Goal: Task Accomplishment & Management: Use online tool/utility

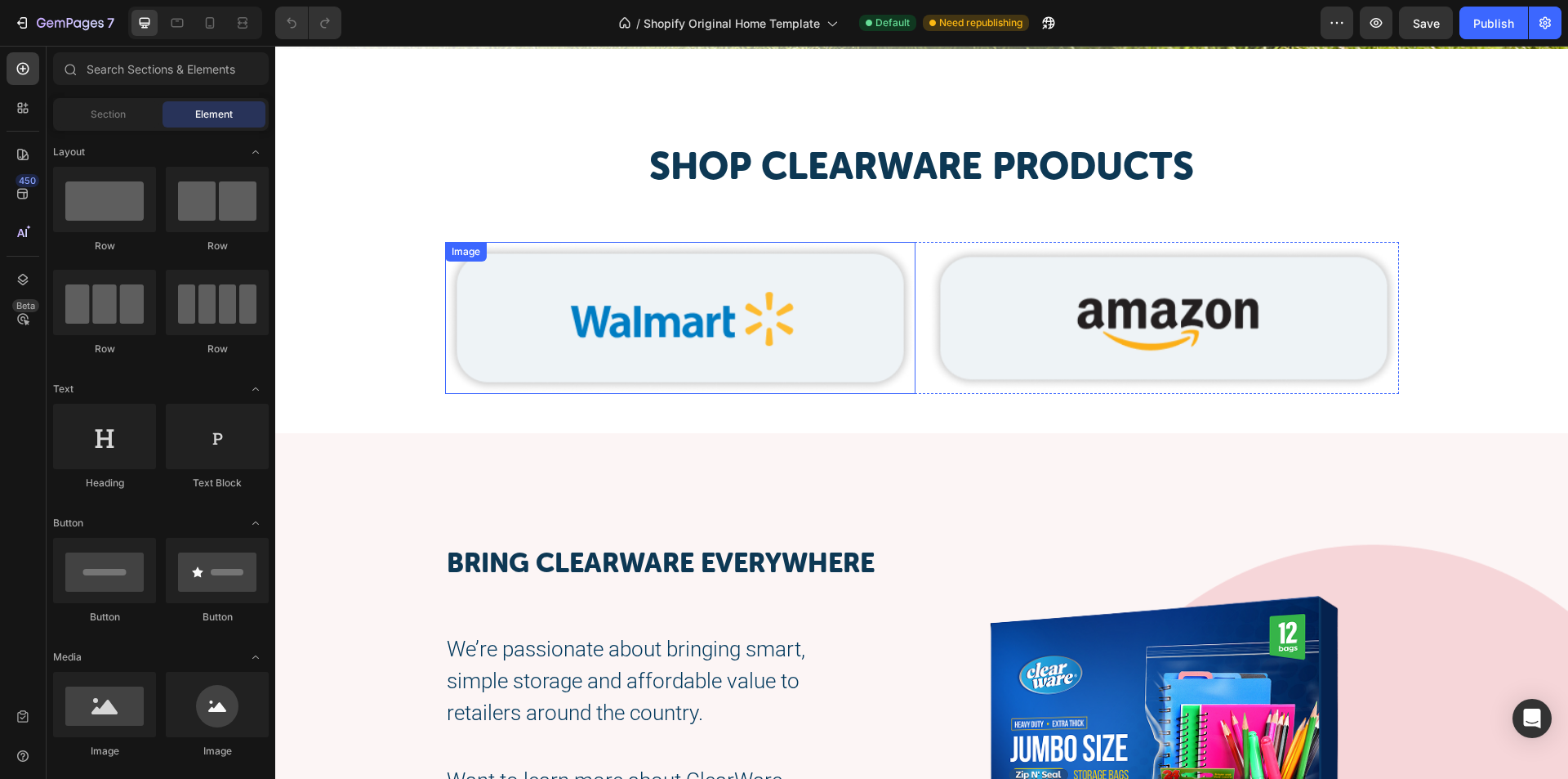
scroll to position [3024, 0]
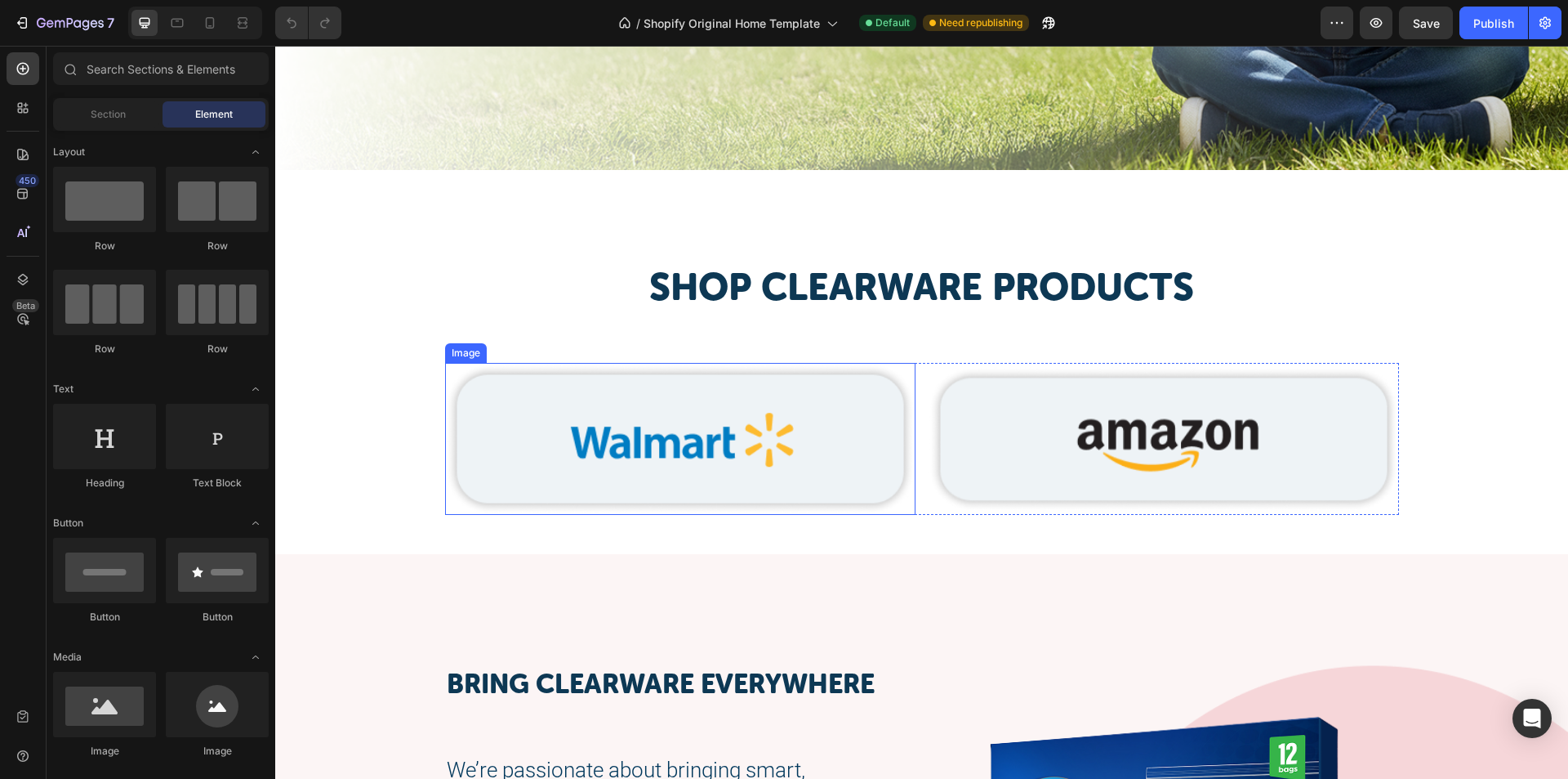
click at [697, 388] on img at bounding box center [680, 439] width 470 height 152
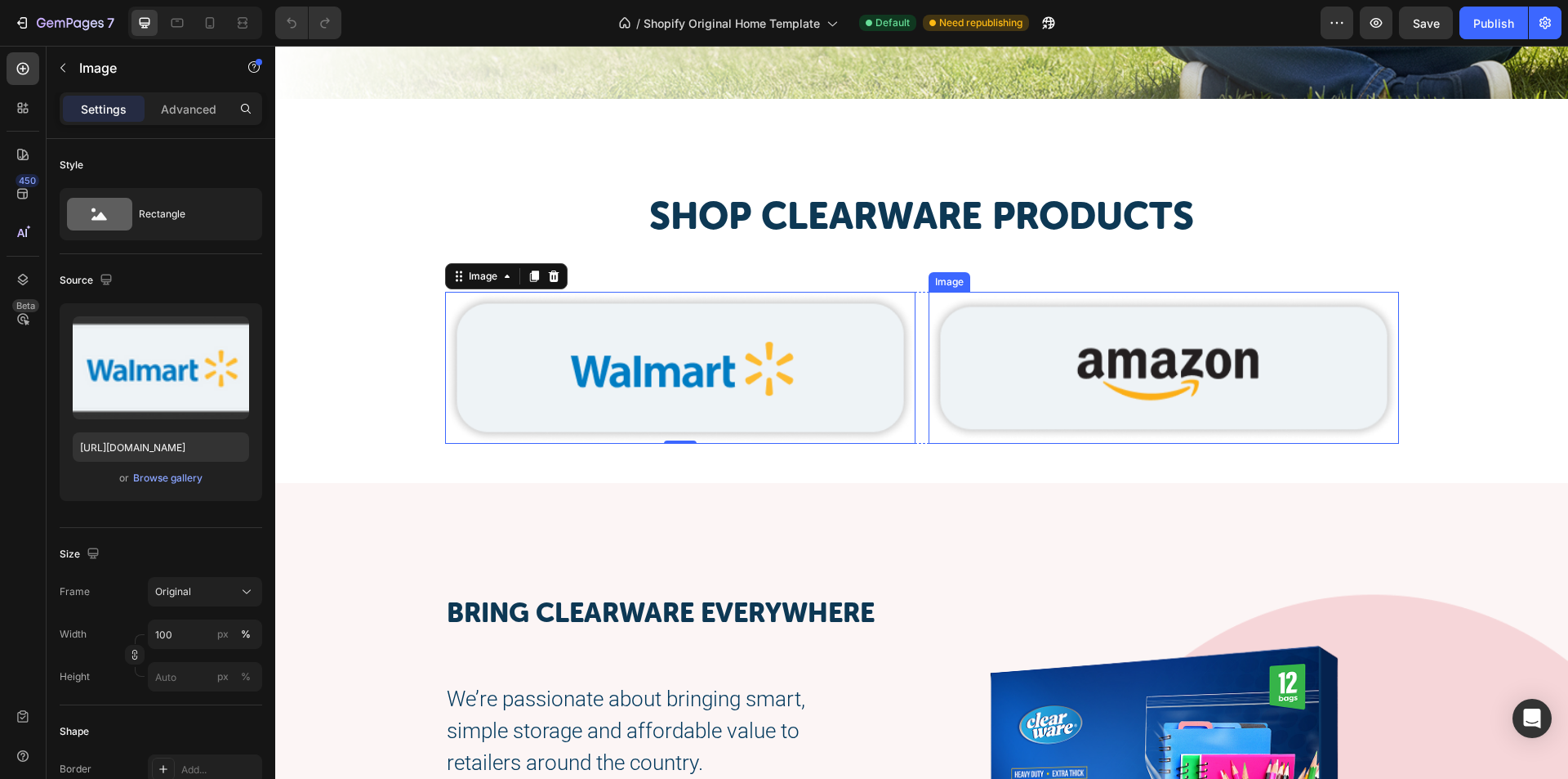
click at [994, 424] on img at bounding box center [1163, 367] width 470 height 152
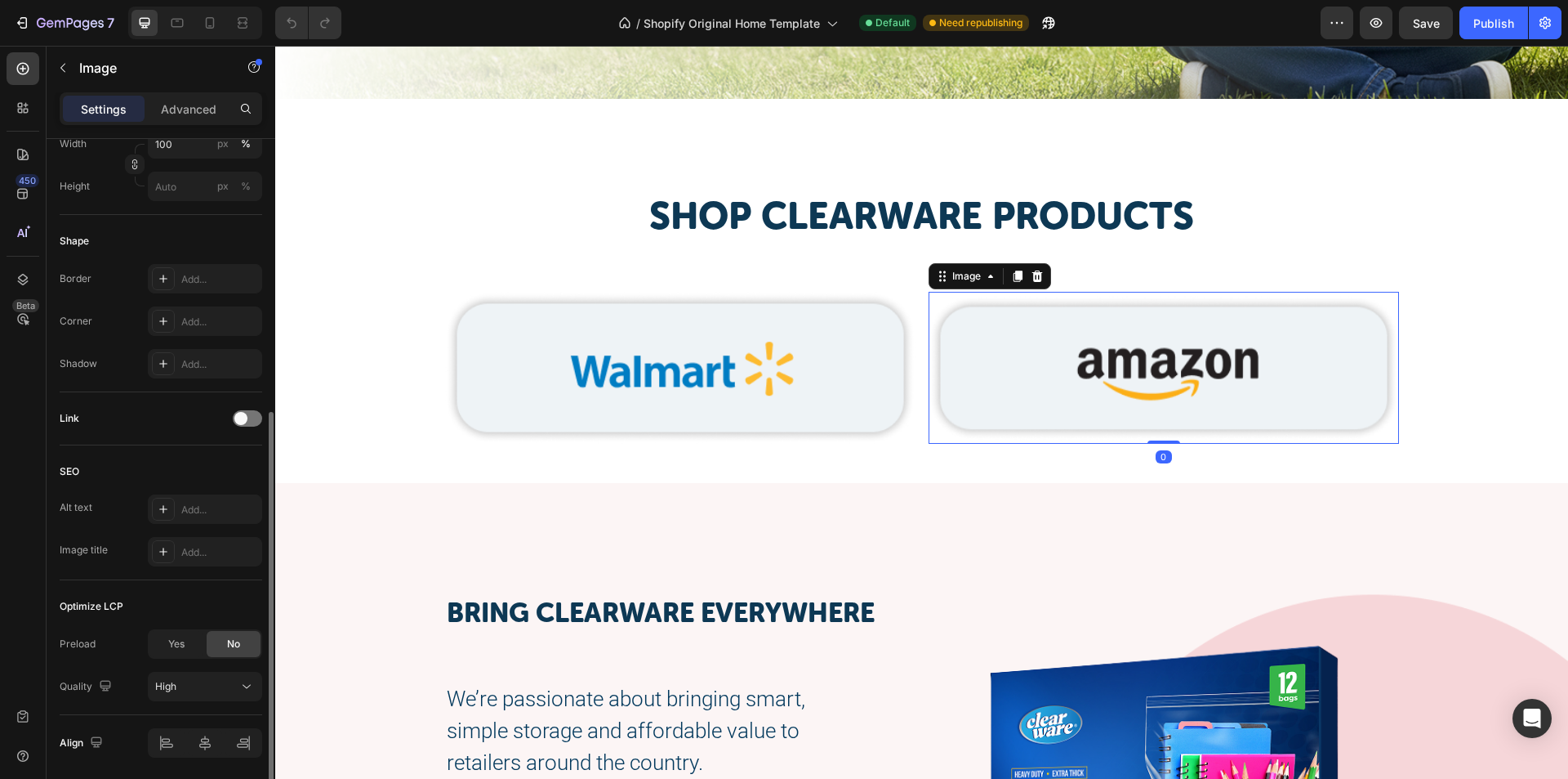
scroll to position [548, 0]
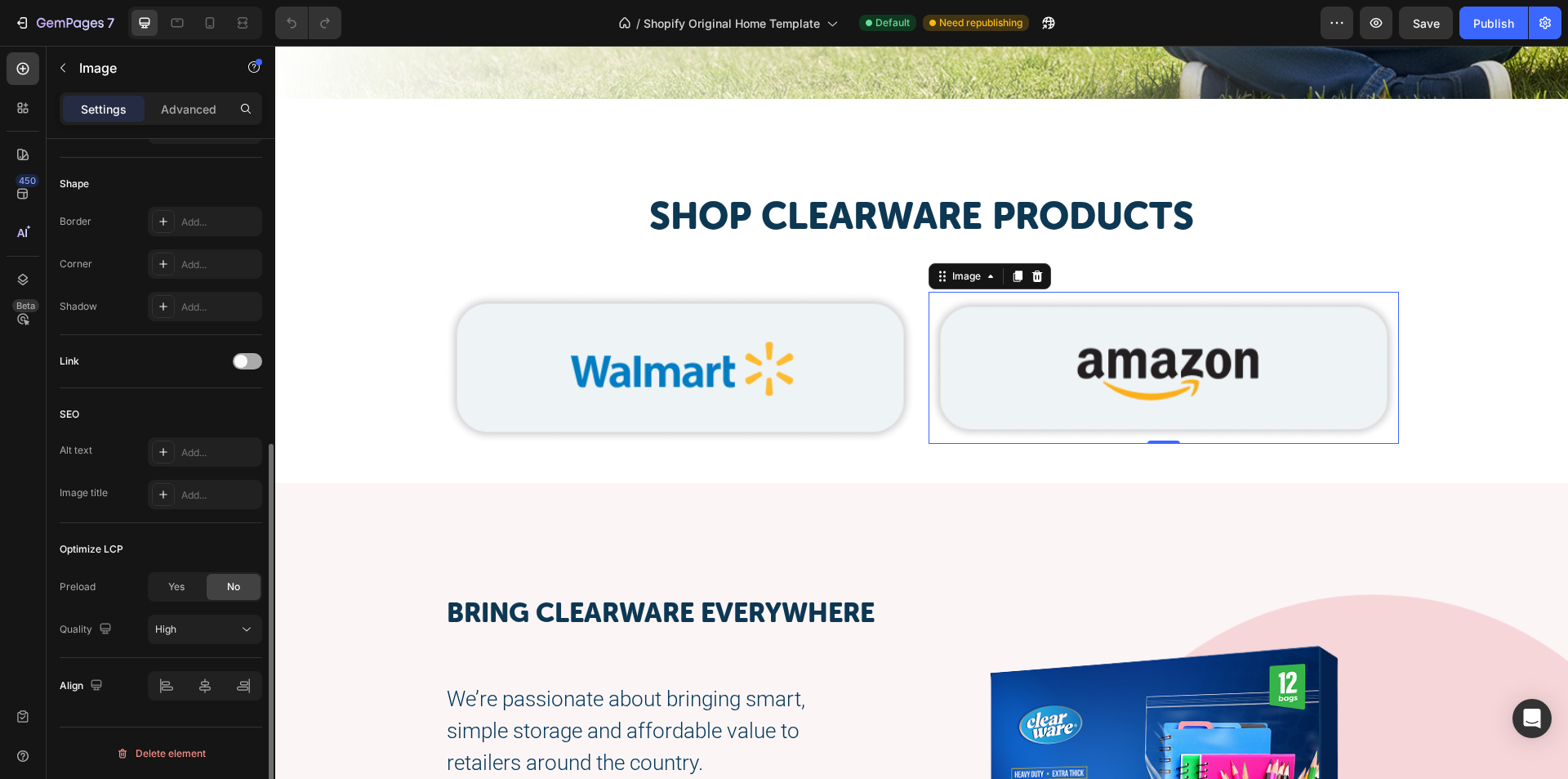
drag, startPoint x: 259, startPoint y: 352, endPoint x: 257, endPoint y: 362, distance: 10.2
click at [259, 354] on div "Link" at bounding box center [161, 361] width 202 height 26
click at [257, 362] on div at bounding box center [248, 361] width 30 height 16
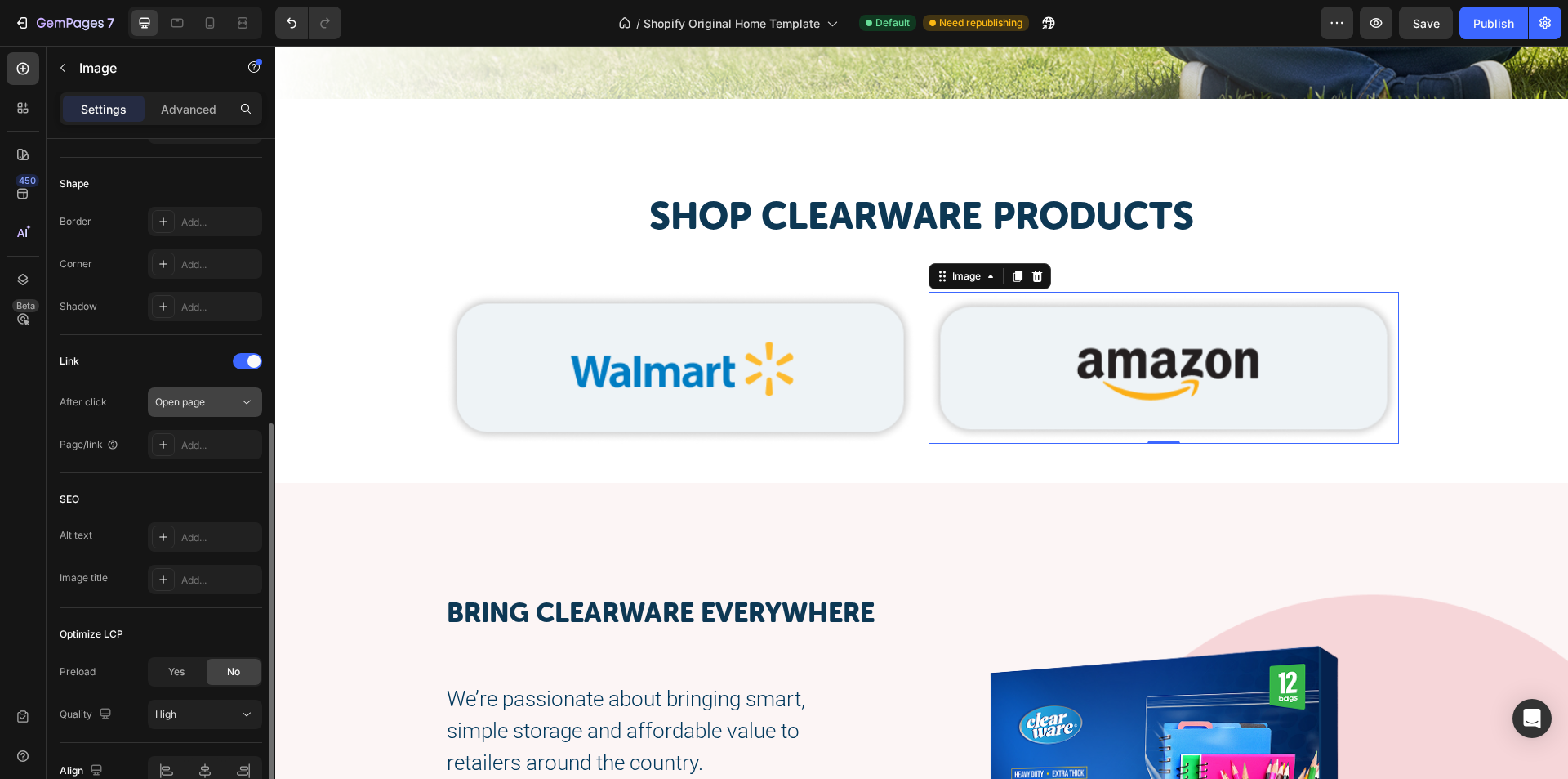
click at [215, 400] on div "Open page" at bounding box center [196, 402] width 83 height 15
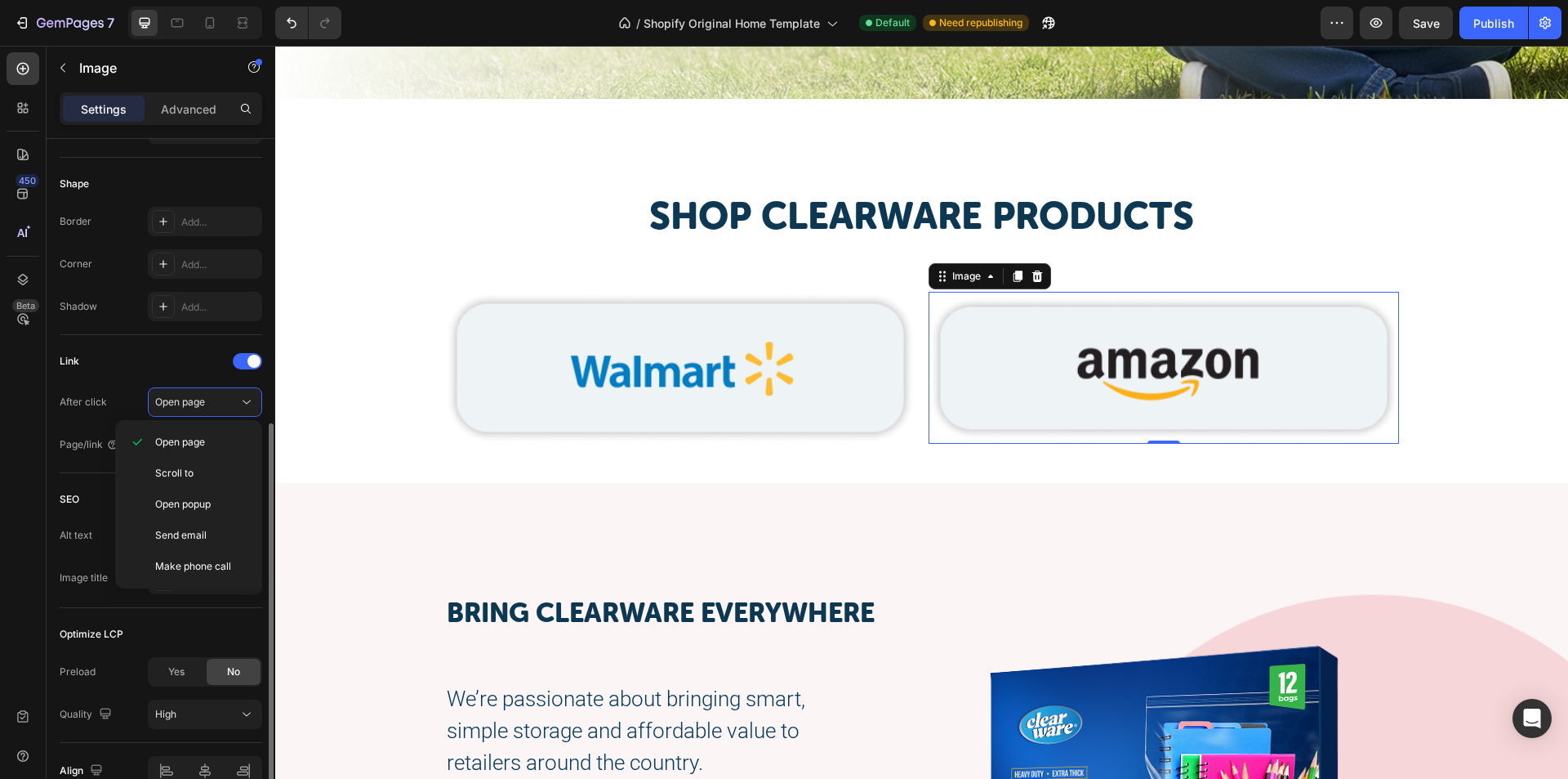
click at [187, 363] on div "Link" at bounding box center [161, 361] width 202 height 26
click at [187, 443] on div "Add..." at bounding box center [219, 445] width 76 height 15
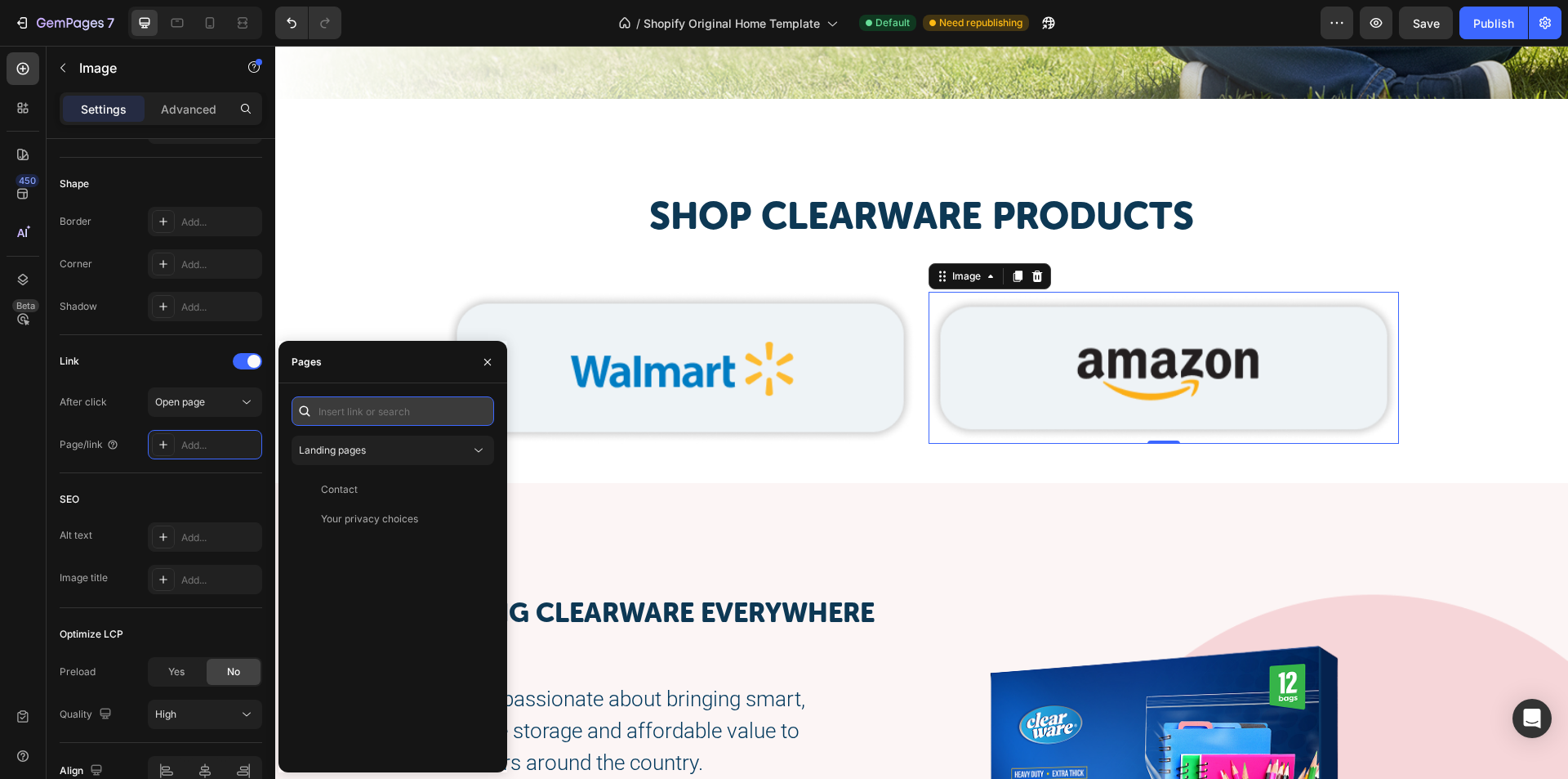
click at [354, 417] on input "text" at bounding box center [393, 411] width 202 height 30
paste input "https://www.amazon.com/s?srs=121156342011&rh=p_89%3ACLEARWARE"
type input "https://www.amazon.com/s?srs=121156342011&rh=p_89%3ACLEARWARE"
click at [372, 448] on div "https://www.amazon.com/s?srs=121156342011&rh=p_89%3ACLEARWARE" at bounding box center [374, 450] width 105 height 15
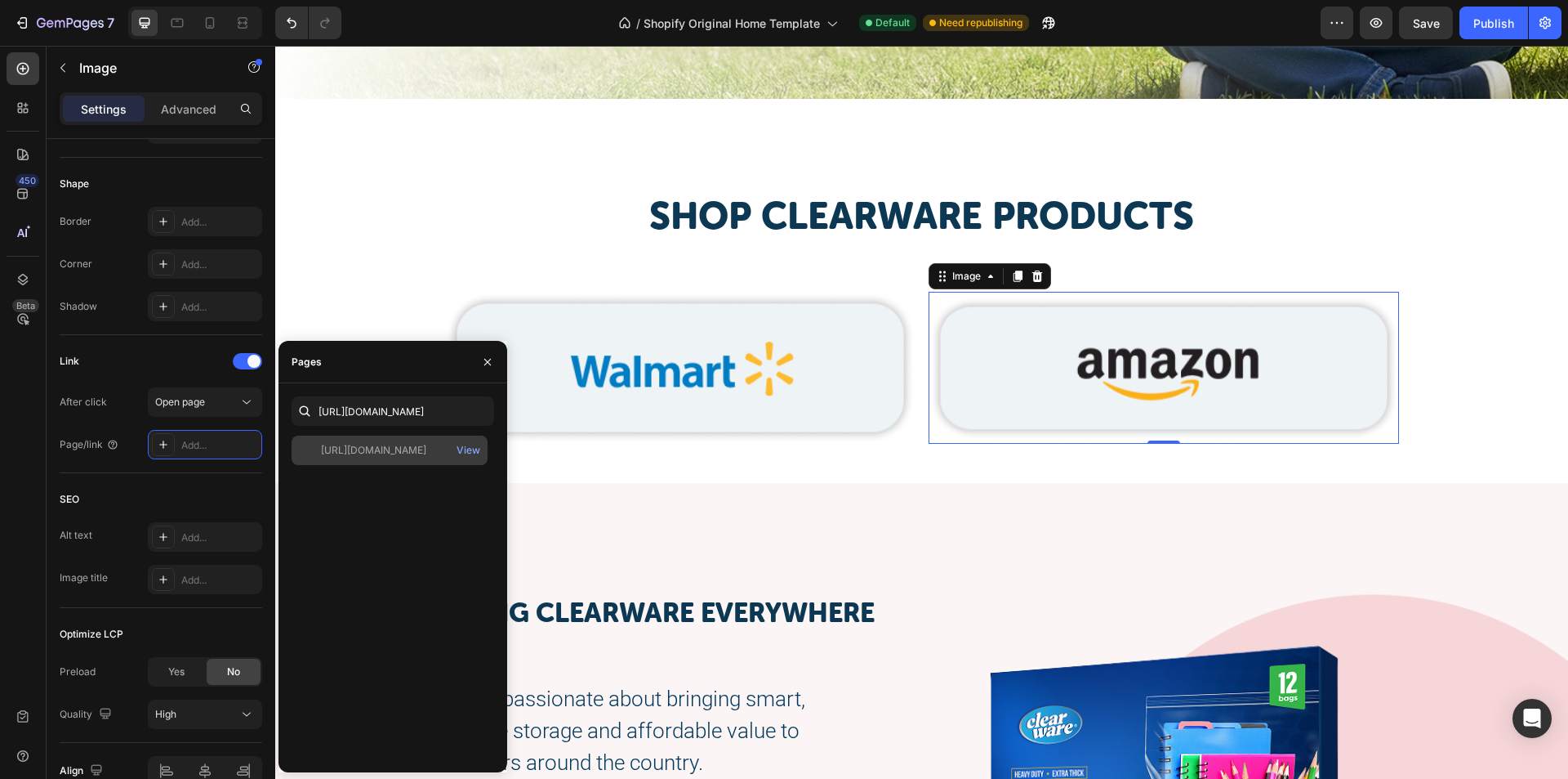
scroll to position [0, 0]
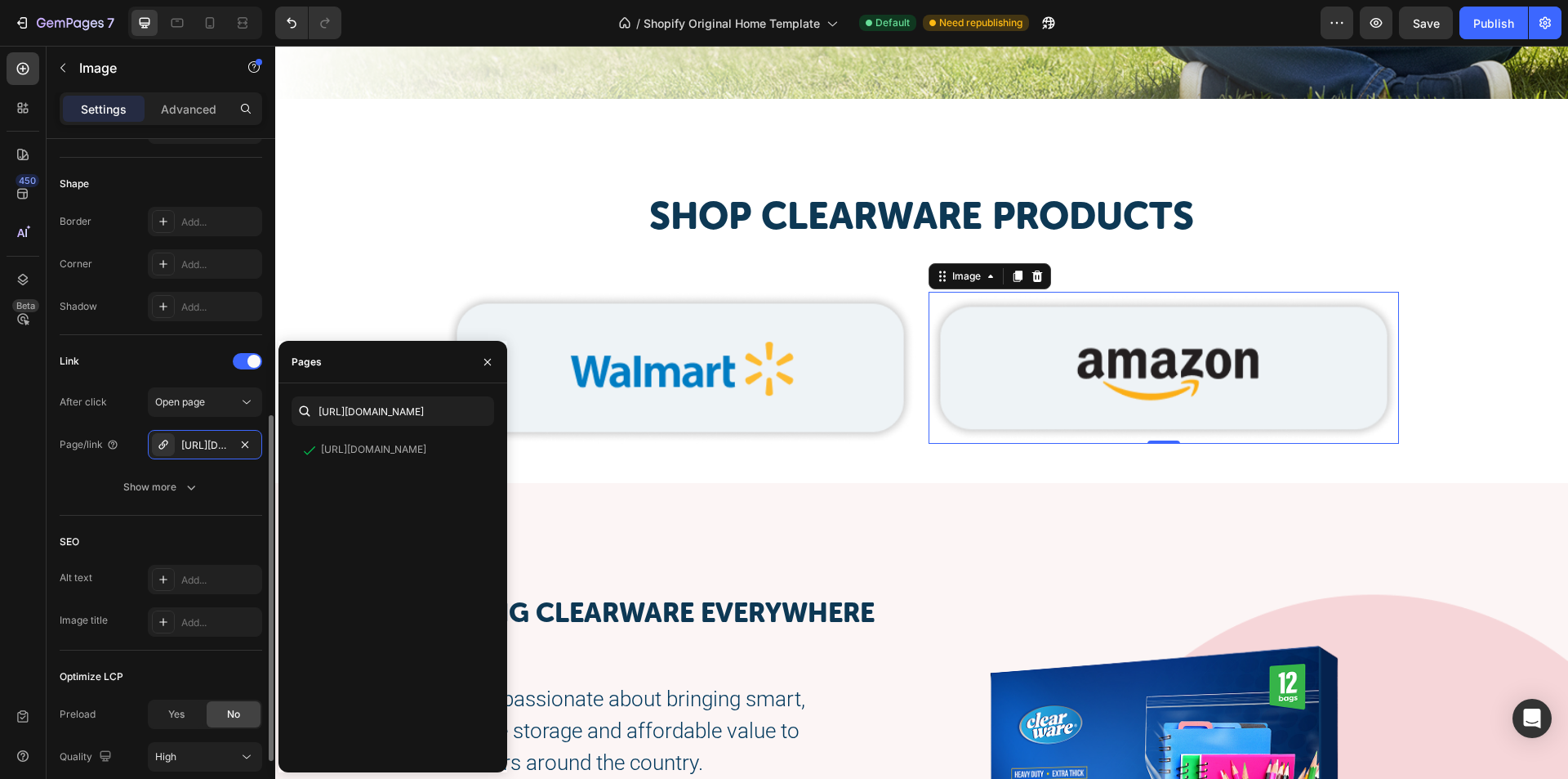
click at [164, 362] on div "Link" at bounding box center [161, 361] width 202 height 26
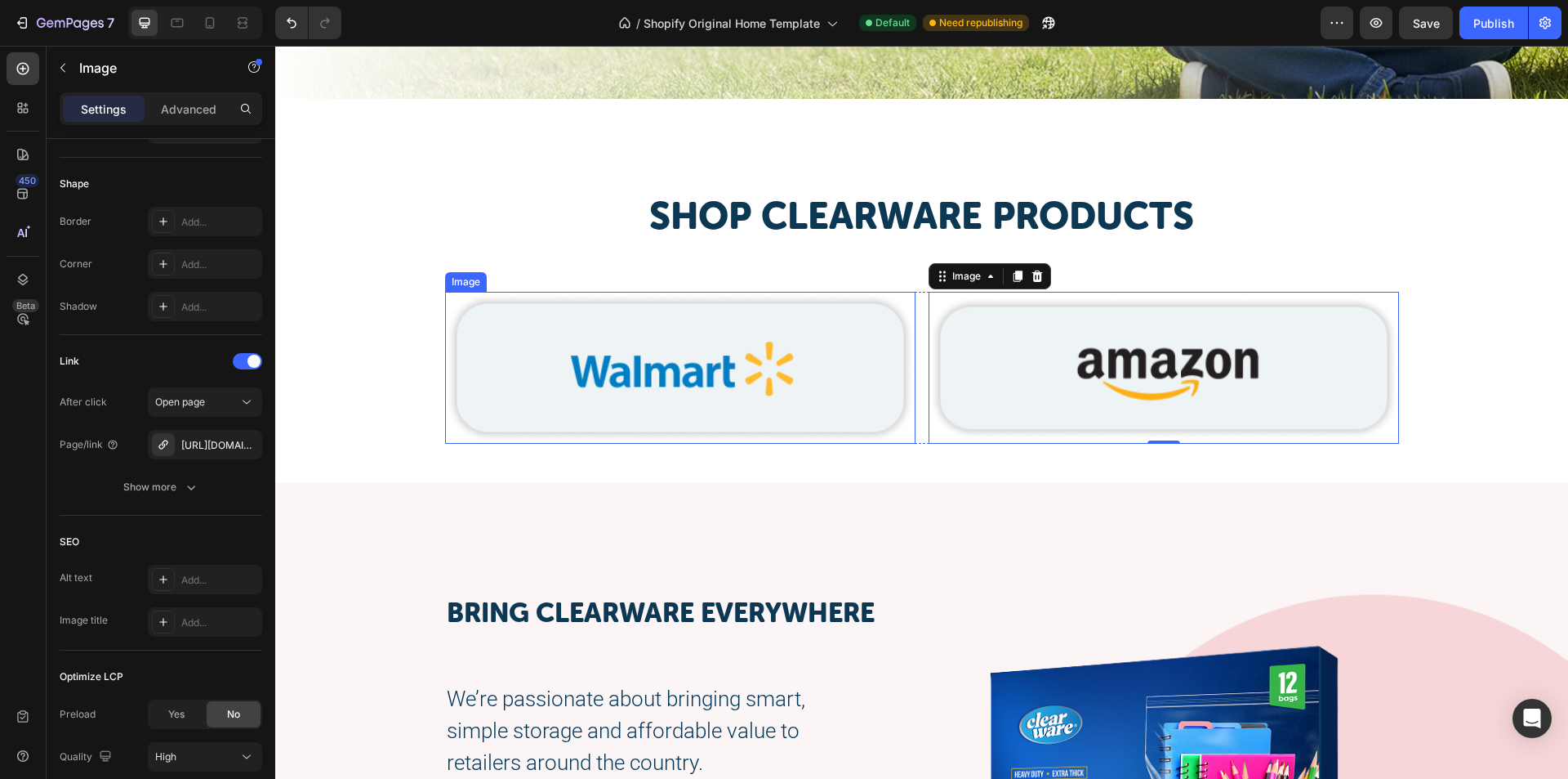
click at [485, 382] on img at bounding box center [680, 367] width 470 height 152
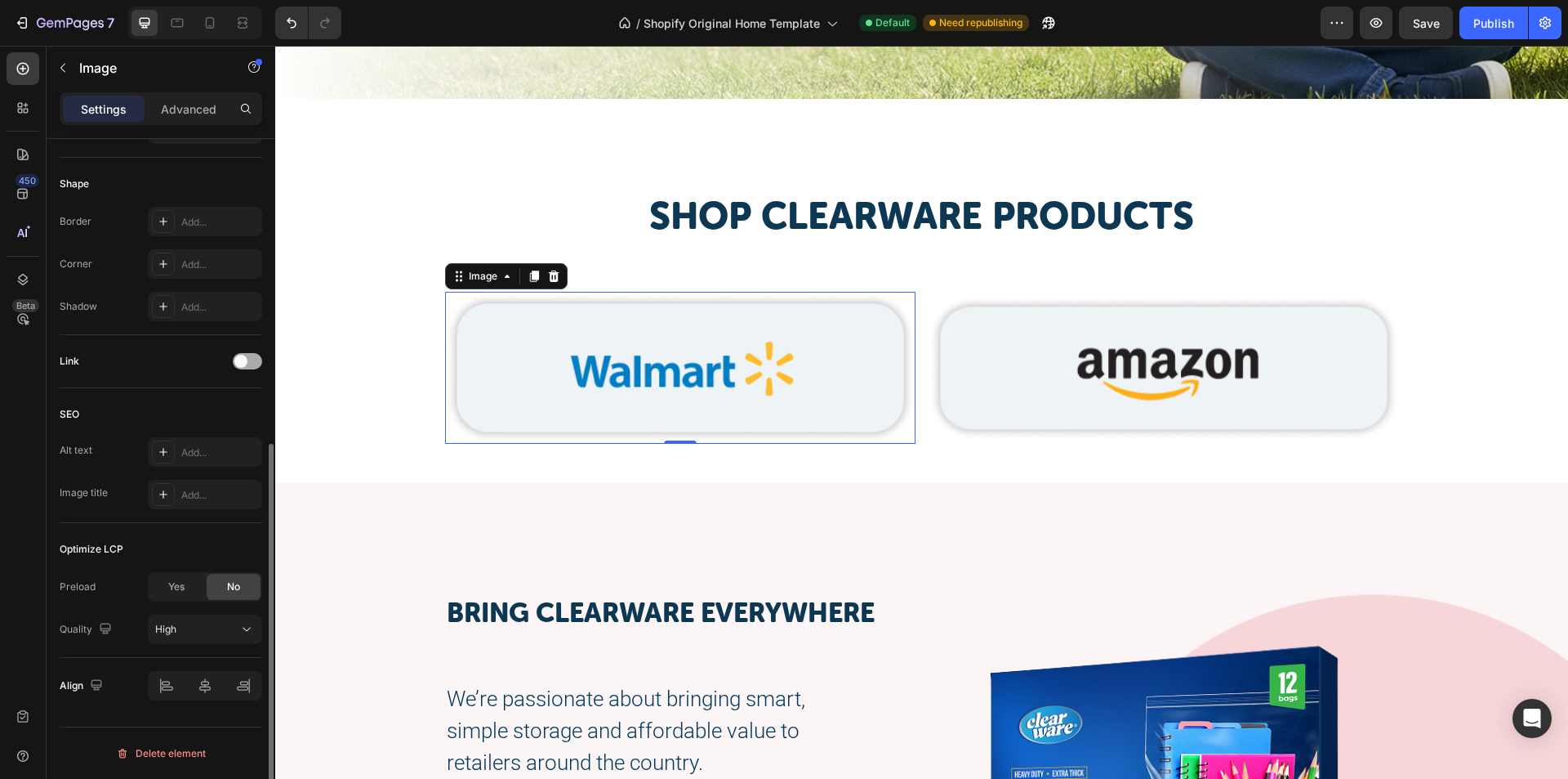
click at [259, 360] on div at bounding box center [248, 361] width 30 height 16
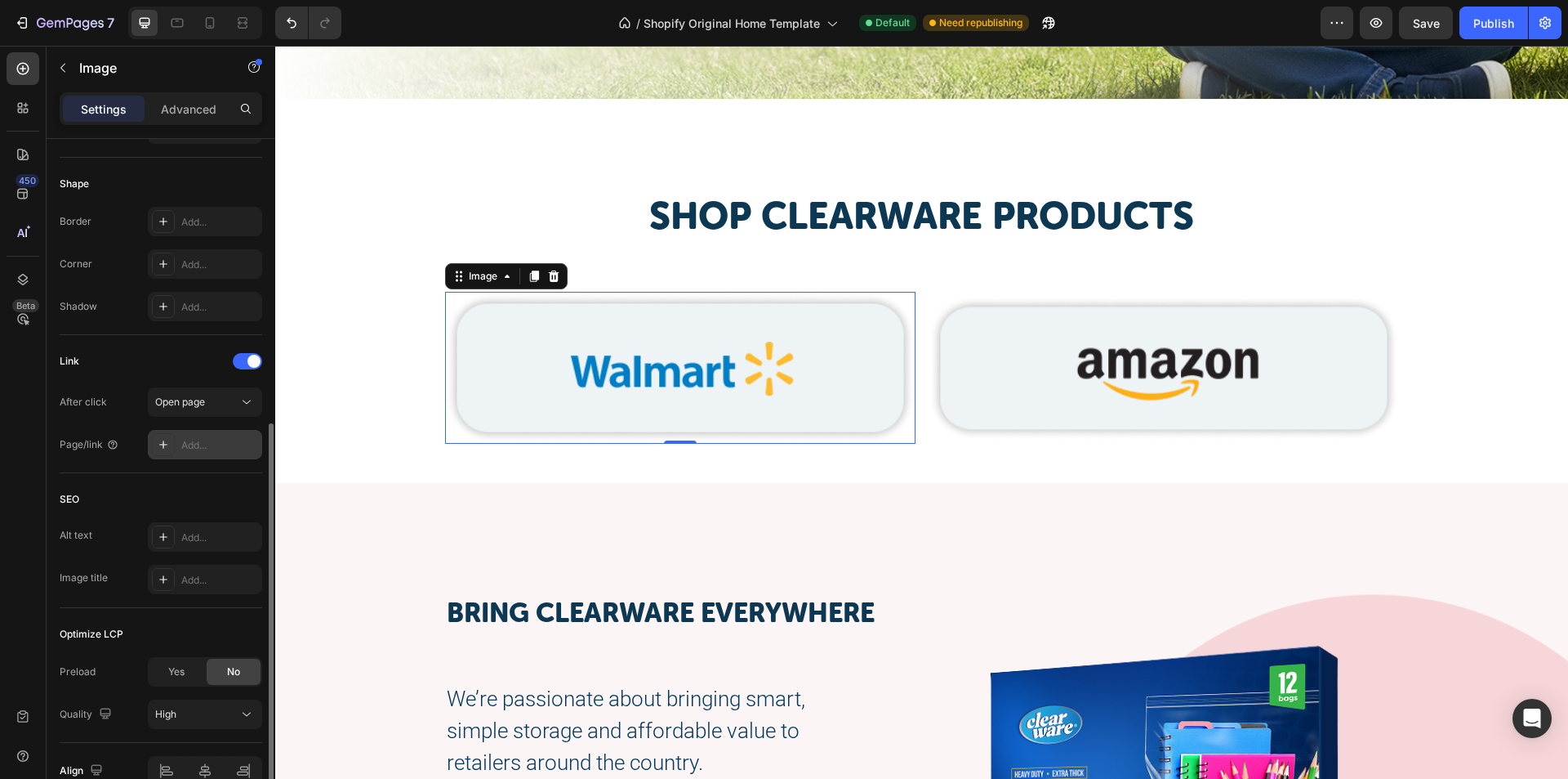
click at [182, 456] on div "Add..." at bounding box center [204, 445] width 114 height 30
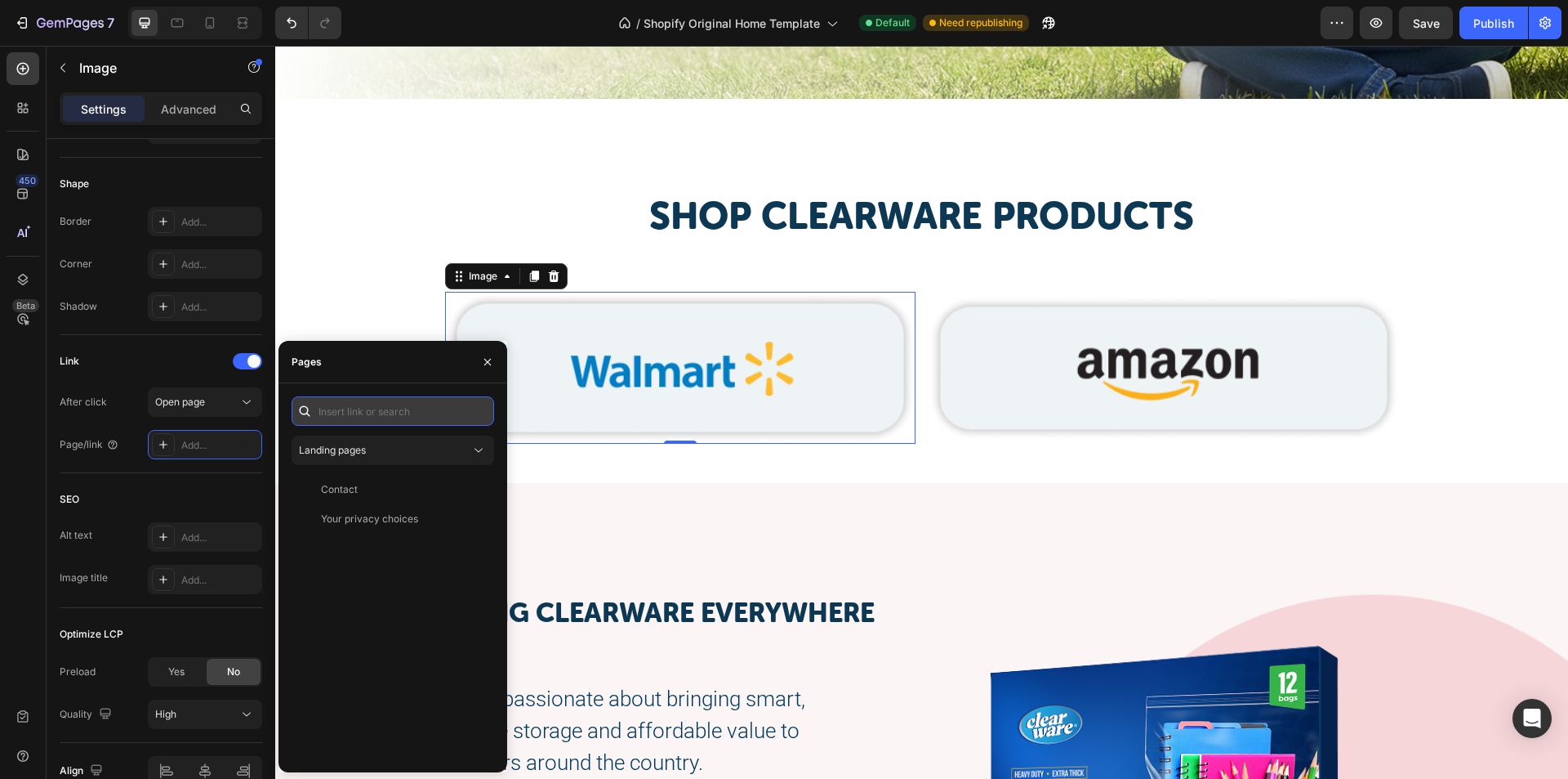
click at [375, 410] on input "text" at bounding box center [393, 411] width 202 height 30
paste input "https://www.walmart.com/brand/clearware/10056945"
type input "https://www.walmart.com/brand/clearware/10056945"
click at [387, 459] on div "https://www.walmart.com/brand/clearware/10056945 View" at bounding box center [390, 451] width 196 height 30
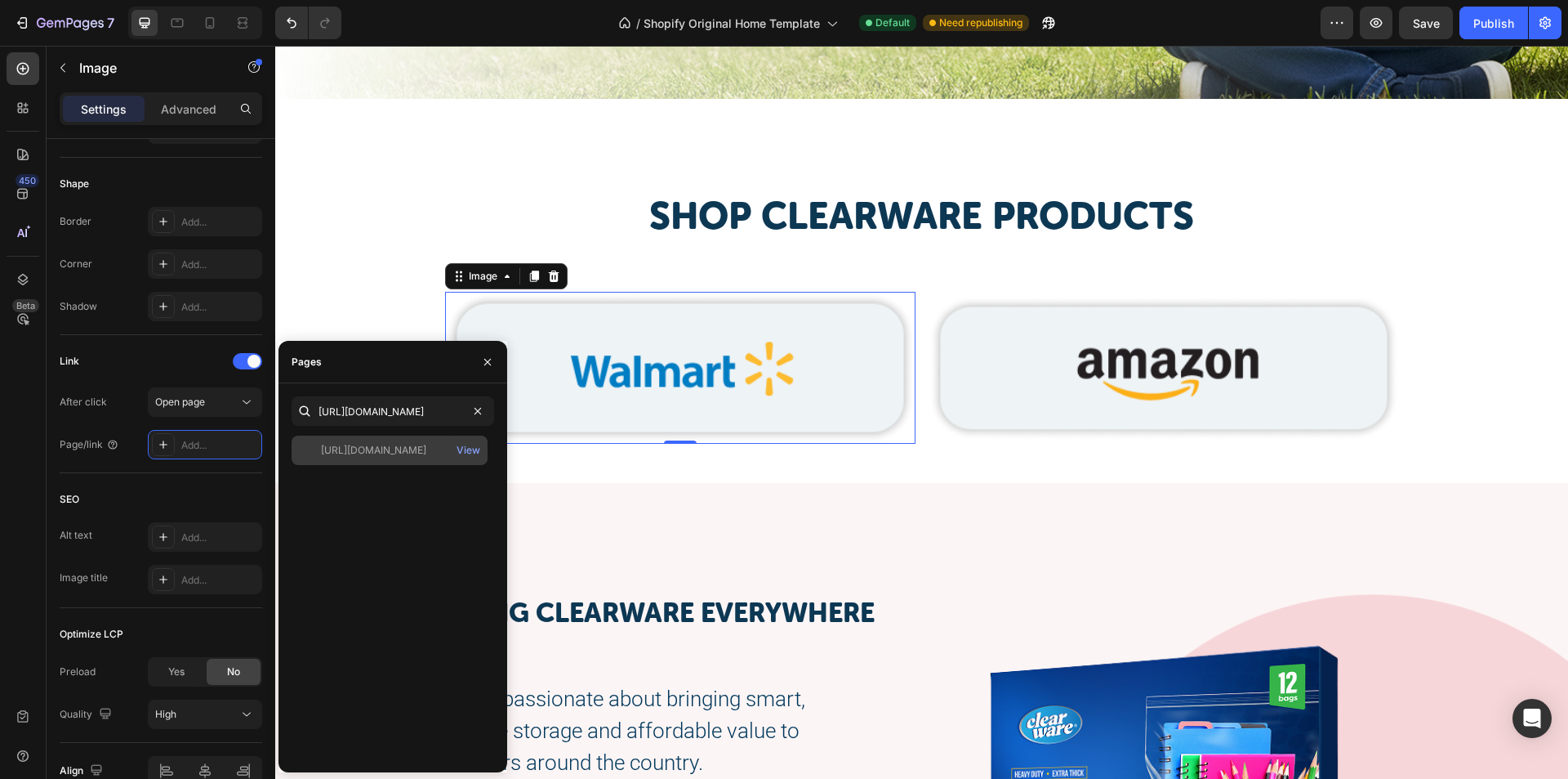
scroll to position [0, 0]
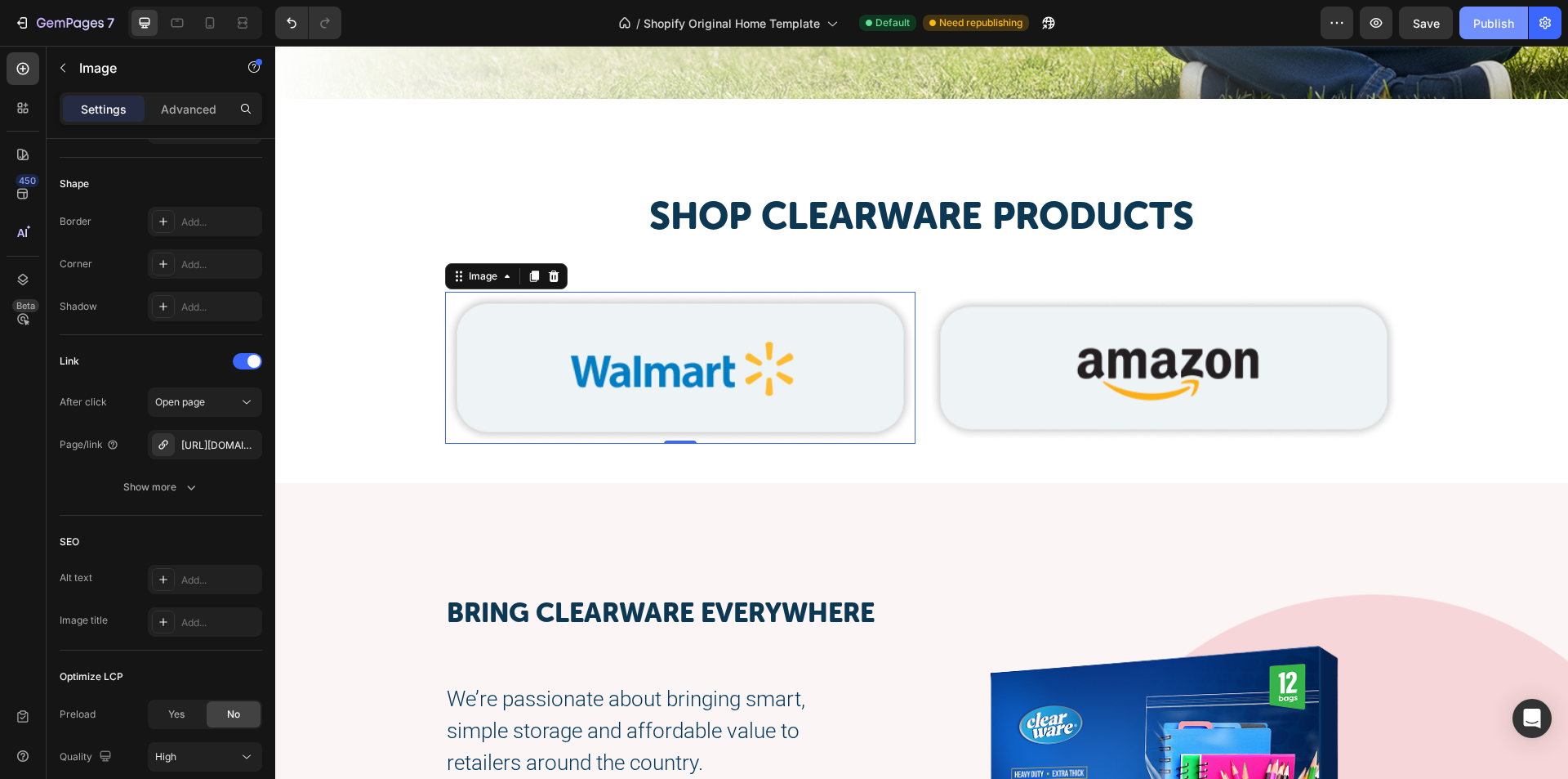
click at [1471, 21] on button "Publish" at bounding box center [1494, 23] width 68 height 33
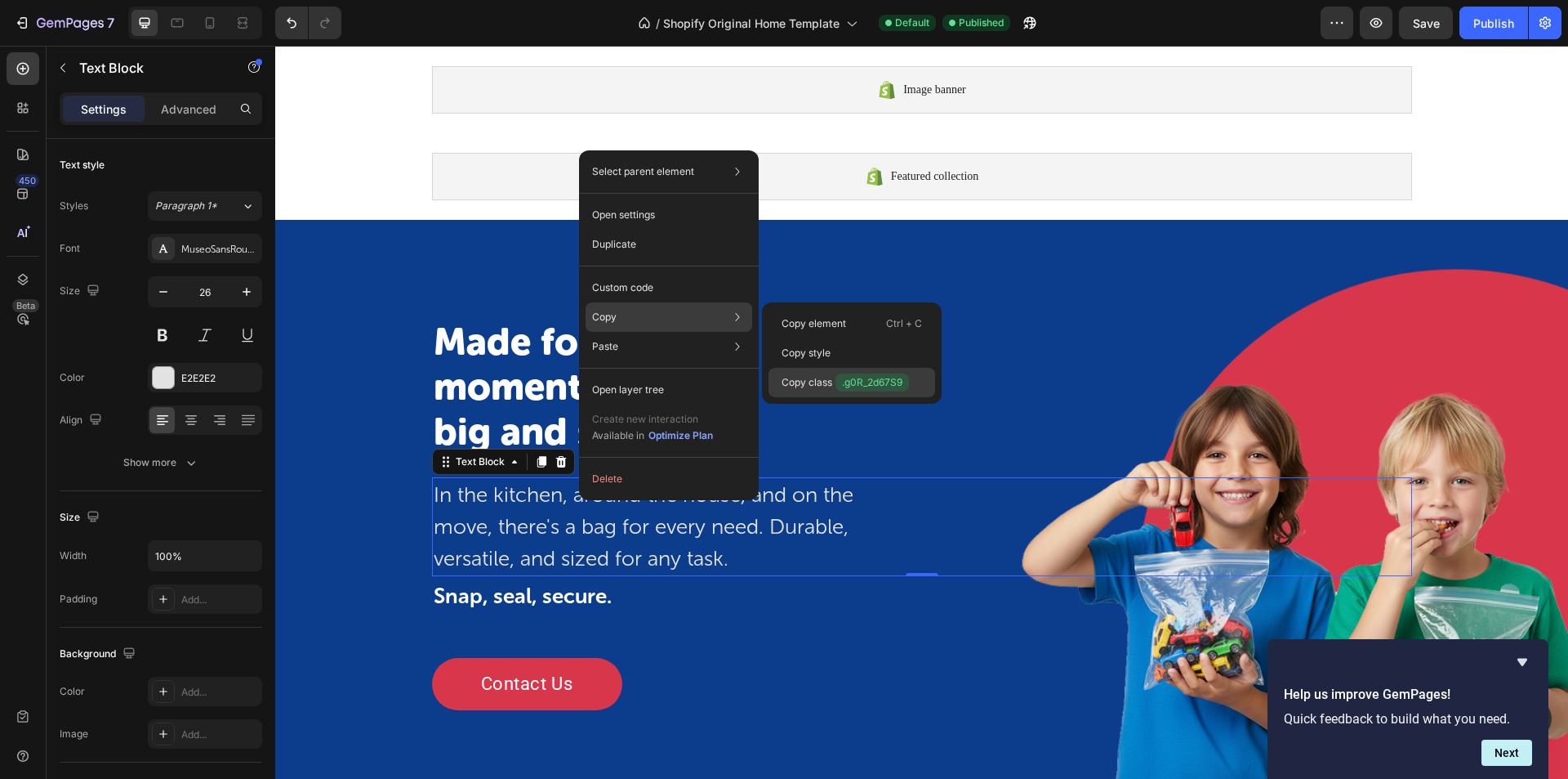
click at [808, 378] on p "Copy class .g0R_2d67S9" at bounding box center [845, 382] width 127 height 18
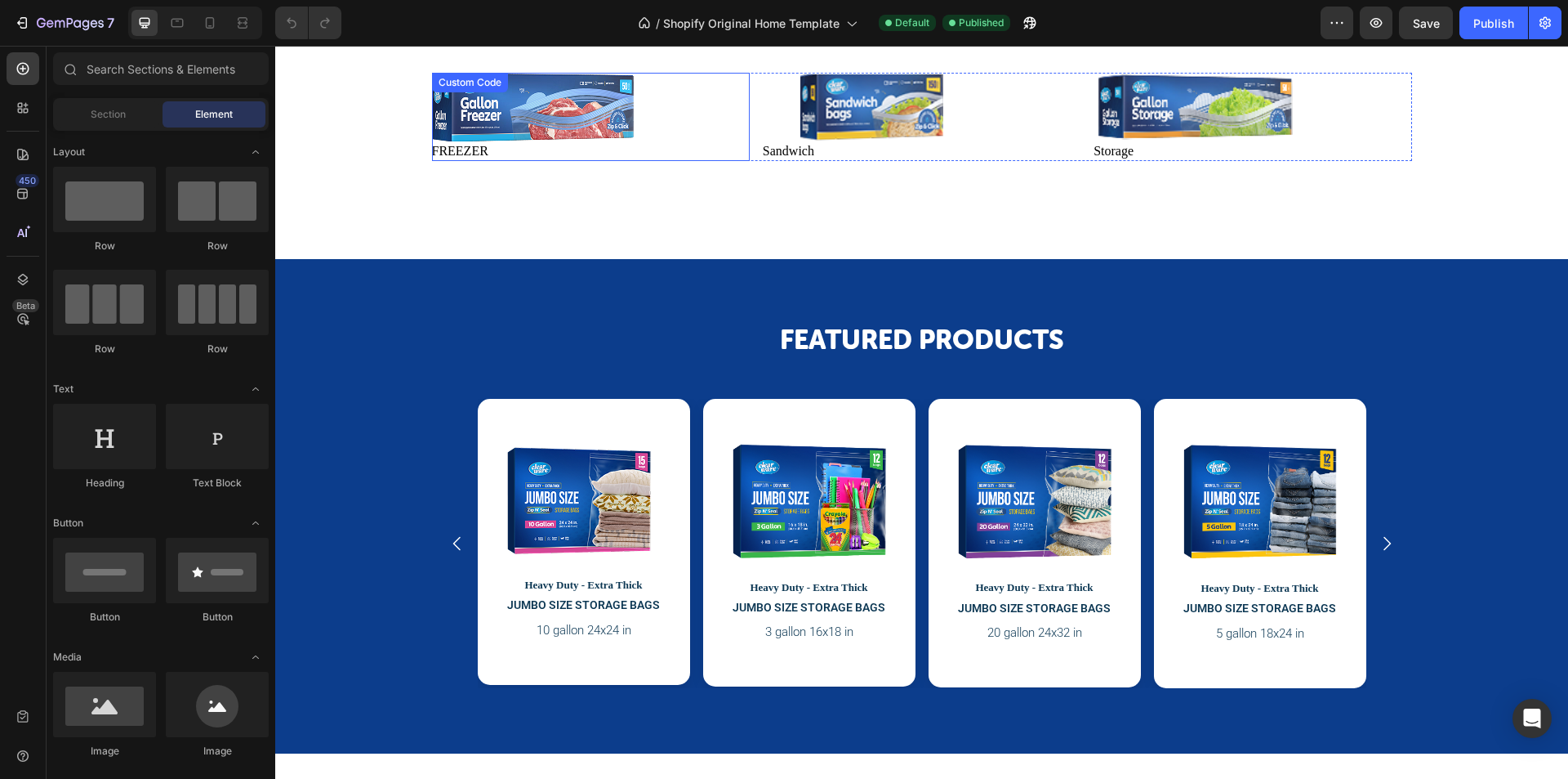
scroll to position [1308, 0]
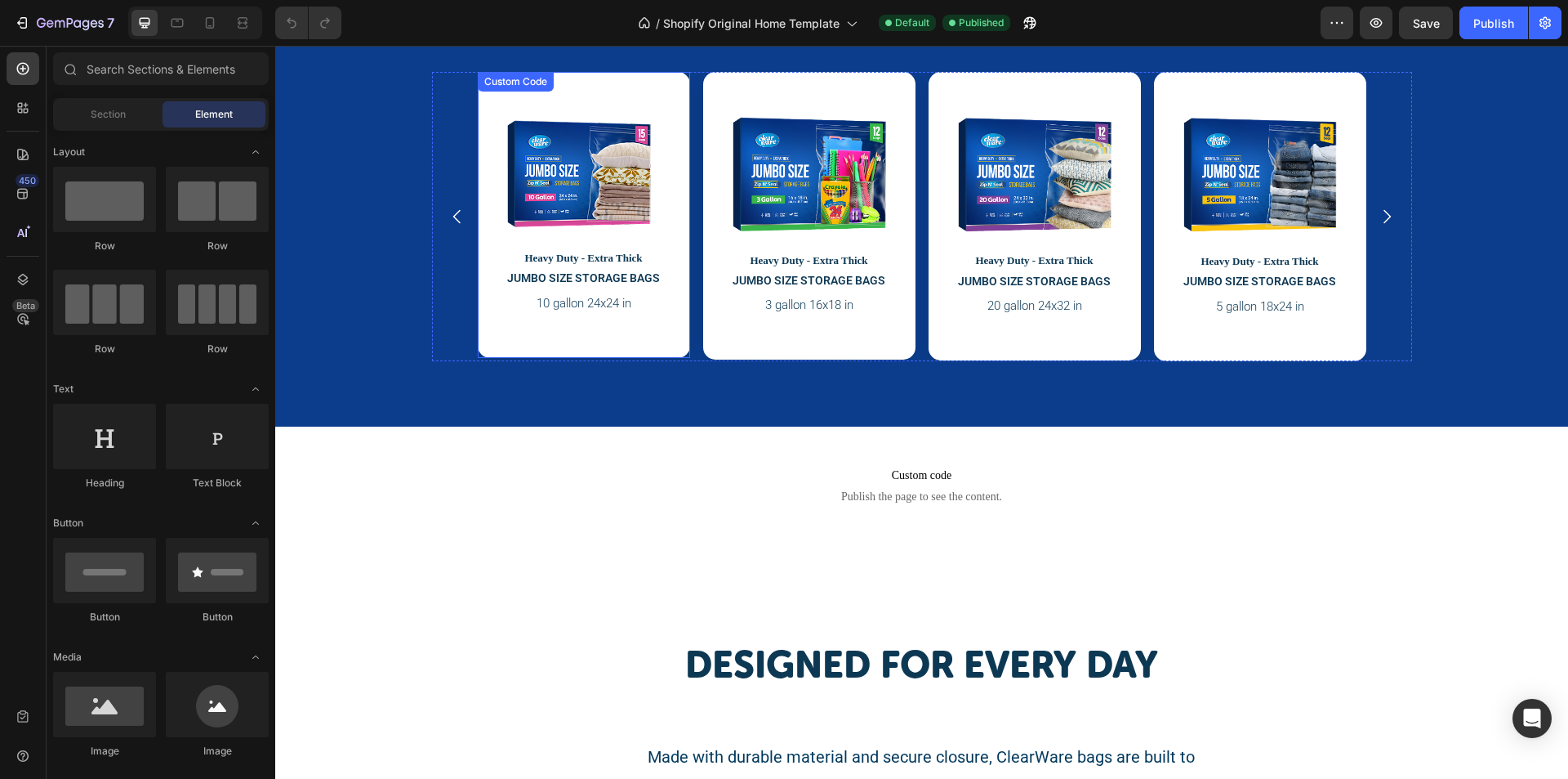
click at [604, 188] on img at bounding box center [580, 174] width 147 height 113
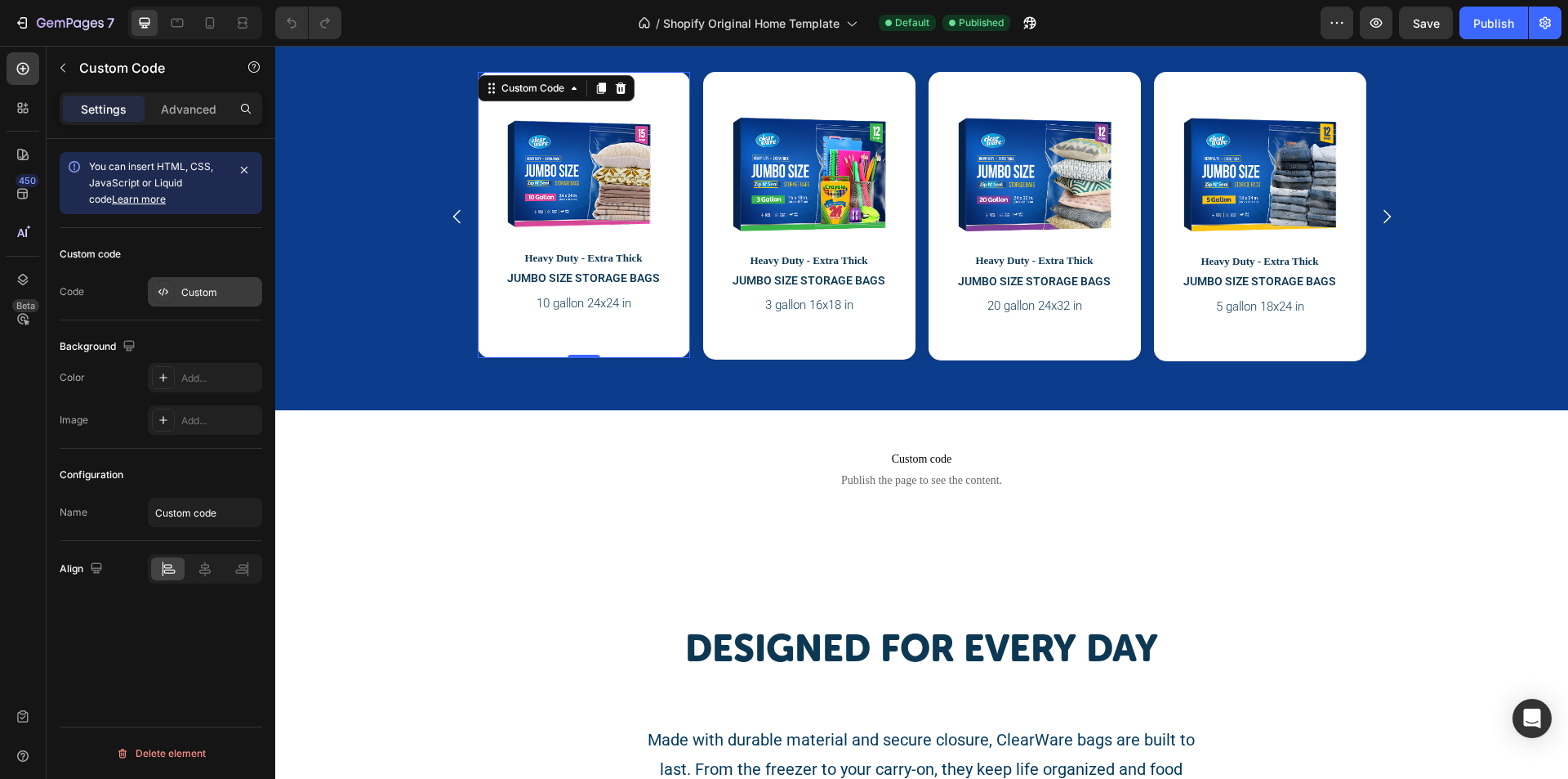
click at [213, 300] on div "Custom" at bounding box center [204, 292] width 114 height 30
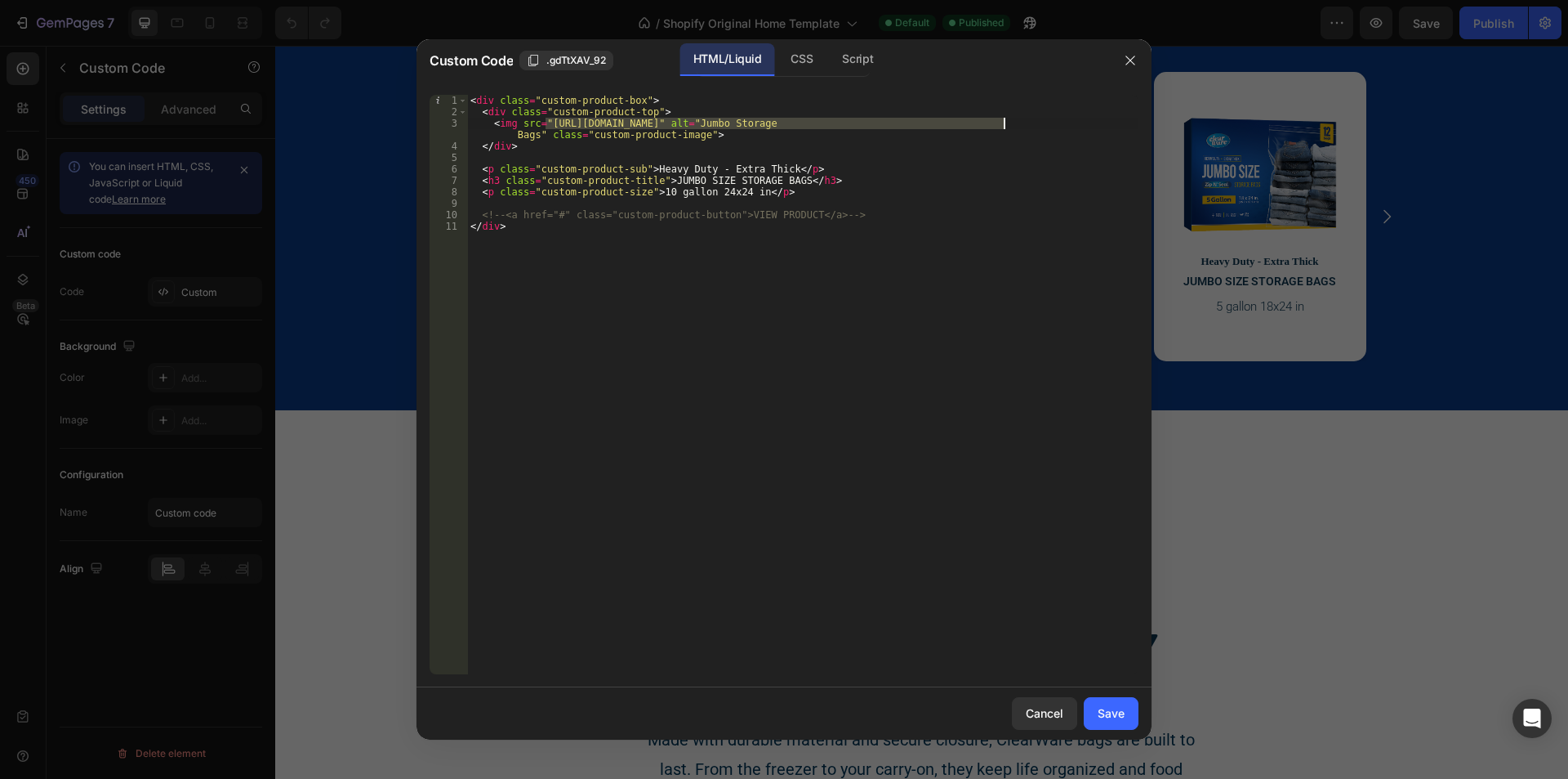
drag, startPoint x: 544, startPoint y: 123, endPoint x: 1004, endPoint y: 125, distance: 460.0
click at [1004, 125] on div "< div class = "custom-product-box" > < div class = "custom-product-top" > < img…" at bounding box center [802, 396] width 671 height 602
paste textarea "3_Gallon_12_1_1_1_1_067e4edc-5f98-48c4-ac9b-09805cf61167.png?v=1758888930"
type textarea "<img src="[URL][DOMAIN_NAME]" alt="Jumbo Storage Bags" class="custom-product-im…"
click at [1098, 711] on div "Save" at bounding box center [1111, 713] width 27 height 17
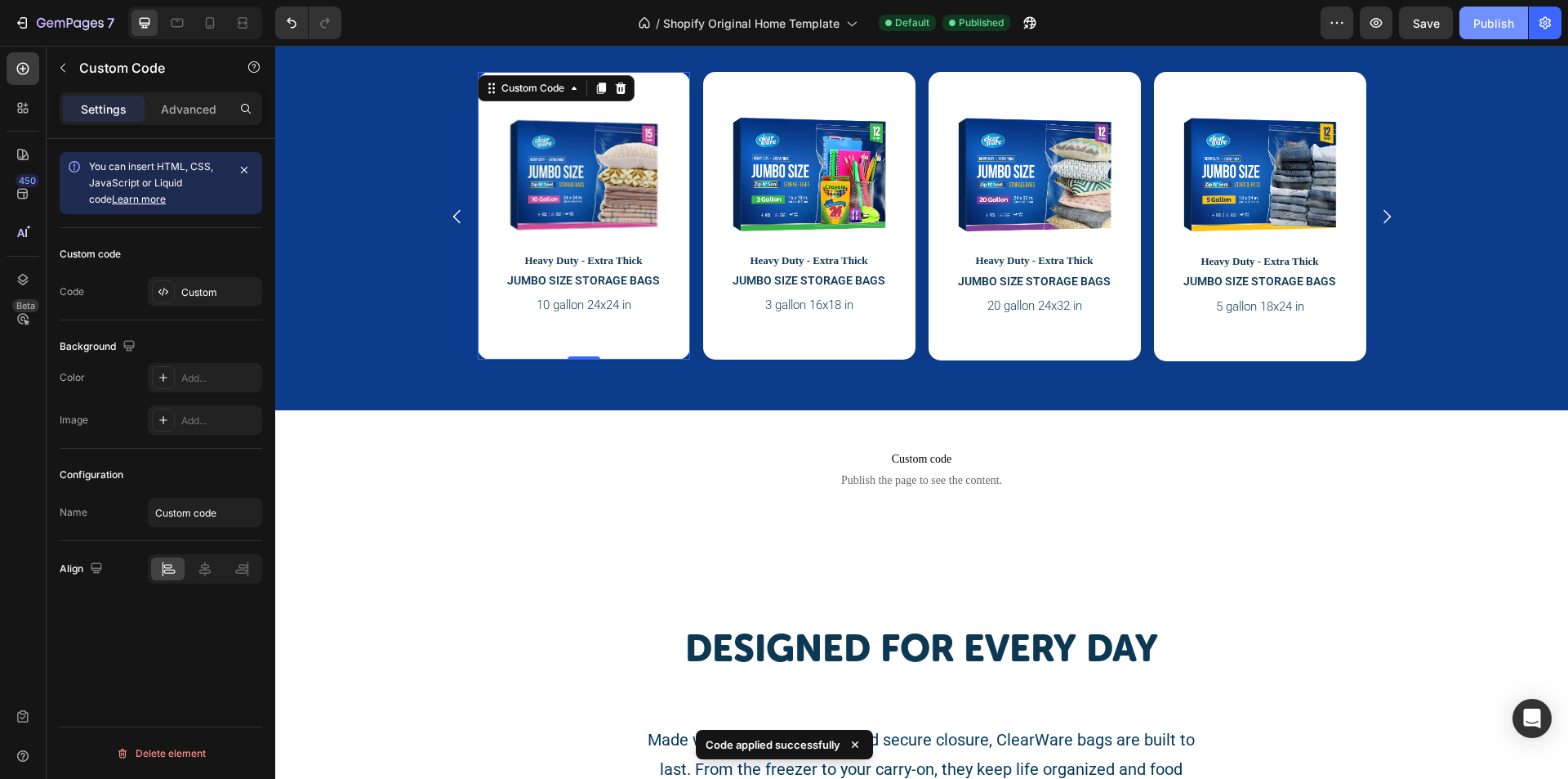
click at [1482, 26] on div "Publish" at bounding box center [1494, 23] width 41 height 17
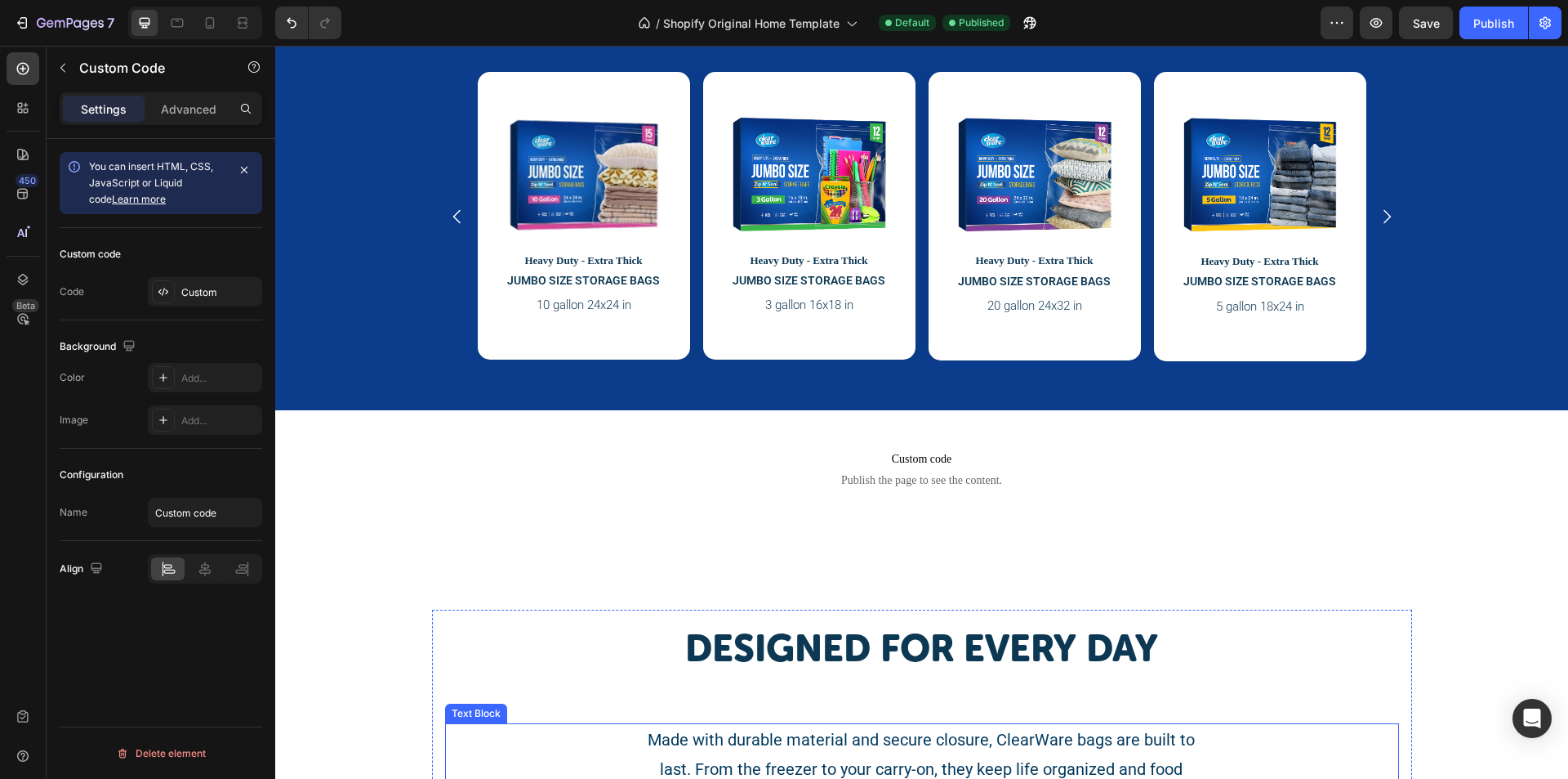
scroll to position [1144, 0]
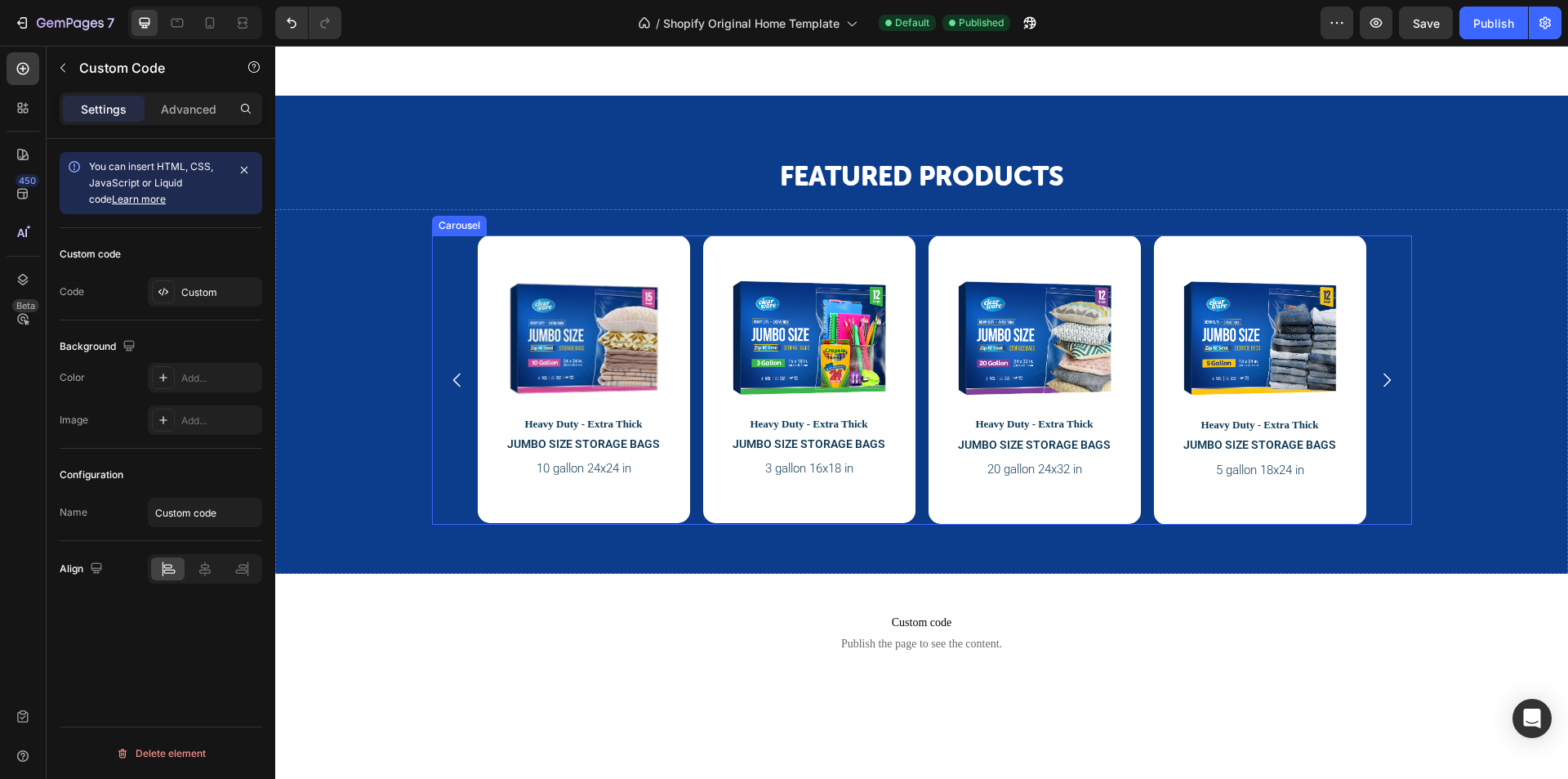
click at [443, 226] on div "Carousel" at bounding box center [459, 225] width 49 height 15
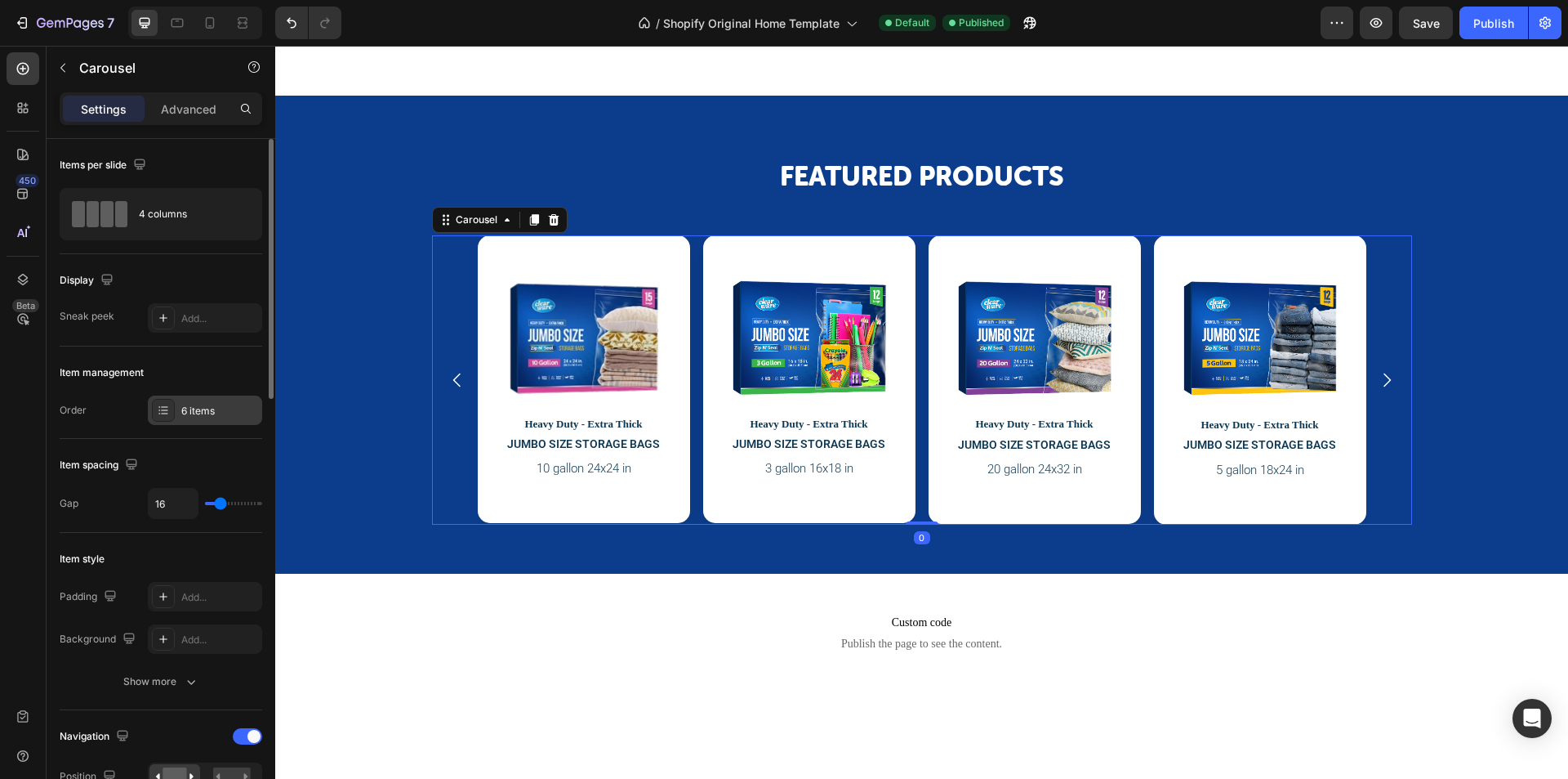
click at [203, 402] on div "6 items" at bounding box center [204, 411] width 114 height 30
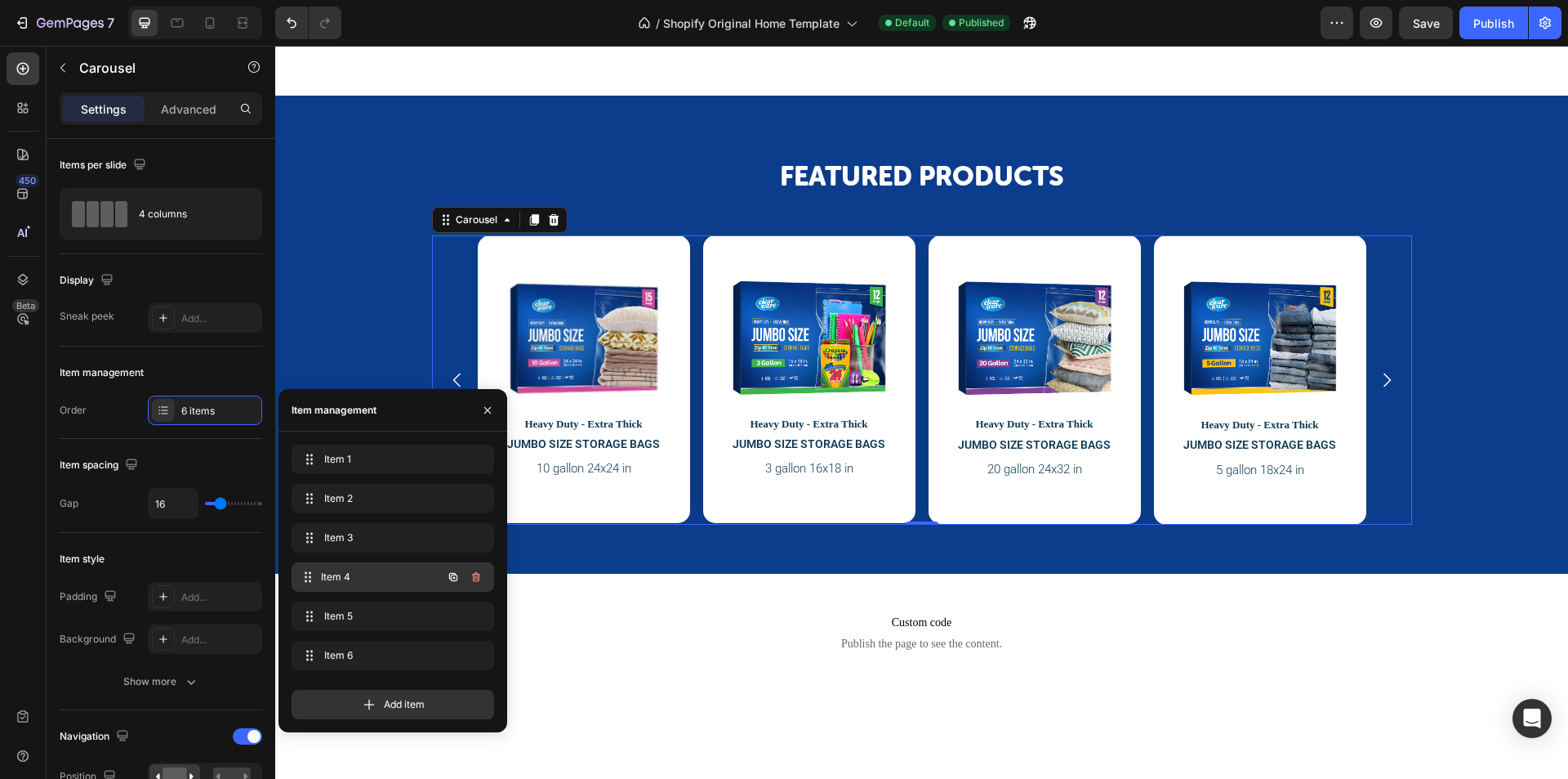
click at [385, 579] on span "Item 4" at bounding box center [382, 577] width 121 height 15
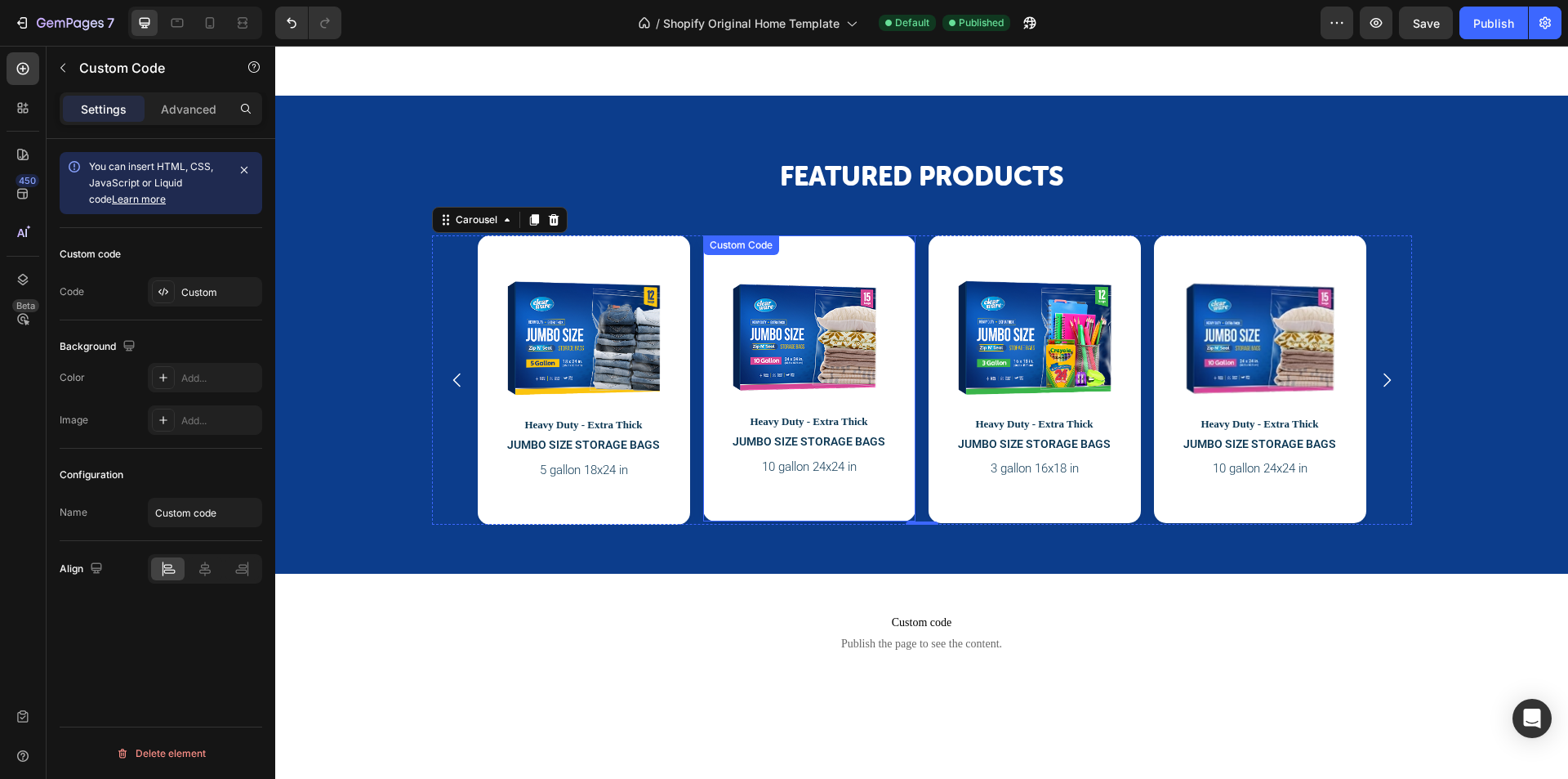
click at [801, 336] on img at bounding box center [805, 337] width 147 height 113
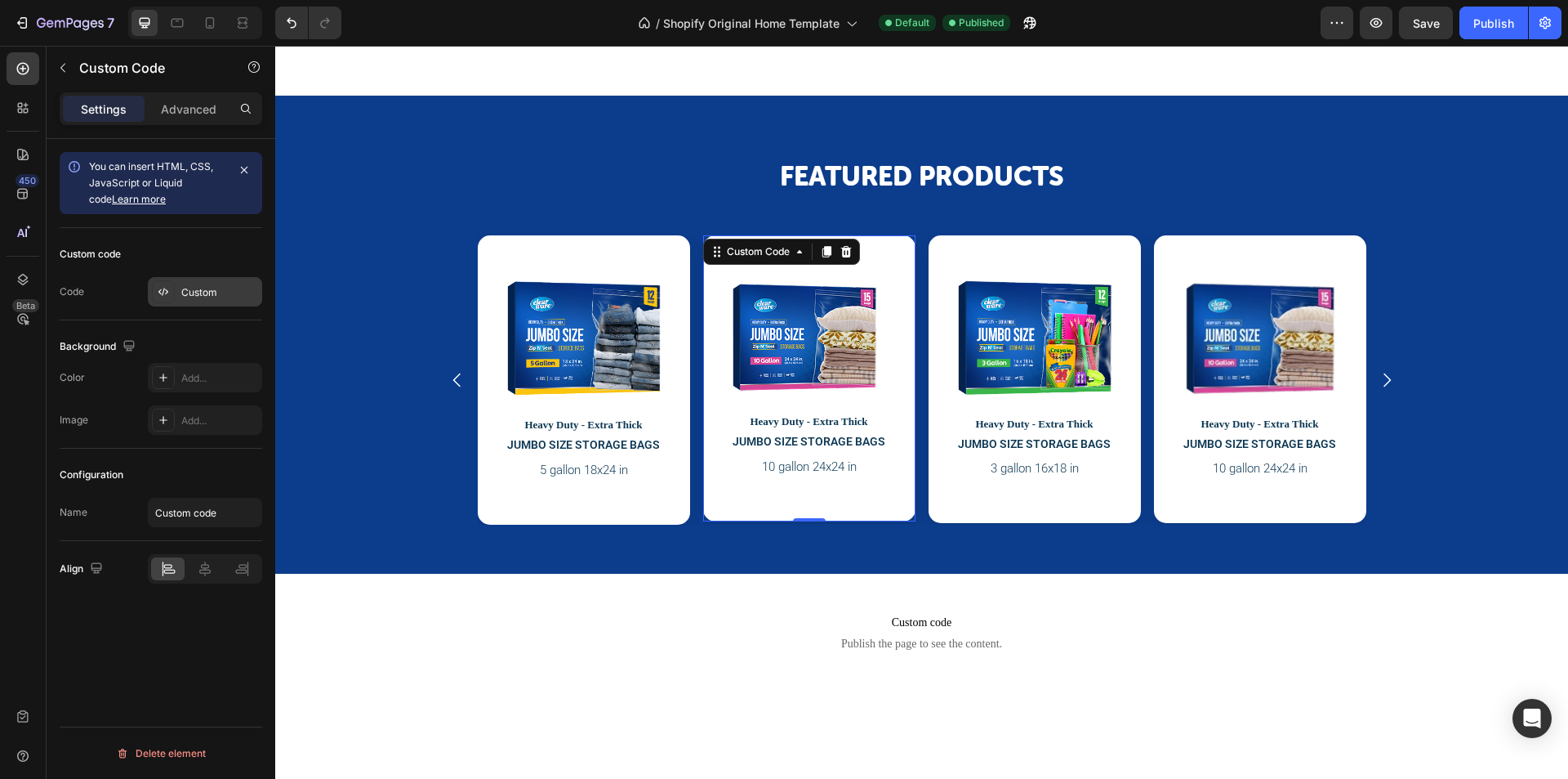
click at [193, 299] on div "Custom" at bounding box center [219, 292] width 76 height 15
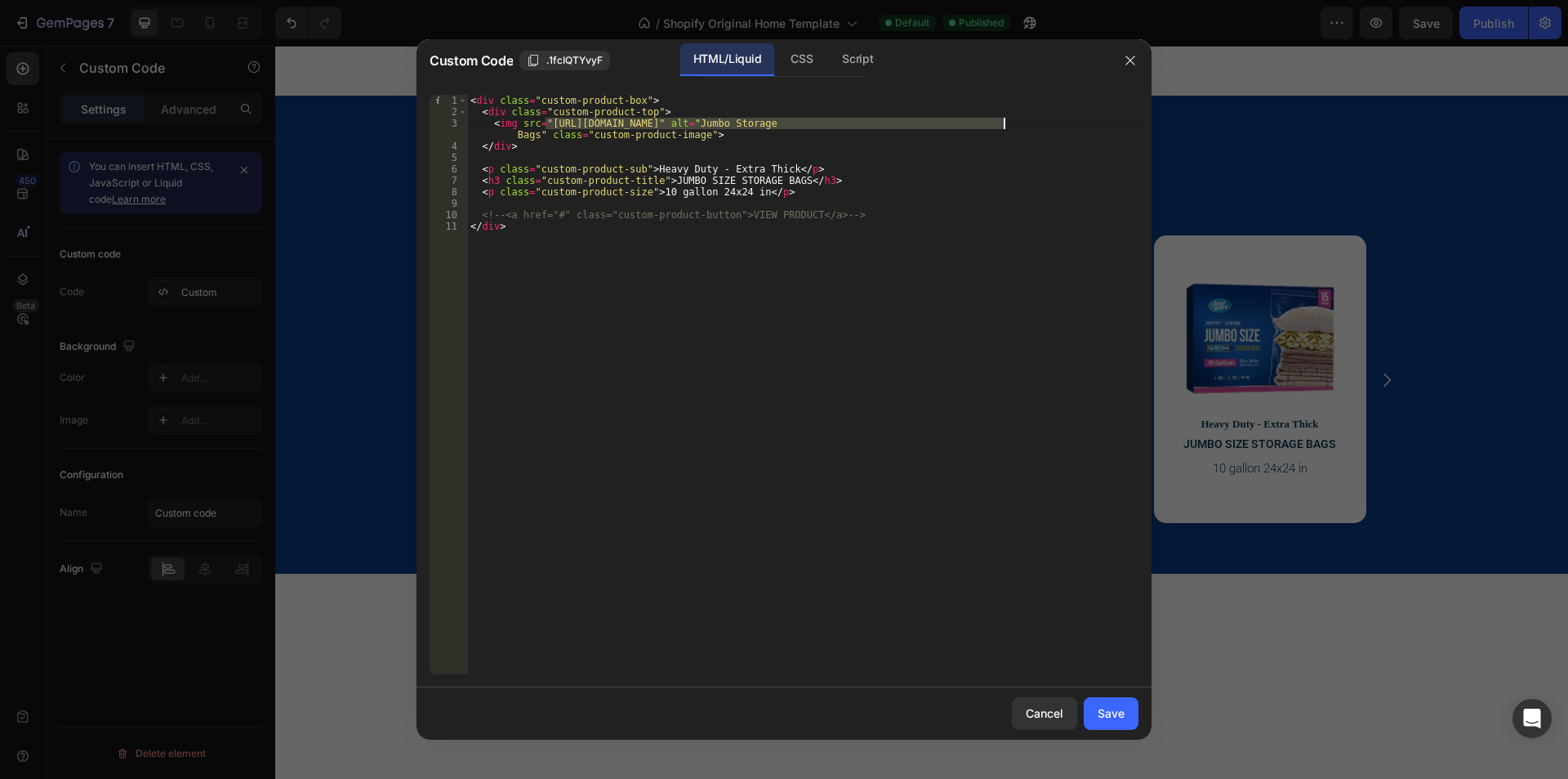
drag, startPoint x: 545, startPoint y: 126, endPoint x: 1003, endPoint y: 124, distance: 458.0
click at [1003, 124] on div "< div class = "custom-product-box" > < div class = "custom-product-top" > < img…" at bounding box center [802, 396] width 671 height 602
paste textarea "3_Gallon_12_1_1_1_1_067e4edc-5f98-48c4-ac9b-09805cf61167.png?v=1758888930"
type textarea "<img src="[URL][DOMAIN_NAME]" alt="Jumbo Storage Bags" class="custom-product-im…"
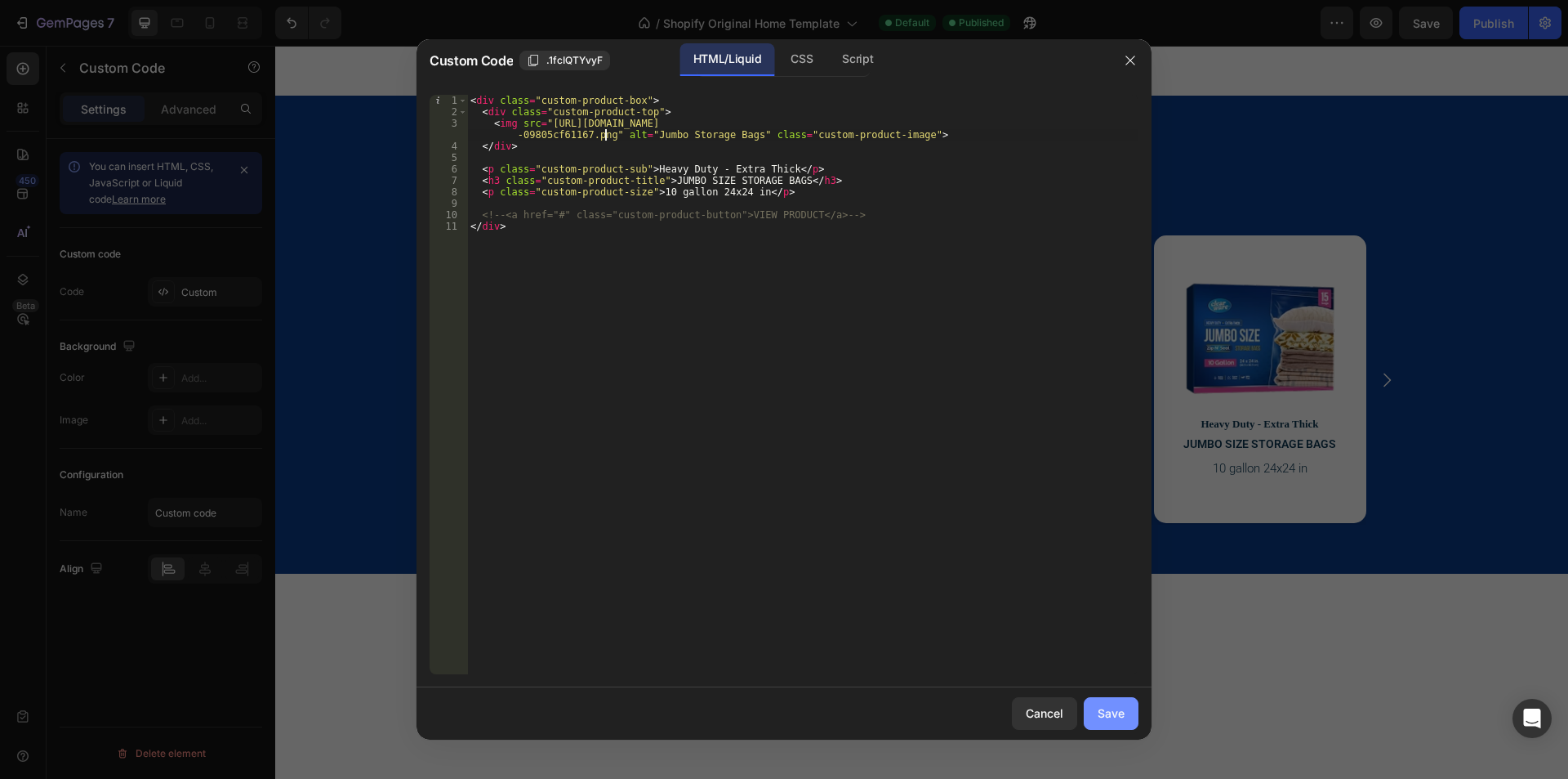
click at [1113, 719] on div "Save" at bounding box center [1111, 713] width 27 height 17
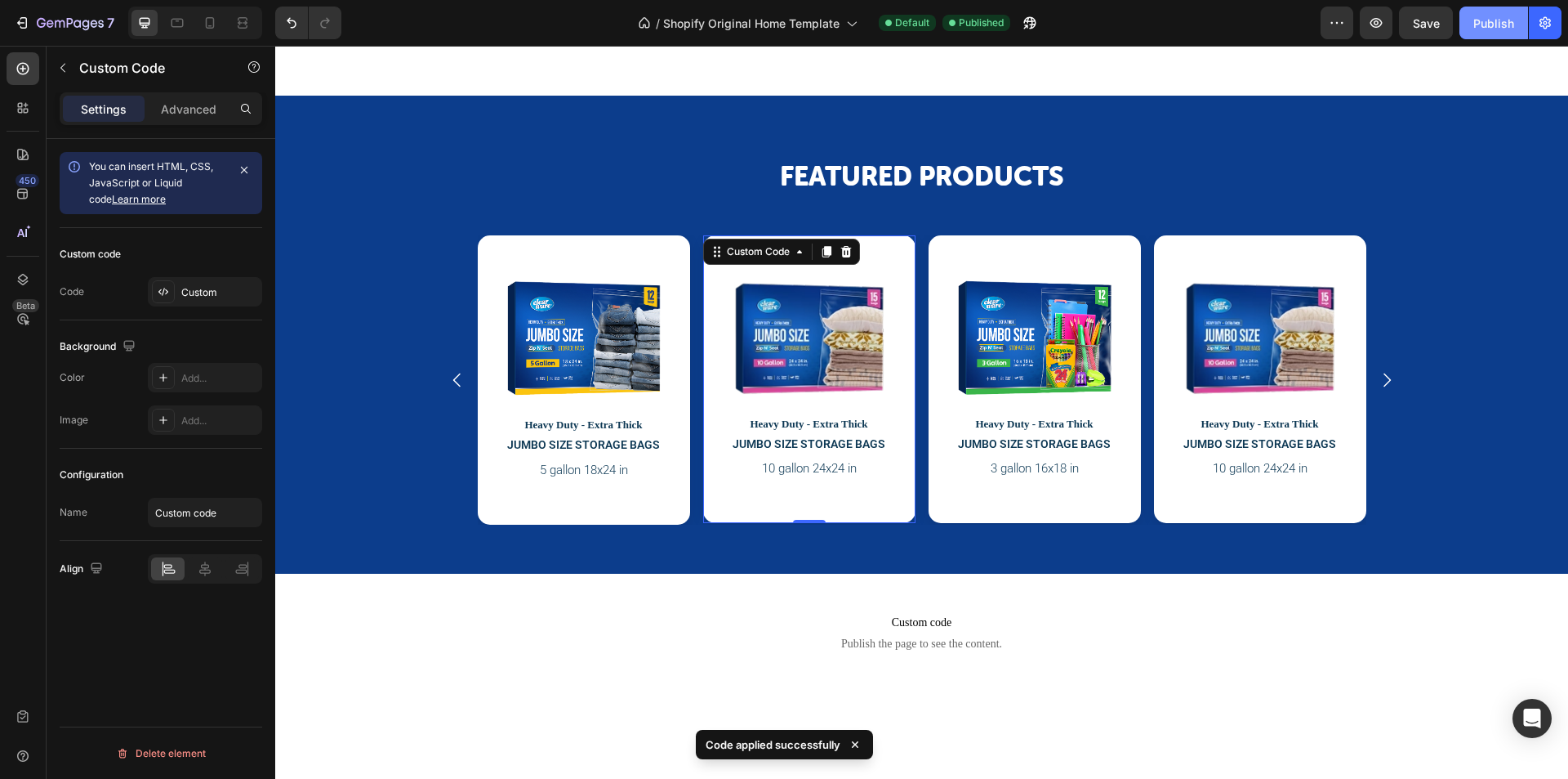
click at [1481, 35] on button "Publish" at bounding box center [1494, 23] width 68 height 33
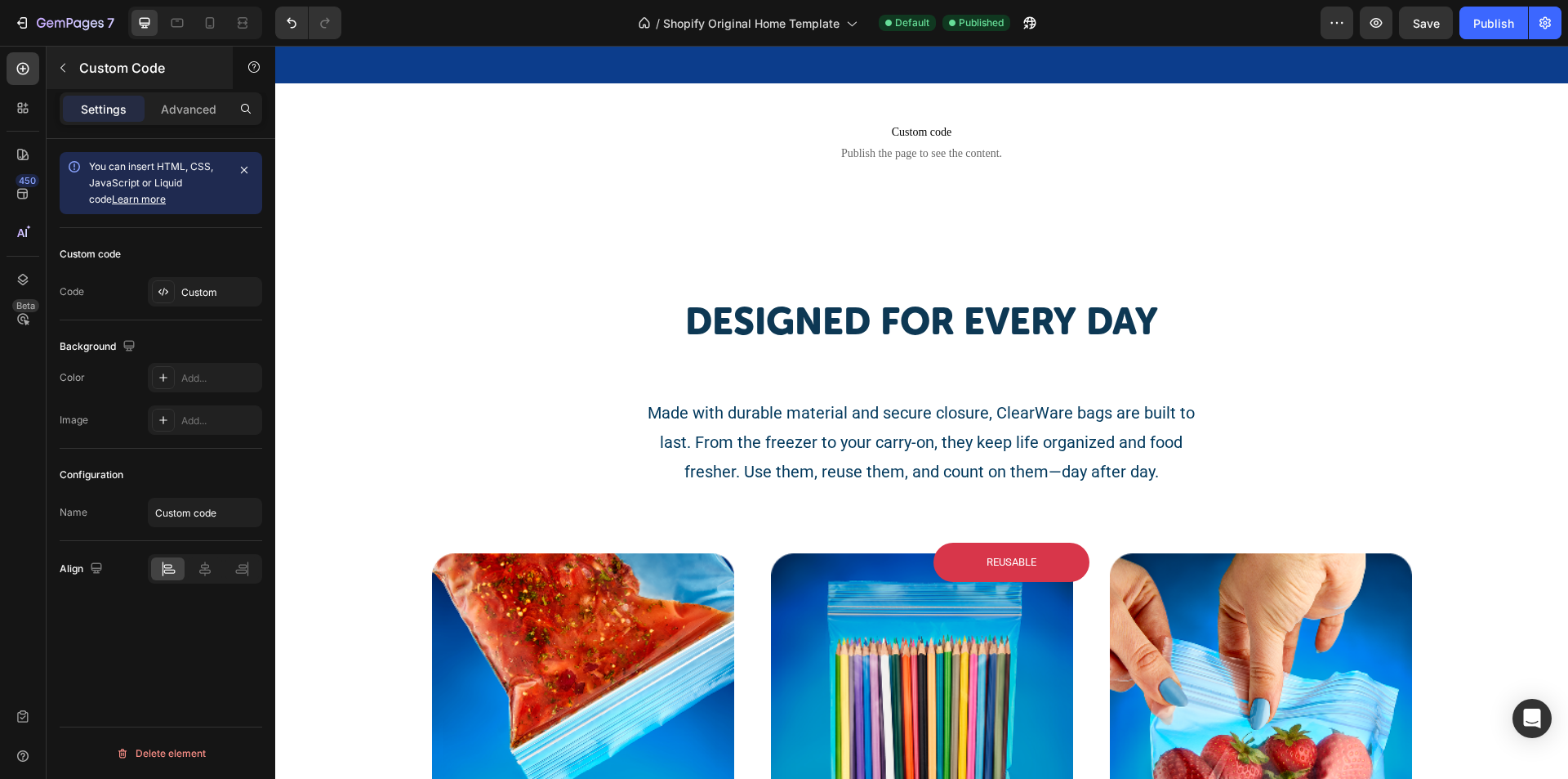
scroll to position [2125, 0]
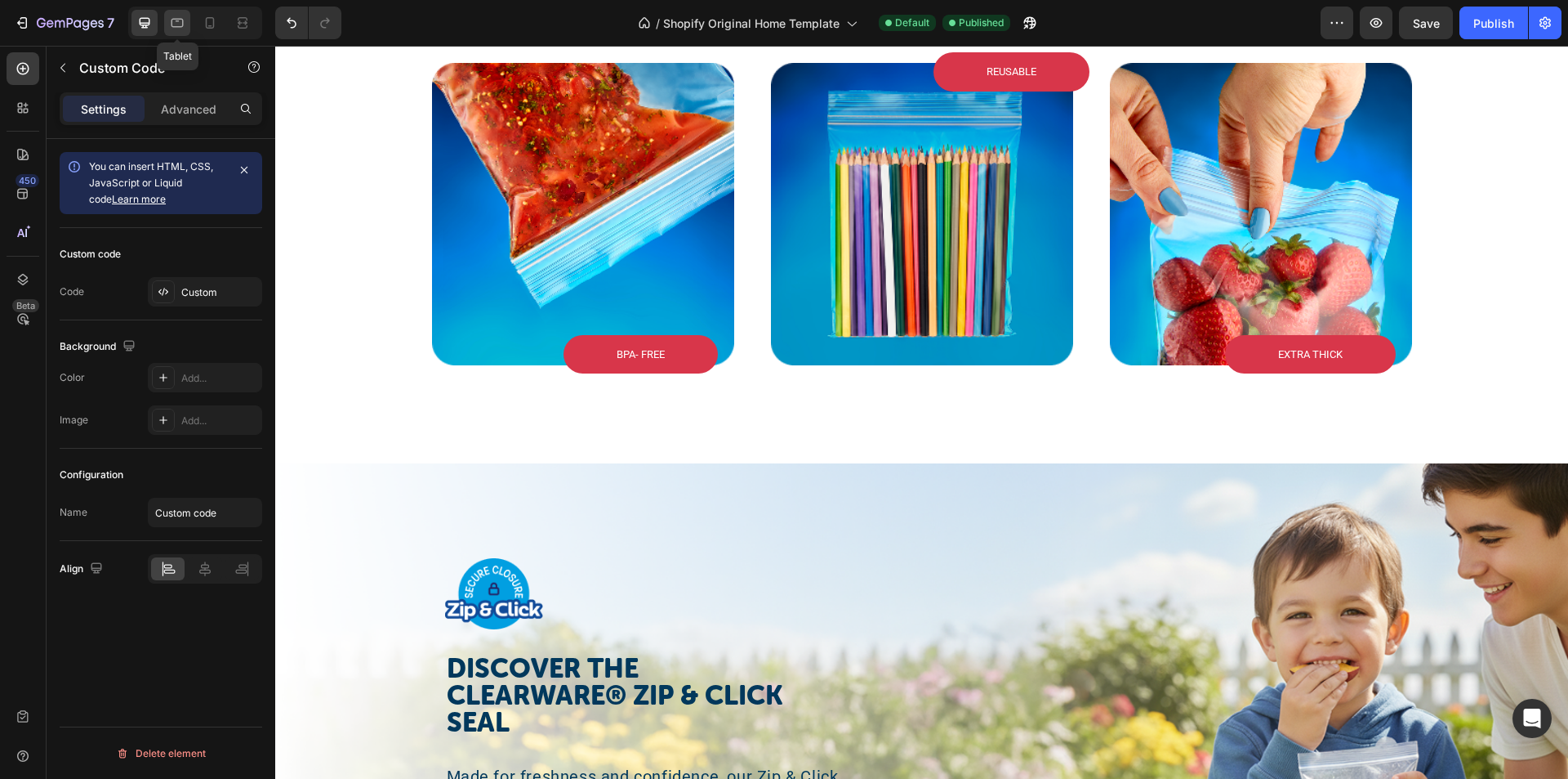
click at [178, 18] on icon at bounding box center [177, 23] width 16 height 16
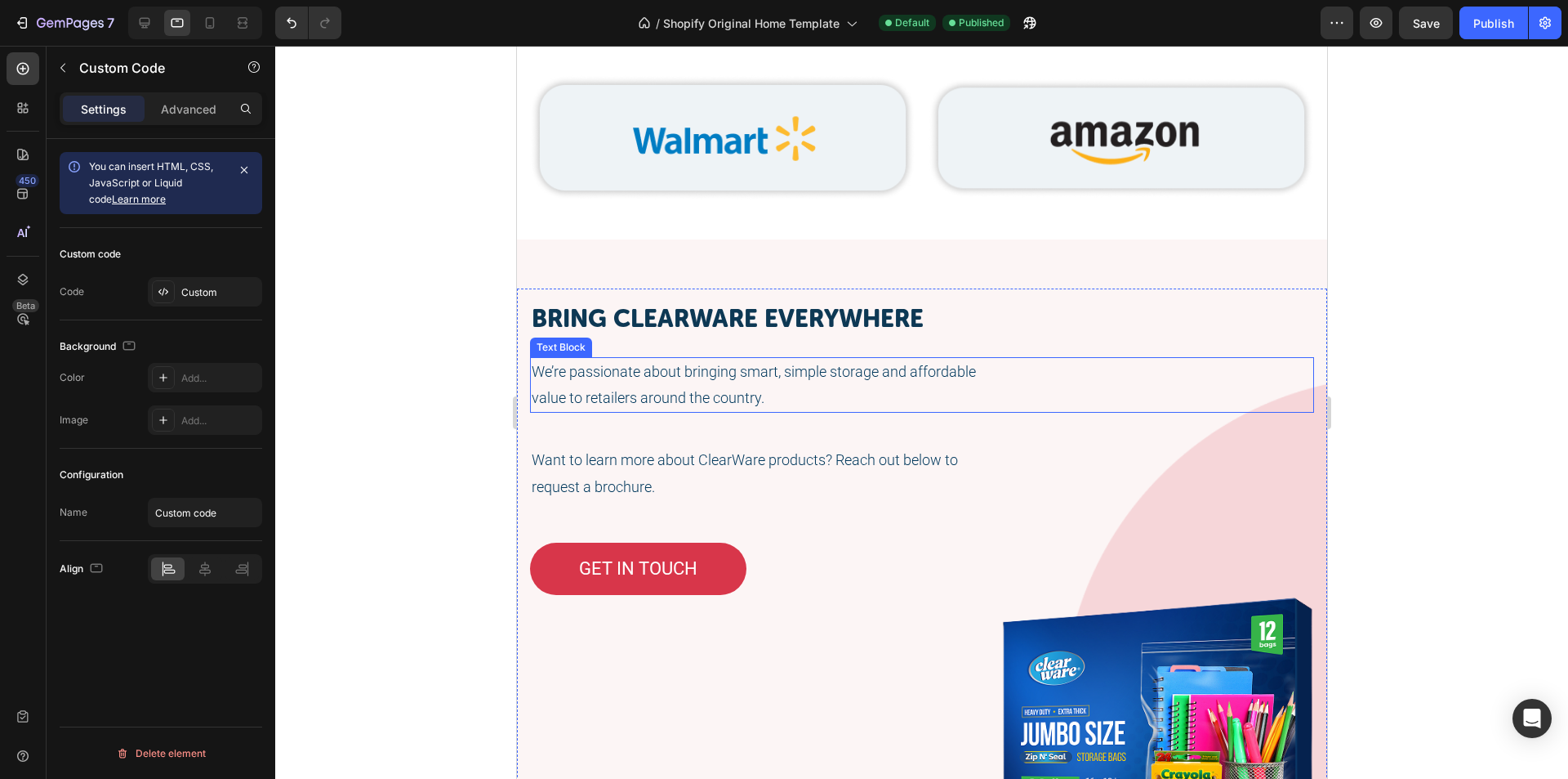
scroll to position [3187, 0]
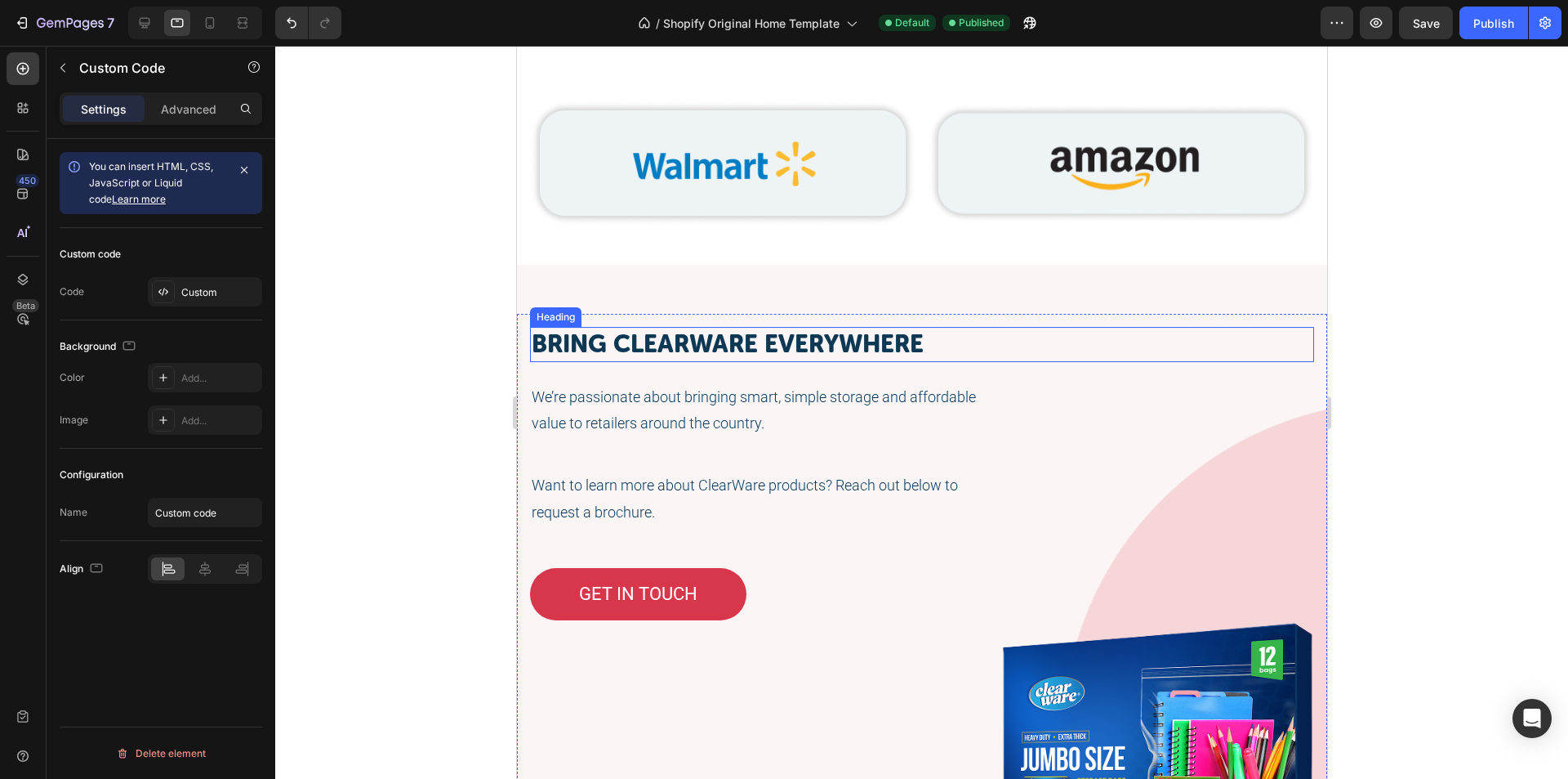
click at [551, 313] on div "Heading" at bounding box center [554, 317] width 45 height 15
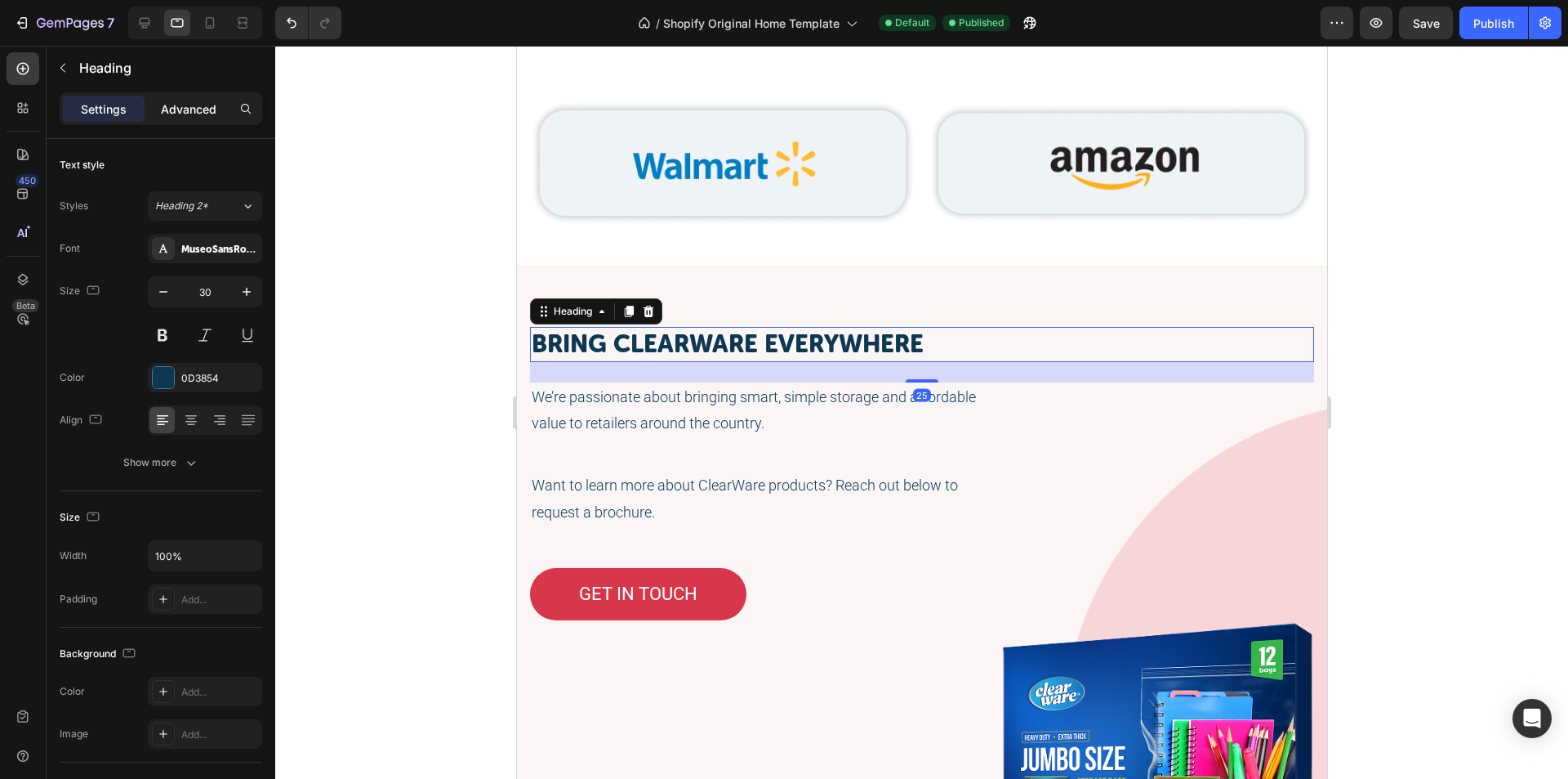
click at [183, 113] on p "Advanced" at bounding box center [188, 108] width 56 height 17
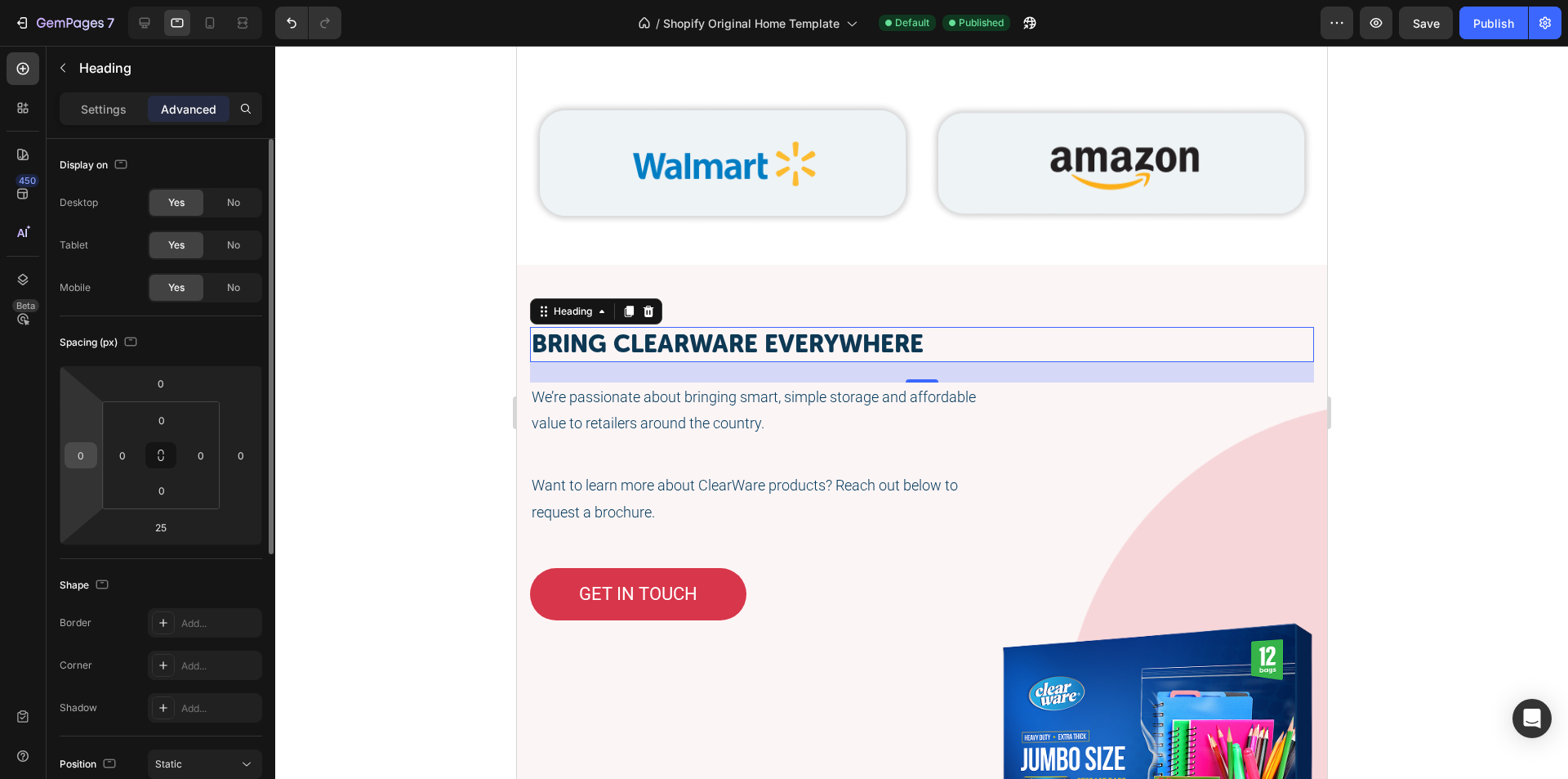
click at [90, 446] on input "0" at bounding box center [80, 454] width 25 height 25
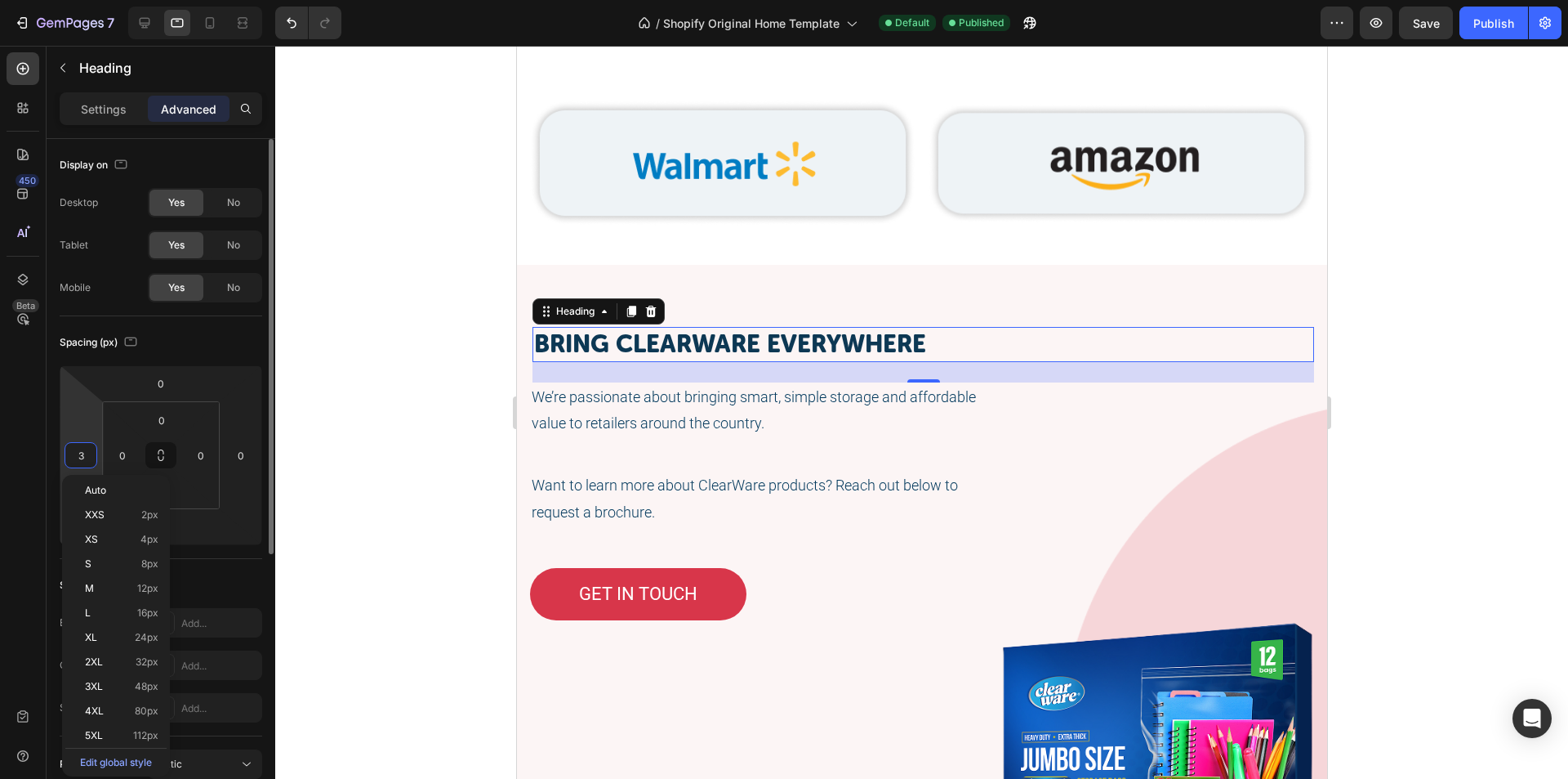
type input "30"
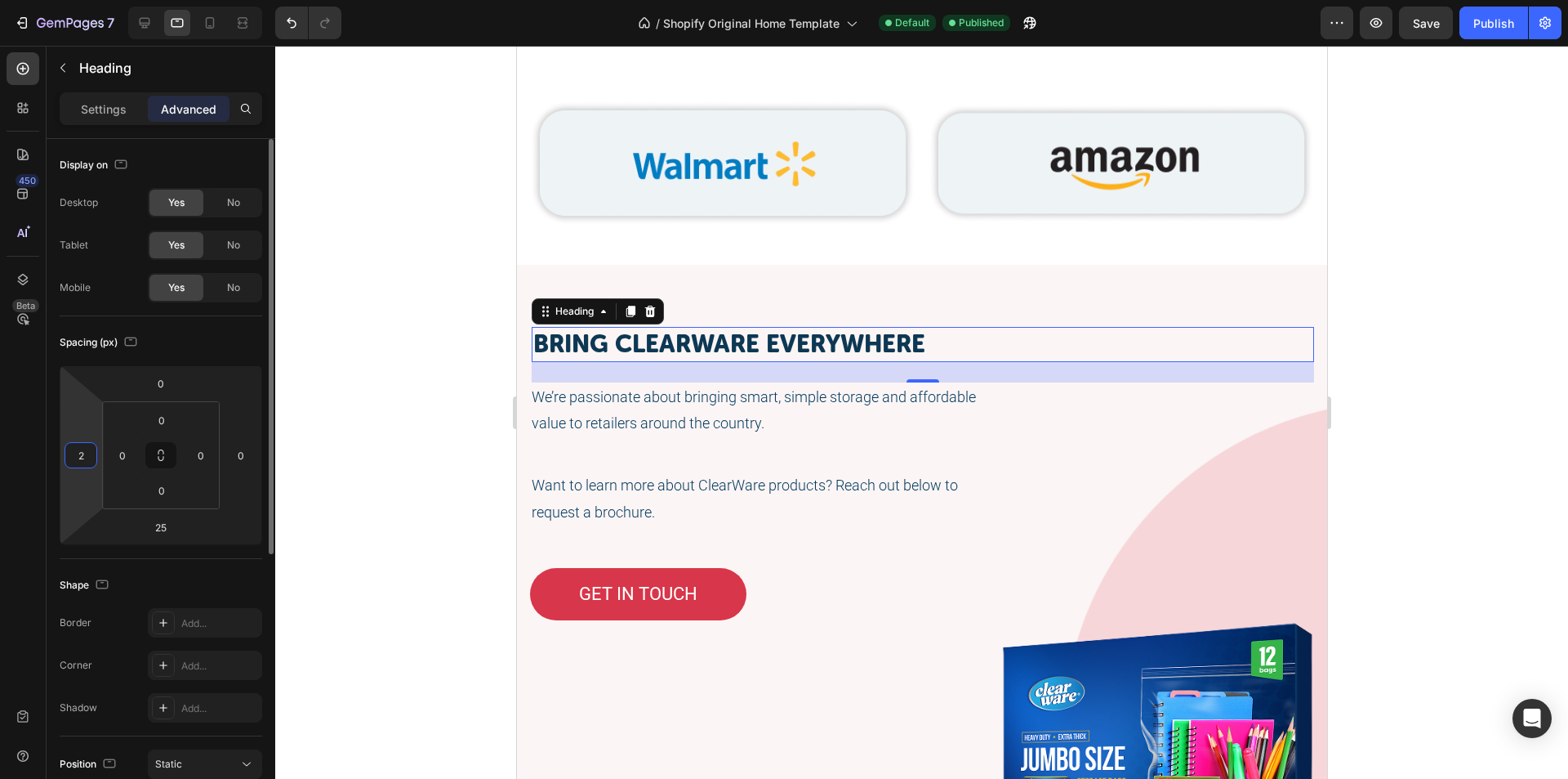
type input "20"
click at [242, 343] on div "Spacing (px)" at bounding box center [161, 342] width 202 height 26
type input "0"
click at [589, 309] on div "Heading" at bounding box center [571, 311] width 45 height 15
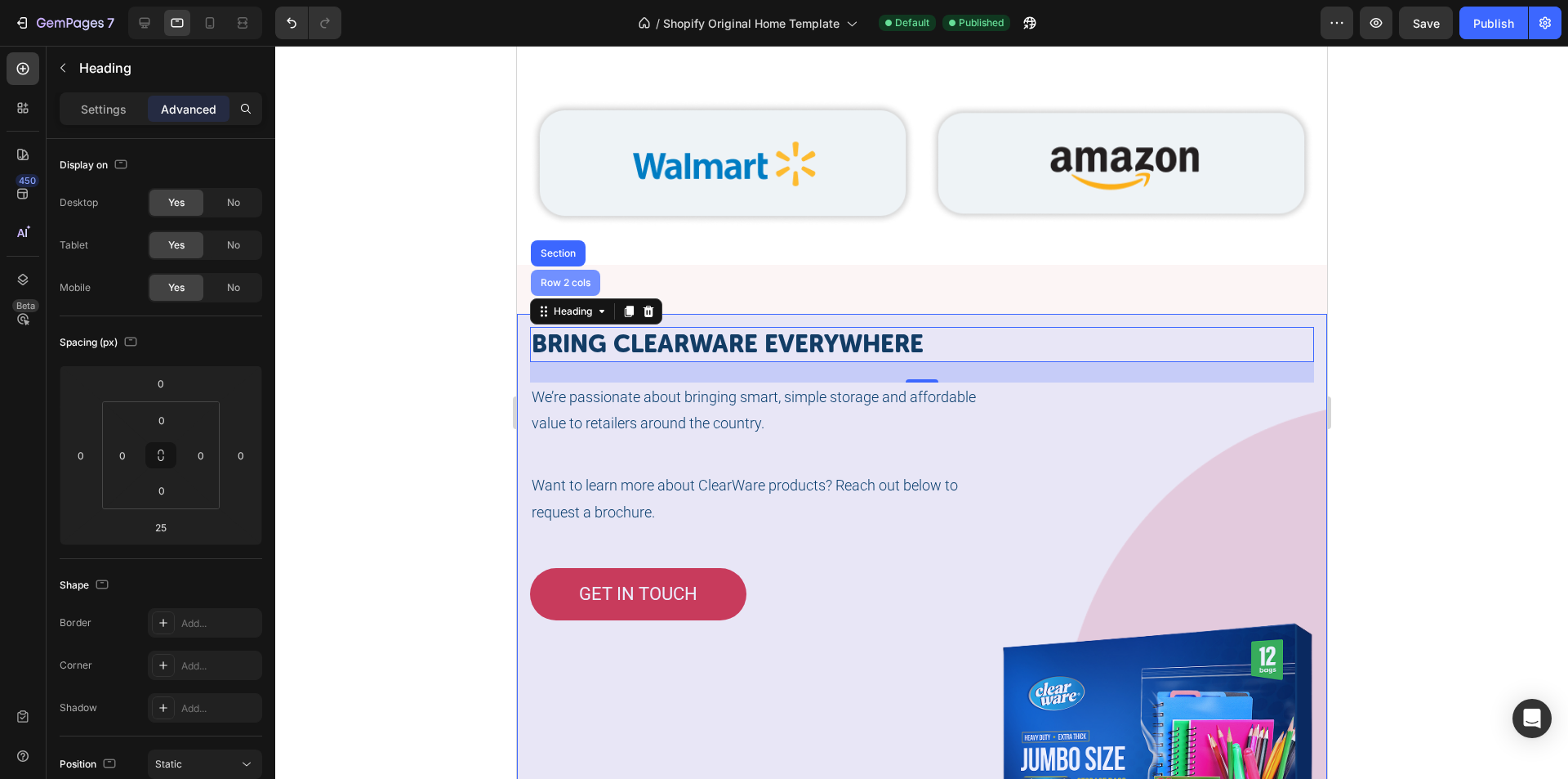
click at [586, 287] on div "Row 2 cols" at bounding box center [565, 283] width 69 height 26
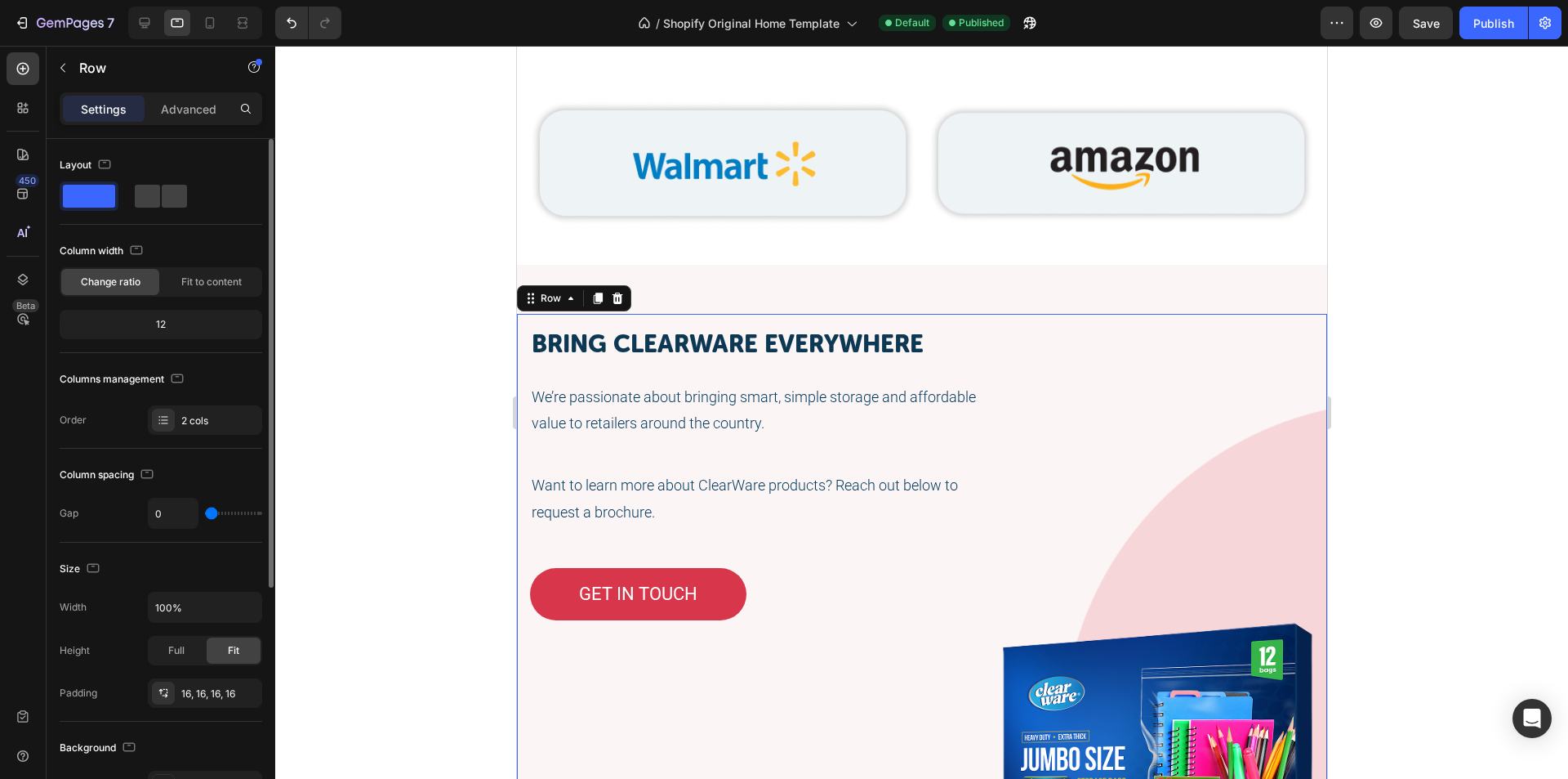
drag, startPoint x: 182, startPoint y: 107, endPoint x: 167, endPoint y: 183, distance: 77.5
click at [182, 106] on p "Advanced" at bounding box center [188, 108] width 56 height 17
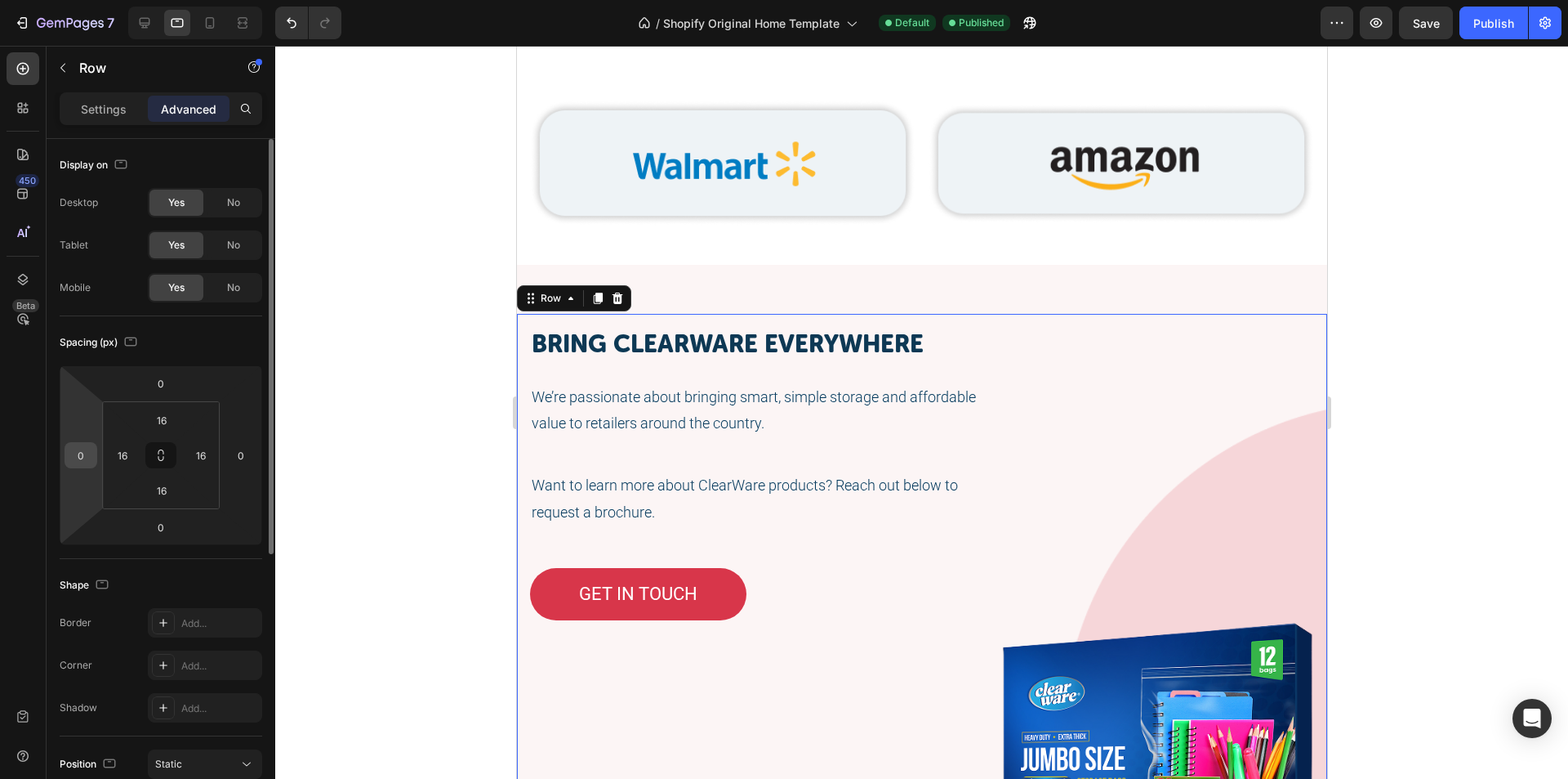
click at [95, 462] on div "0" at bounding box center [80, 455] width 33 height 26
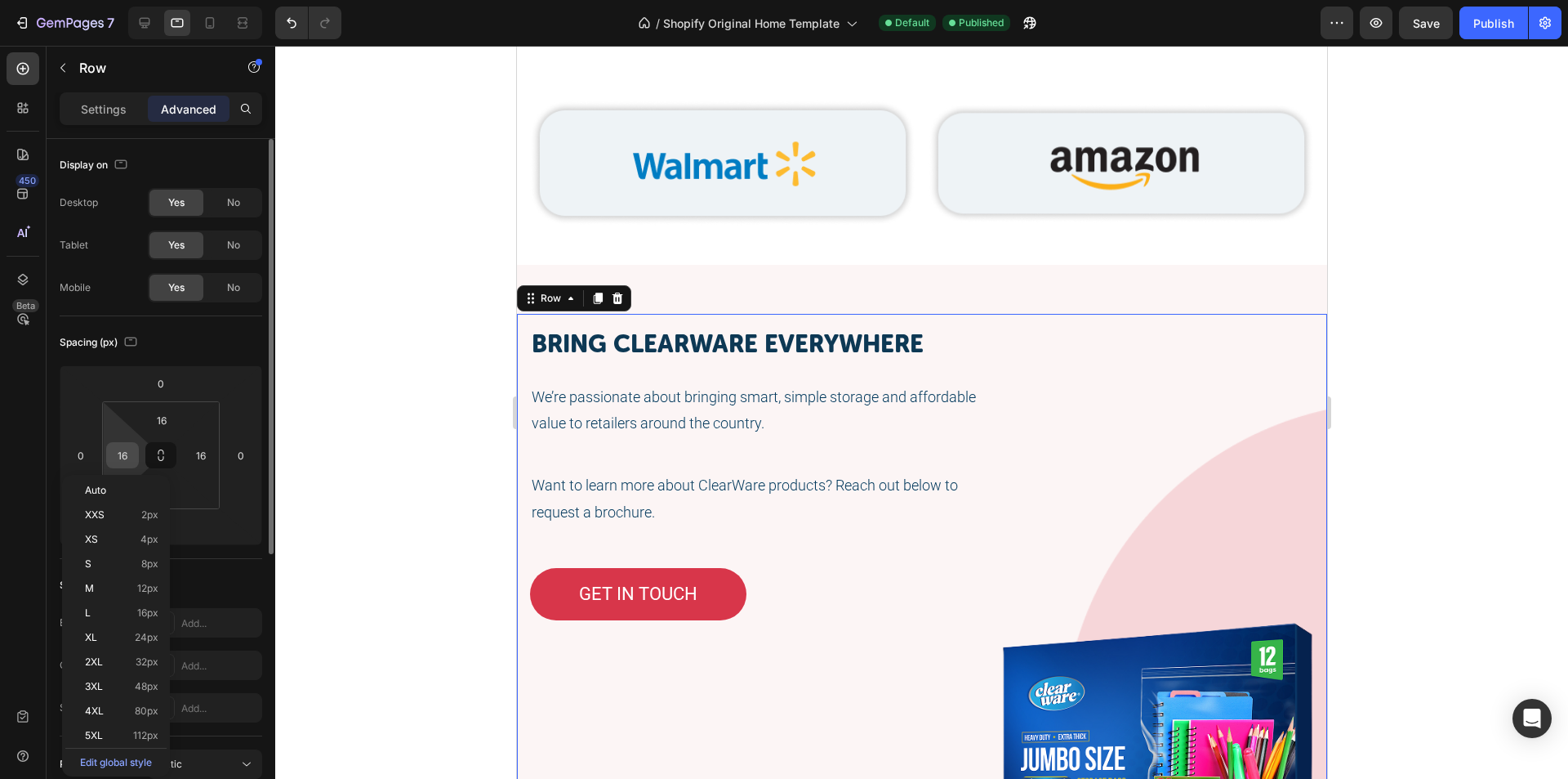
click at [129, 460] on input "16" at bounding box center [122, 454] width 25 height 25
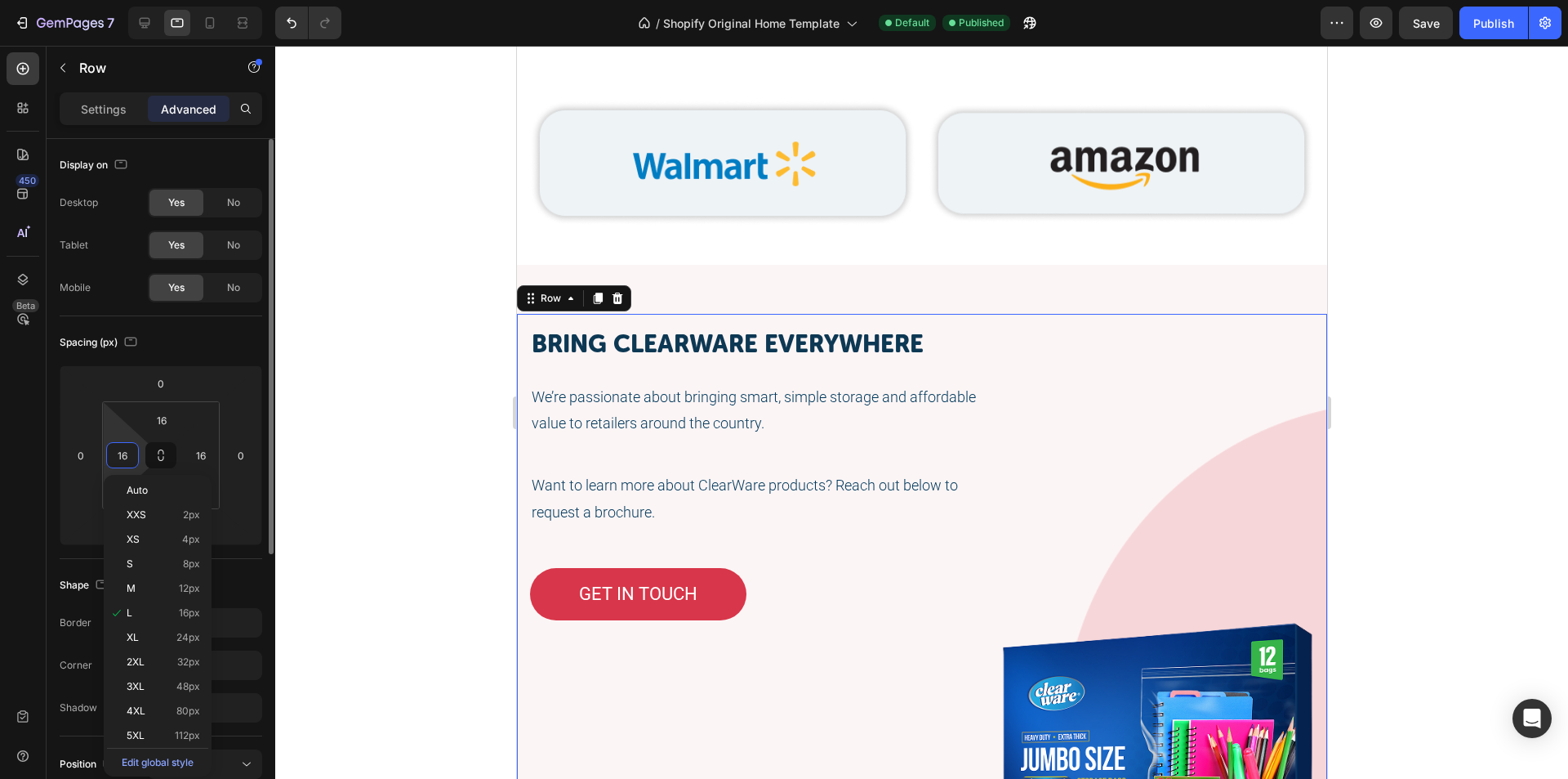
paste input "20"
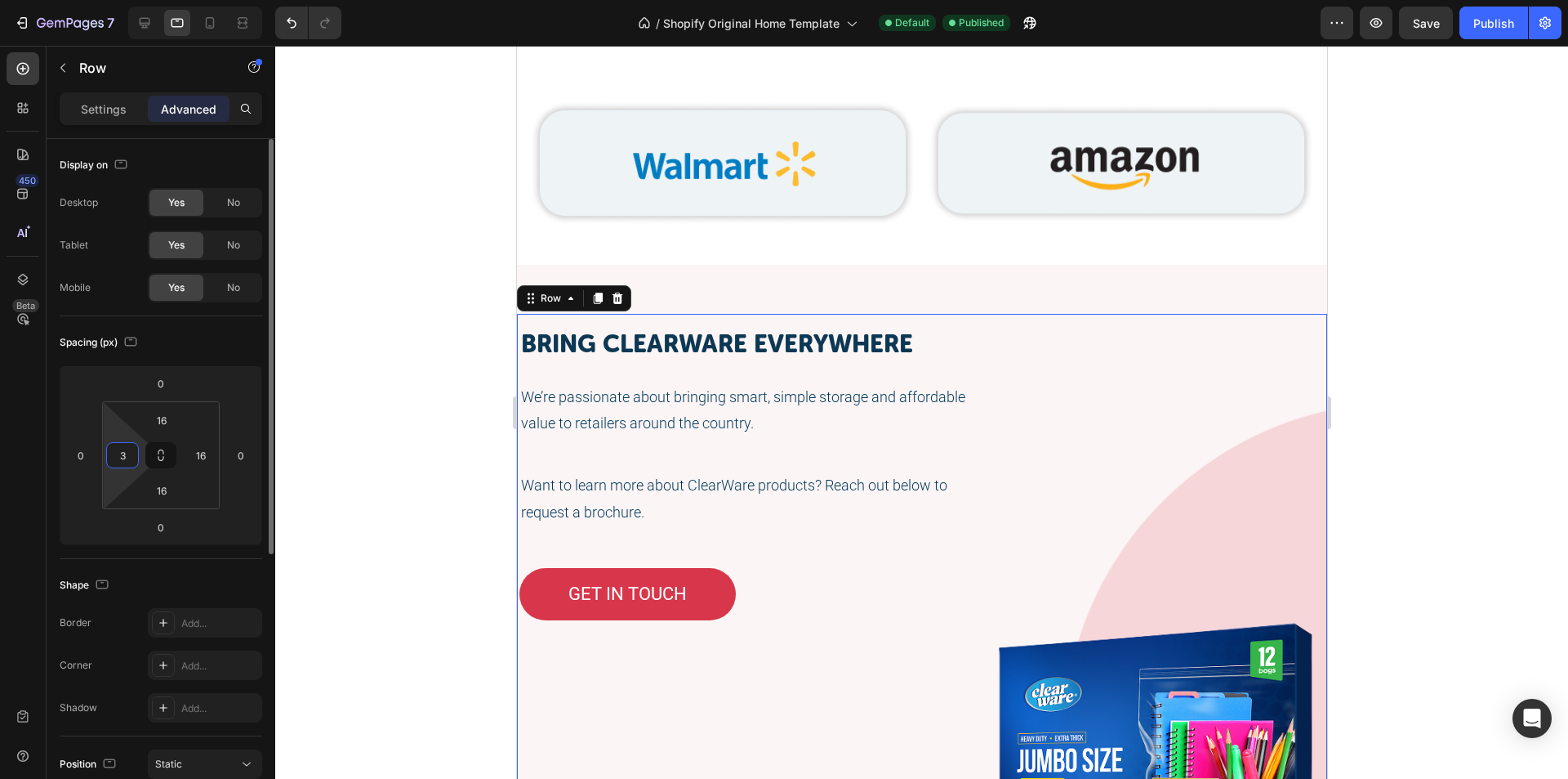
type input "30"
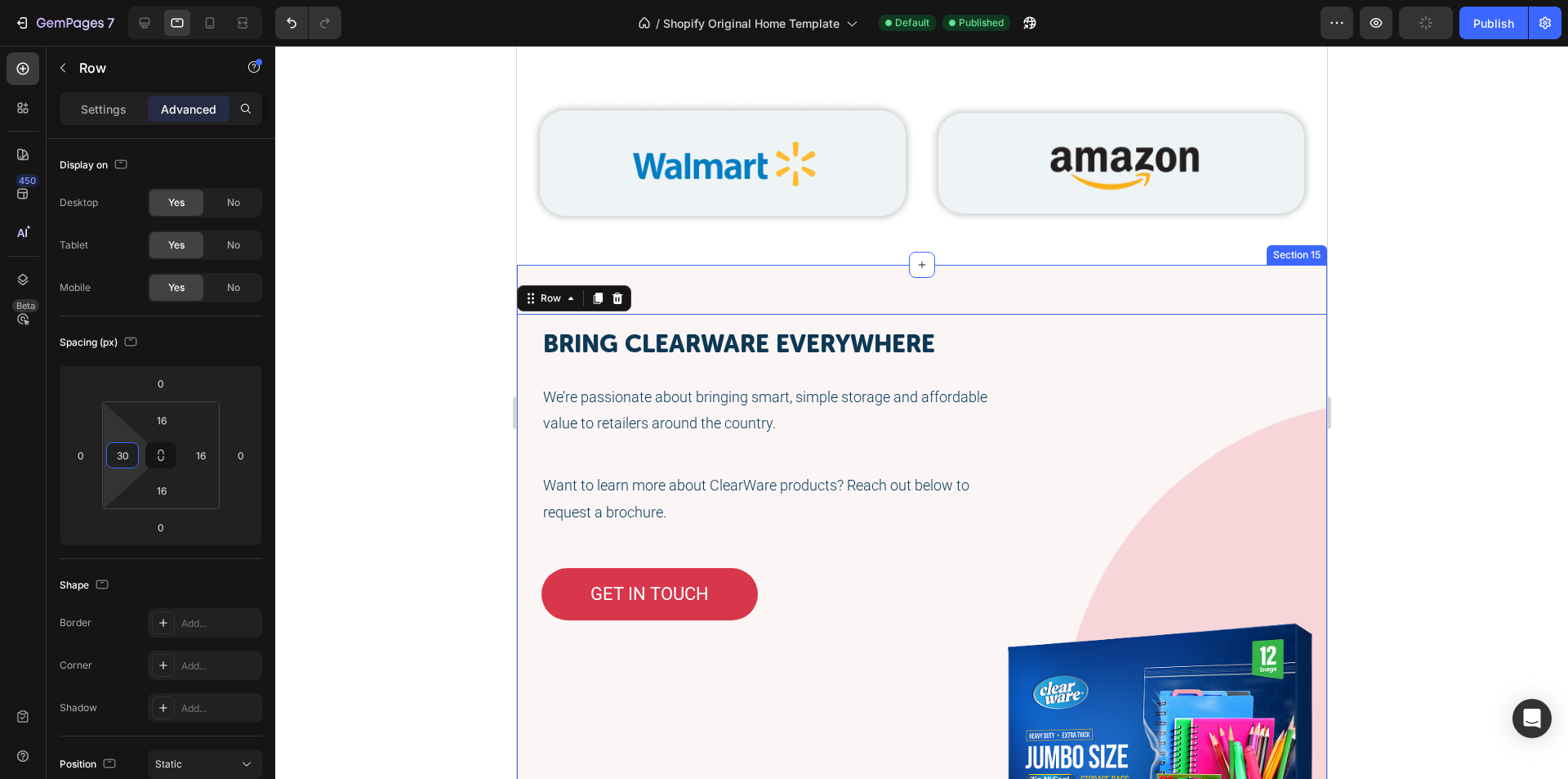
click at [933, 243] on div "Shop ClearWare products Heading Image Image Row Row Section 14" at bounding box center [921, 121] width 810 height 288
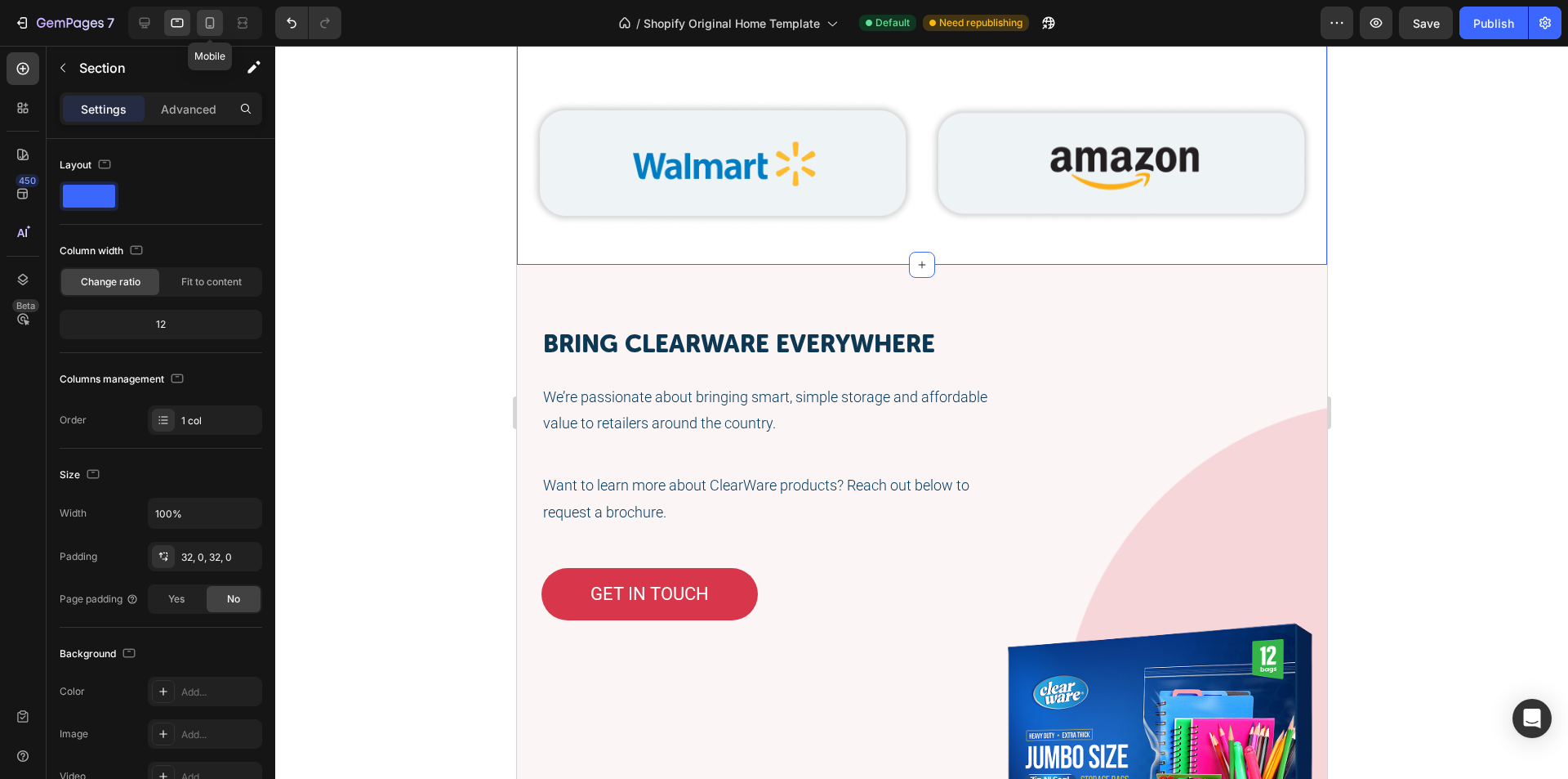
click at [218, 29] on icon at bounding box center [209, 23] width 16 height 16
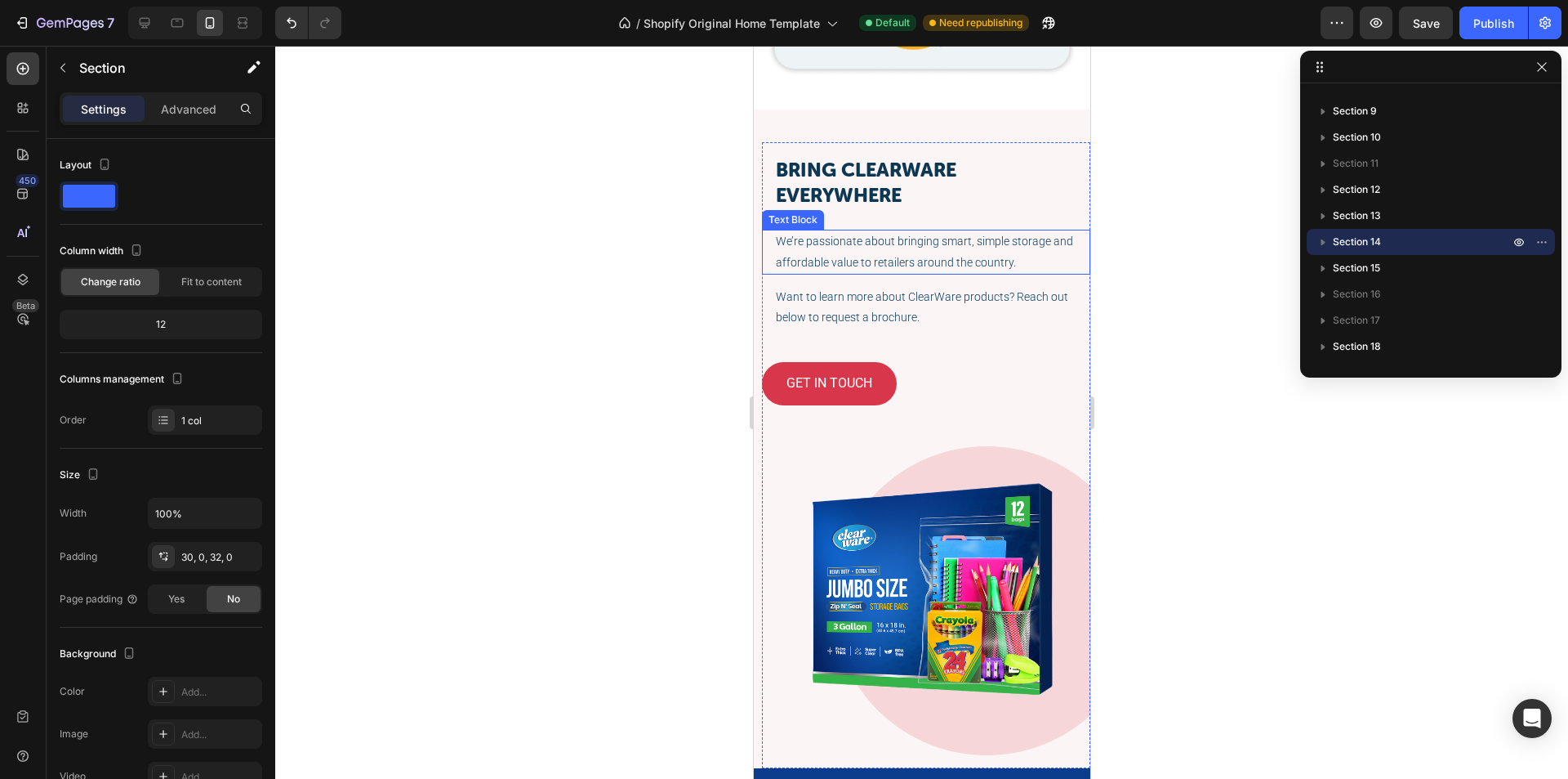
scroll to position [3132, 0]
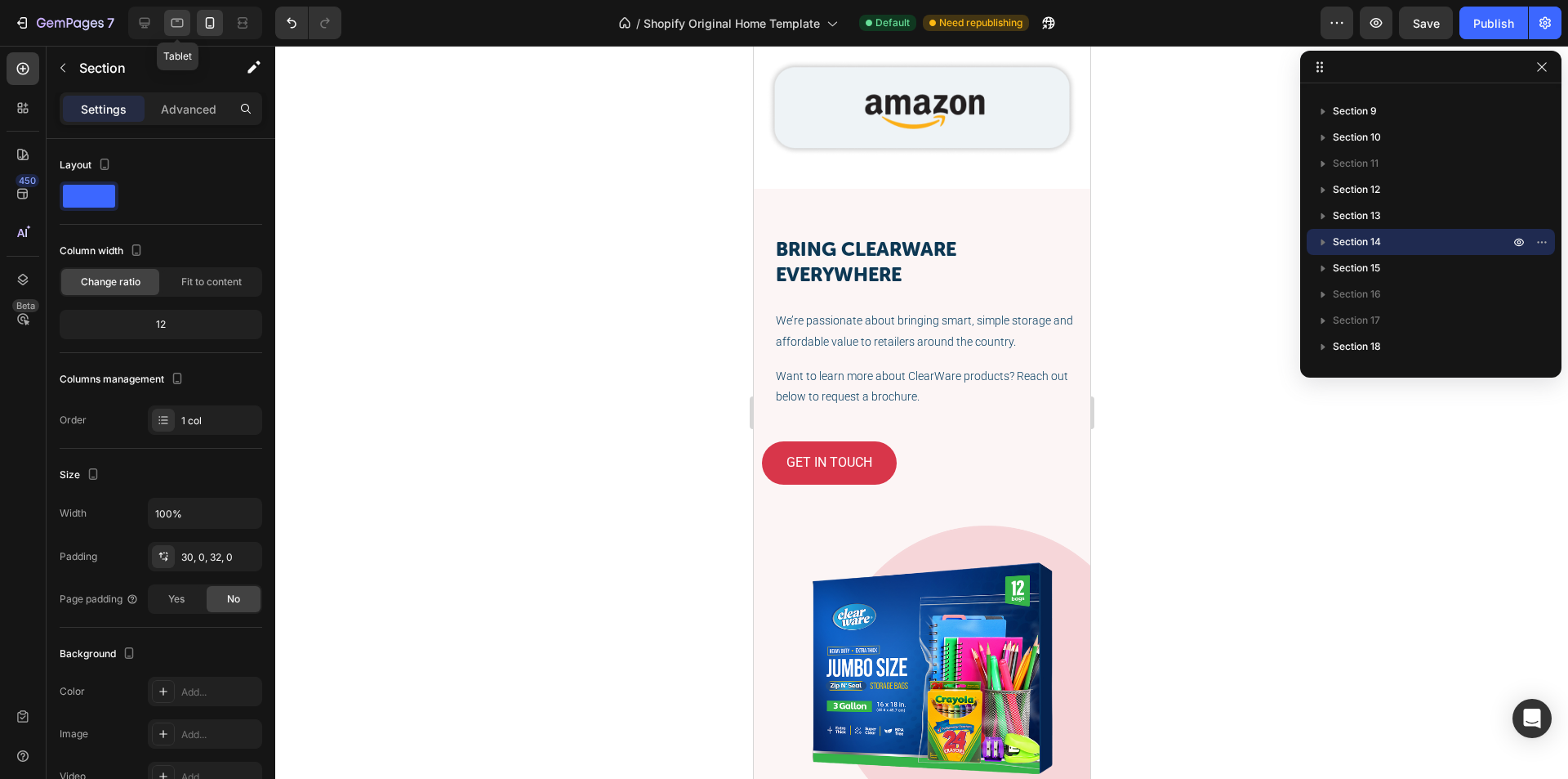
click at [179, 26] on icon at bounding box center [178, 23] width 12 height 9
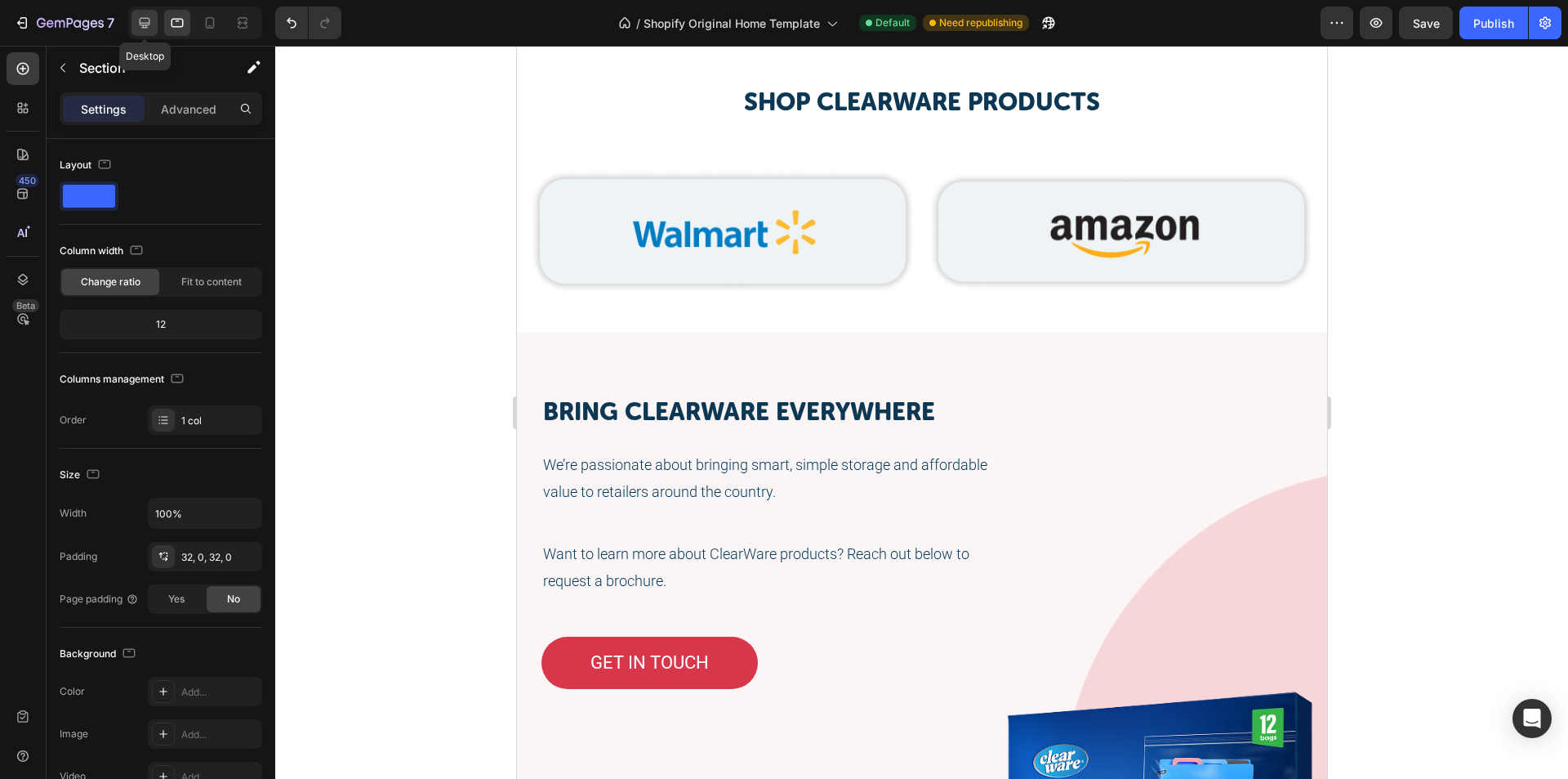
click at [151, 25] on icon at bounding box center [145, 23] width 16 height 16
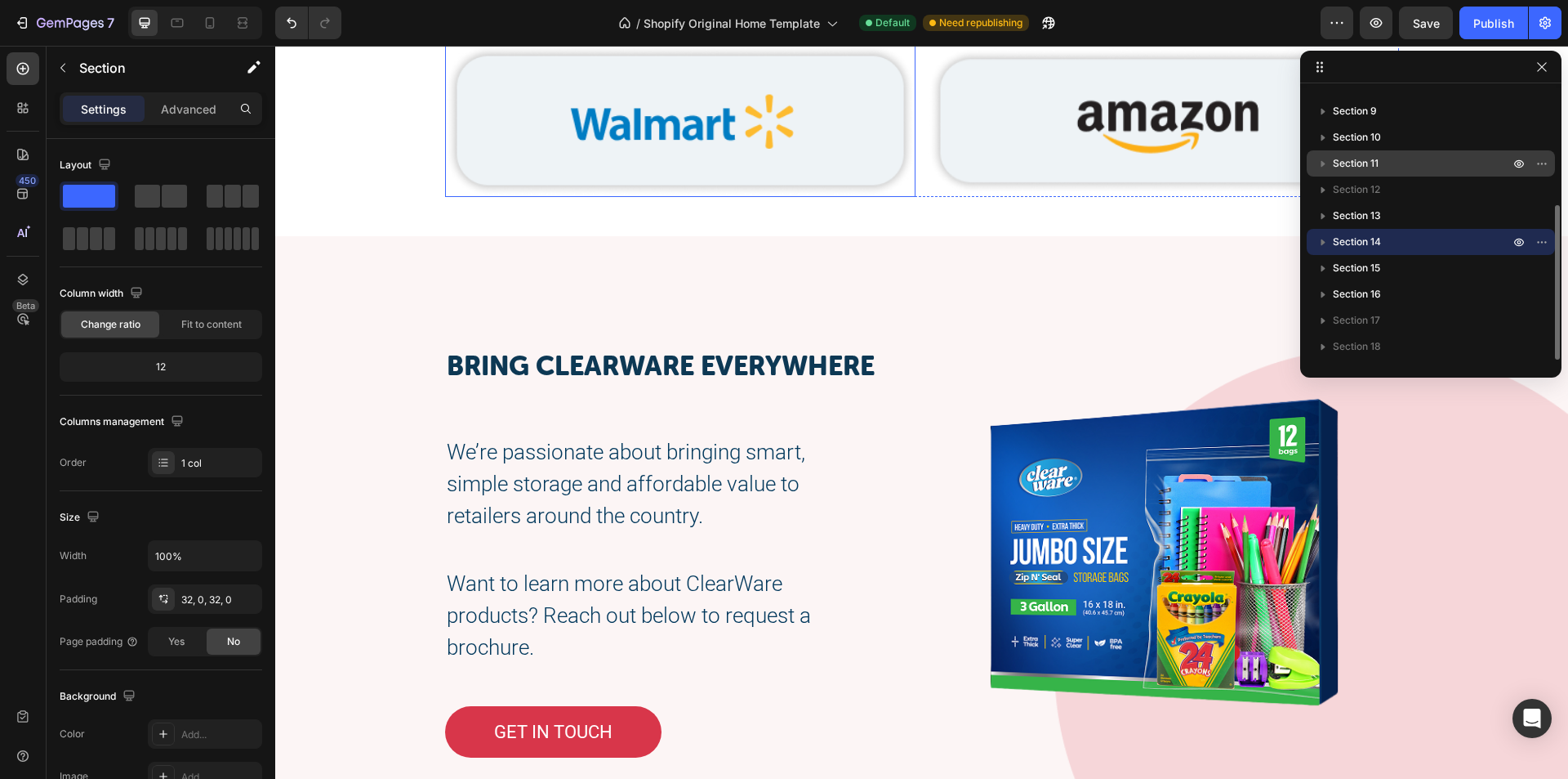
scroll to position [3330, 0]
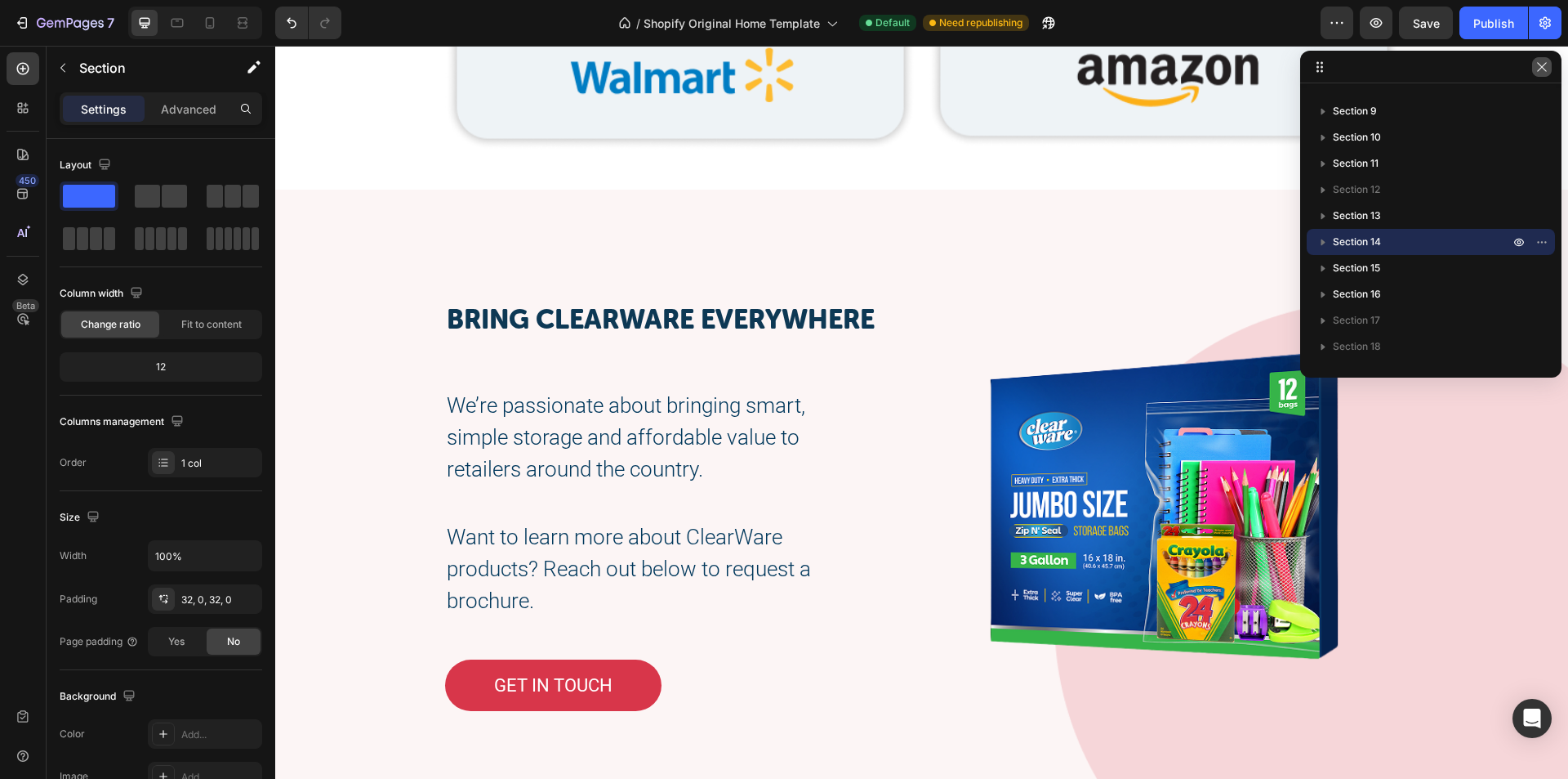
click at [1540, 70] on icon "button" at bounding box center [1541, 66] width 13 height 13
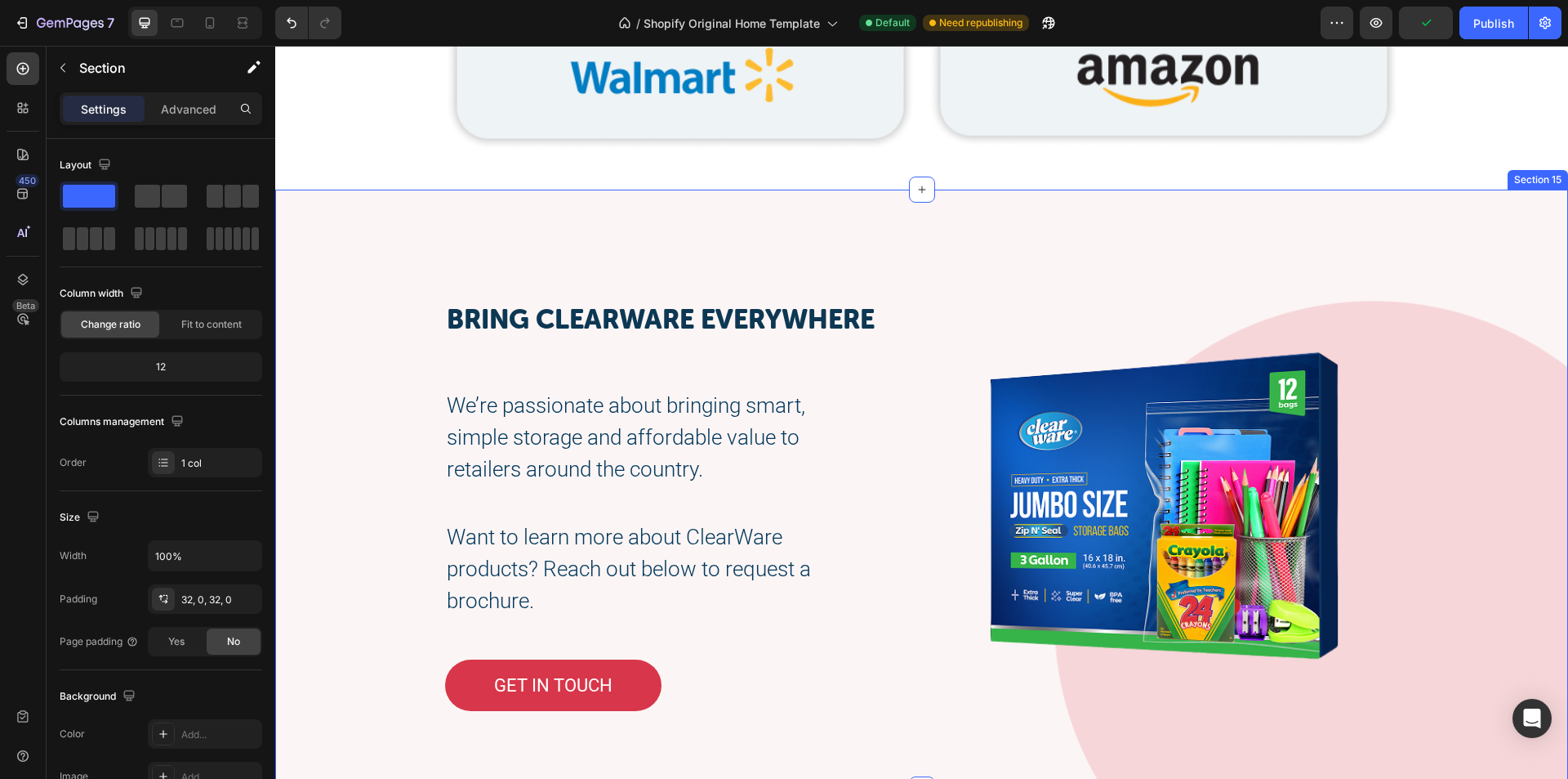
scroll to position [3413, 0]
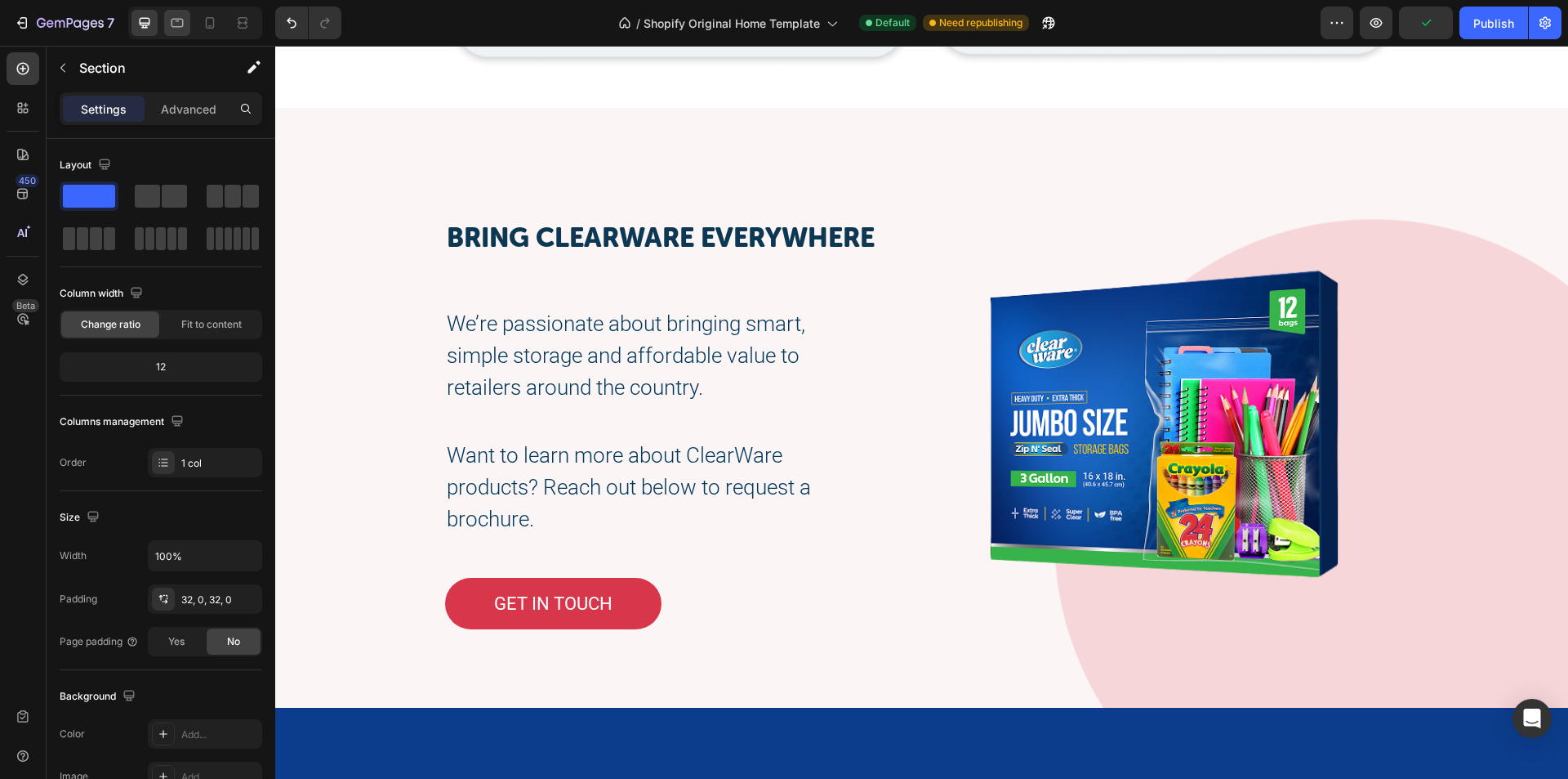
click at [177, 32] on div at bounding box center [178, 23] width 26 height 26
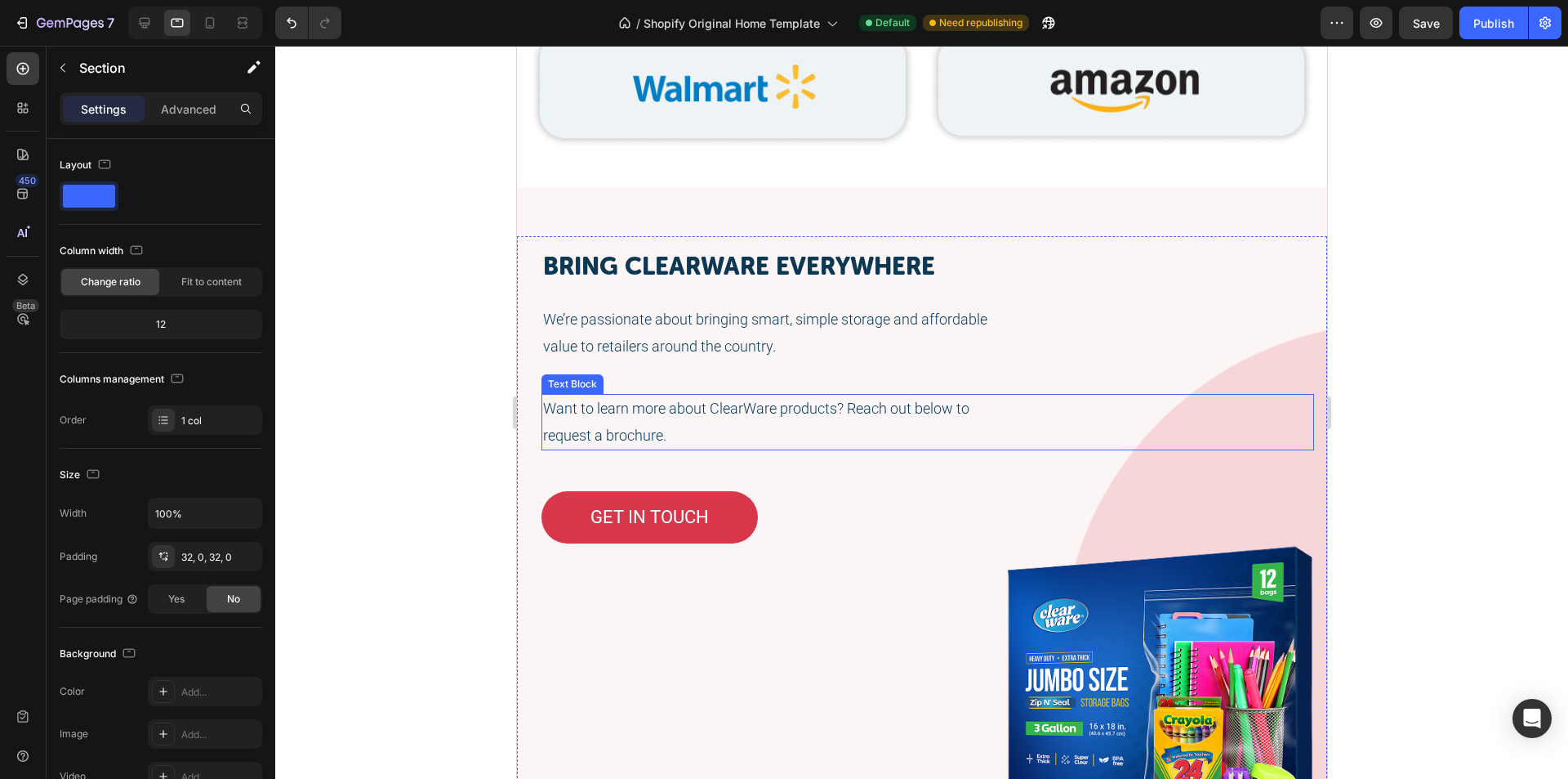
scroll to position [3413, 0]
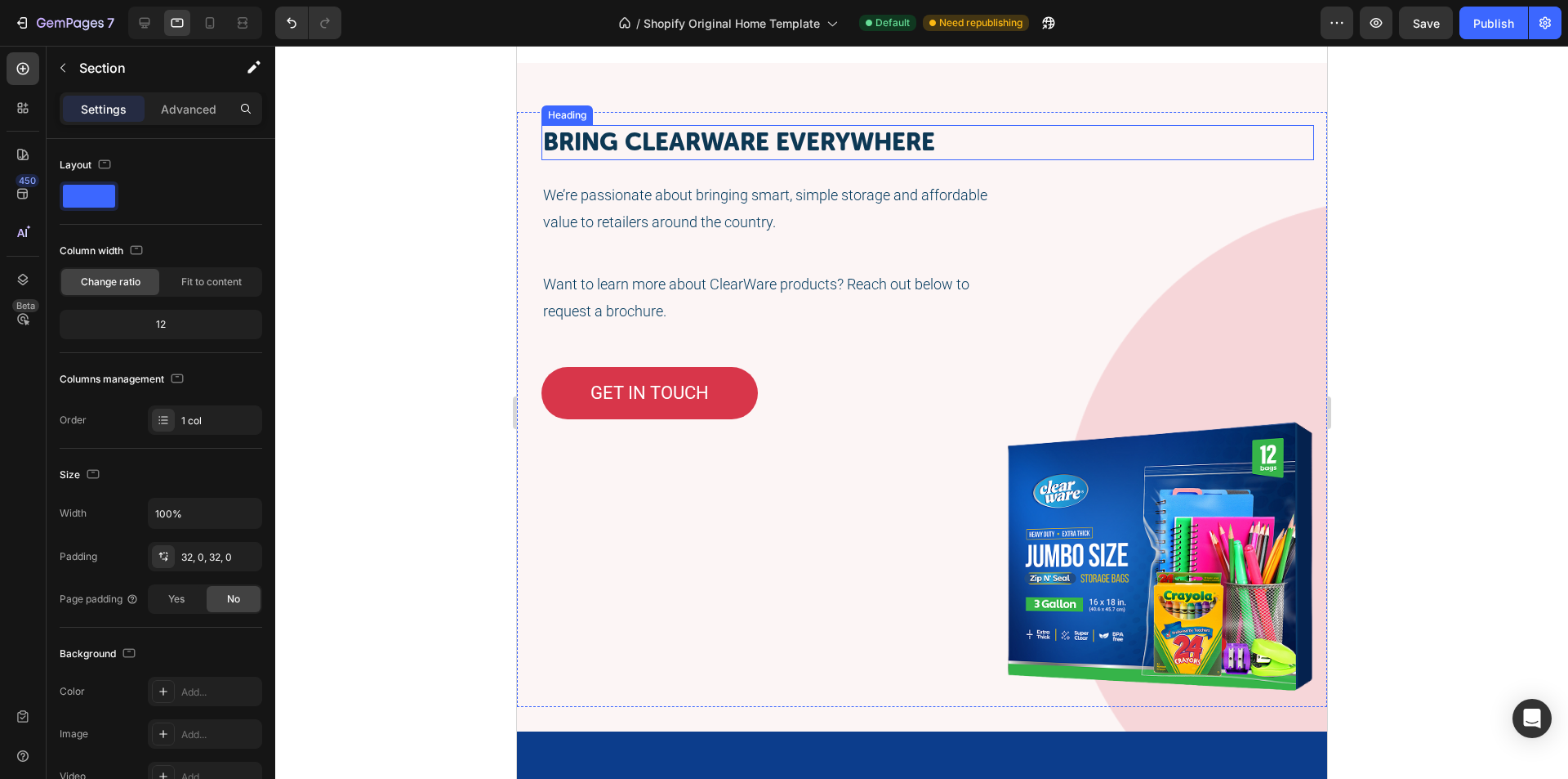
click at [648, 146] on h2 "Bring ClearWare everywhere" at bounding box center [926, 142] width 773 height 35
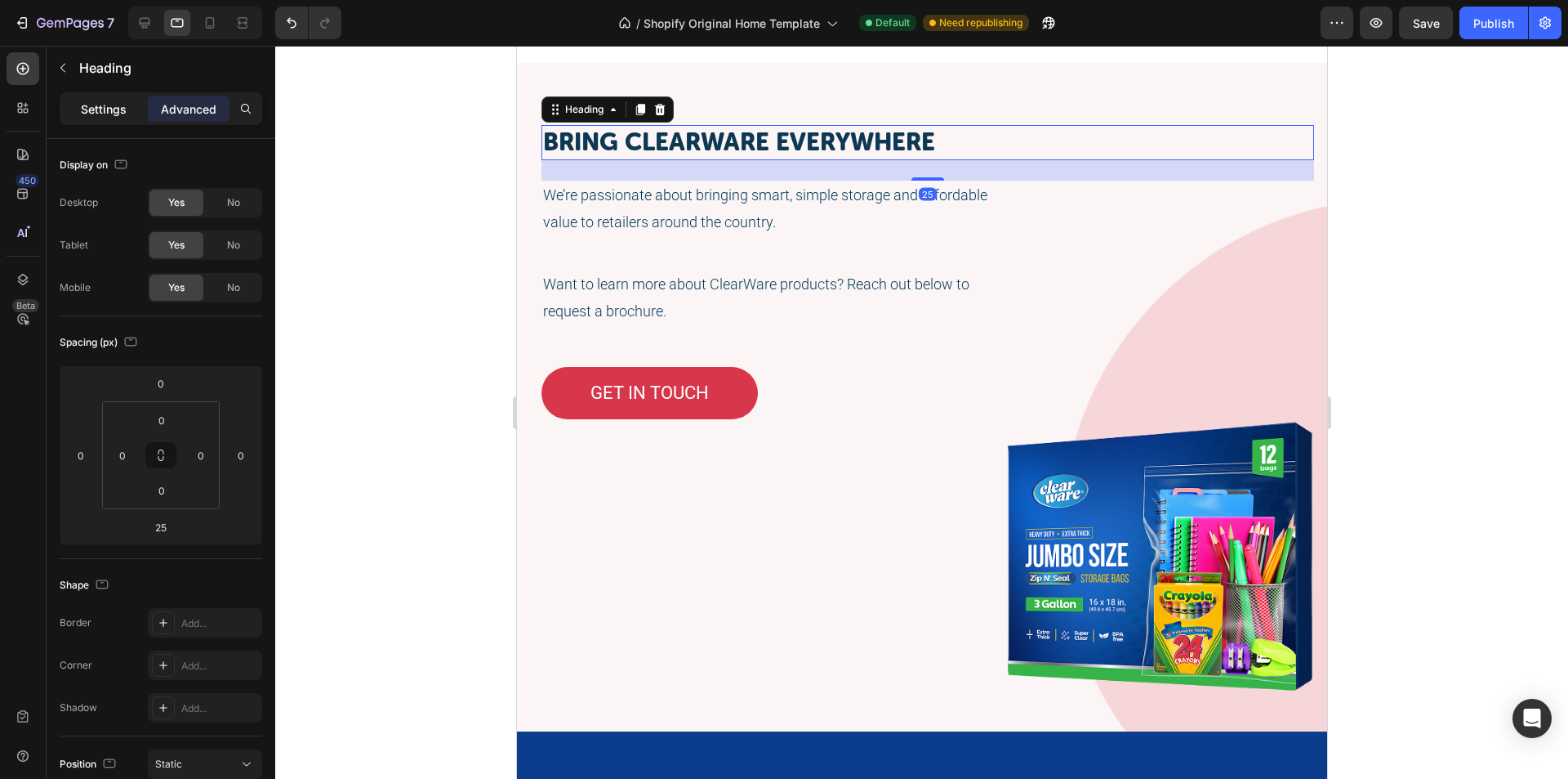
click at [92, 99] on div "Settings" at bounding box center [103, 108] width 81 height 26
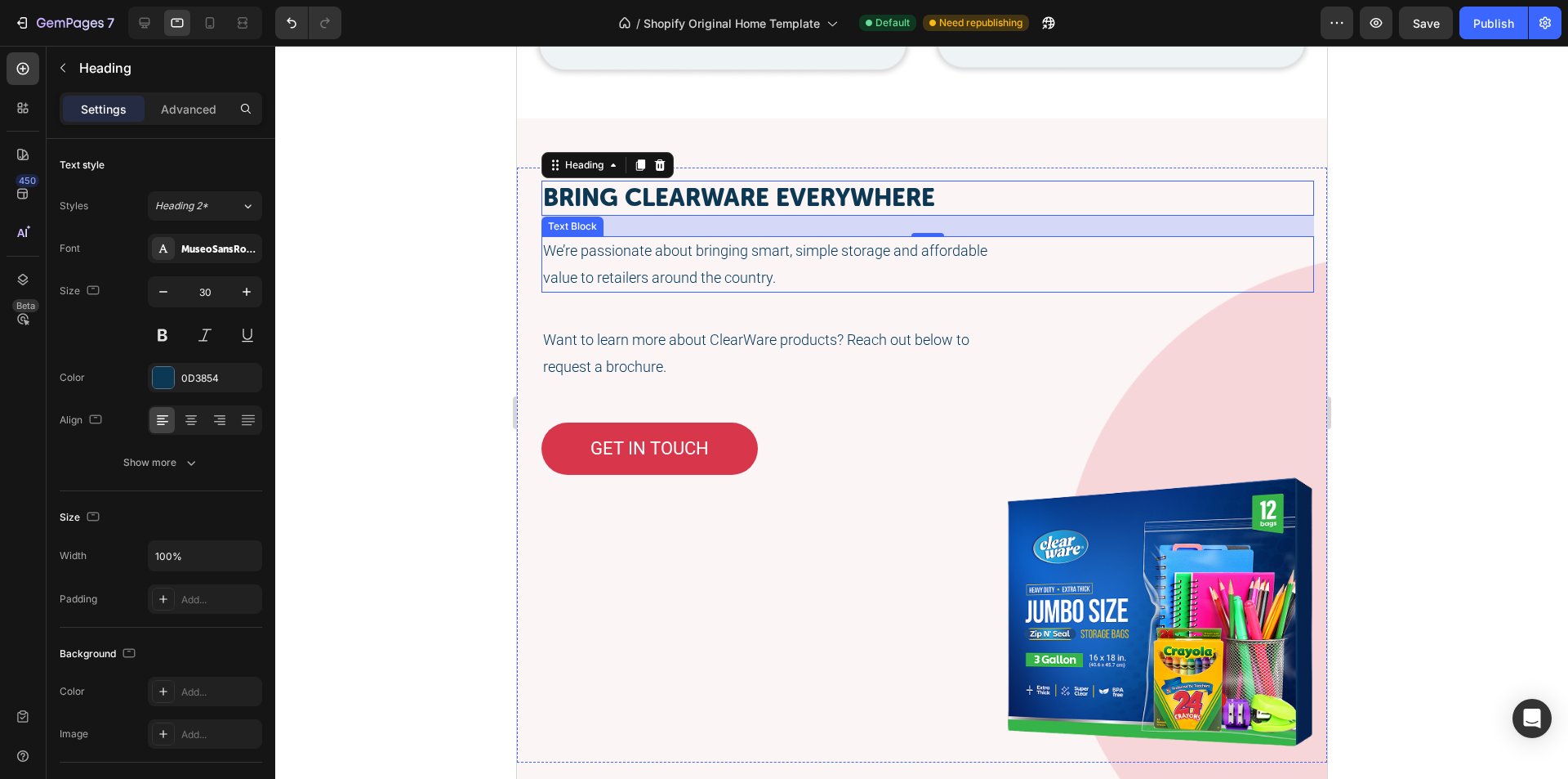
scroll to position [3330, 0]
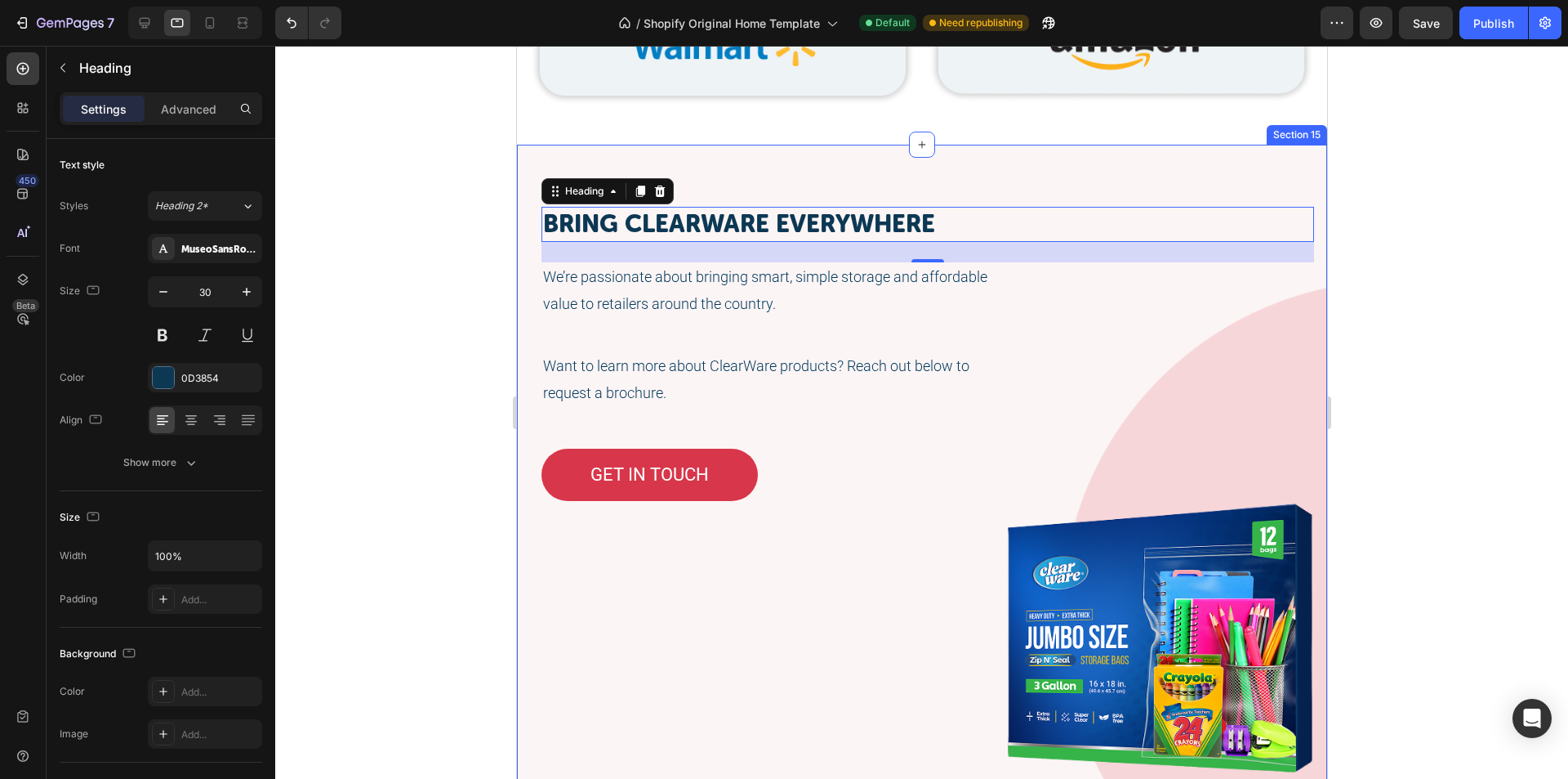
click at [693, 162] on div "Bring ClearWare everywhere Heading 25 We’re passionate about bringing smart, si…" at bounding box center [921, 479] width 810 height 669
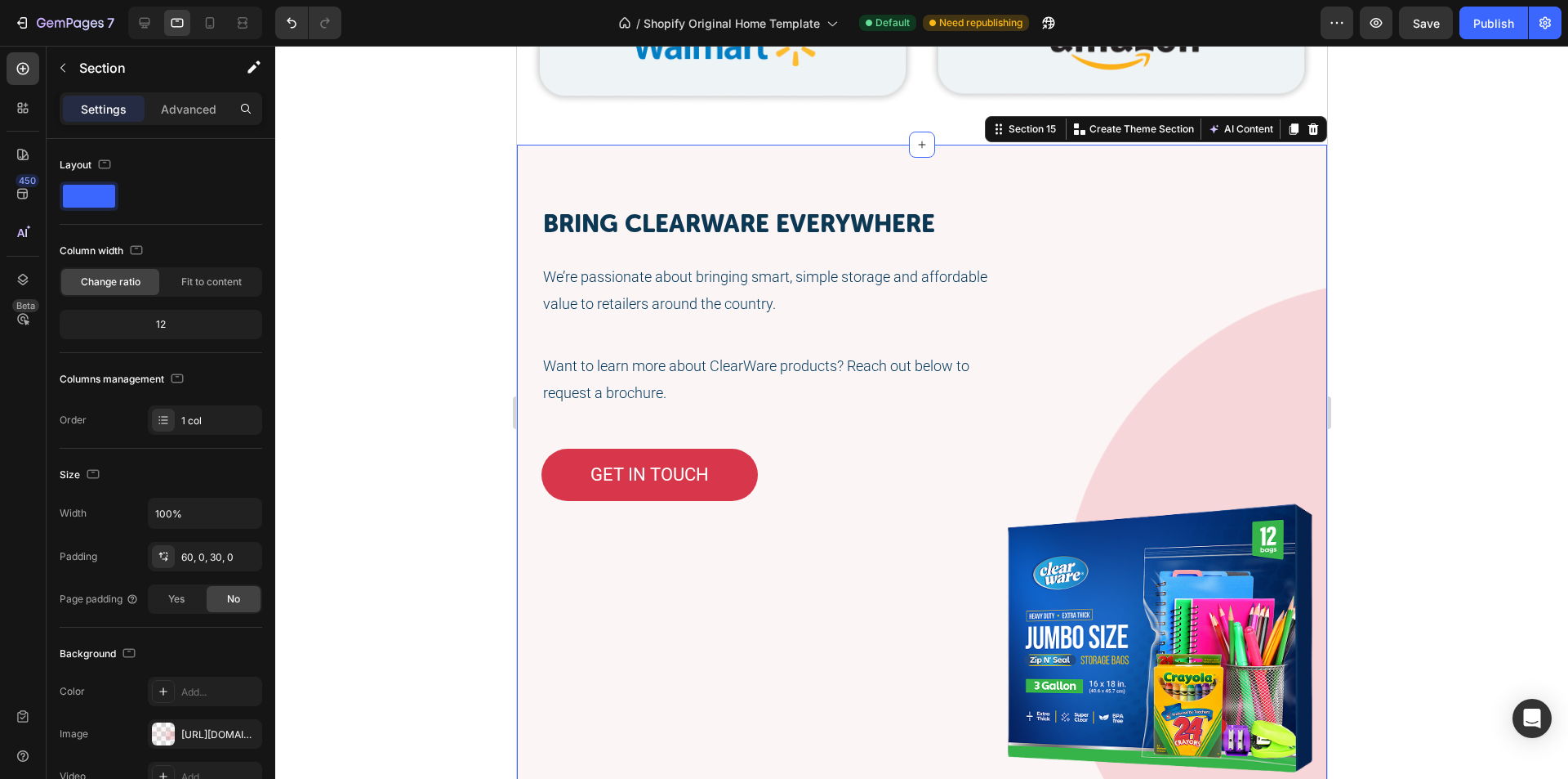
click at [195, 133] on div "Settings Advanced" at bounding box center [161, 115] width 229 height 47
click at [195, 117] on div "Advanced" at bounding box center [188, 108] width 81 height 26
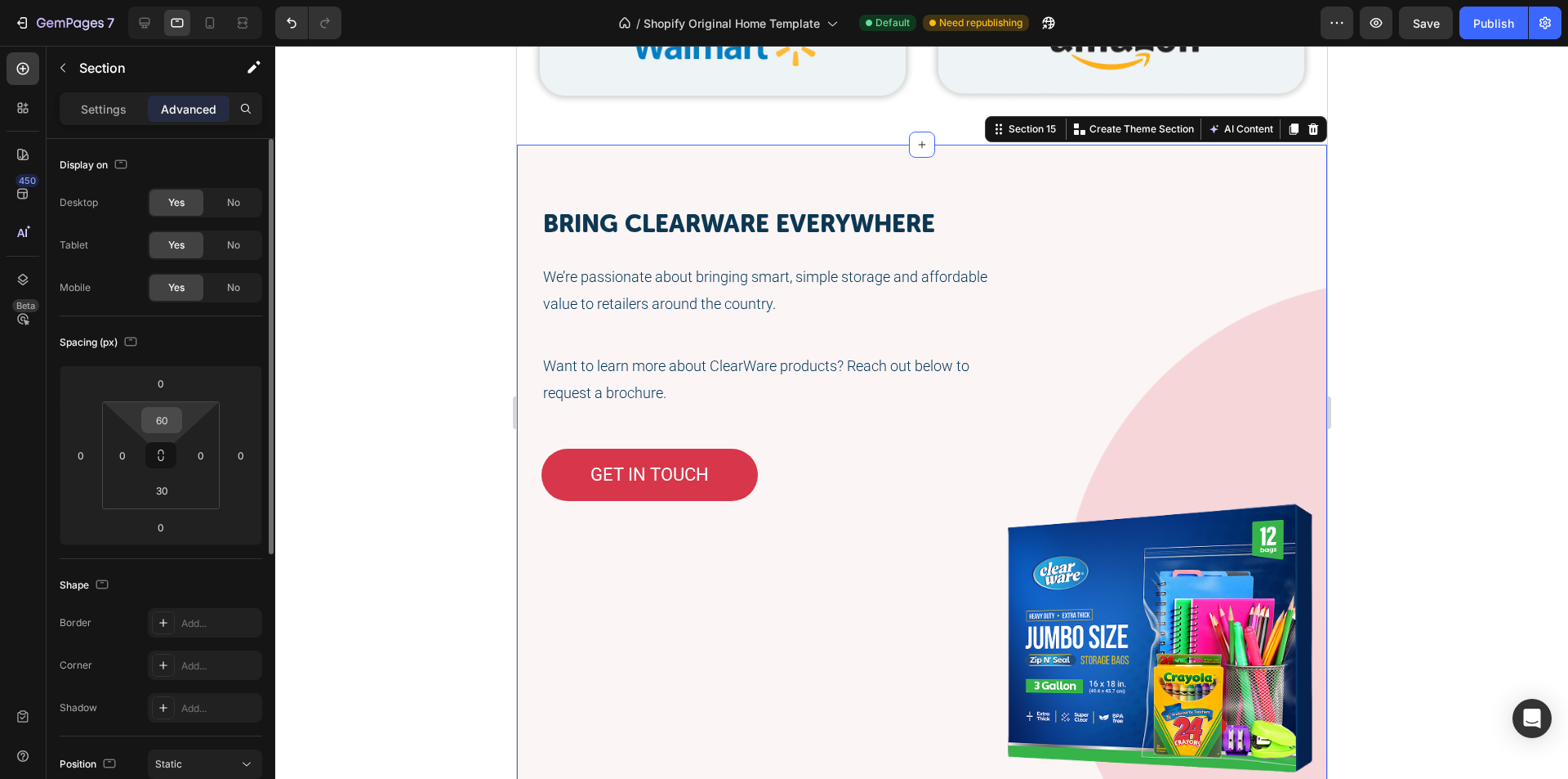
click at [163, 420] on input "60" at bounding box center [162, 420] width 33 height 25
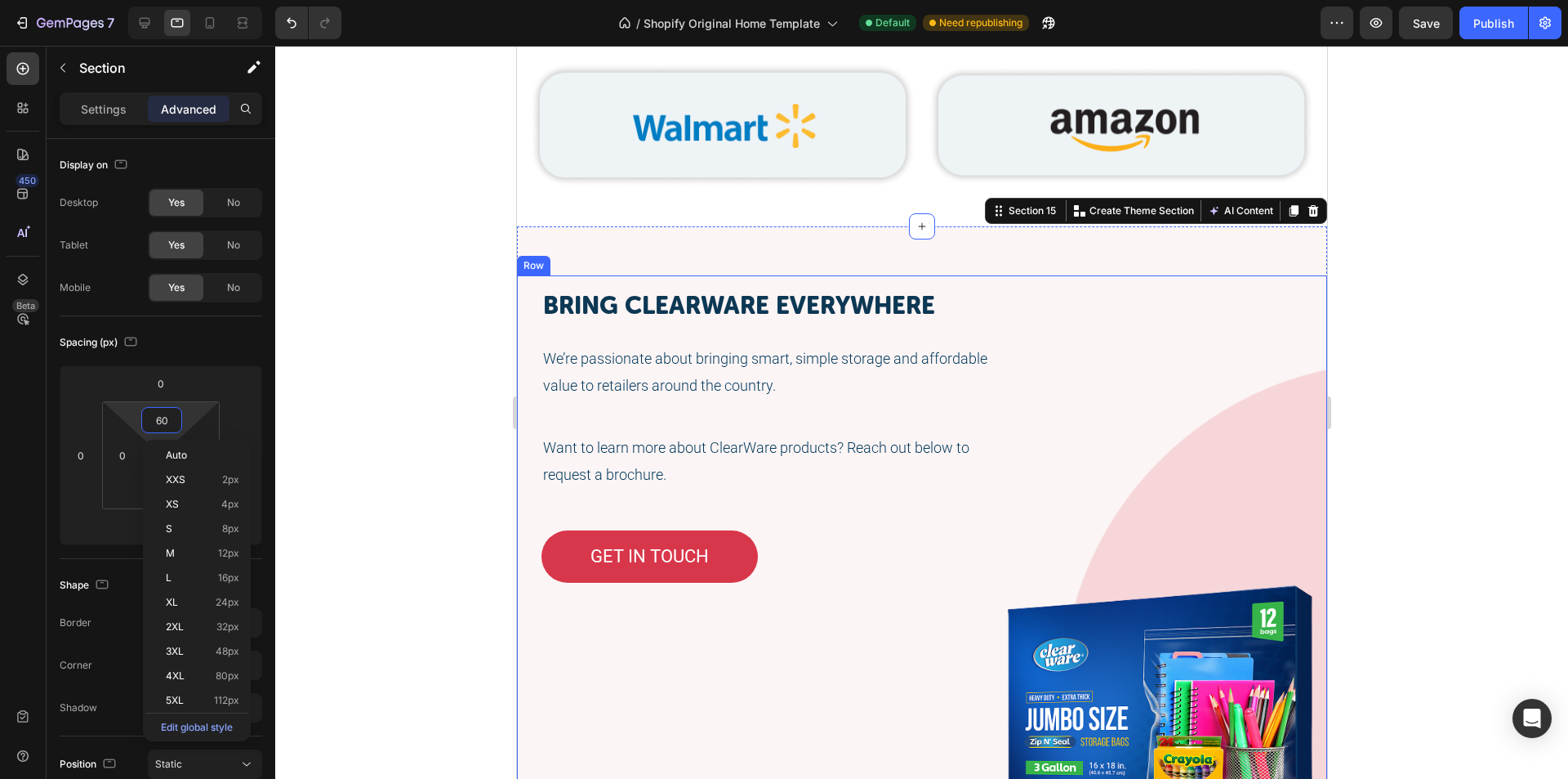
scroll to position [3494, 0]
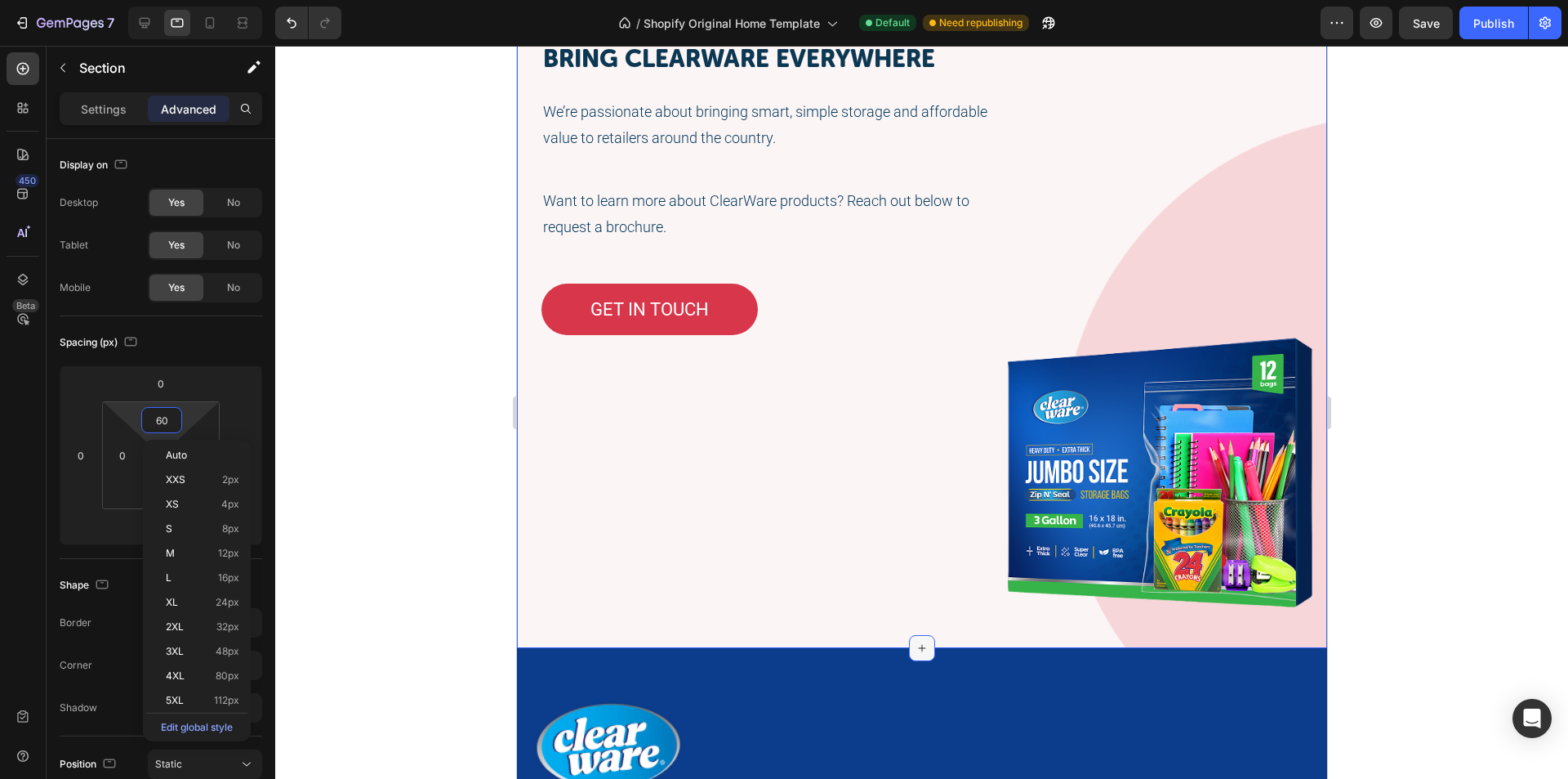
click at [914, 646] on icon at bounding box center [920, 648] width 13 height 13
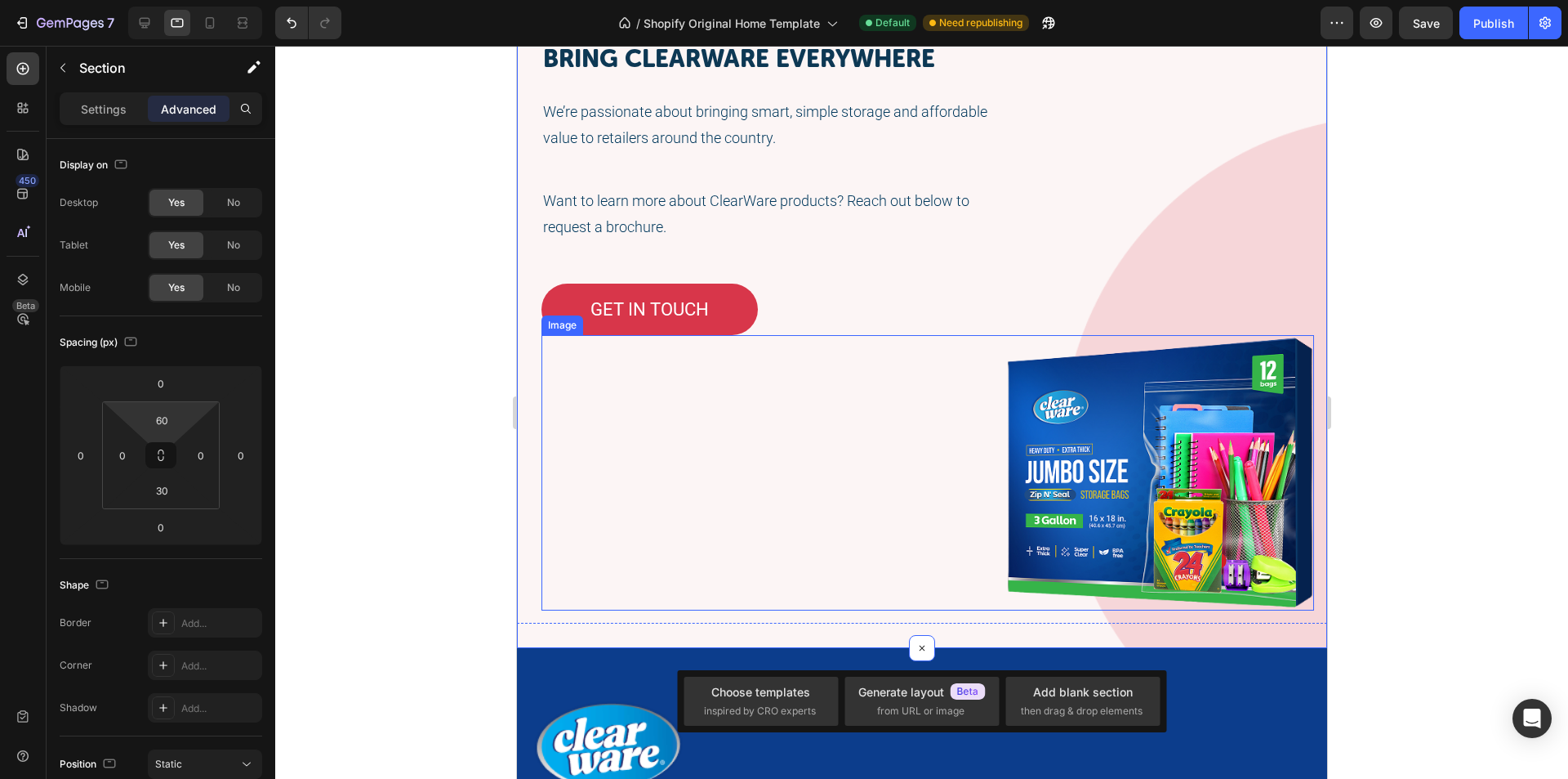
click at [876, 486] on div at bounding box center [926, 473] width 773 height 276
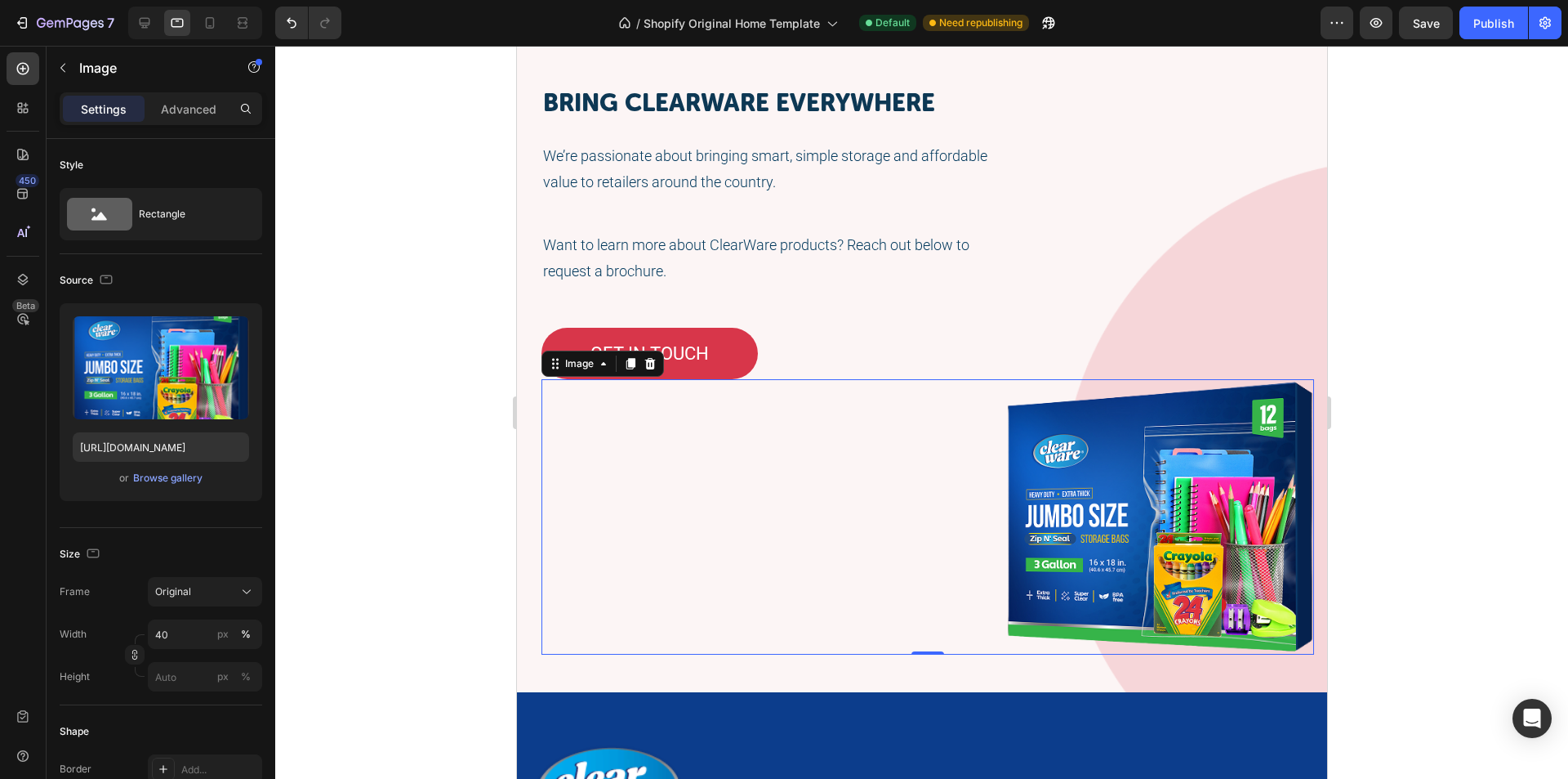
scroll to position [3413, 0]
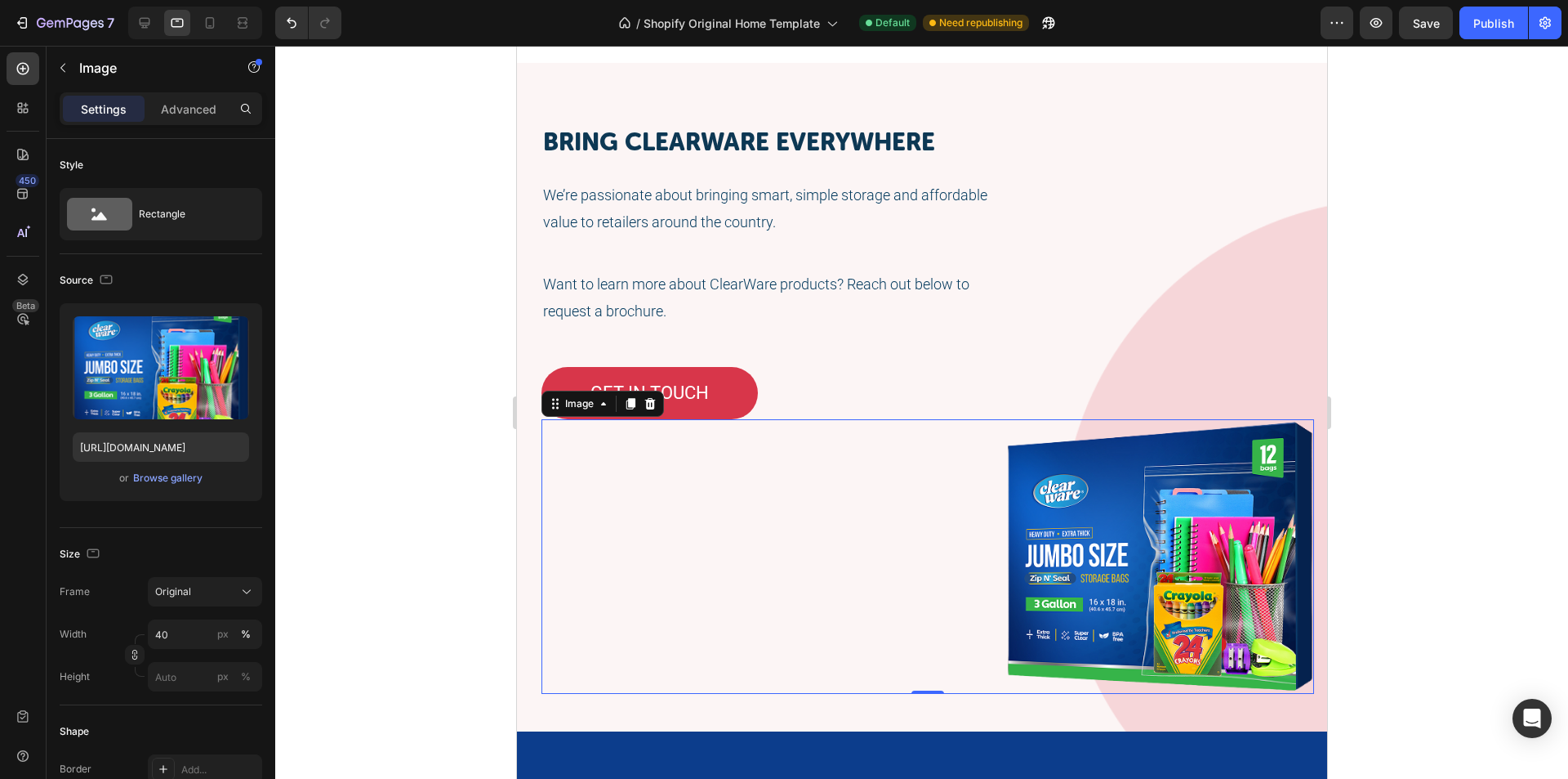
click at [1028, 484] on img at bounding box center [1158, 558] width 308 height 276
click at [185, 636] on input "40" at bounding box center [204, 634] width 114 height 30
click at [165, 672] on span "Full" at bounding box center [163, 673] width 16 height 15
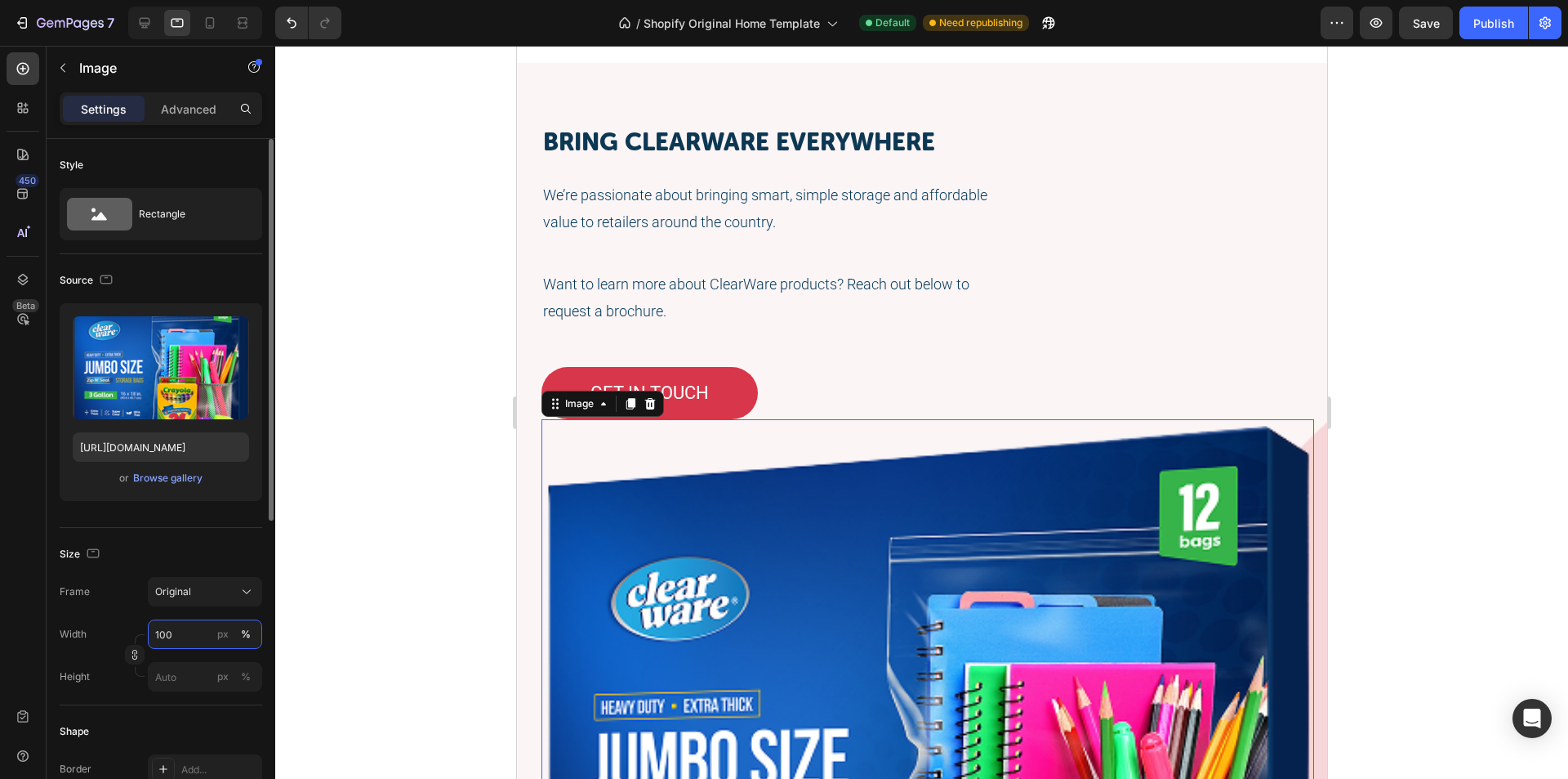
click at [182, 639] on input "100" at bounding box center [204, 634] width 114 height 30
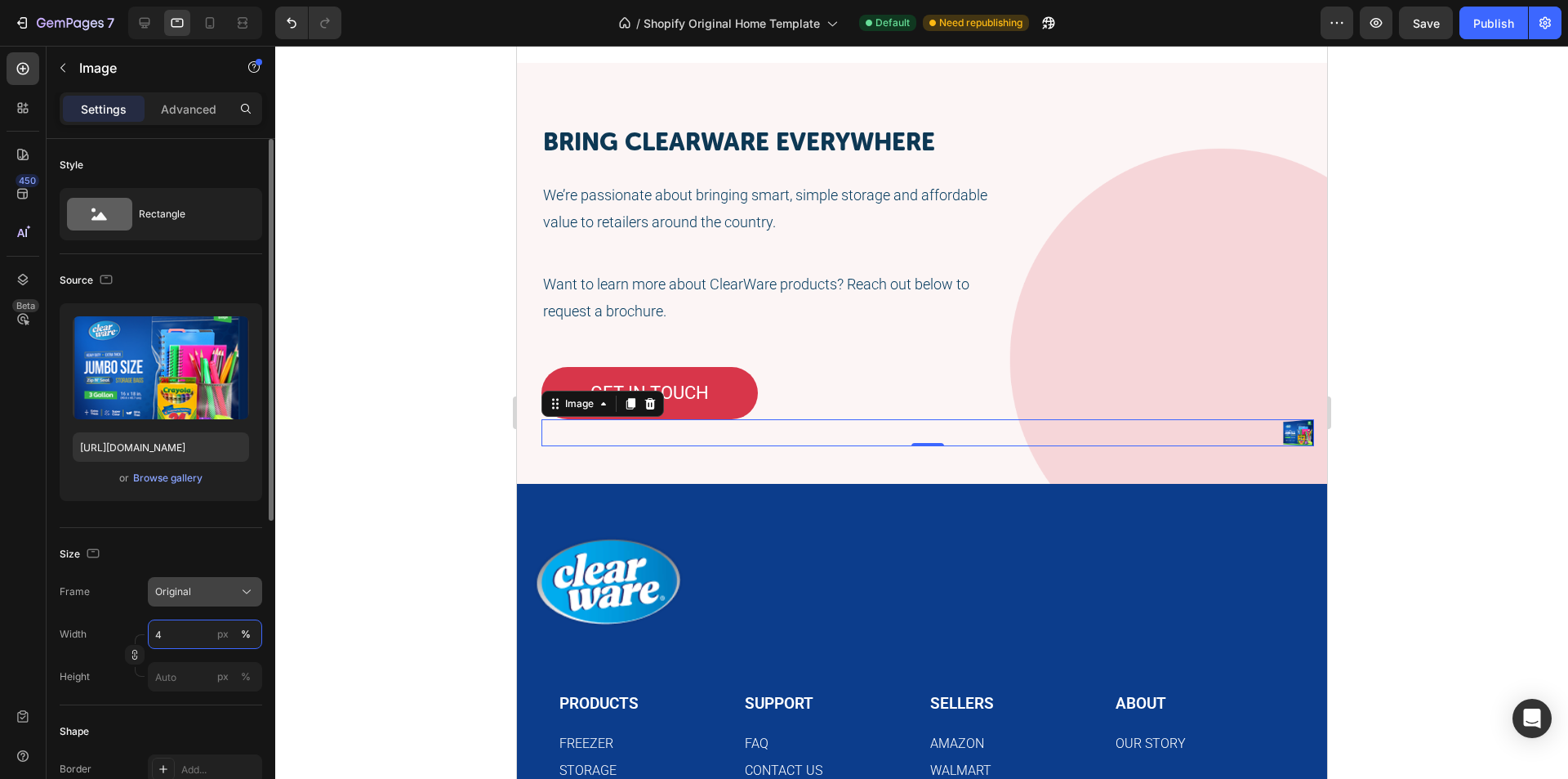
type input "45"
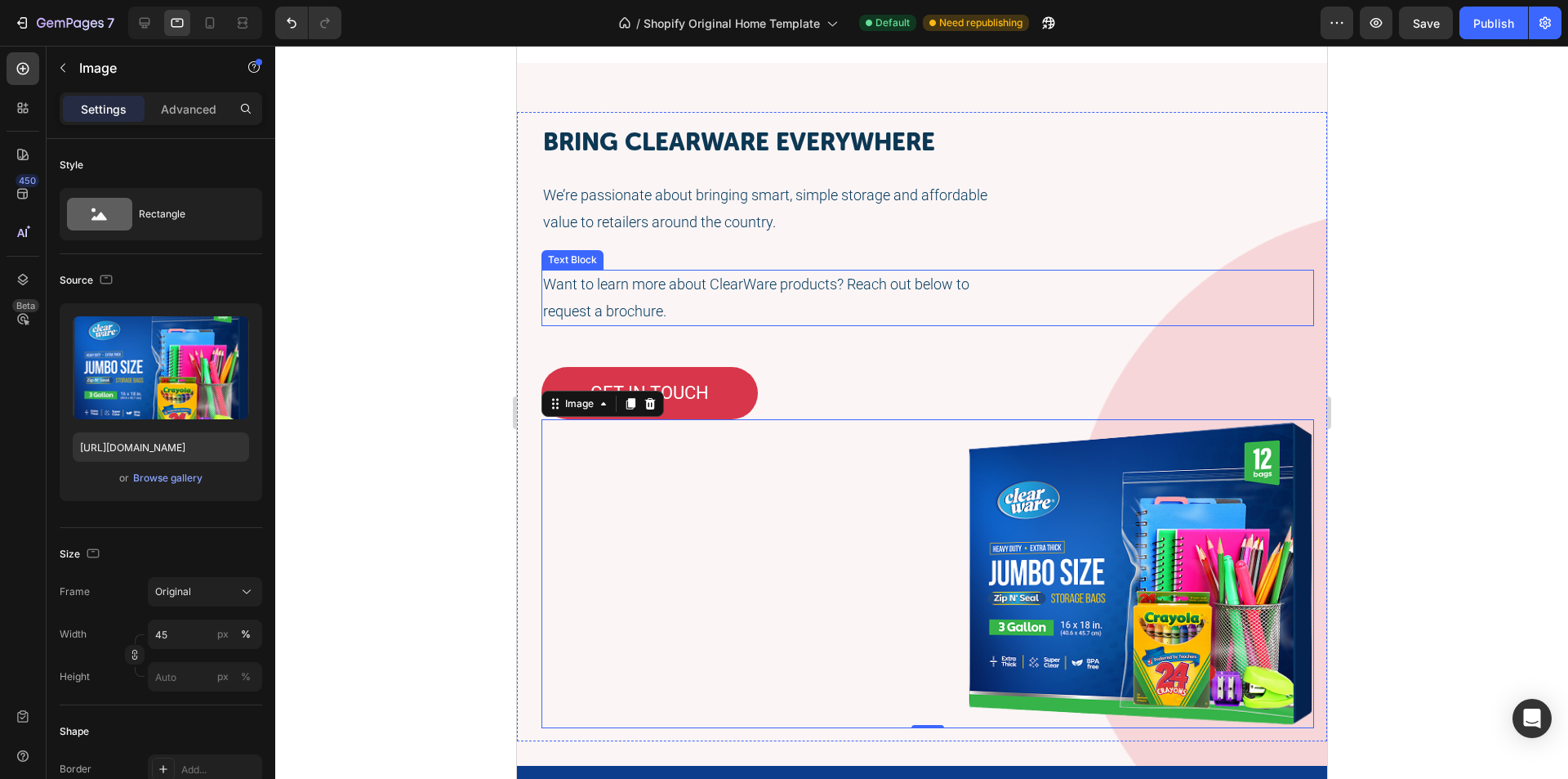
click at [1133, 309] on div "Want to learn more about ClearWare products? Reach out below to request a broch…" at bounding box center [926, 298] width 773 height 57
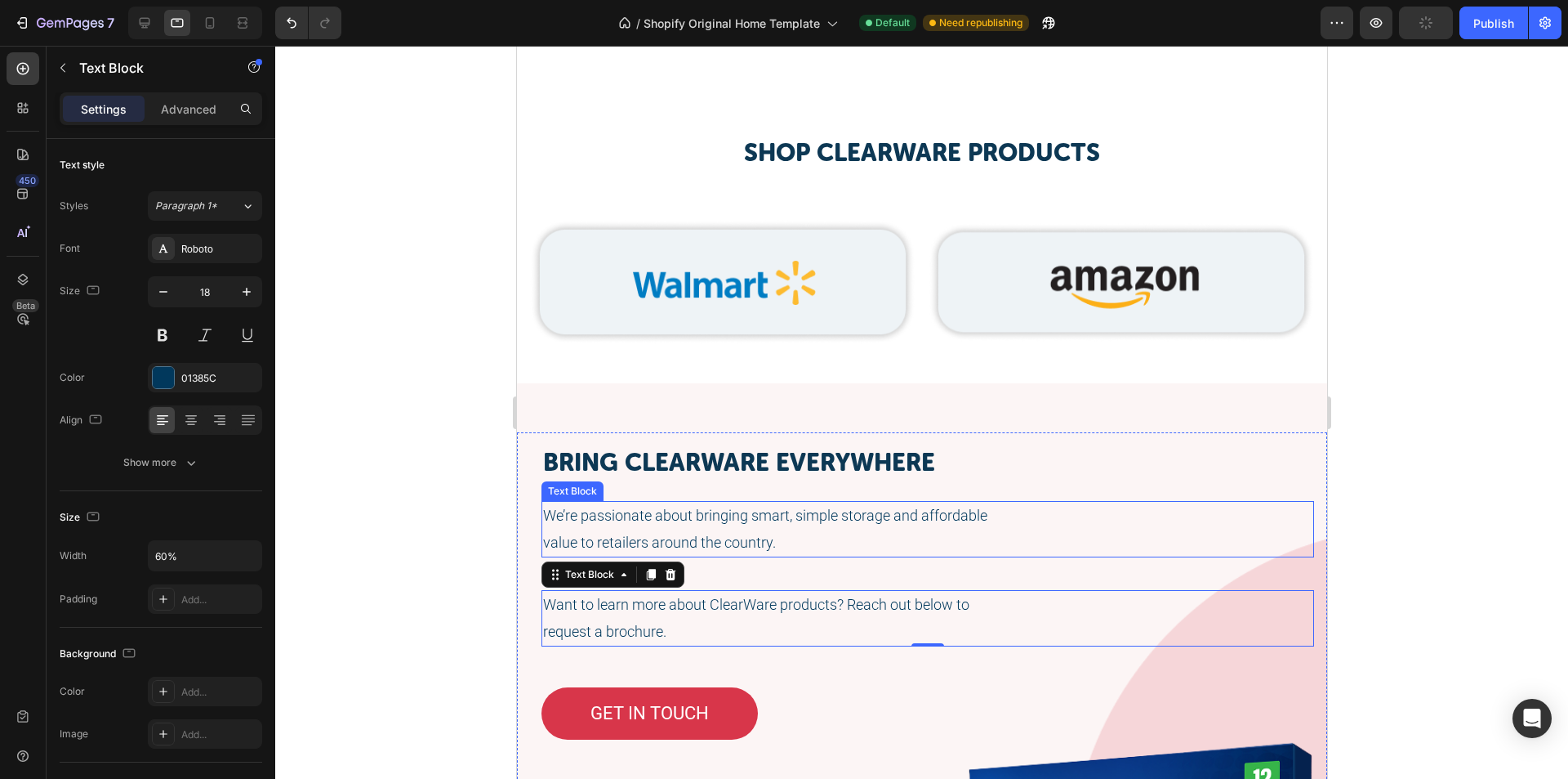
scroll to position [3085, 0]
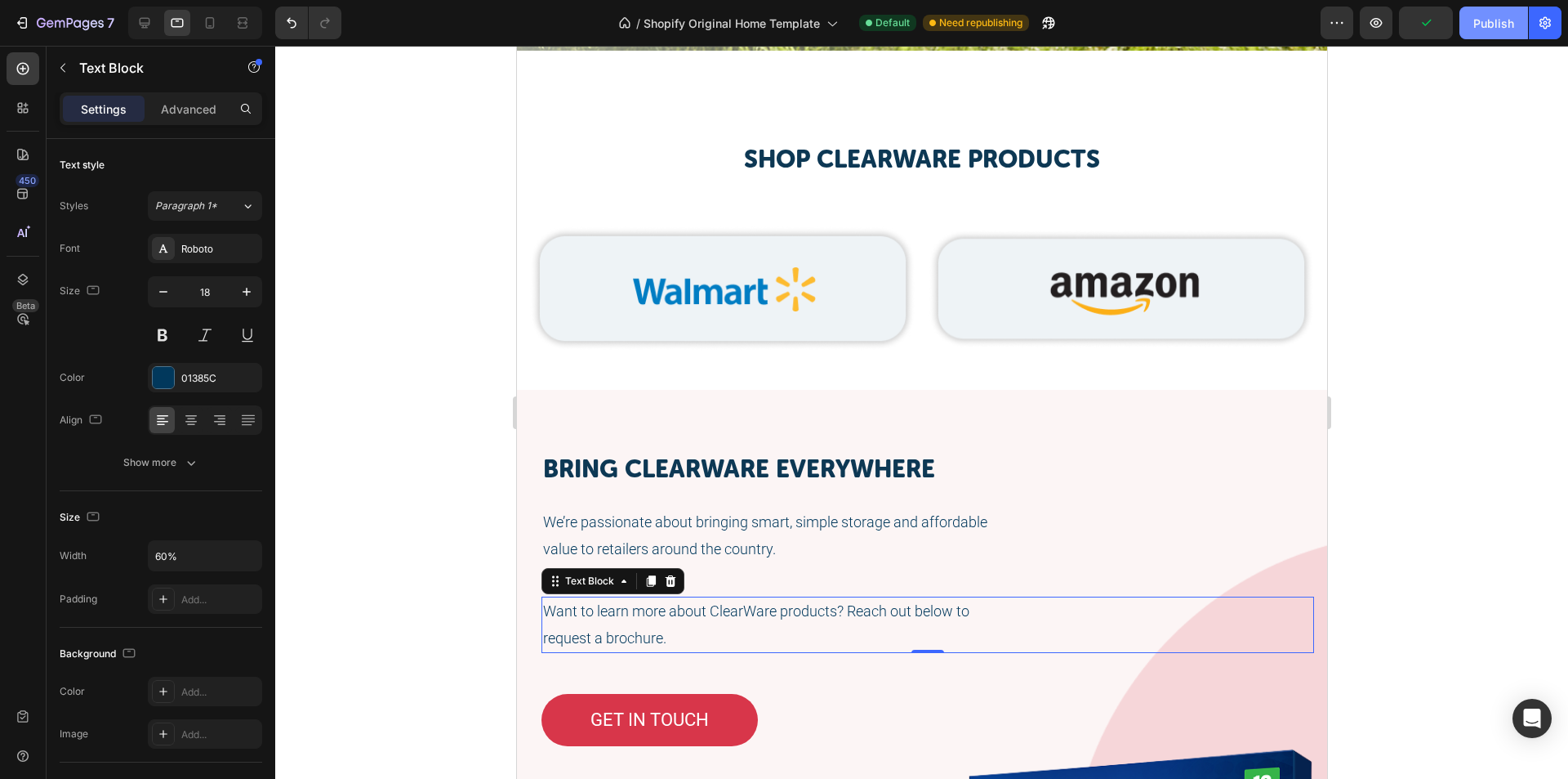
click at [1488, 37] on button "Publish" at bounding box center [1494, 23] width 68 height 33
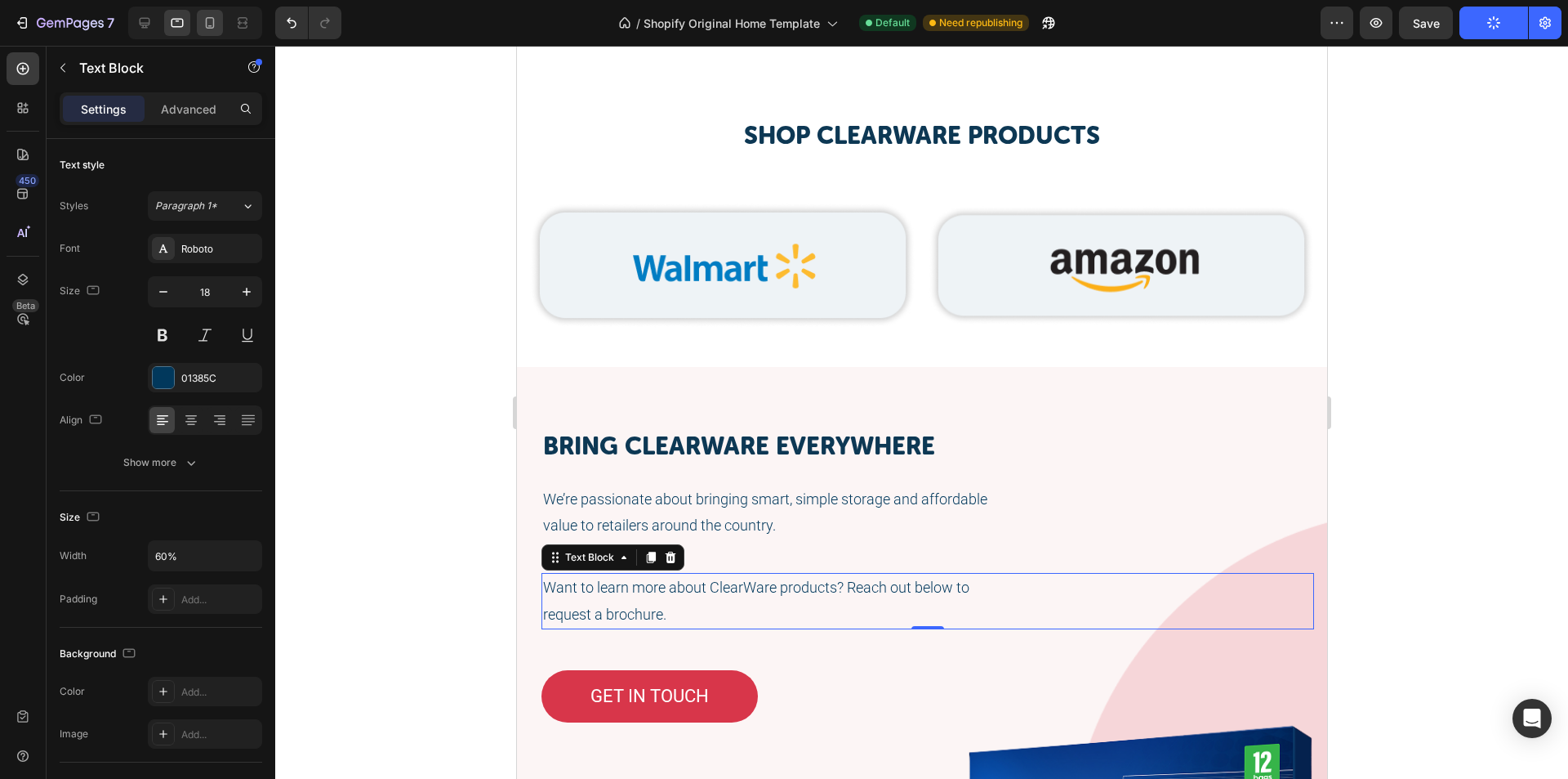
click at [196, 19] on div at bounding box center [209, 23] width 26 height 26
type input "100%"
type input "14"
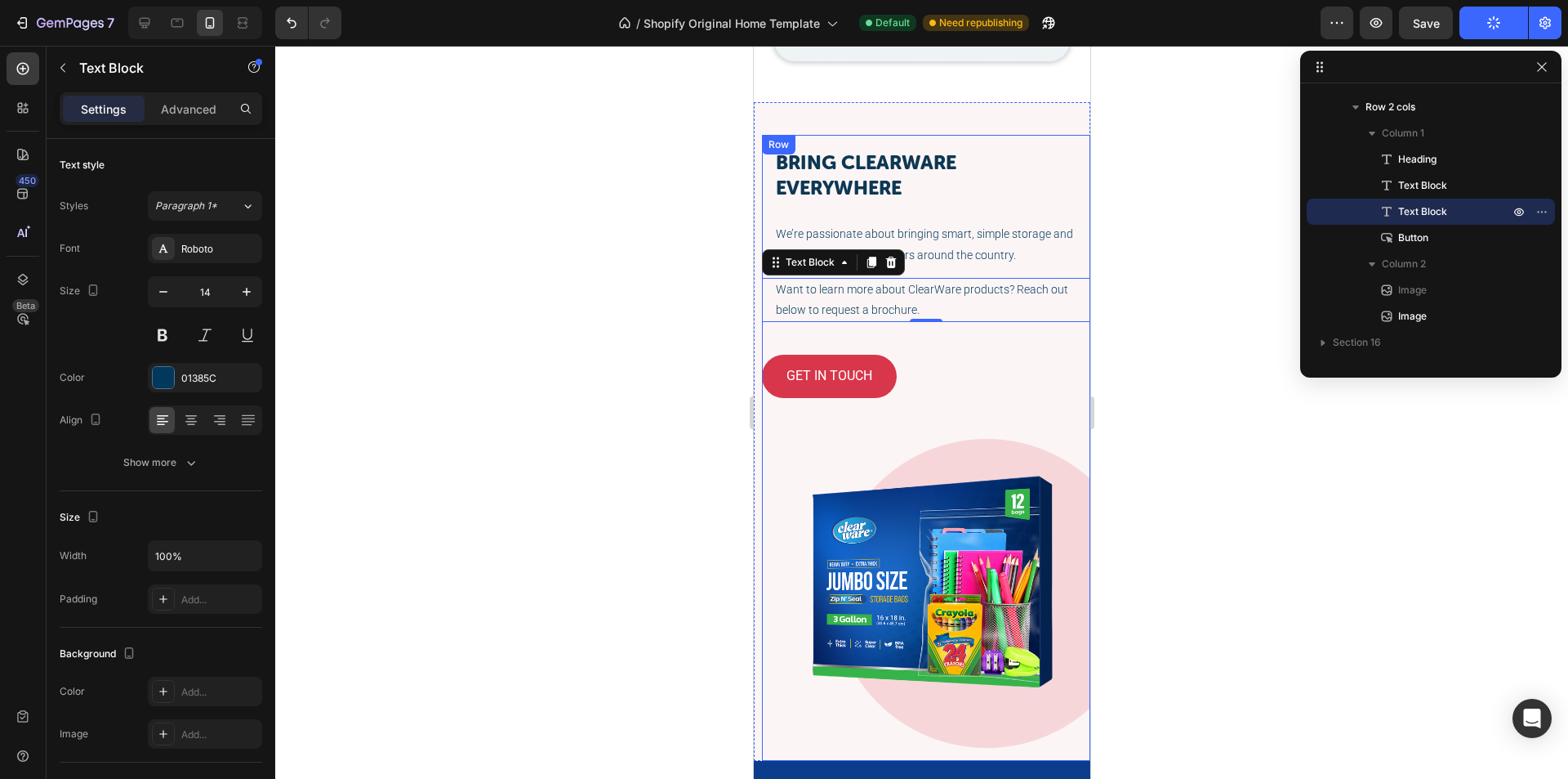
scroll to position [3354, 0]
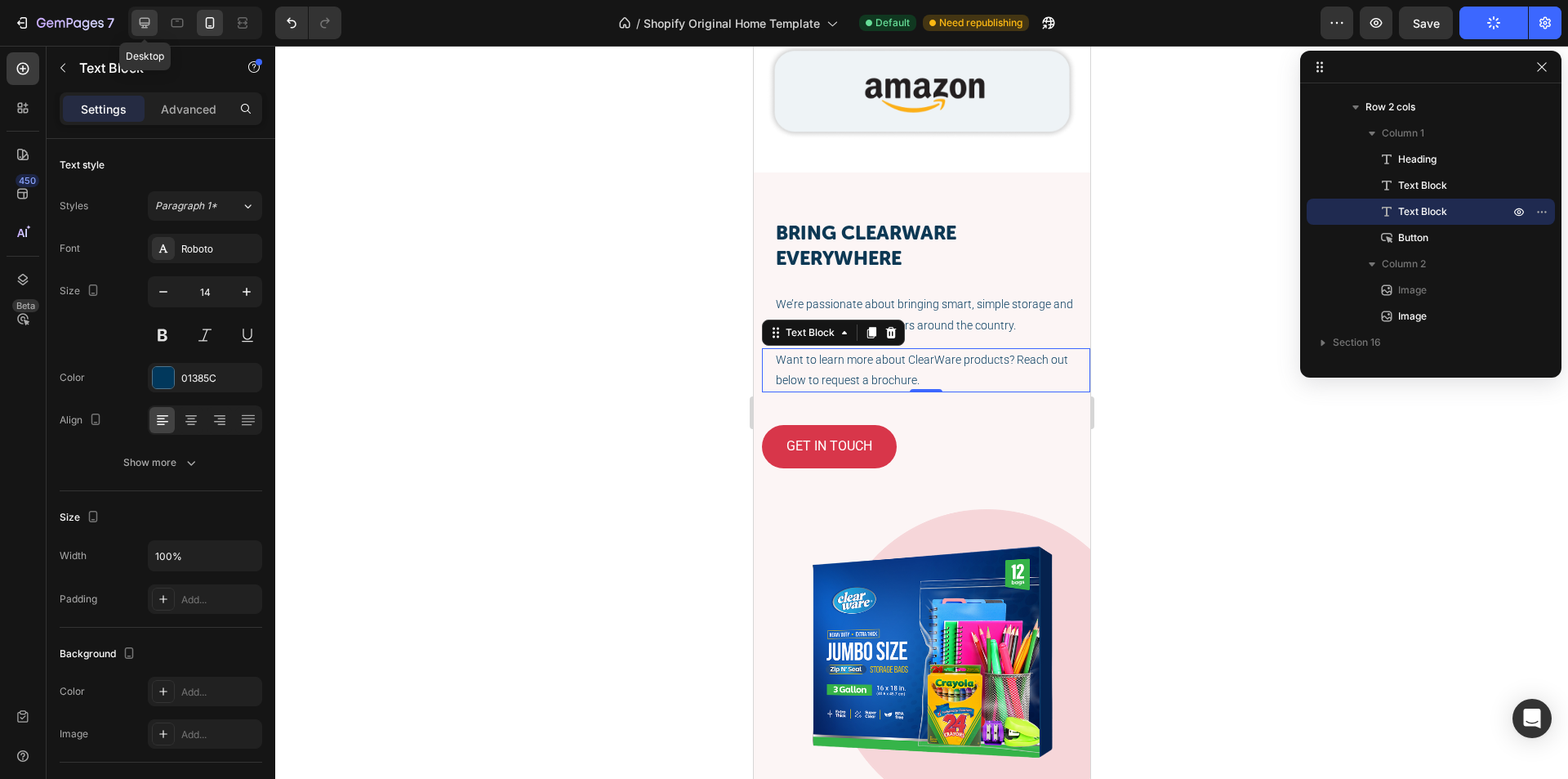
click at [155, 26] on div at bounding box center [145, 23] width 26 height 26
type input "80%"
type input "26"
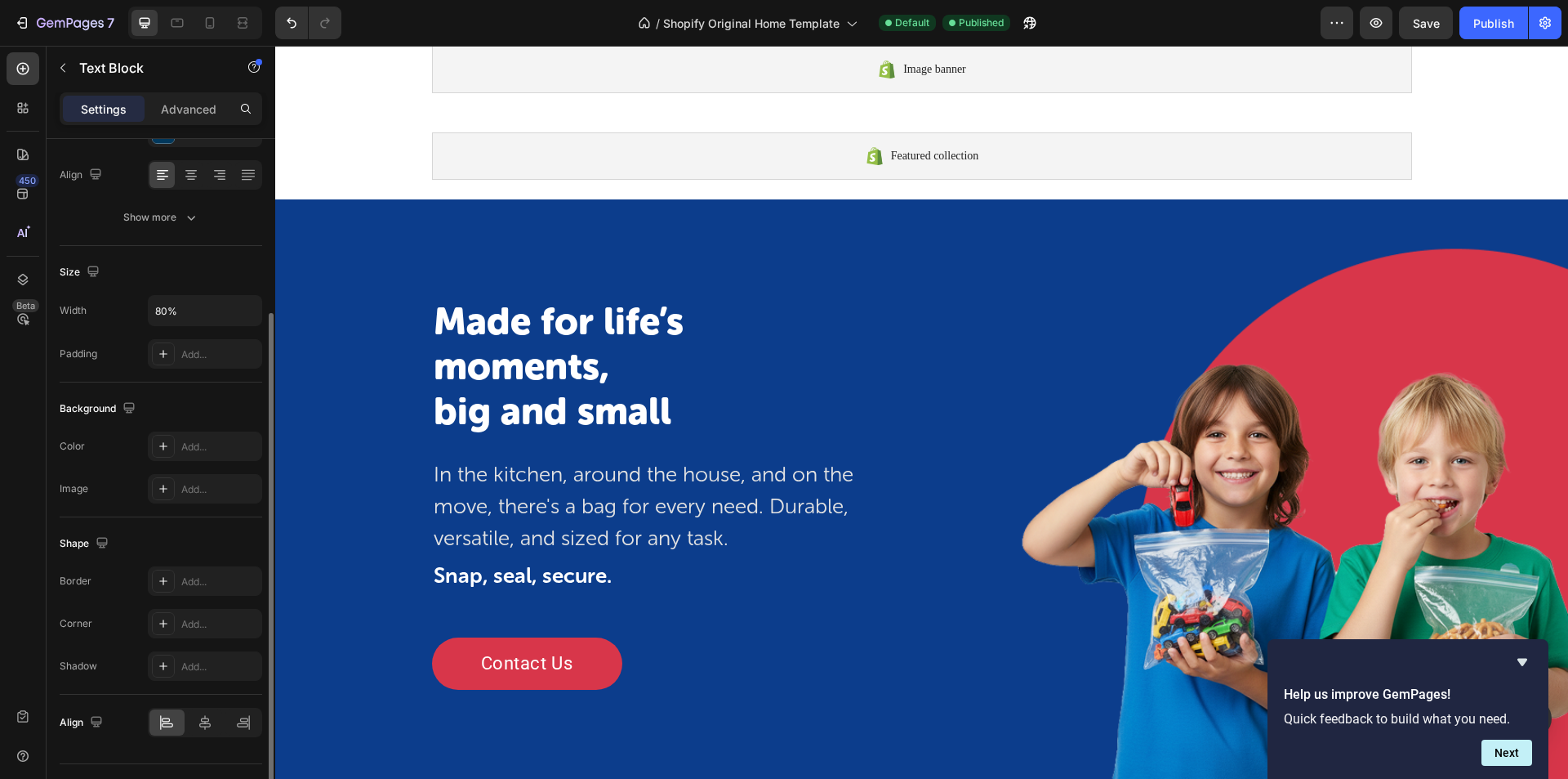
scroll to position [81, 0]
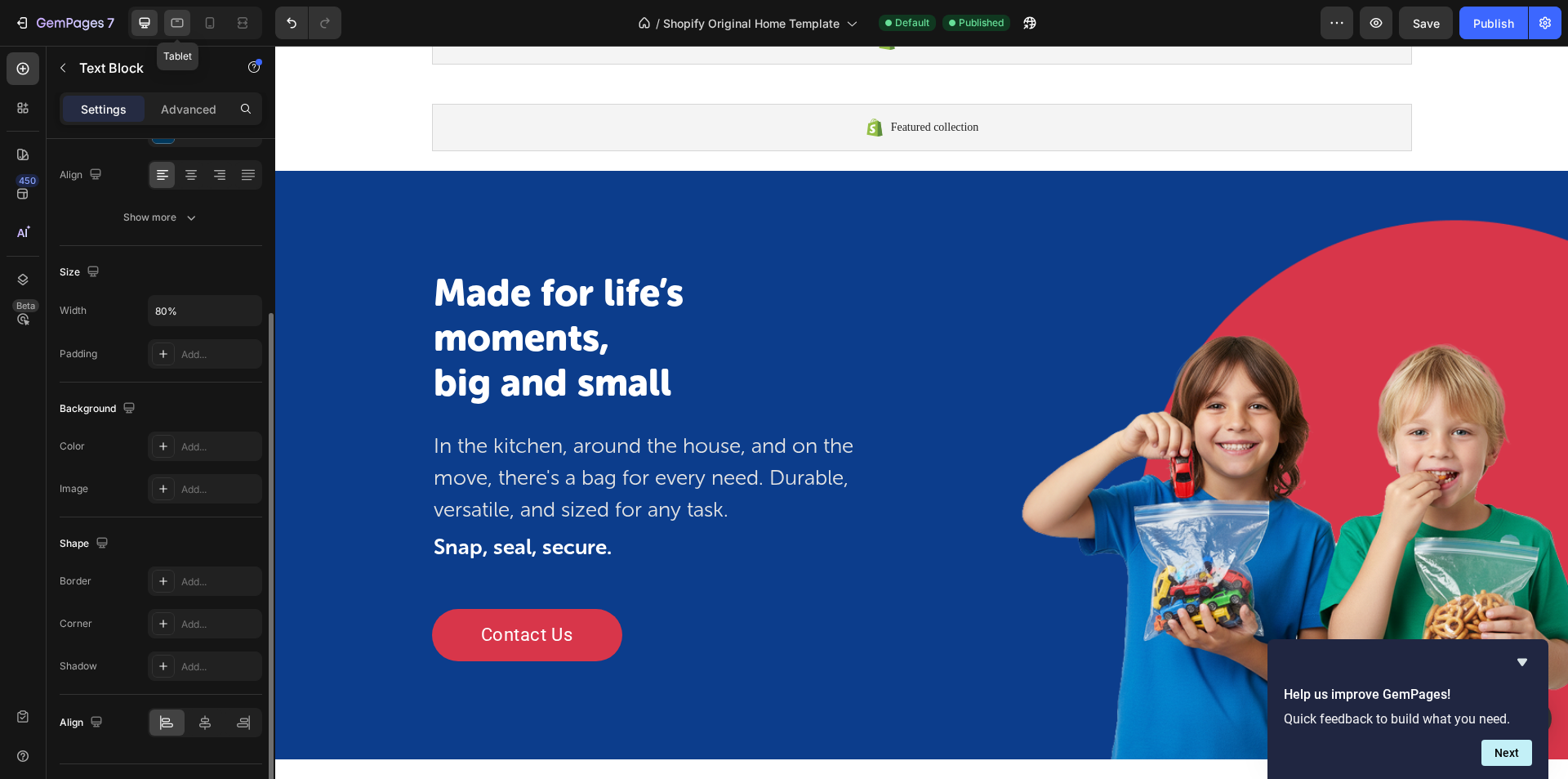
click at [187, 16] on div at bounding box center [178, 23] width 26 height 26
type input "60%"
type input "18"
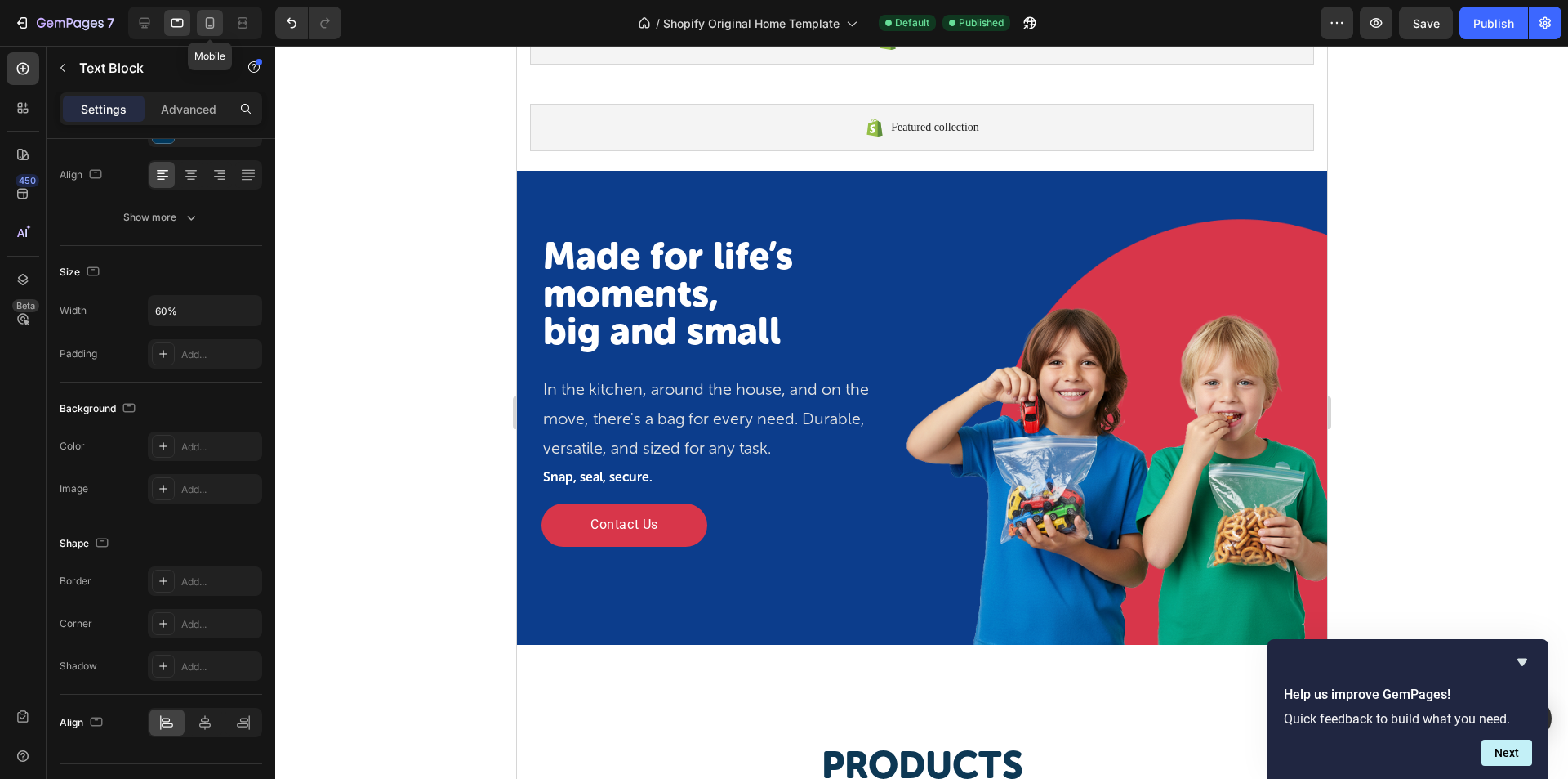
click at [211, 20] on icon at bounding box center [209, 23] width 16 height 16
type input "100%"
type input "14"
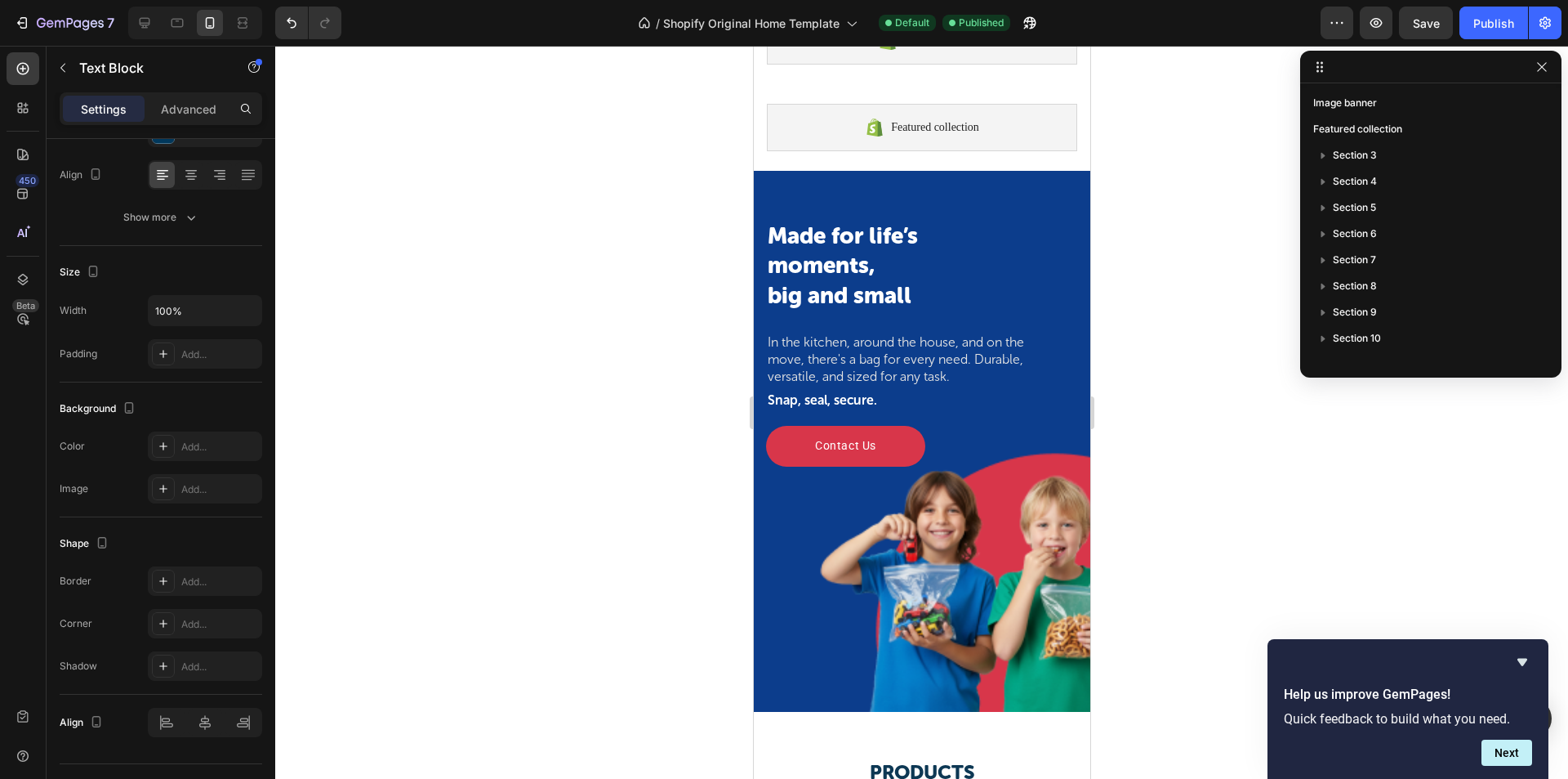
scroll to position [415, 0]
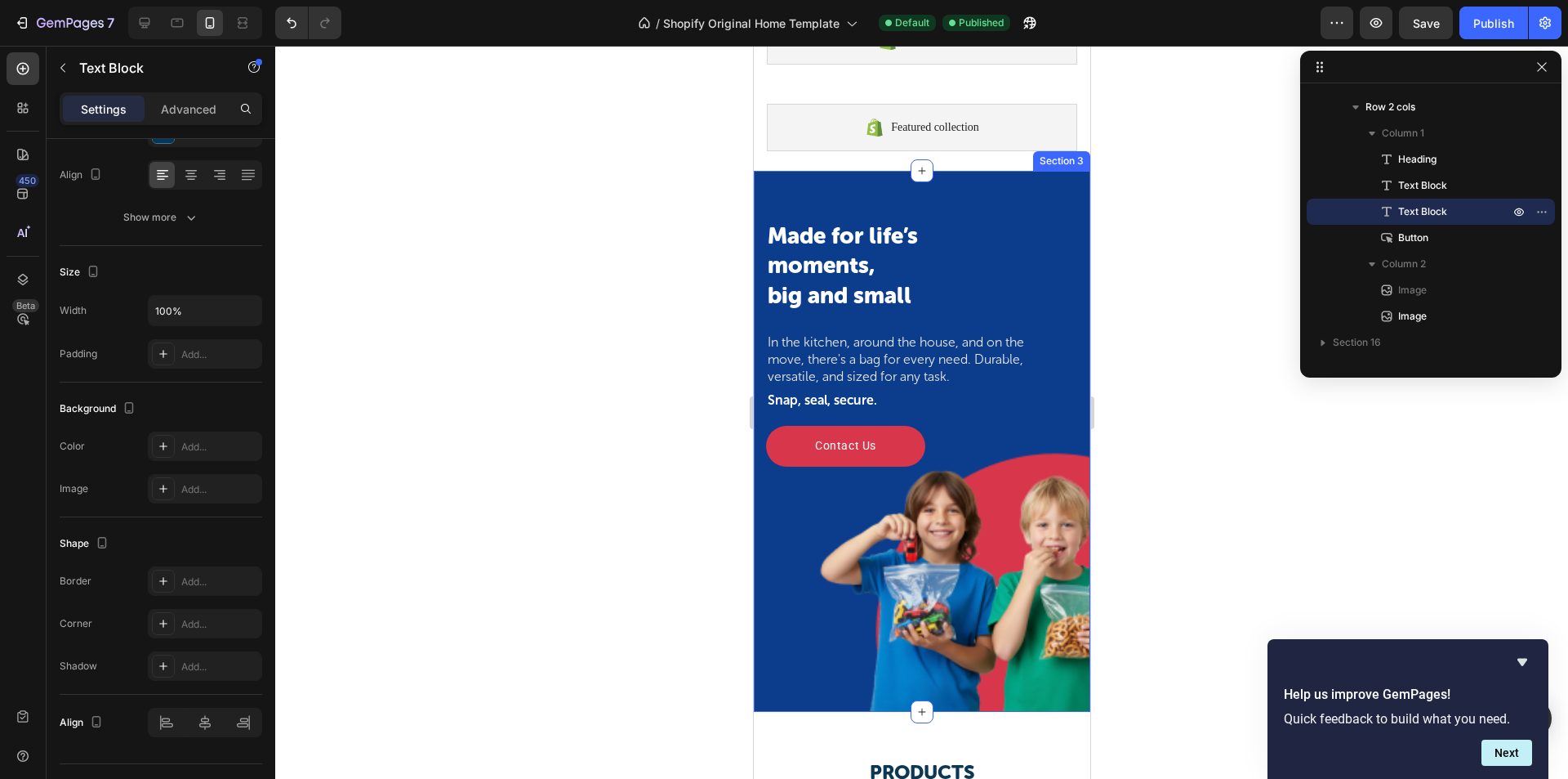
click at [919, 189] on div "Made for life’s moments, big and small Heading In the kitchen, around the house…" at bounding box center [920, 441] width 336 height 541
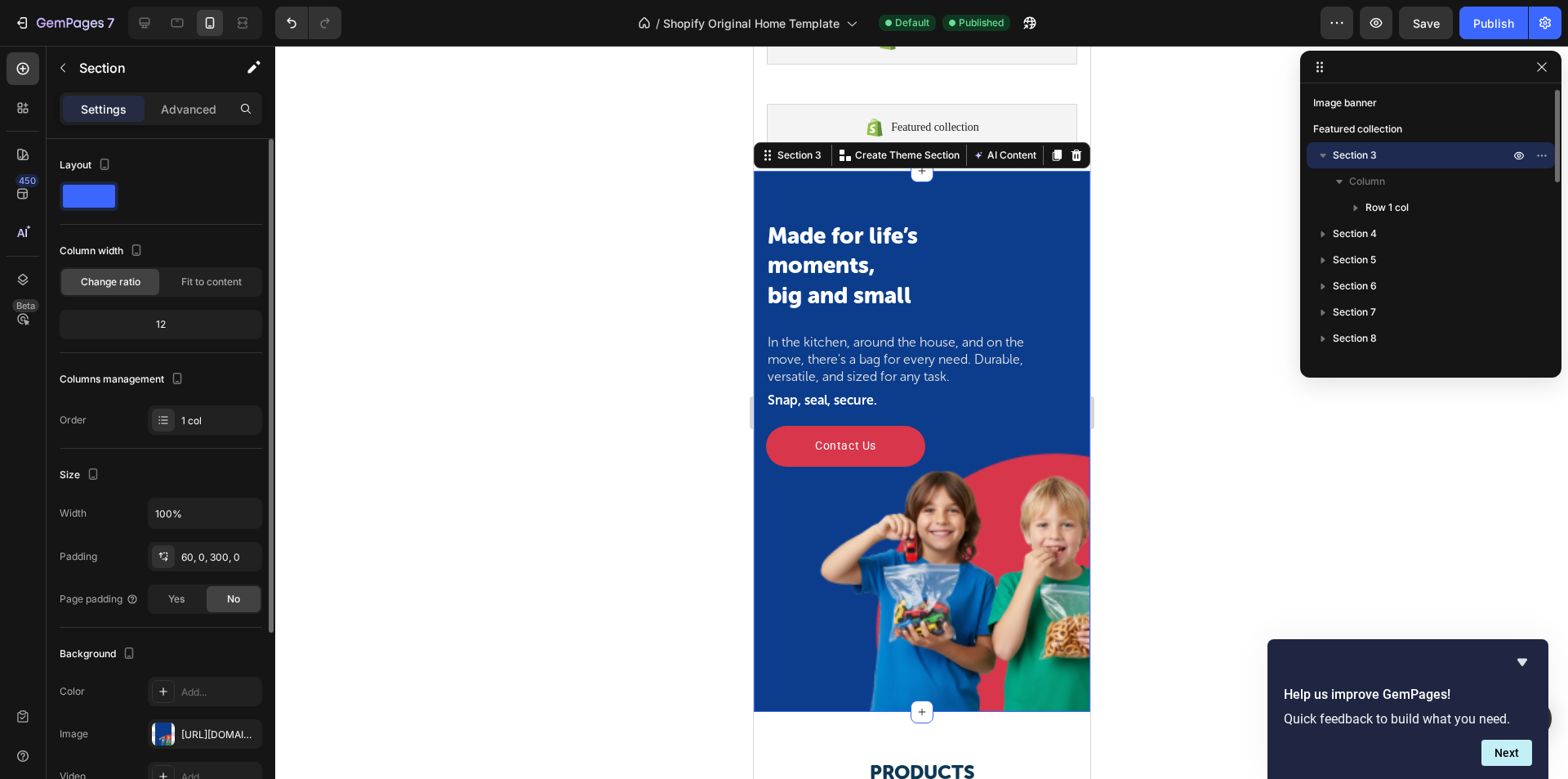
scroll to position [245, 0]
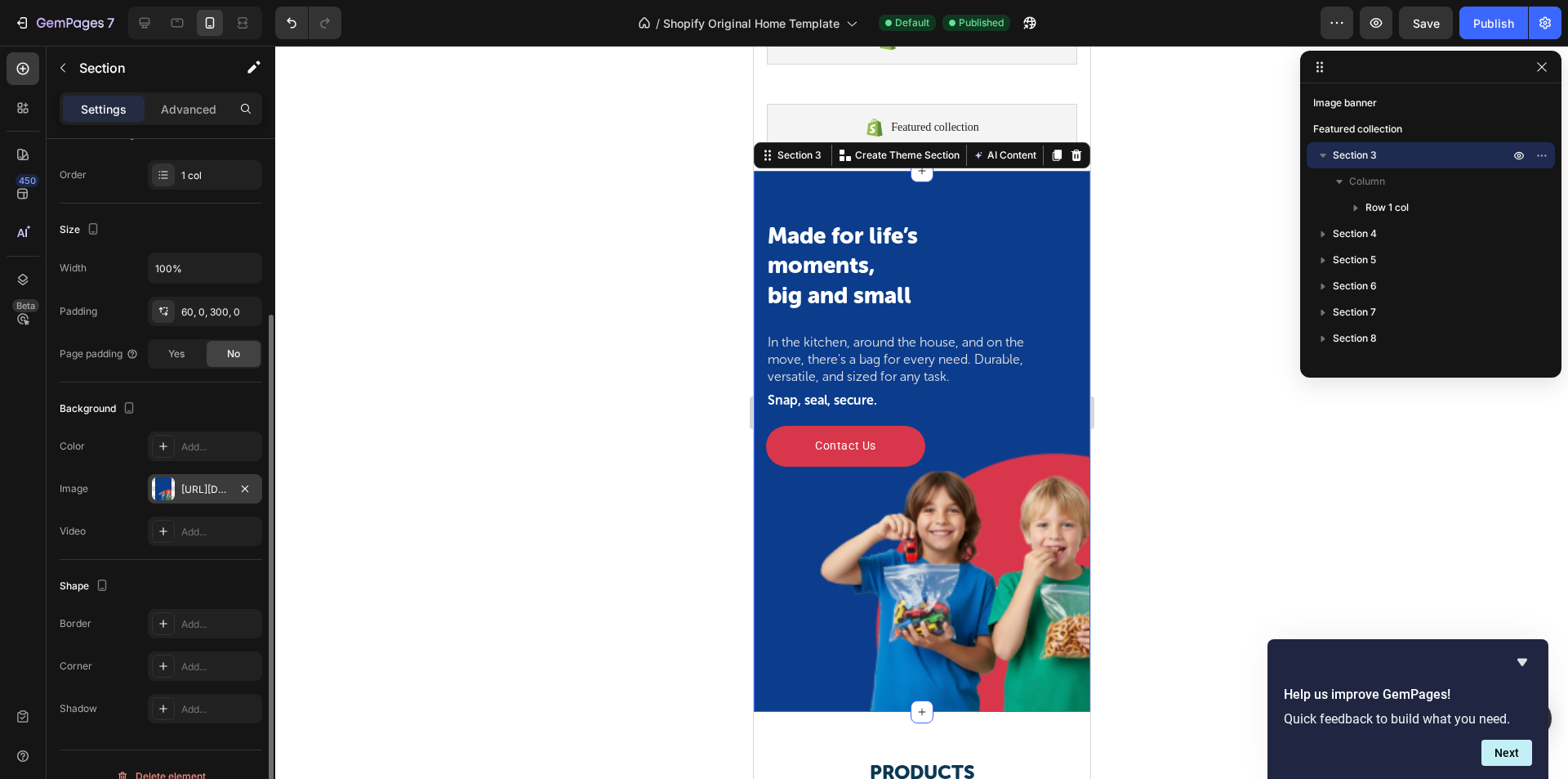
click at [161, 490] on div at bounding box center [163, 488] width 23 height 23
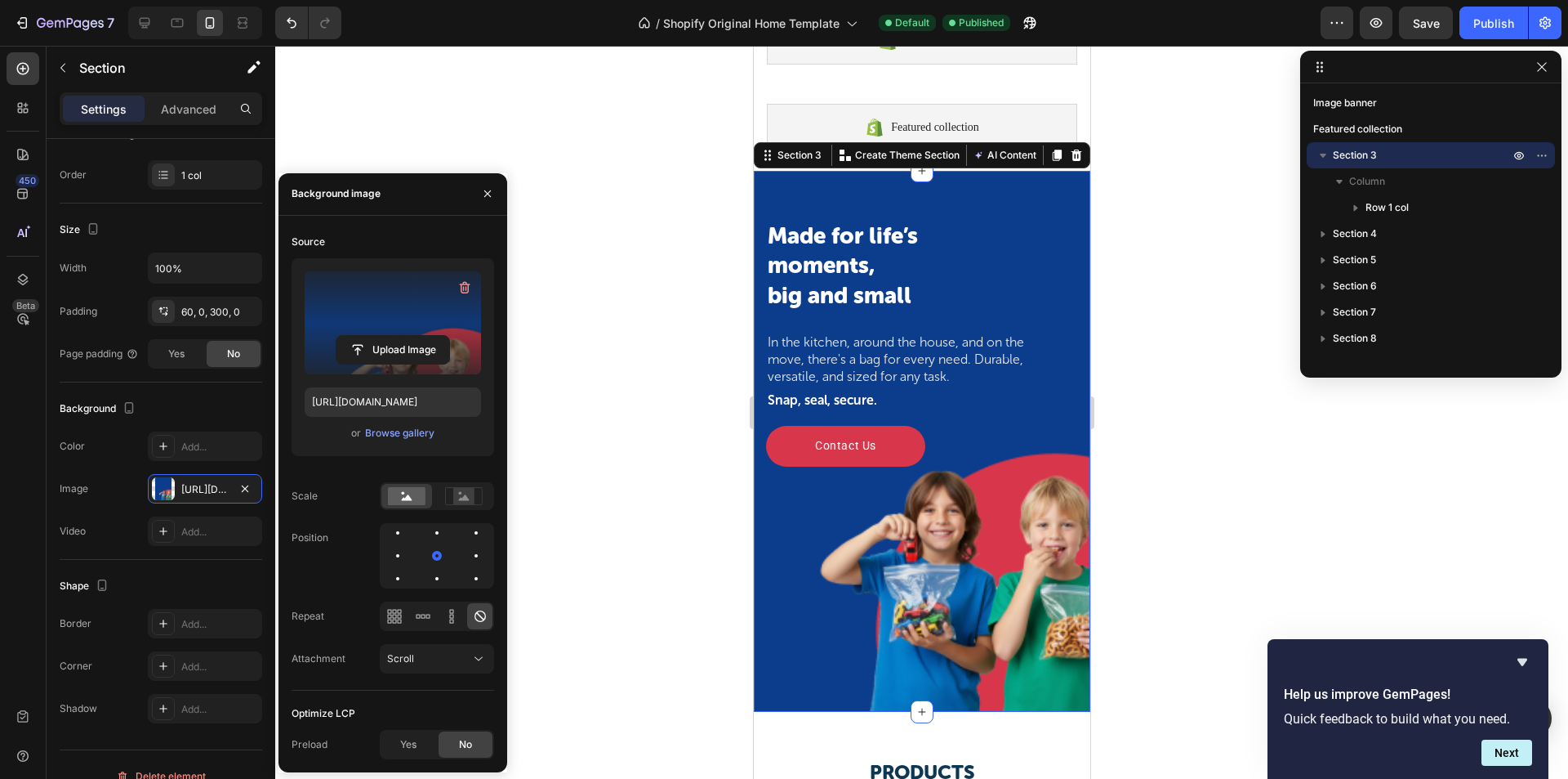
click at [415, 317] on label at bounding box center [393, 323] width 177 height 103
click at [415, 336] on input "file" at bounding box center [393, 350] width 113 height 28
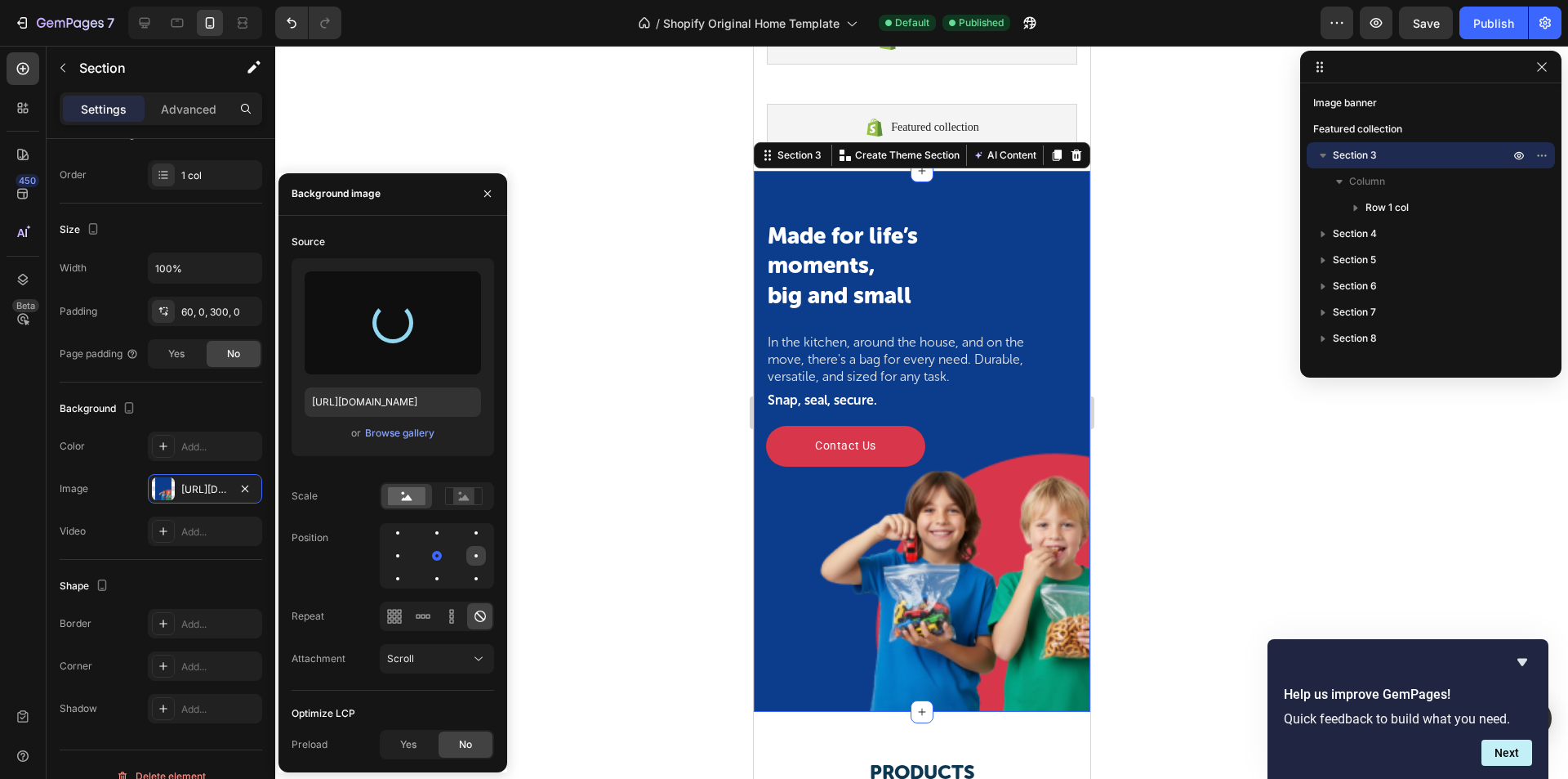
type input "[URL][DOMAIN_NAME]"
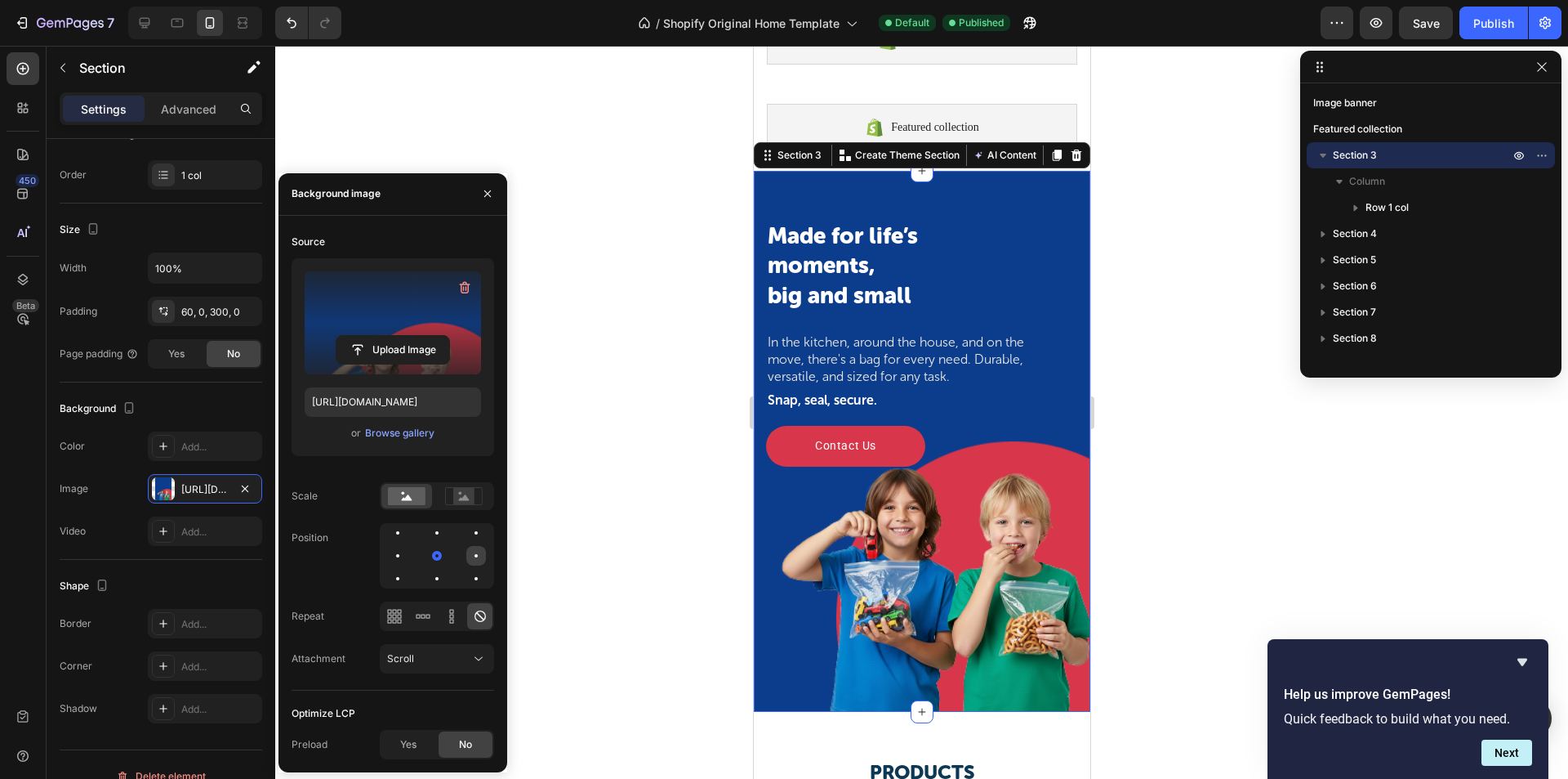
click at [475, 553] on div at bounding box center [476, 556] width 20 height 20
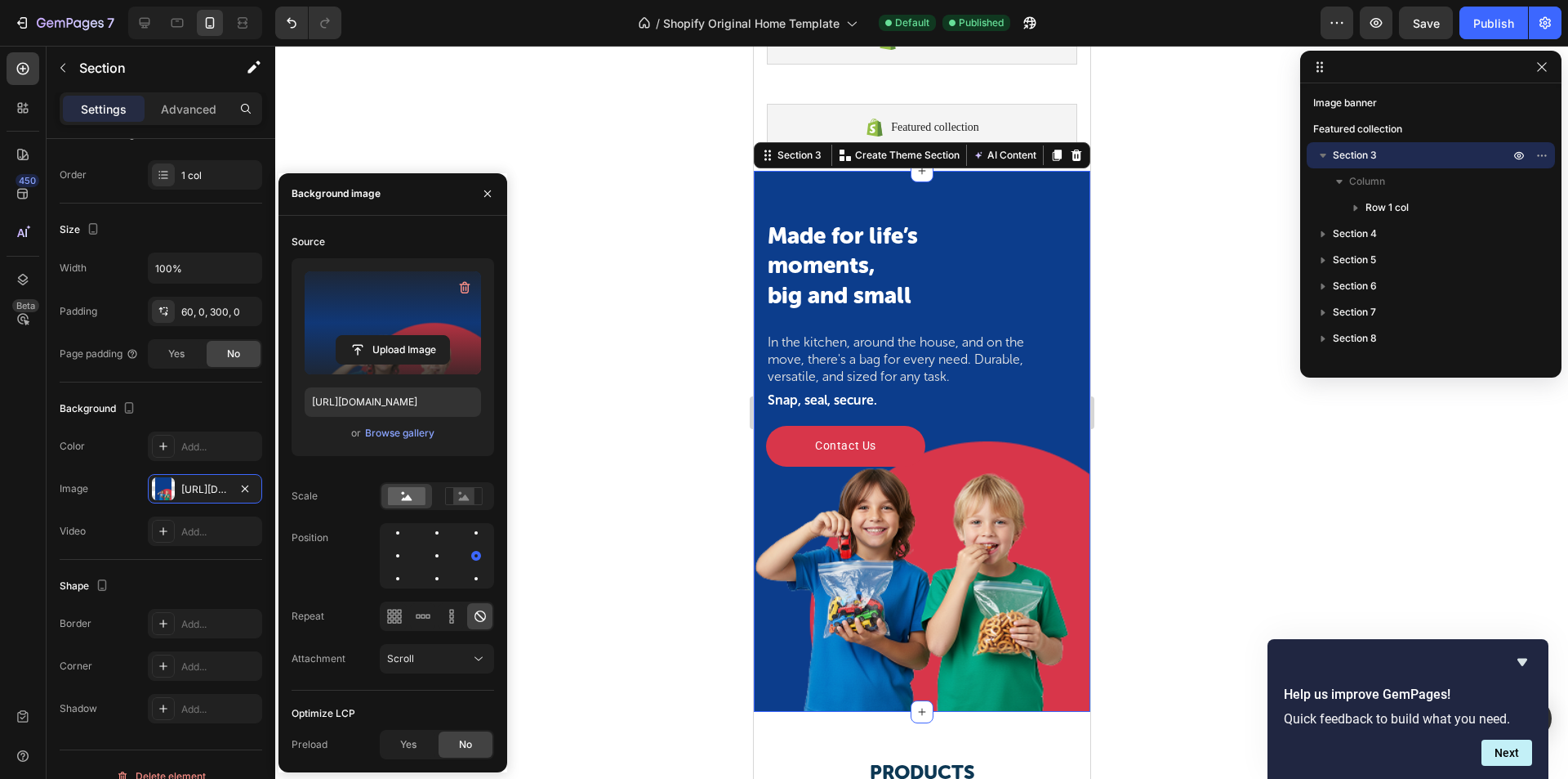
click at [451, 554] on div at bounding box center [436, 556] width 114 height 65
click at [445, 554] on div at bounding box center [437, 556] width 20 height 20
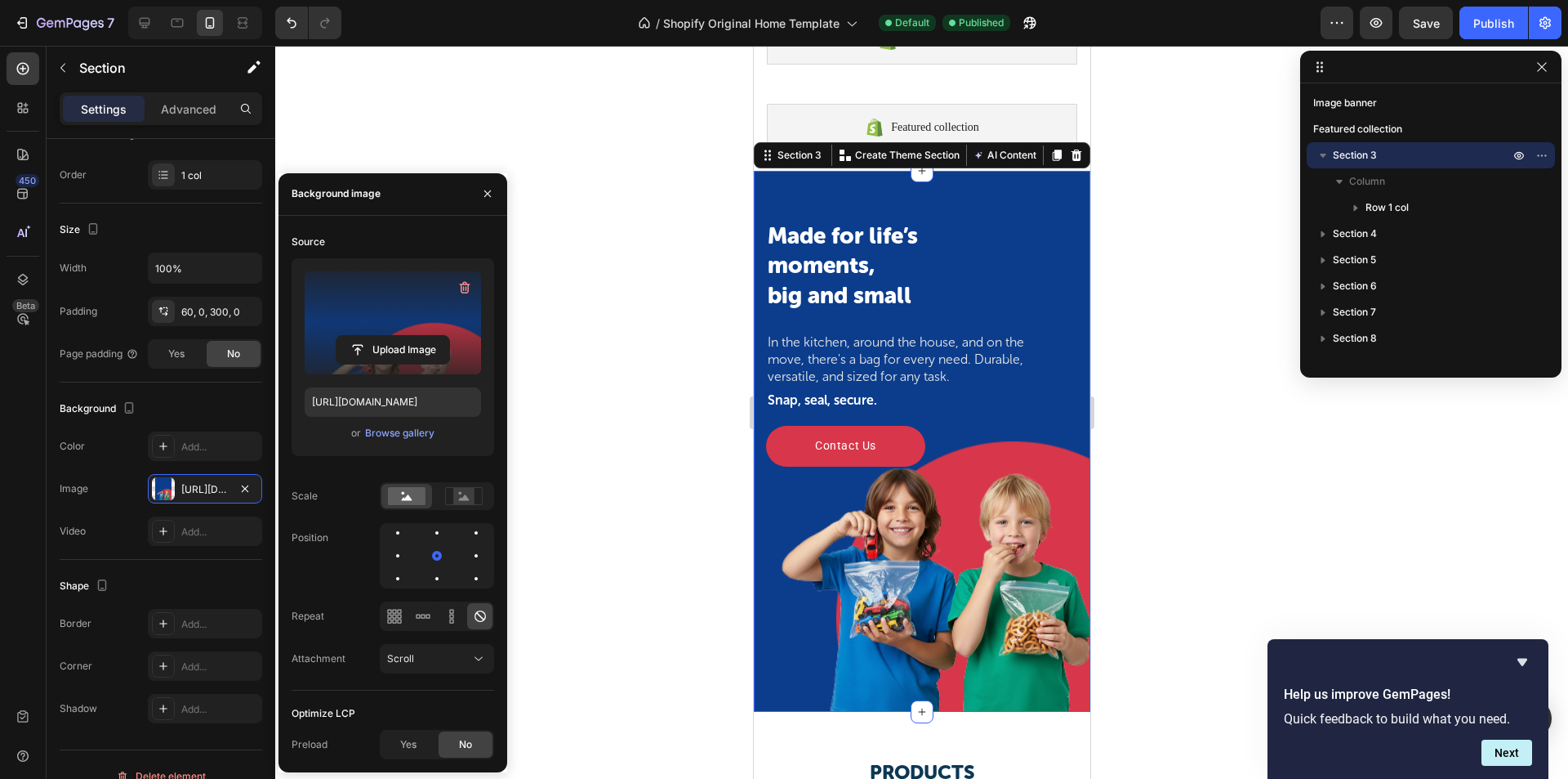
click at [853, 192] on div "Made for life’s moments, big and small Heading In the kitchen, around the house…" at bounding box center [920, 441] width 336 height 541
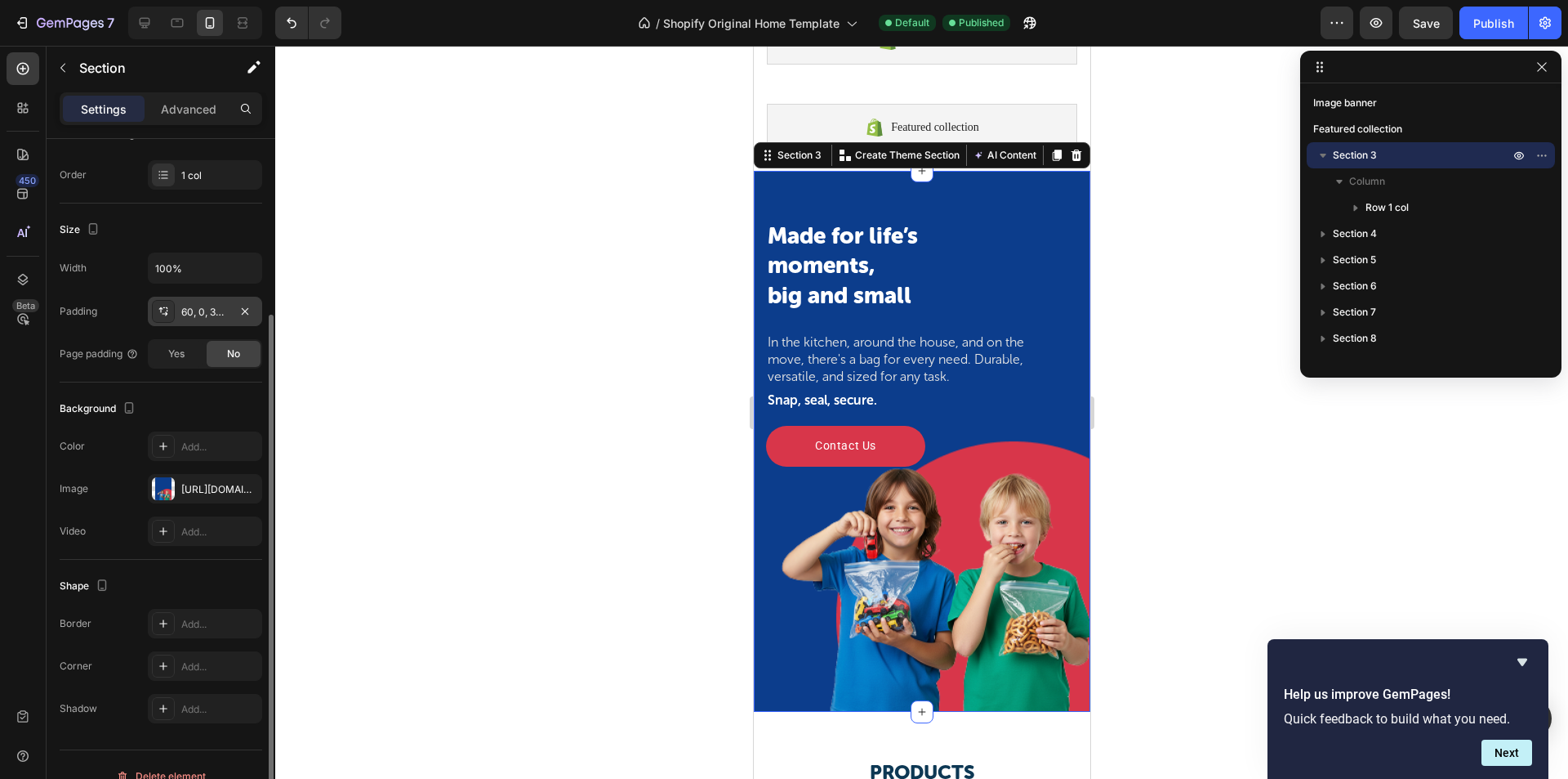
click at [213, 319] on div "60, 0, 300, 0" at bounding box center [205, 312] width 48 height 15
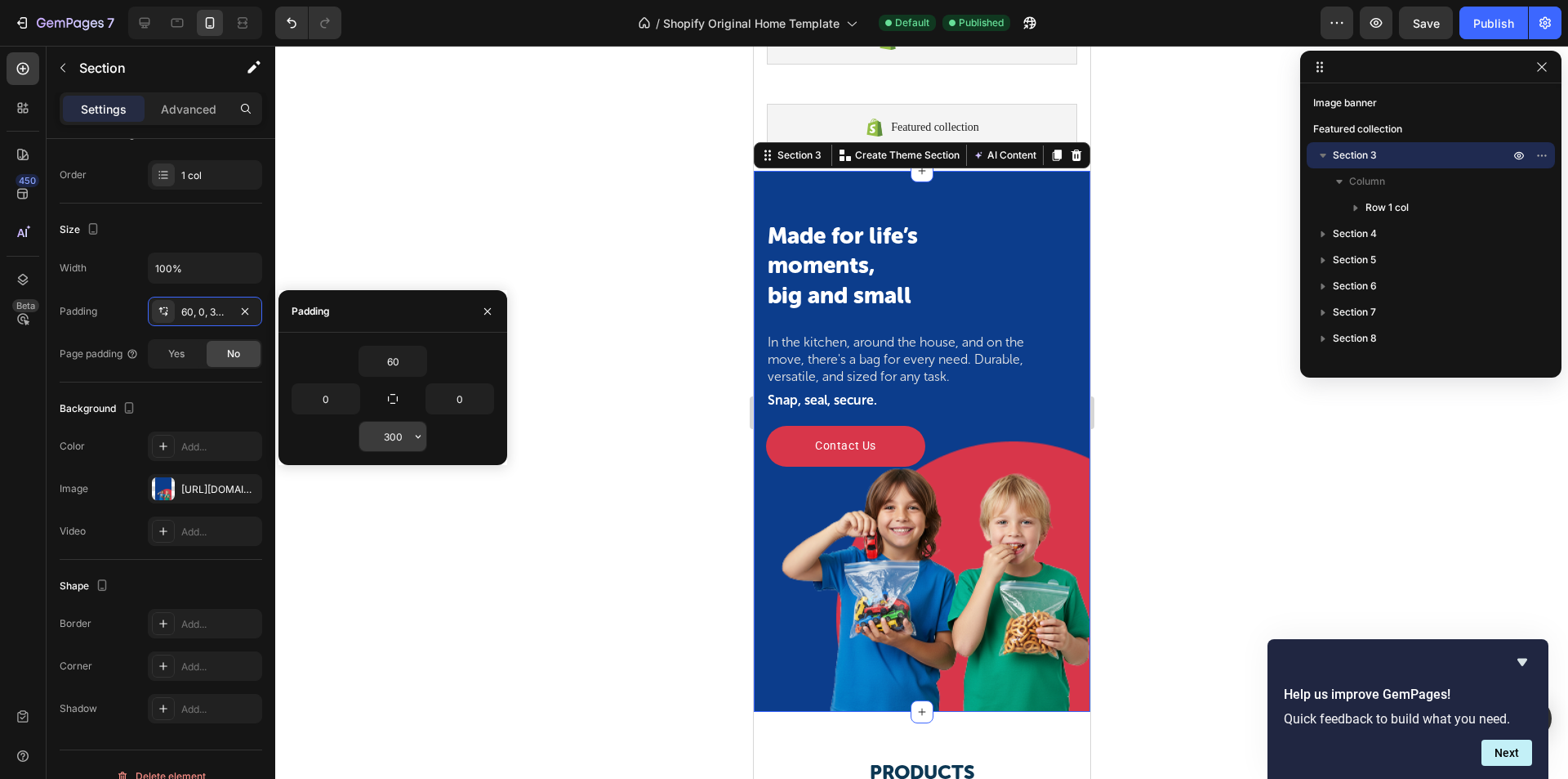
click at [392, 443] on input "300" at bounding box center [393, 437] width 67 height 30
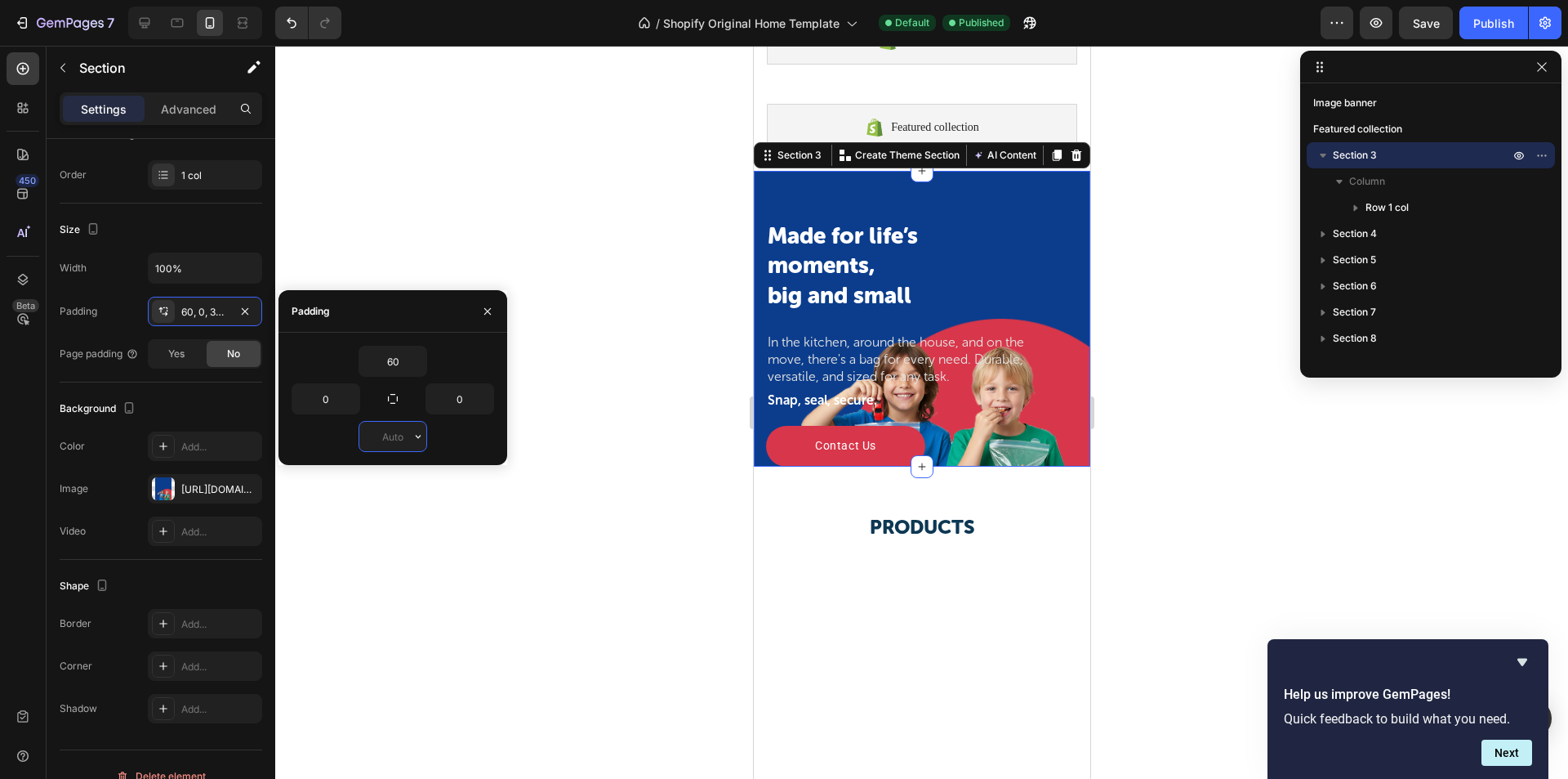
click at [392, 443] on input "text" at bounding box center [393, 437] width 67 height 30
paste input "300"
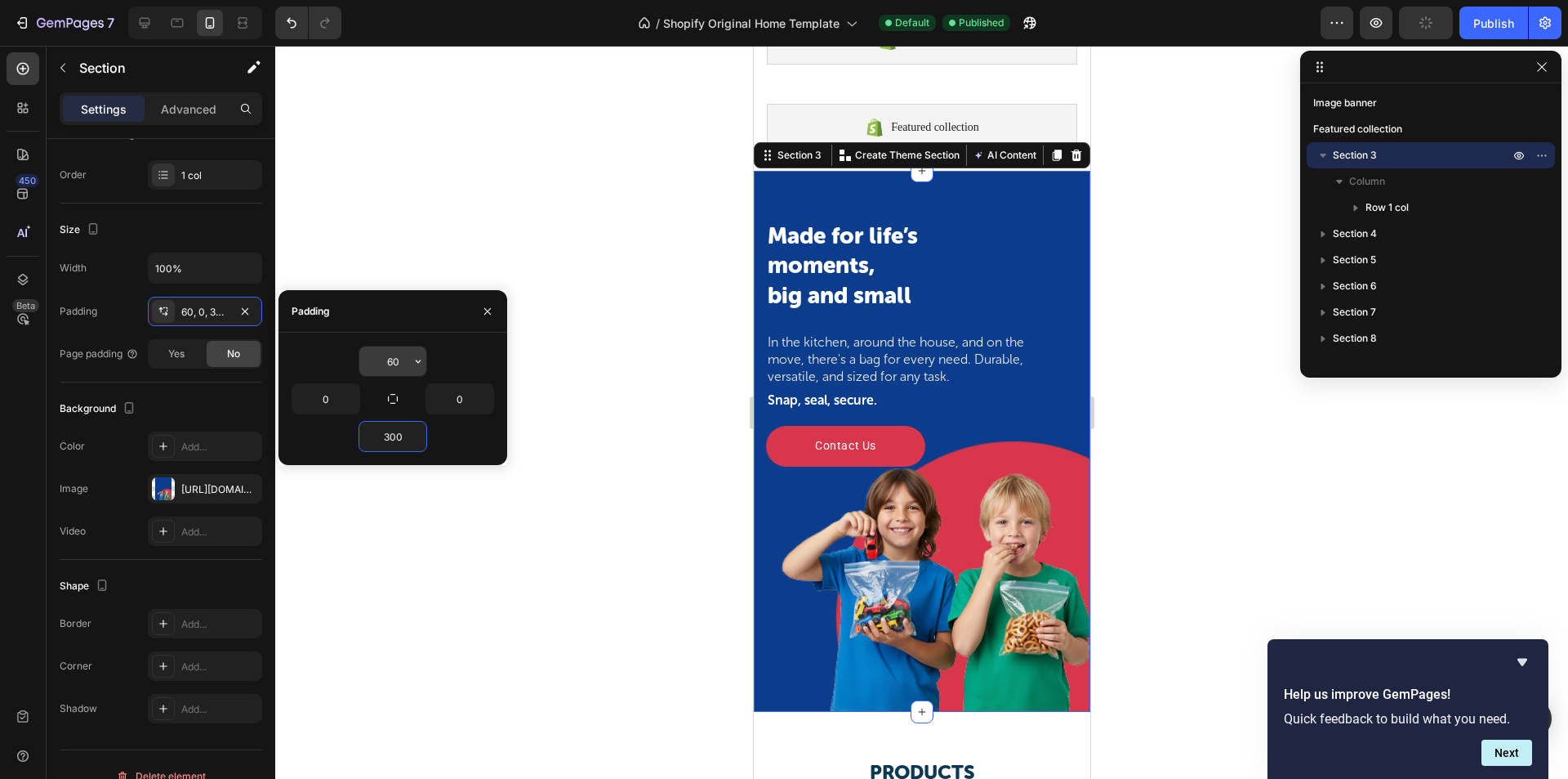
click at [401, 354] on input "60" at bounding box center [393, 361] width 67 height 30
click at [392, 447] on input "300" at bounding box center [393, 437] width 67 height 30
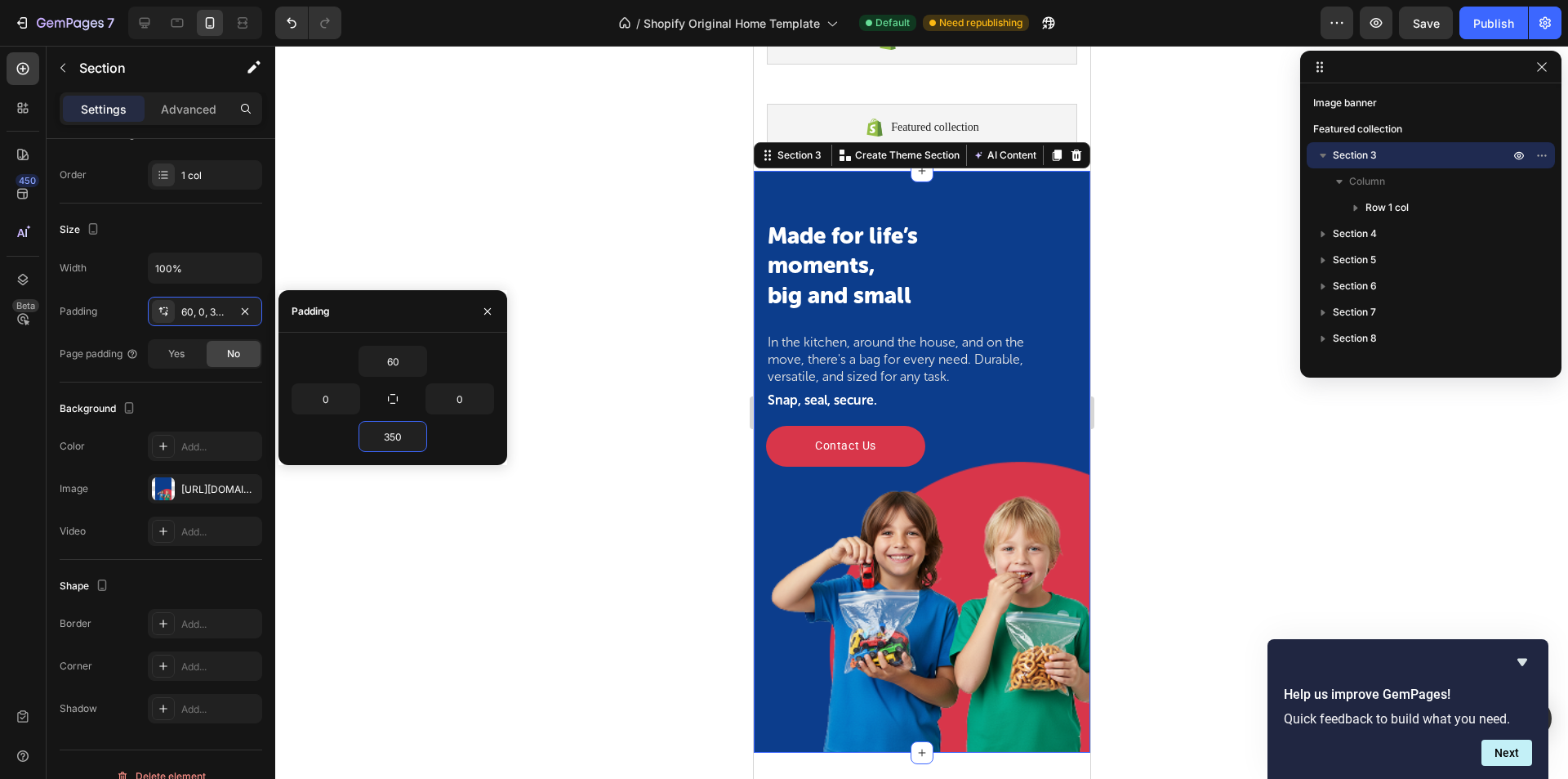
type input "350"
click at [826, 527] on div "Made for life’s moments, big and small Heading In the kitchen, around the house…" at bounding box center [920, 461] width 336 height 582
click at [905, 505] on div "Made for life’s moments, big and small Heading In the kitchen, around the house…" at bounding box center [920, 461] width 336 height 582
click at [198, 491] on div "[URL][DOMAIN_NAME]" at bounding box center [205, 489] width 48 height 15
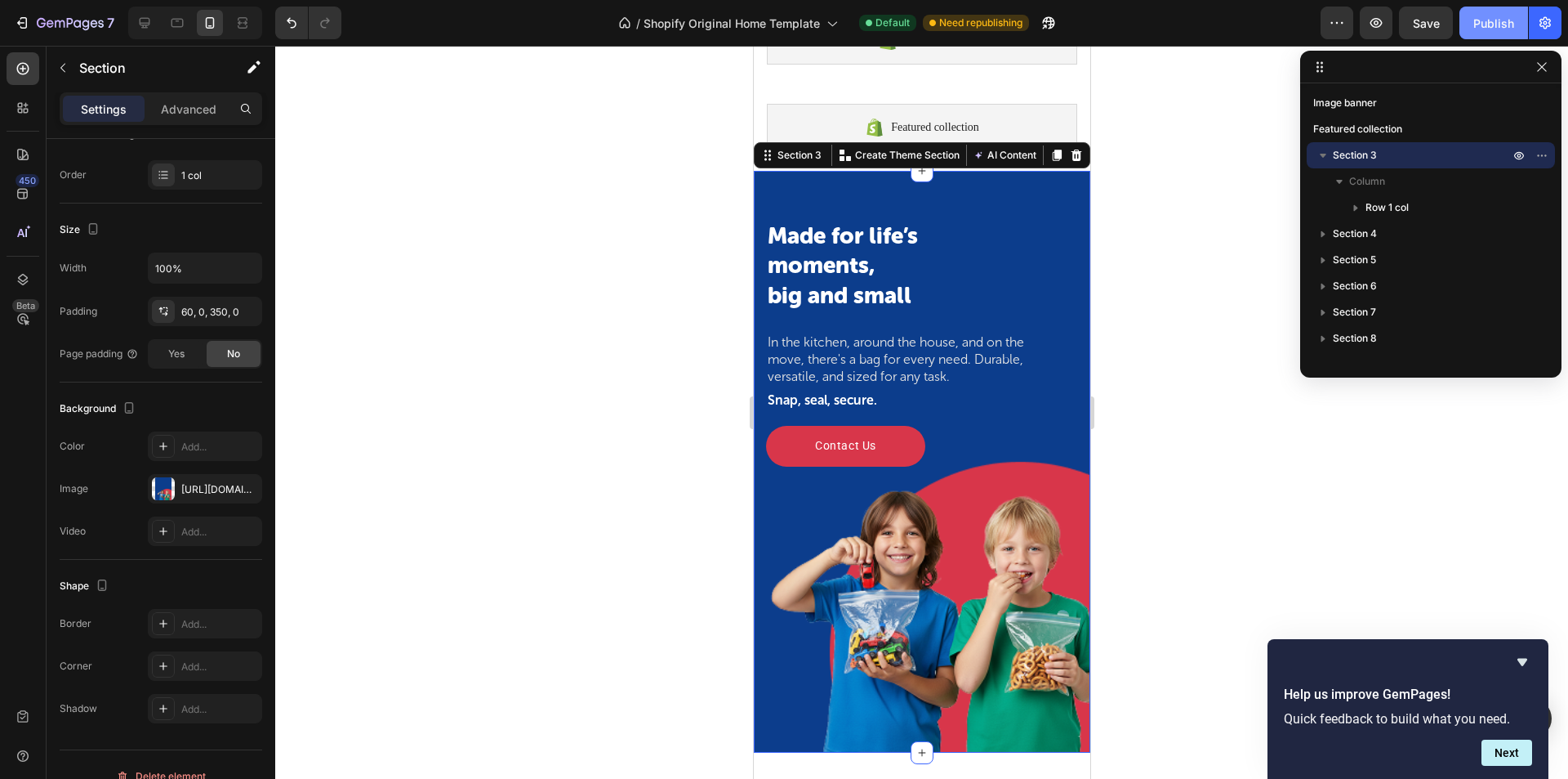
click at [1499, 21] on div "Publish" at bounding box center [1494, 23] width 41 height 17
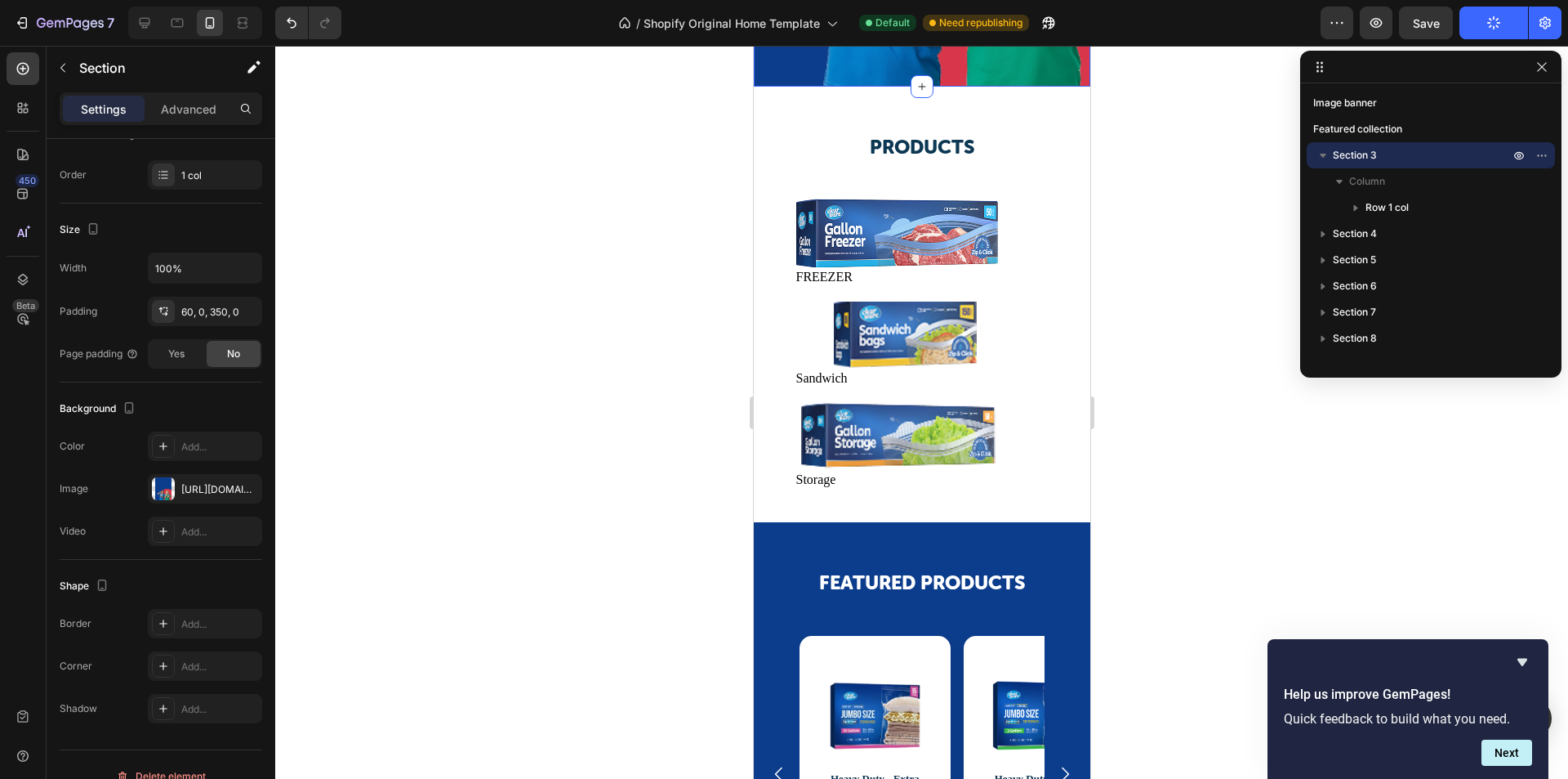
scroll to position [980, 0]
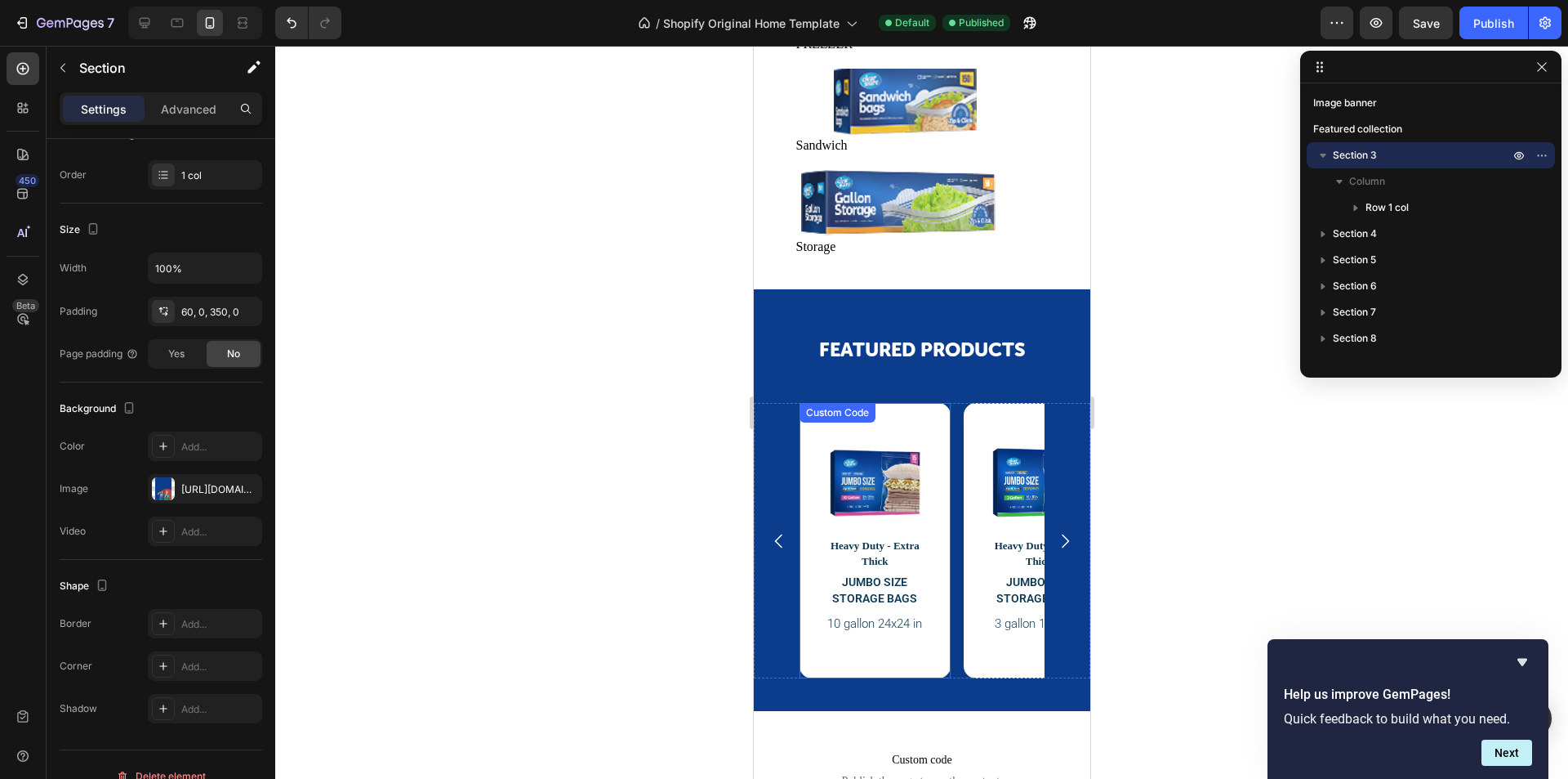
click at [856, 563] on p "Heavy Duty - Extra Thick" at bounding box center [874, 554] width 110 height 32
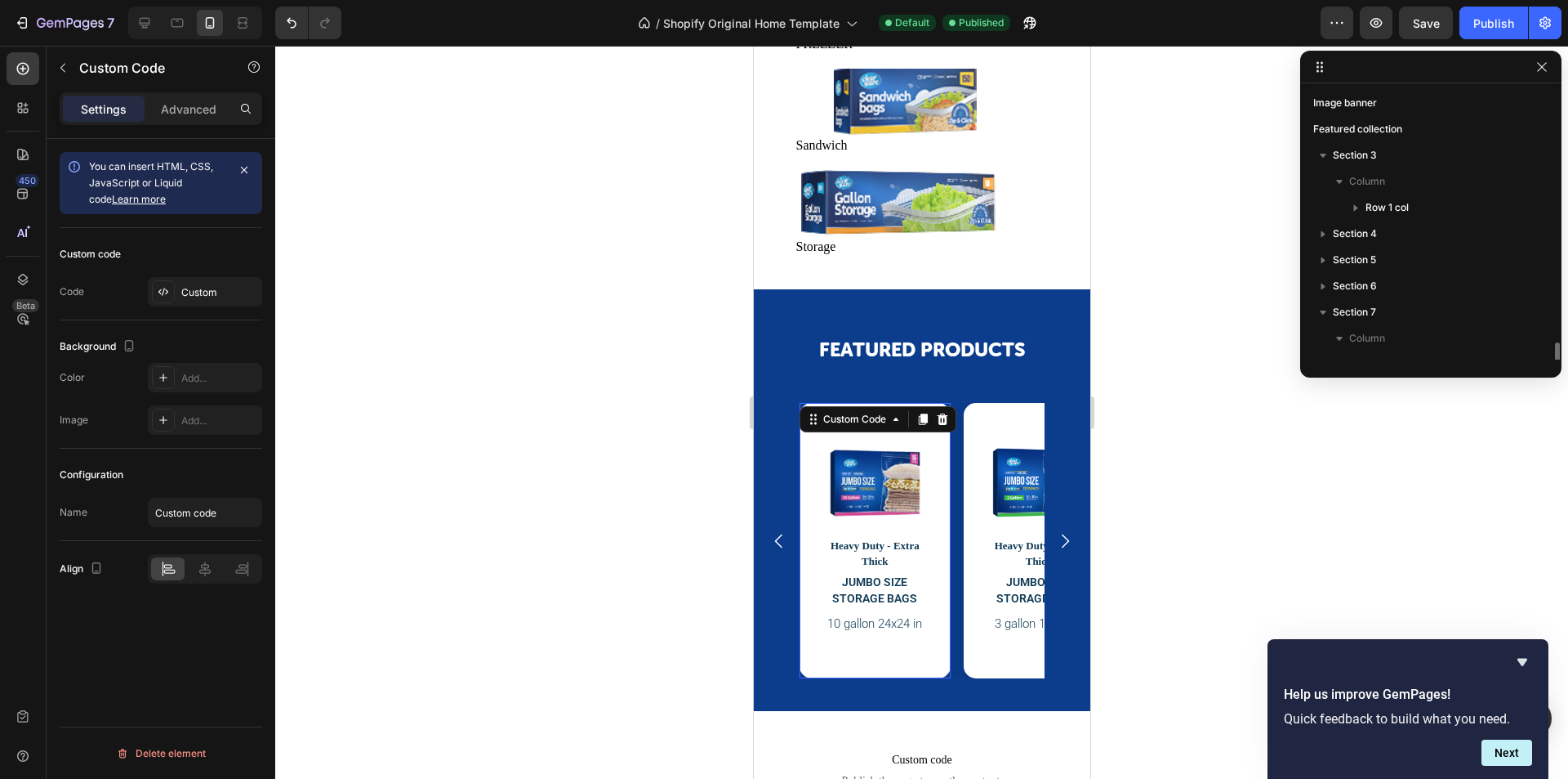
scroll to position [0, 0]
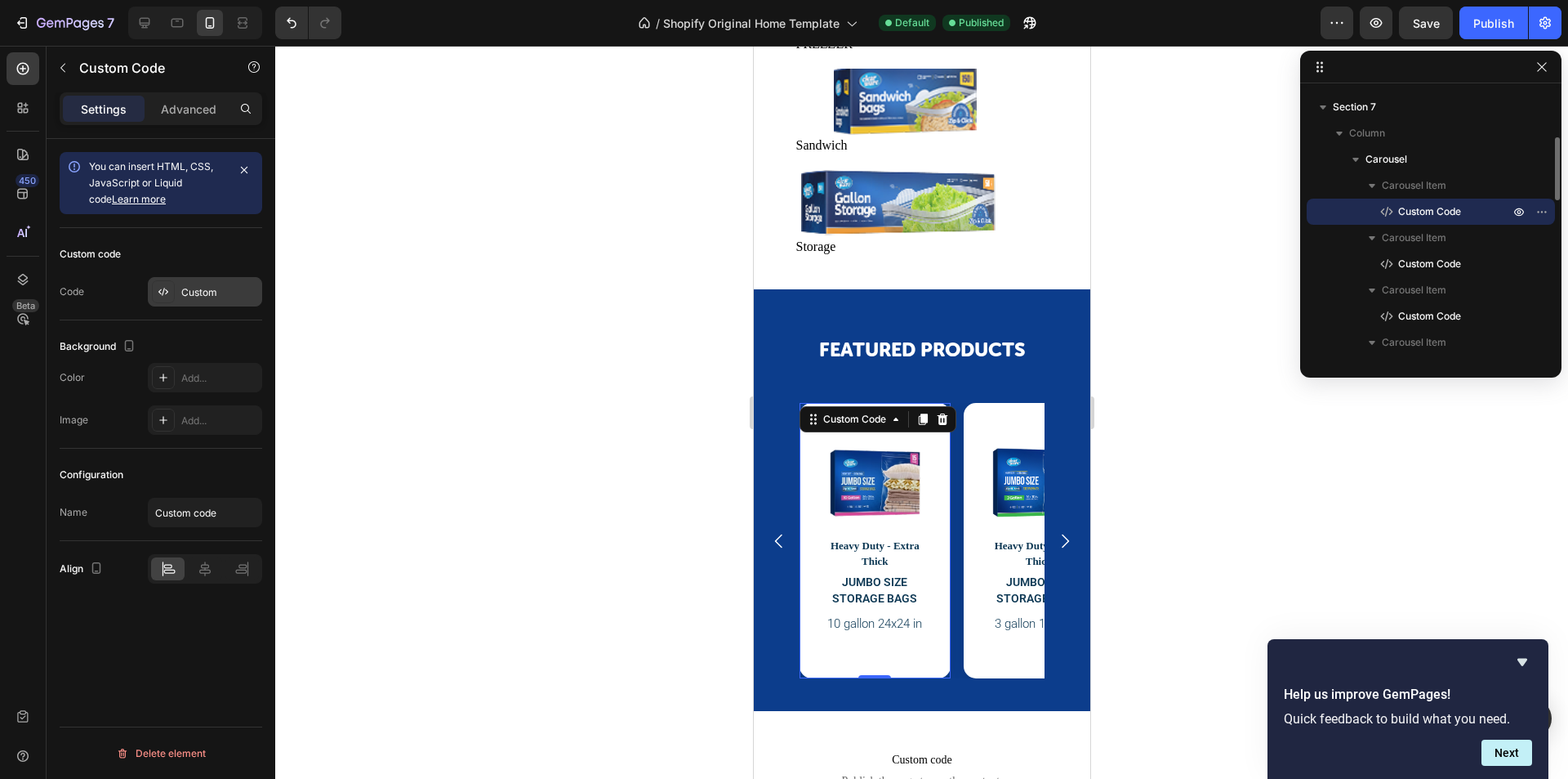
click at [181, 288] on div "Custom" at bounding box center [219, 292] width 76 height 15
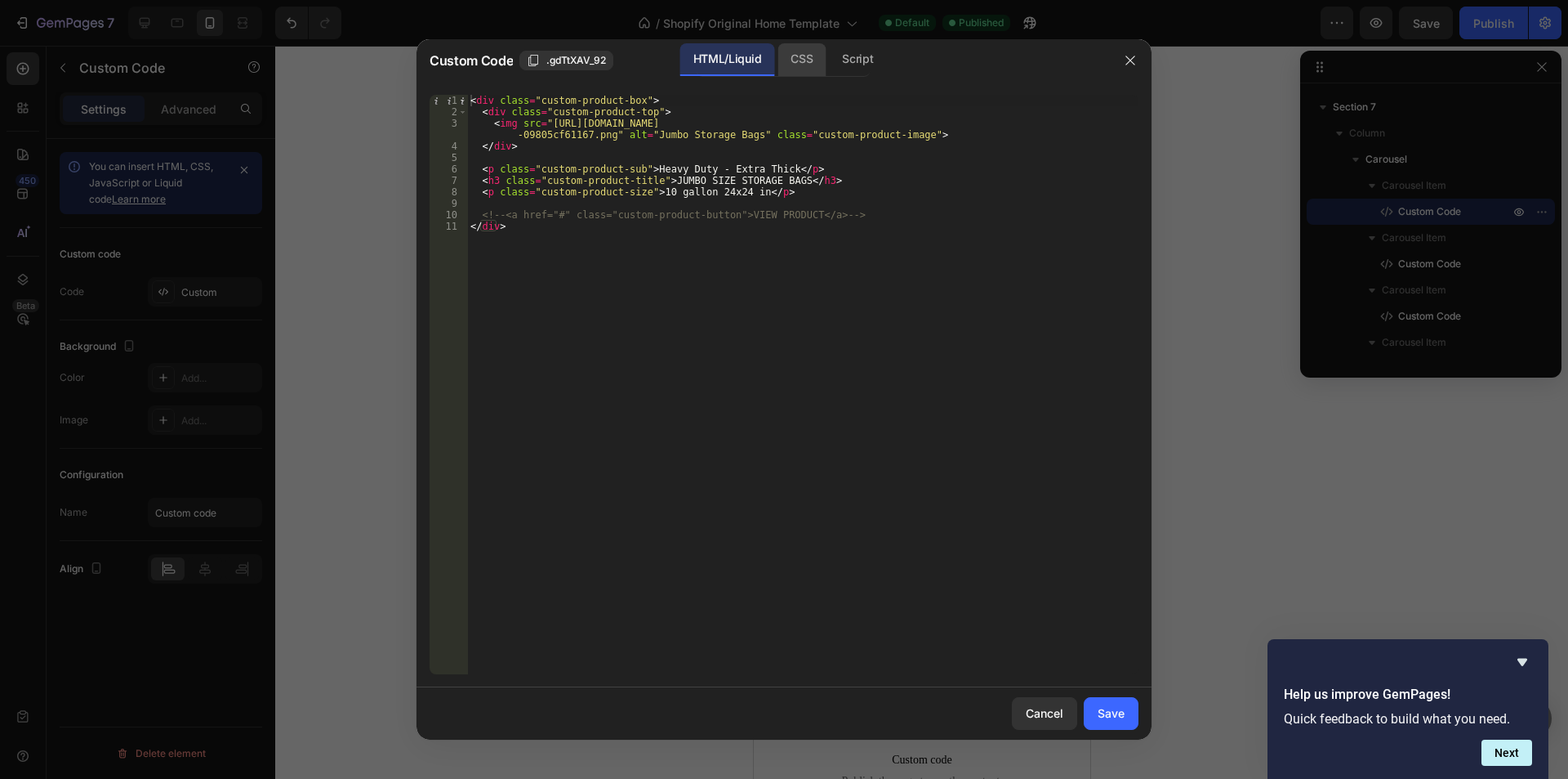
click at [801, 58] on div "CSS" at bounding box center [801, 60] width 49 height 33
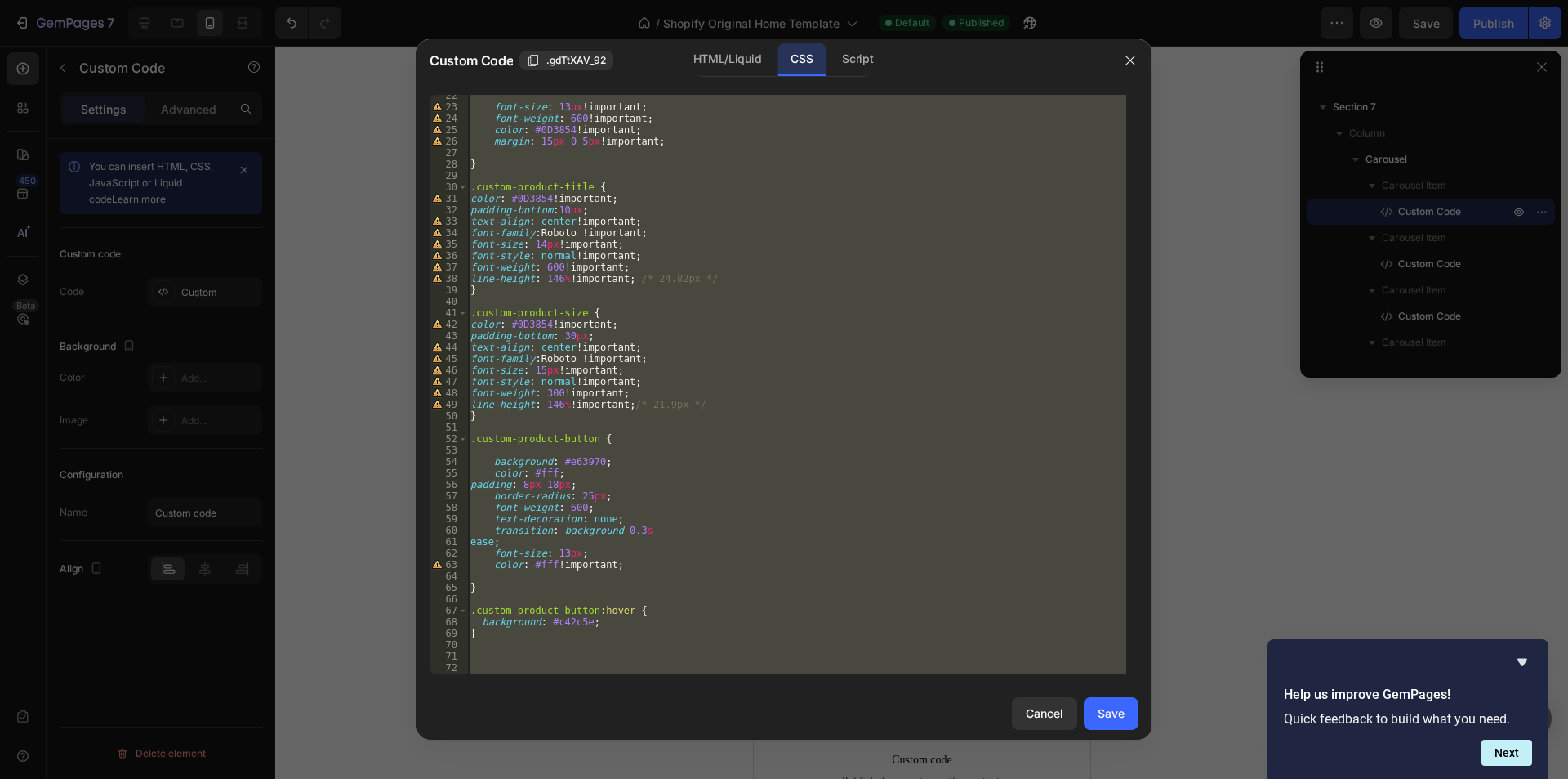
scroll to position [343, 0]
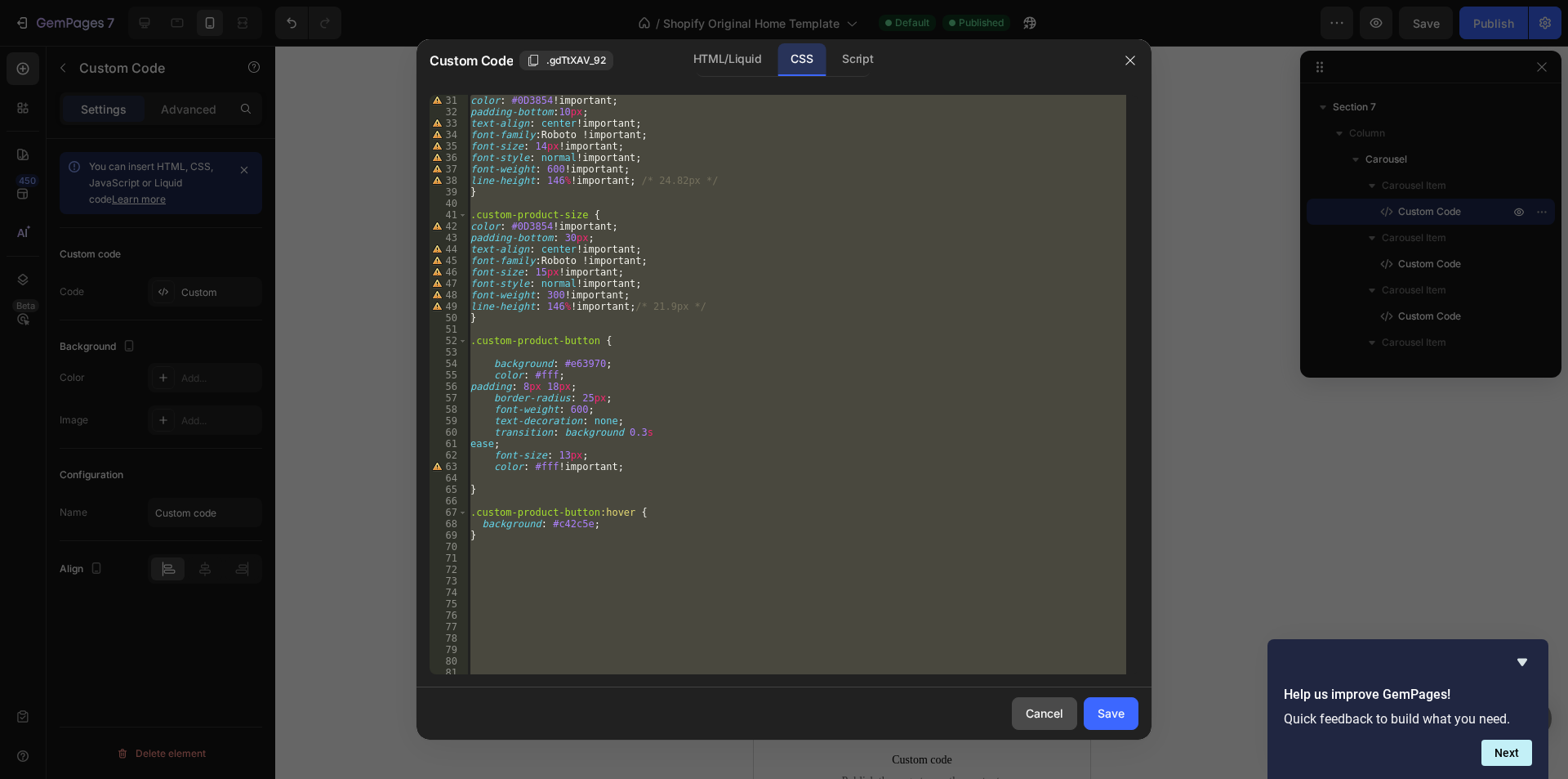
click at [1037, 702] on button "Cancel" at bounding box center [1044, 714] width 65 height 33
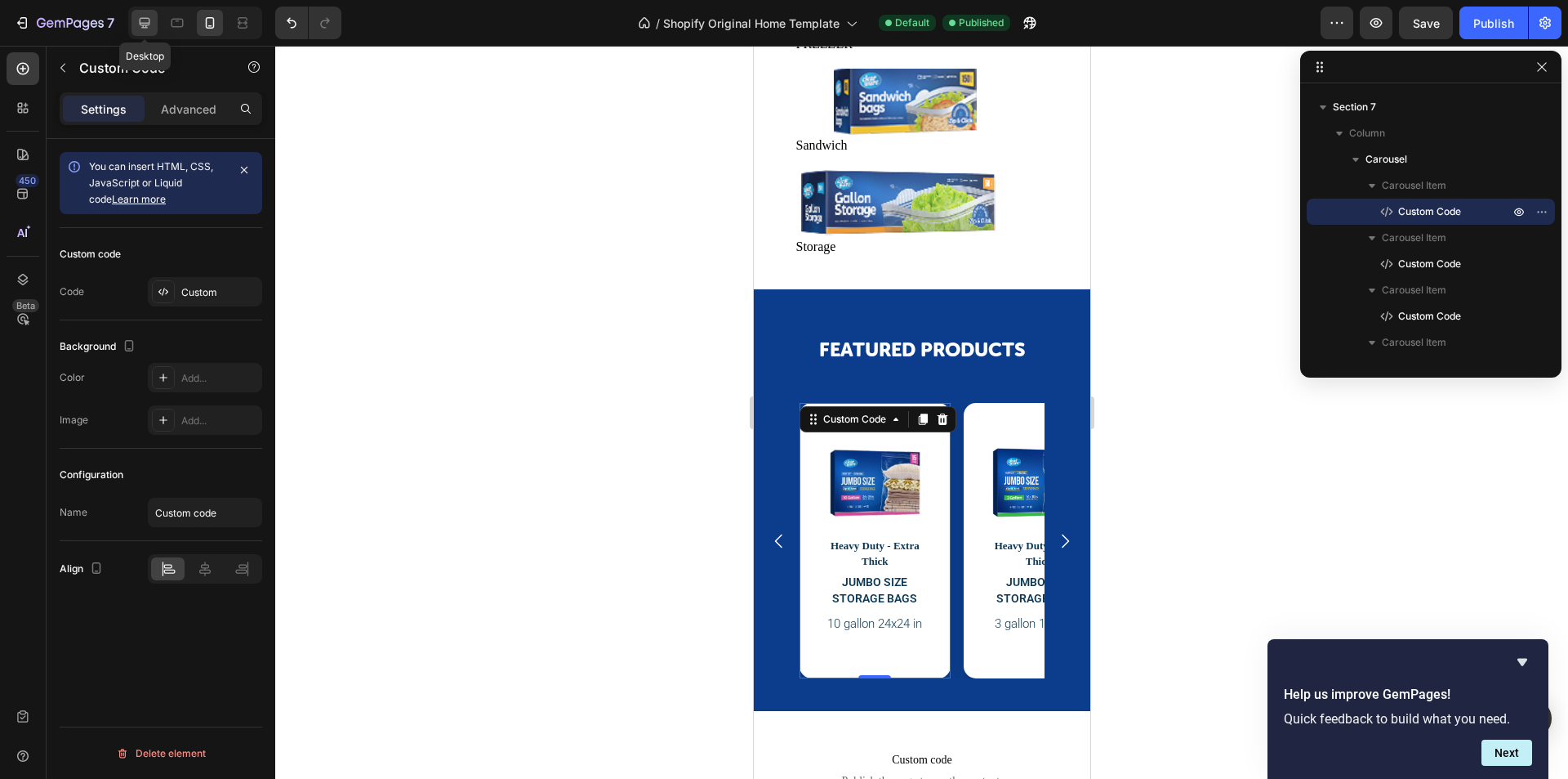
click at [146, 26] on icon at bounding box center [145, 23] width 11 height 11
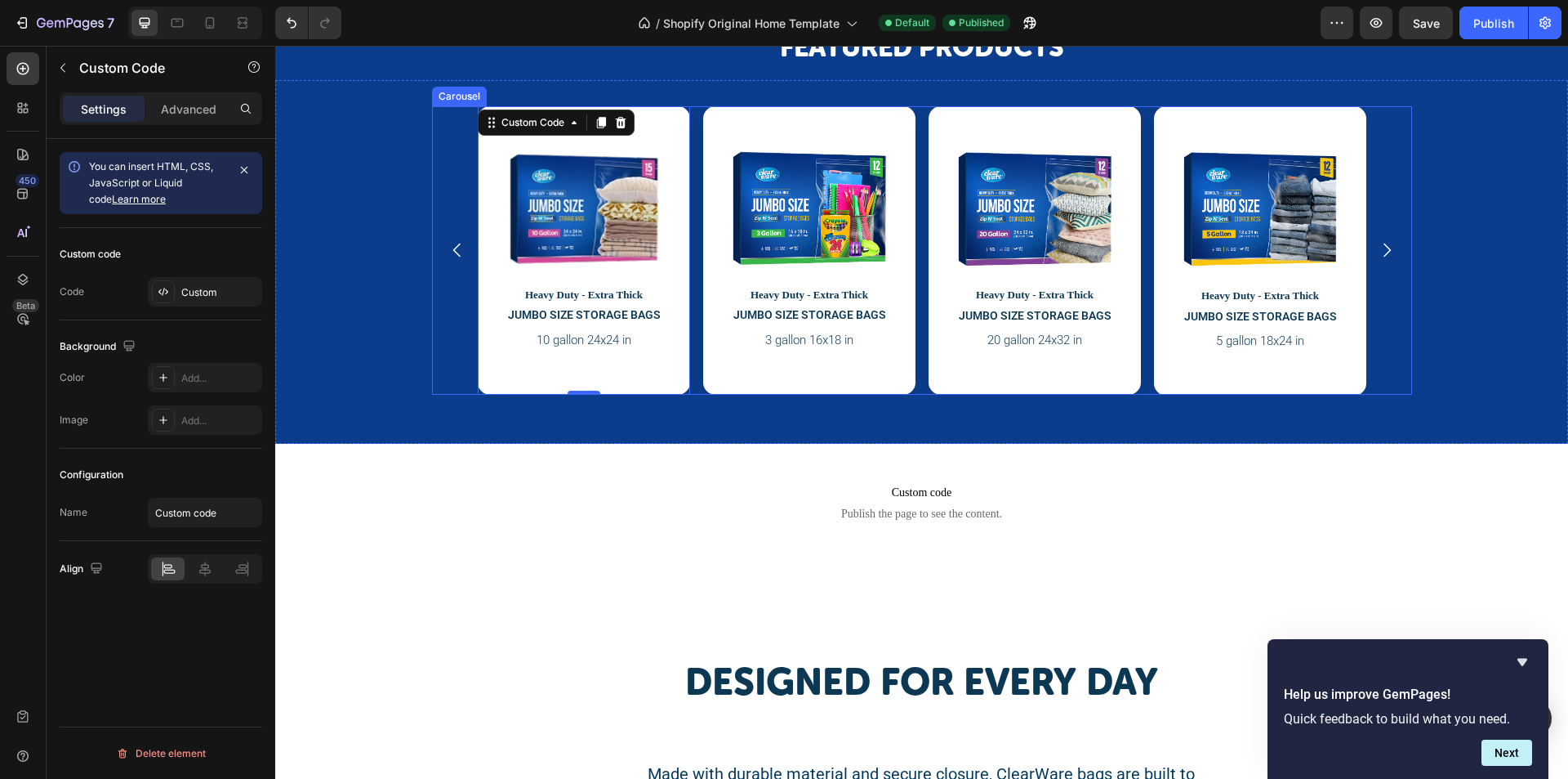
scroll to position [1192, 0]
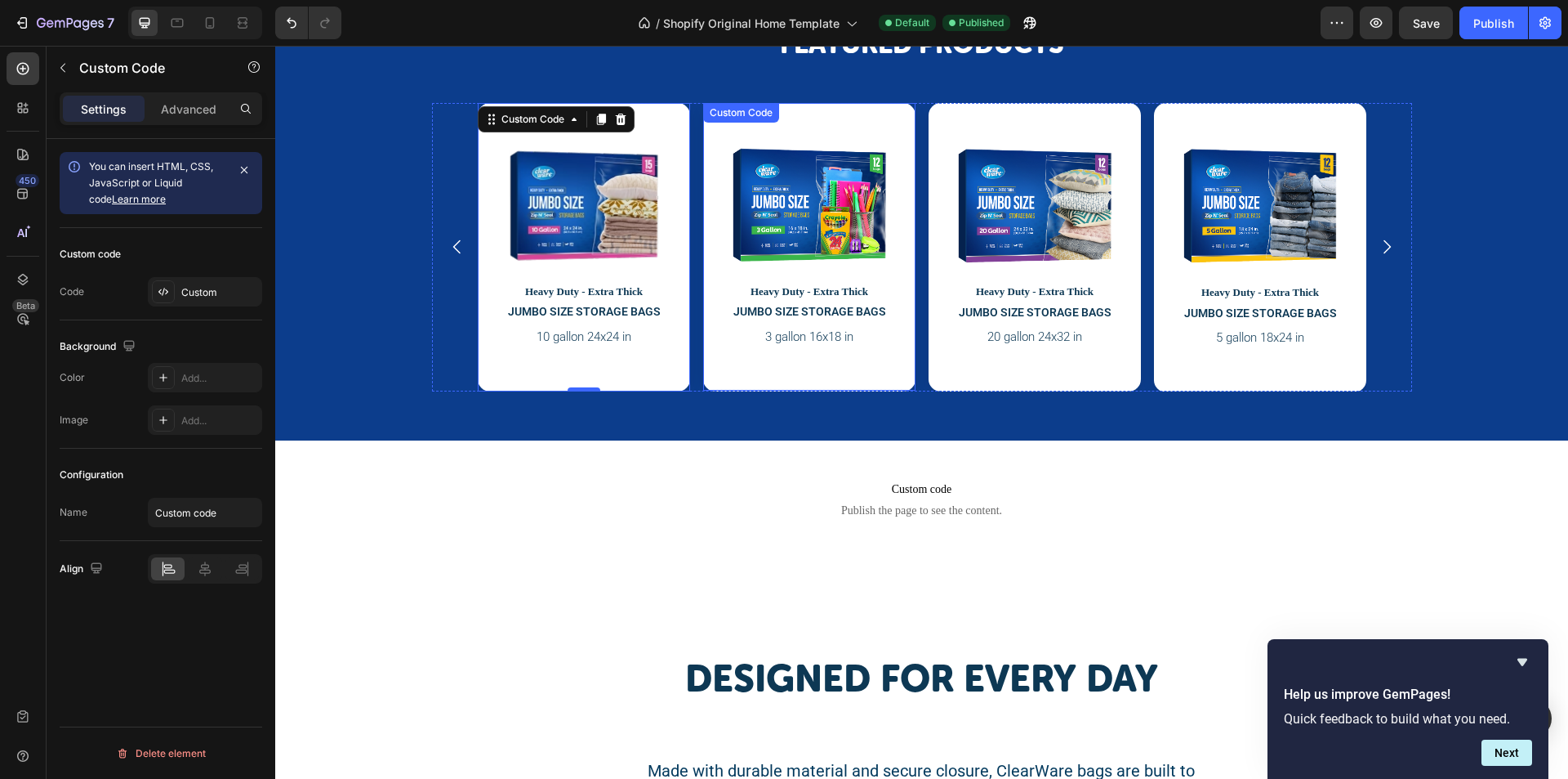
click at [768, 295] on p "Heavy Duty - Extra Thick" at bounding box center [809, 291] width 172 height 16
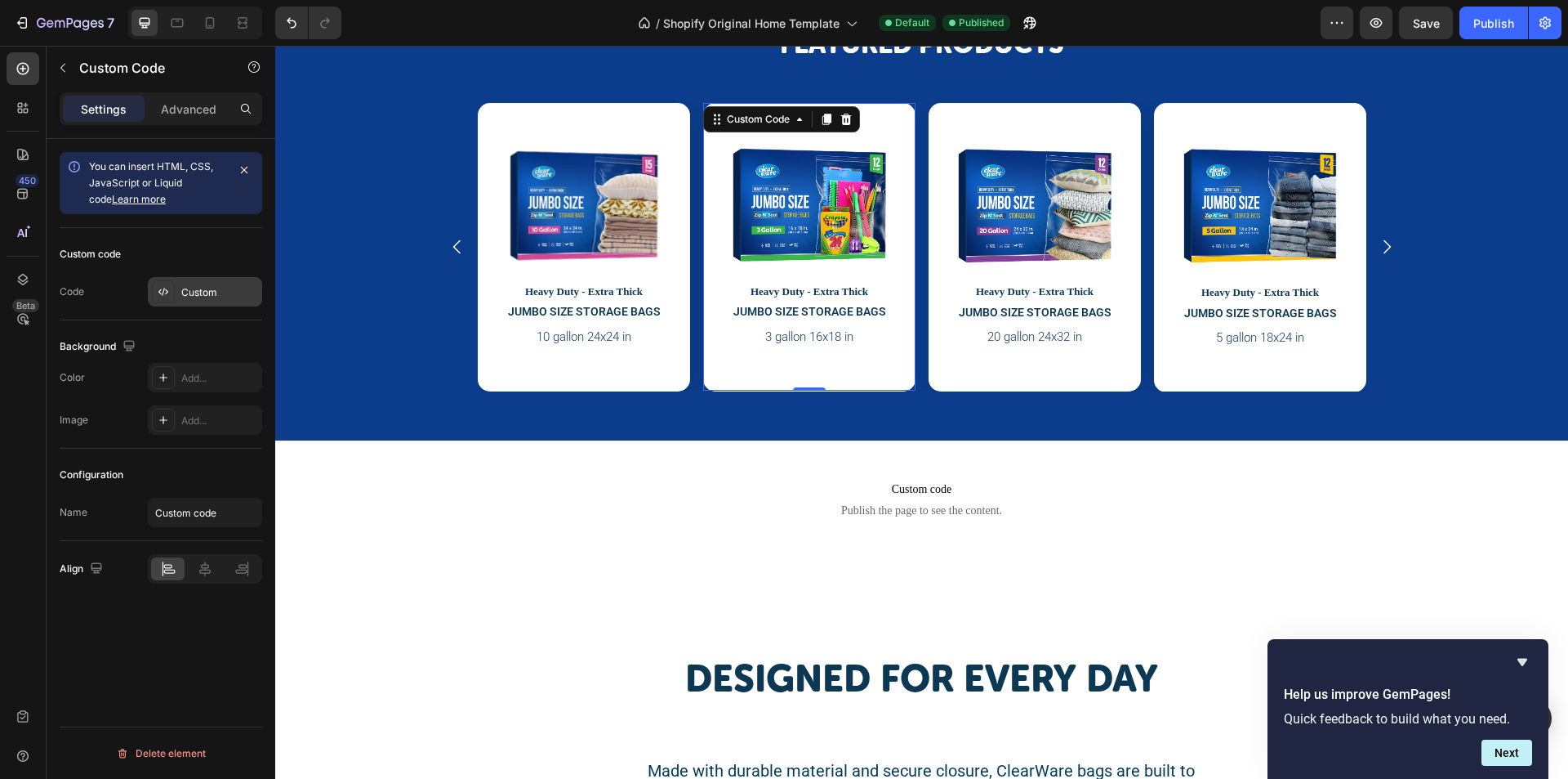
click at [194, 290] on div "Custom" at bounding box center [219, 292] width 76 height 15
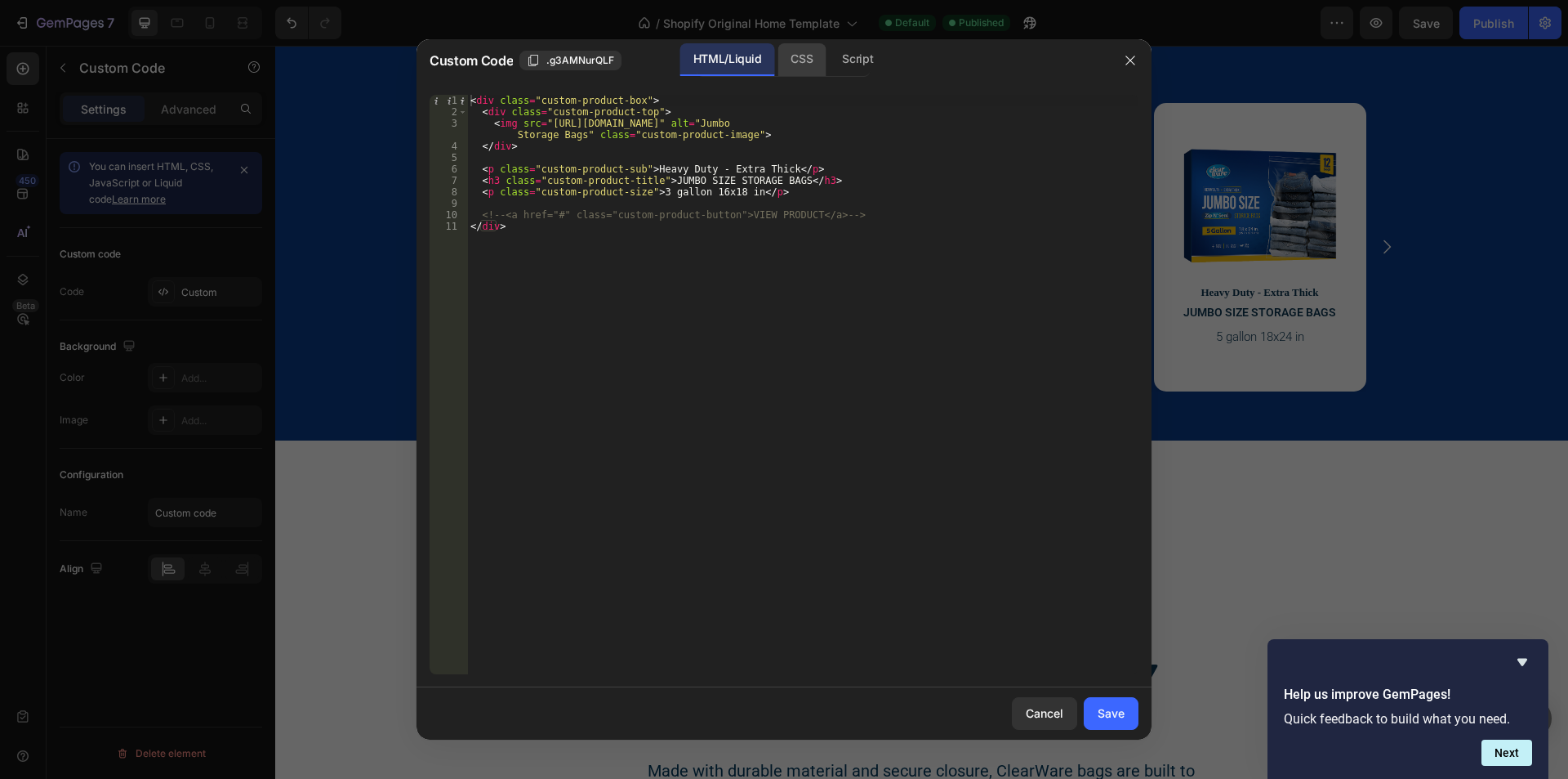
click at [802, 65] on div "CSS" at bounding box center [801, 60] width 49 height 33
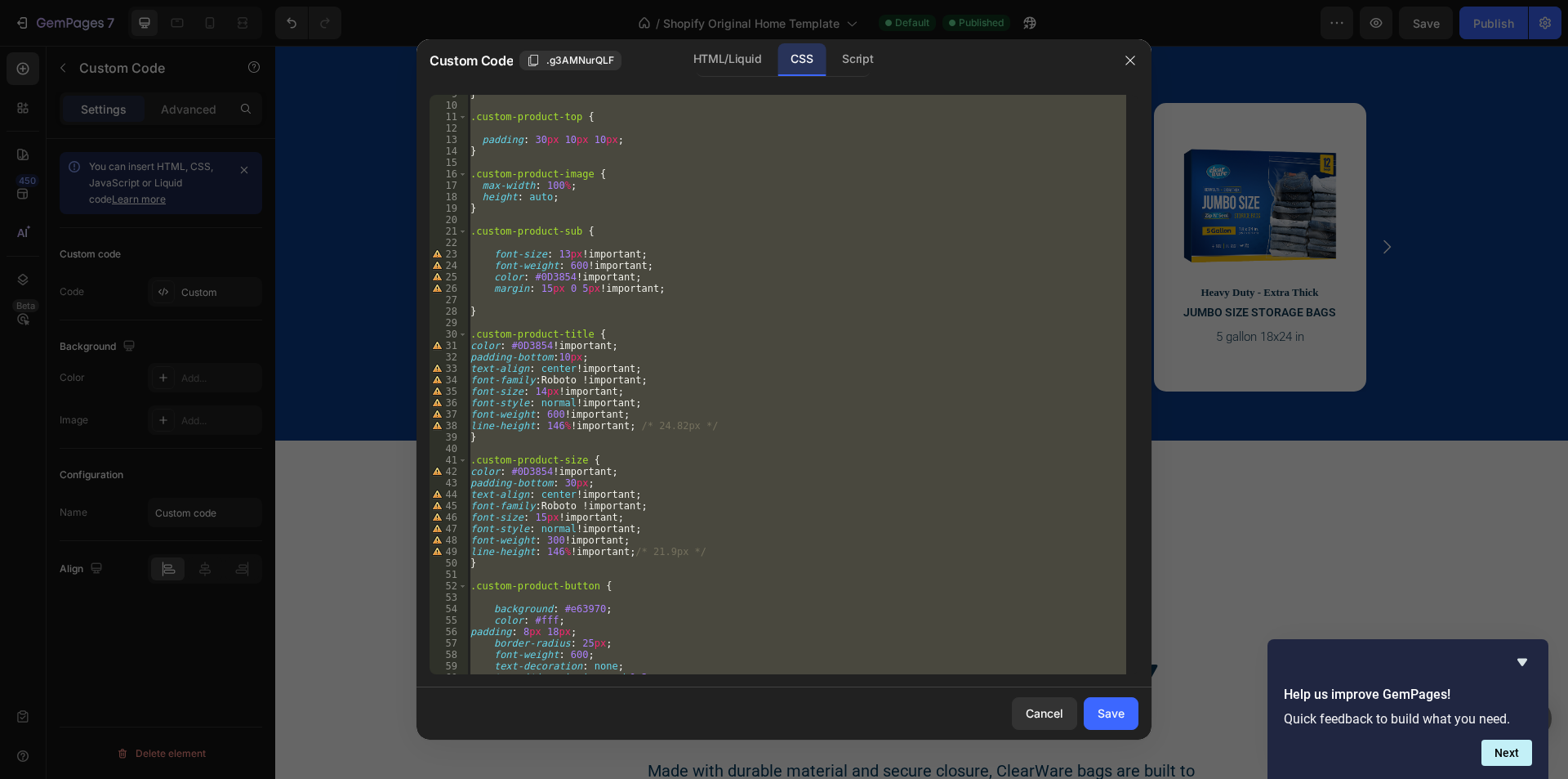
scroll to position [0, 0]
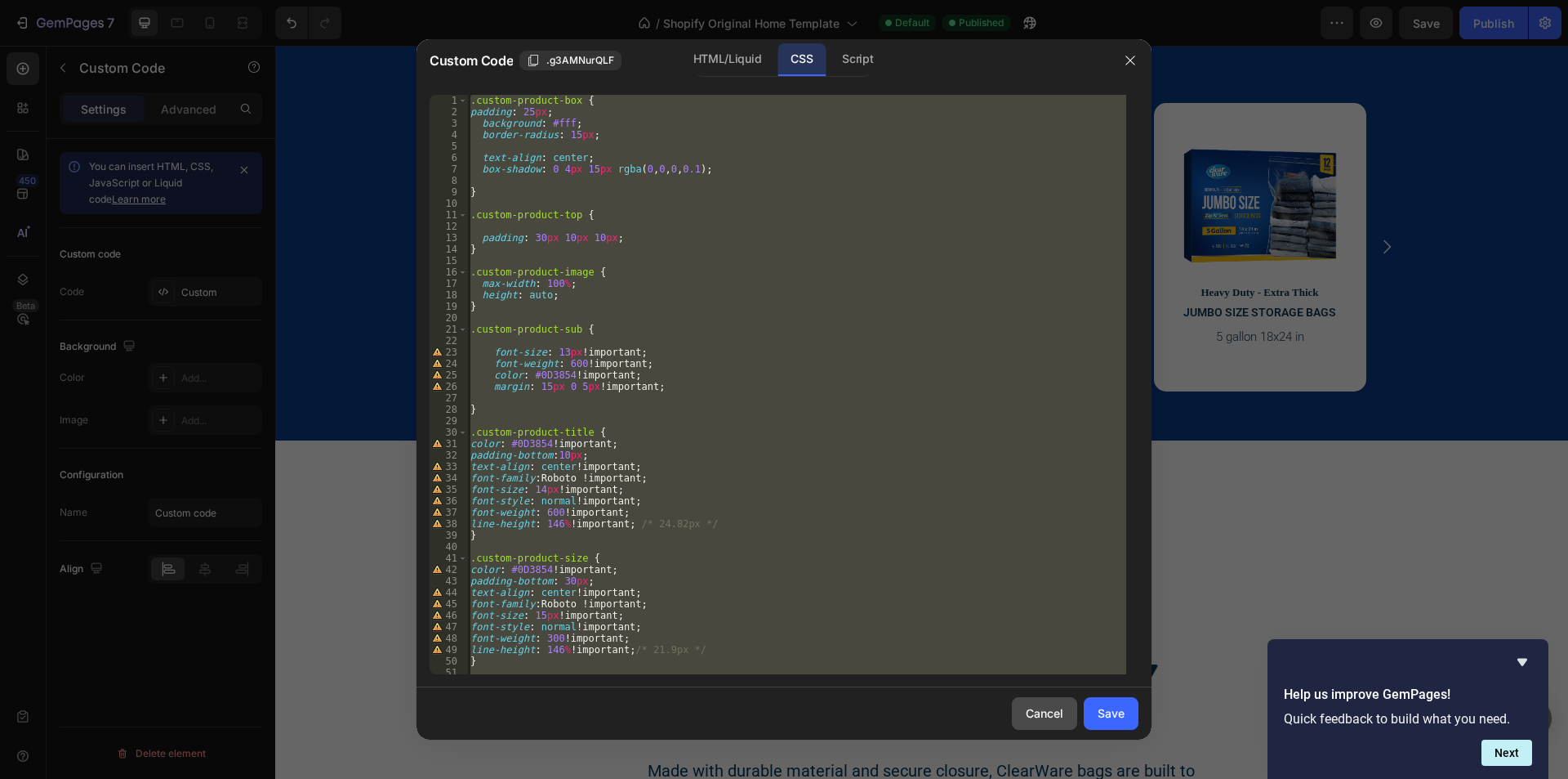
click at [1048, 715] on div "Cancel" at bounding box center [1044, 713] width 38 height 17
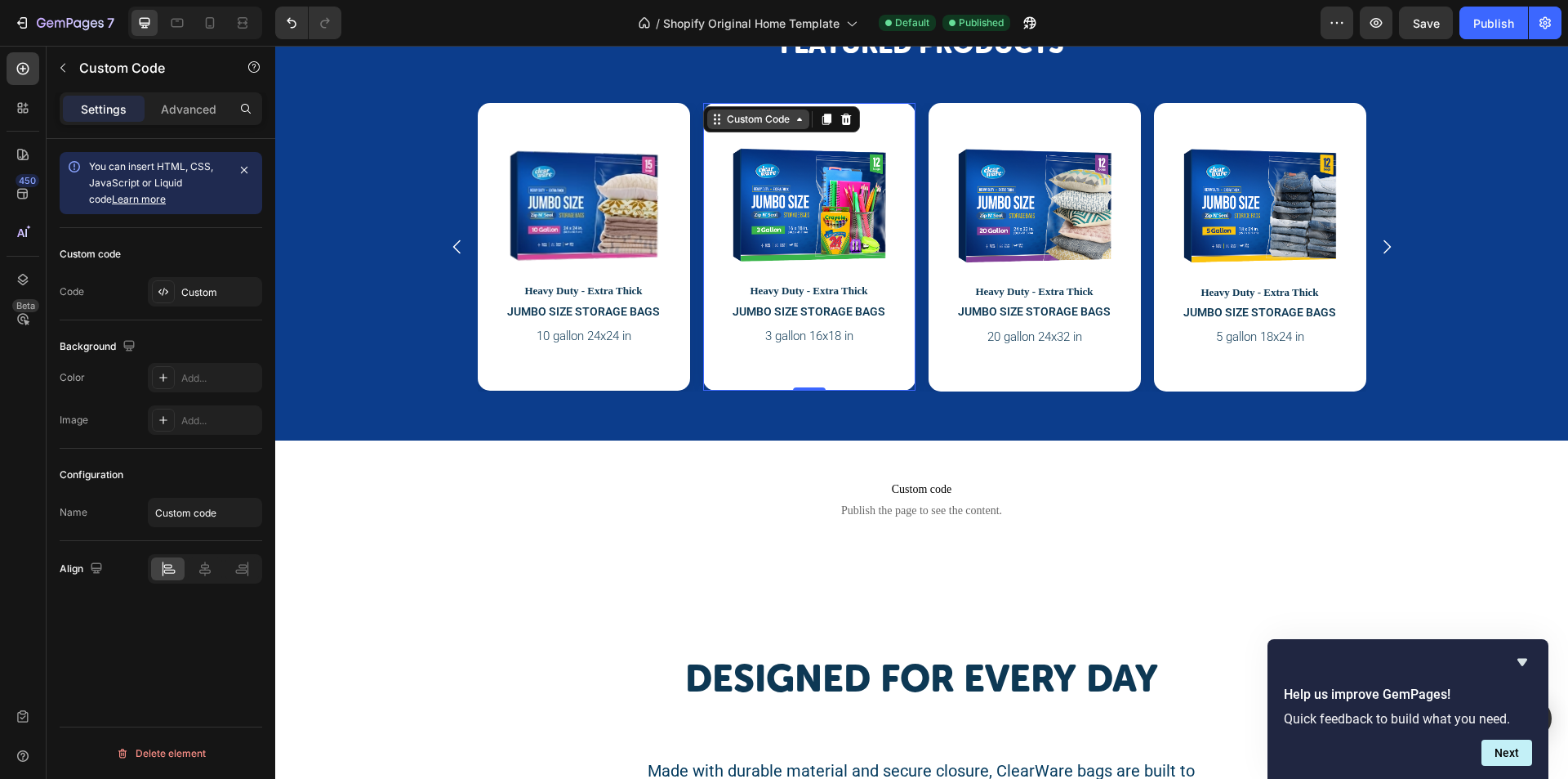
click at [775, 118] on div "Custom Code" at bounding box center [759, 119] width 69 height 15
click at [191, 290] on div "Custom" at bounding box center [219, 292] width 76 height 15
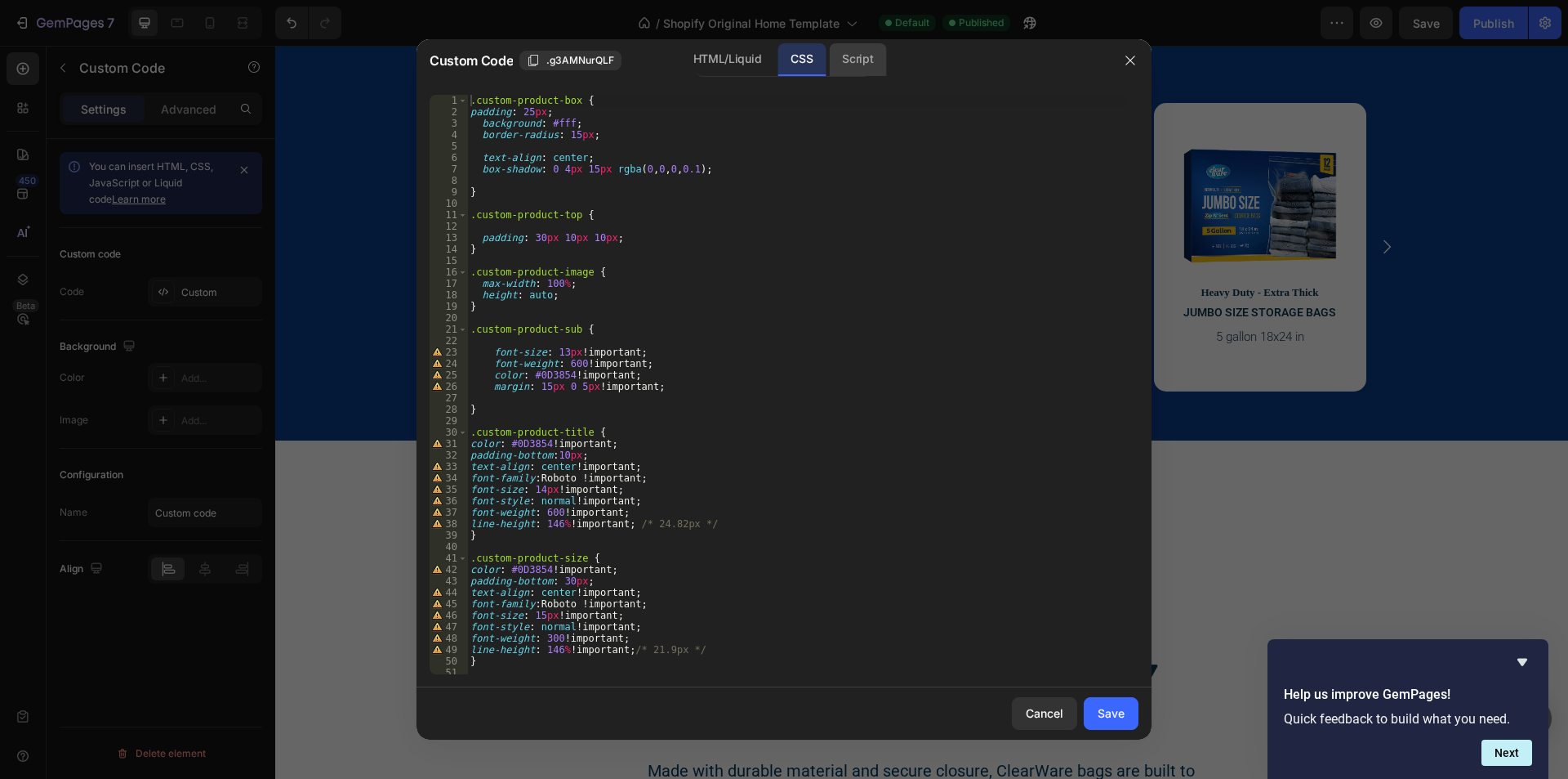
click at [854, 65] on div "Script" at bounding box center [858, 60] width 58 height 33
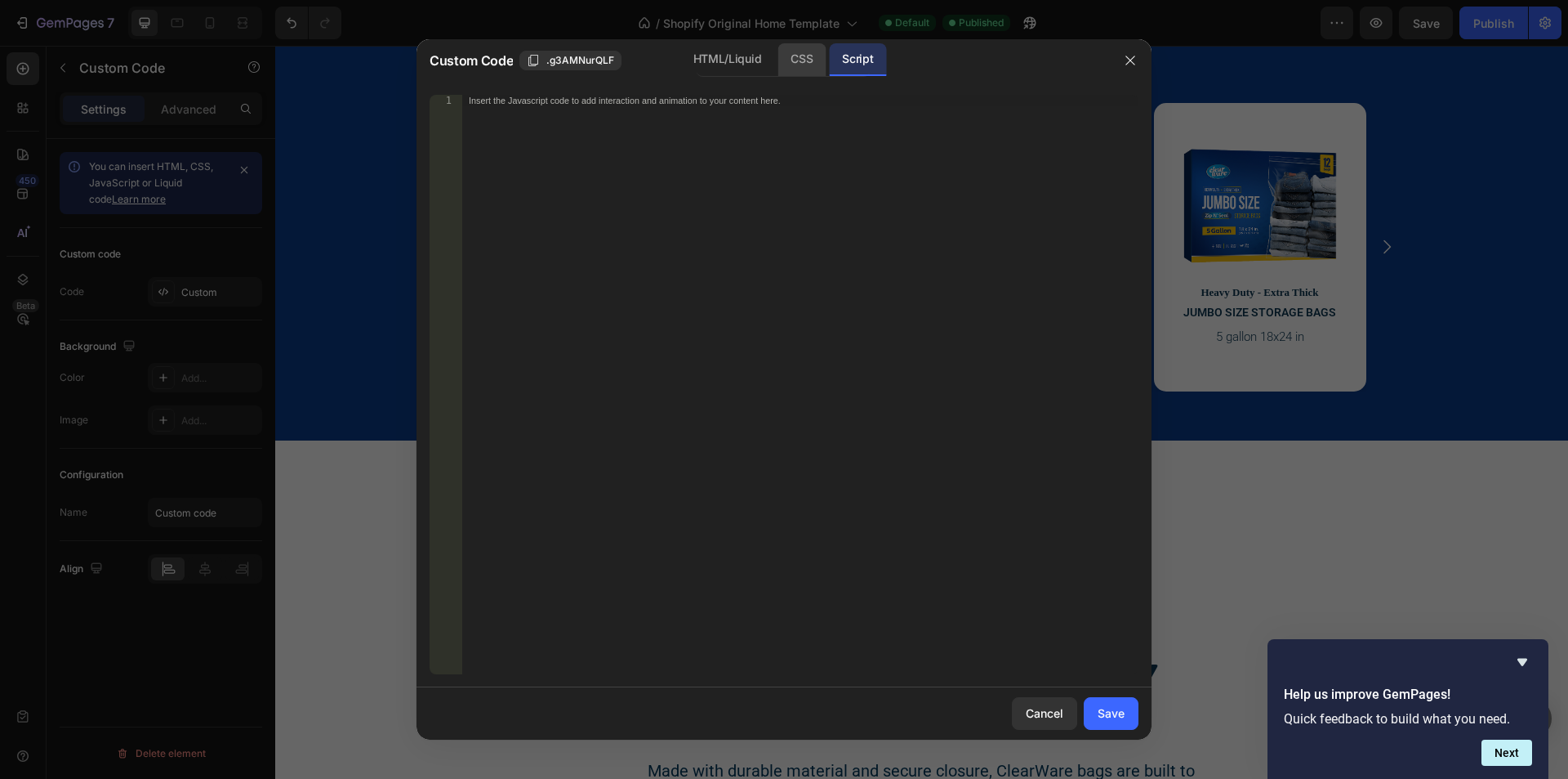
click at [803, 64] on div "CSS" at bounding box center [801, 60] width 49 height 33
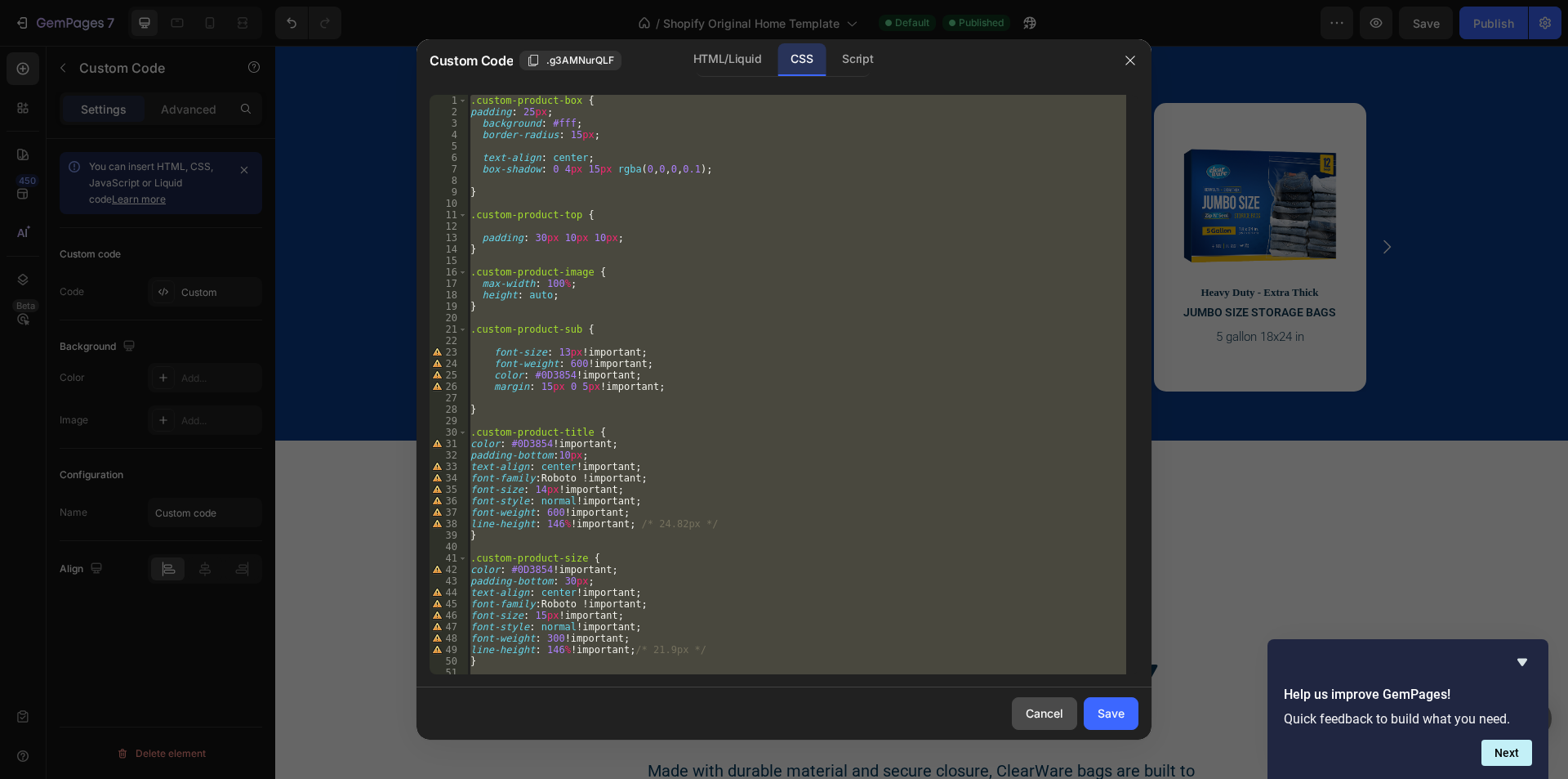
click at [1030, 707] on div "Cancel" at bounding box center [1044, 713] width 38 height 17
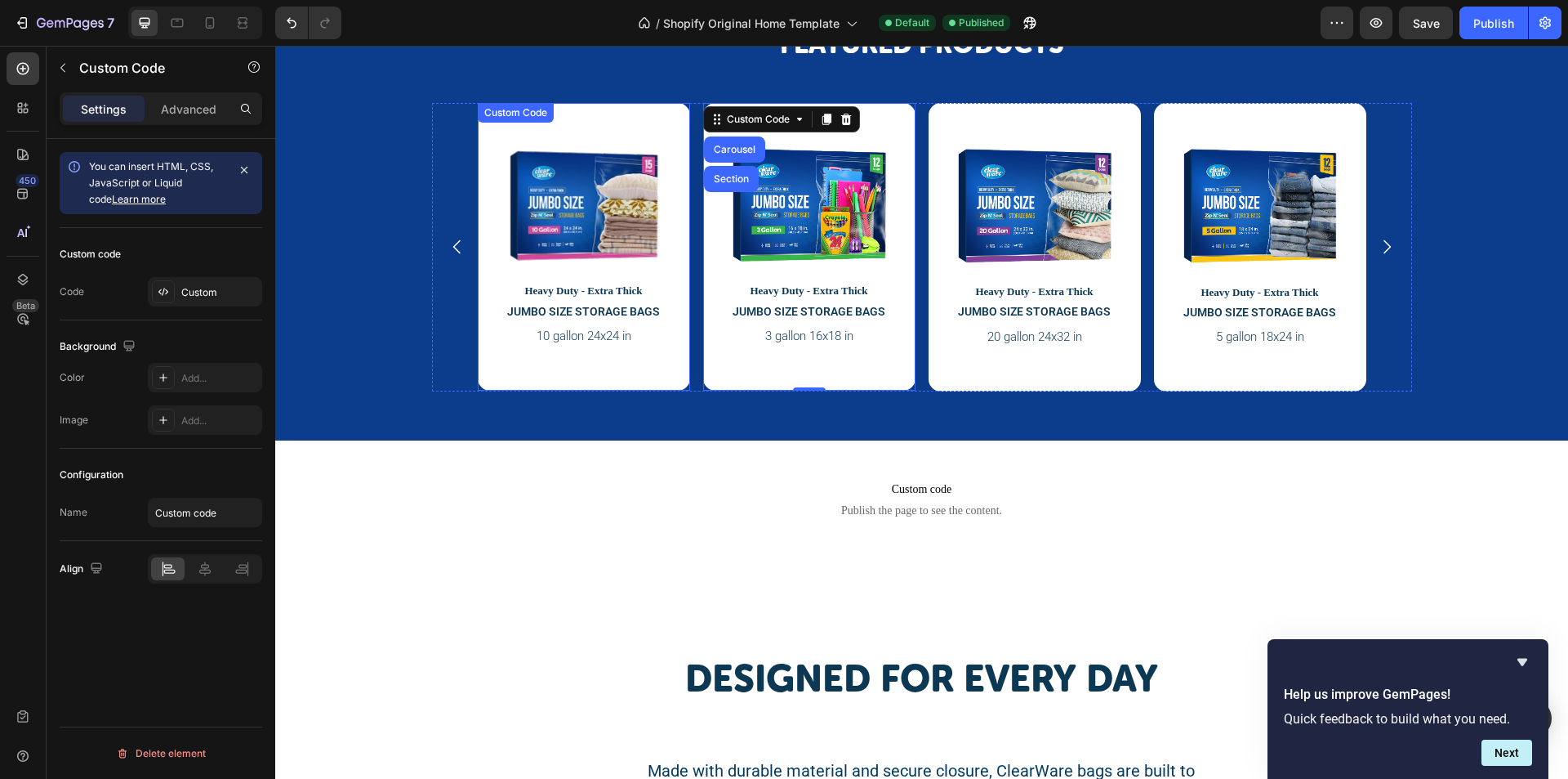
click at [566, 135] on div at bounding box center [583, 196] width 172 height 148
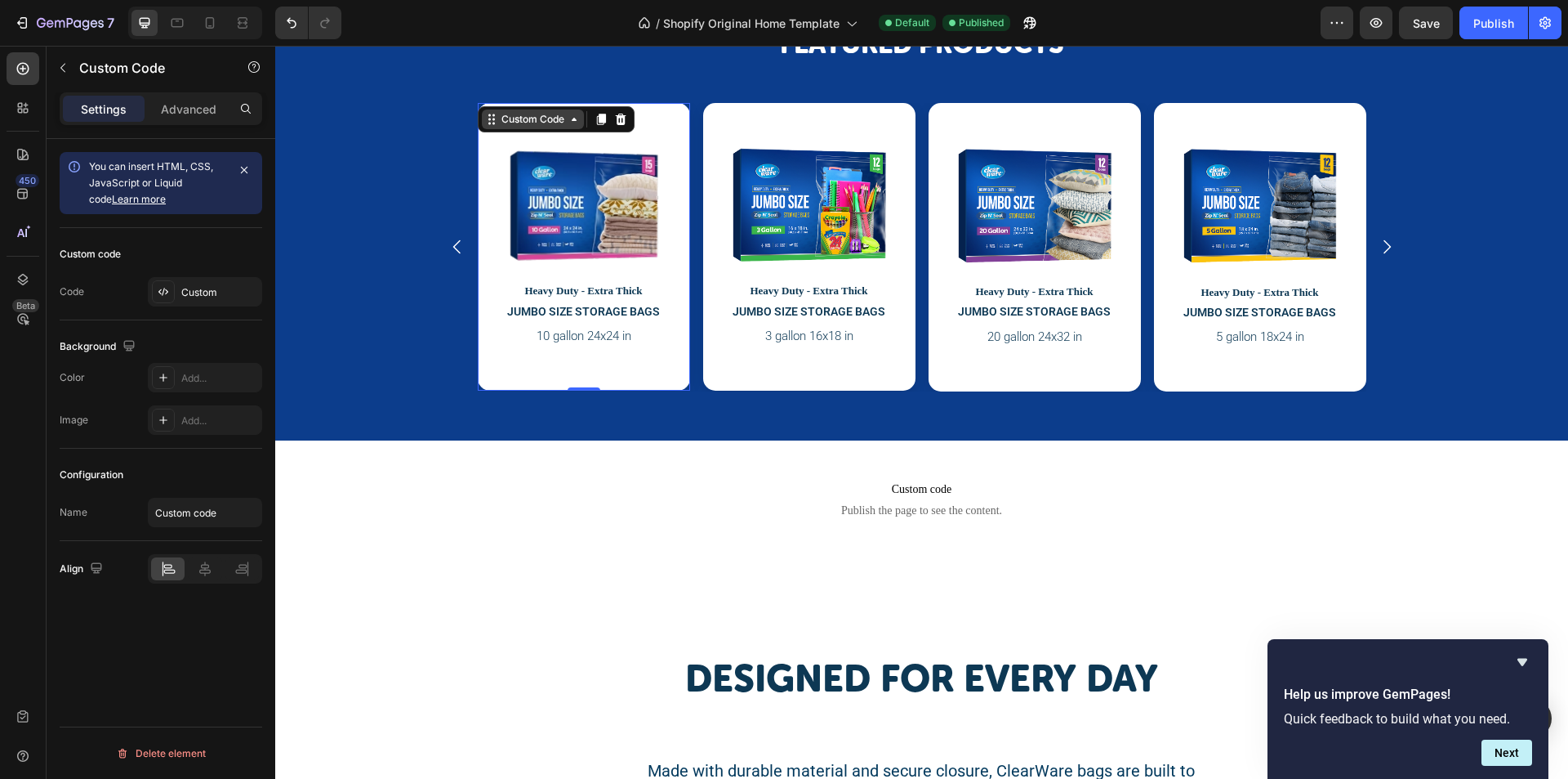
click at [519, 120] on div "Custom Code" at bounding box center [533, 119] width 69 height 15
click at [209, 305] on div "Custom" at bounding box center [204, 292] width 114 height 30
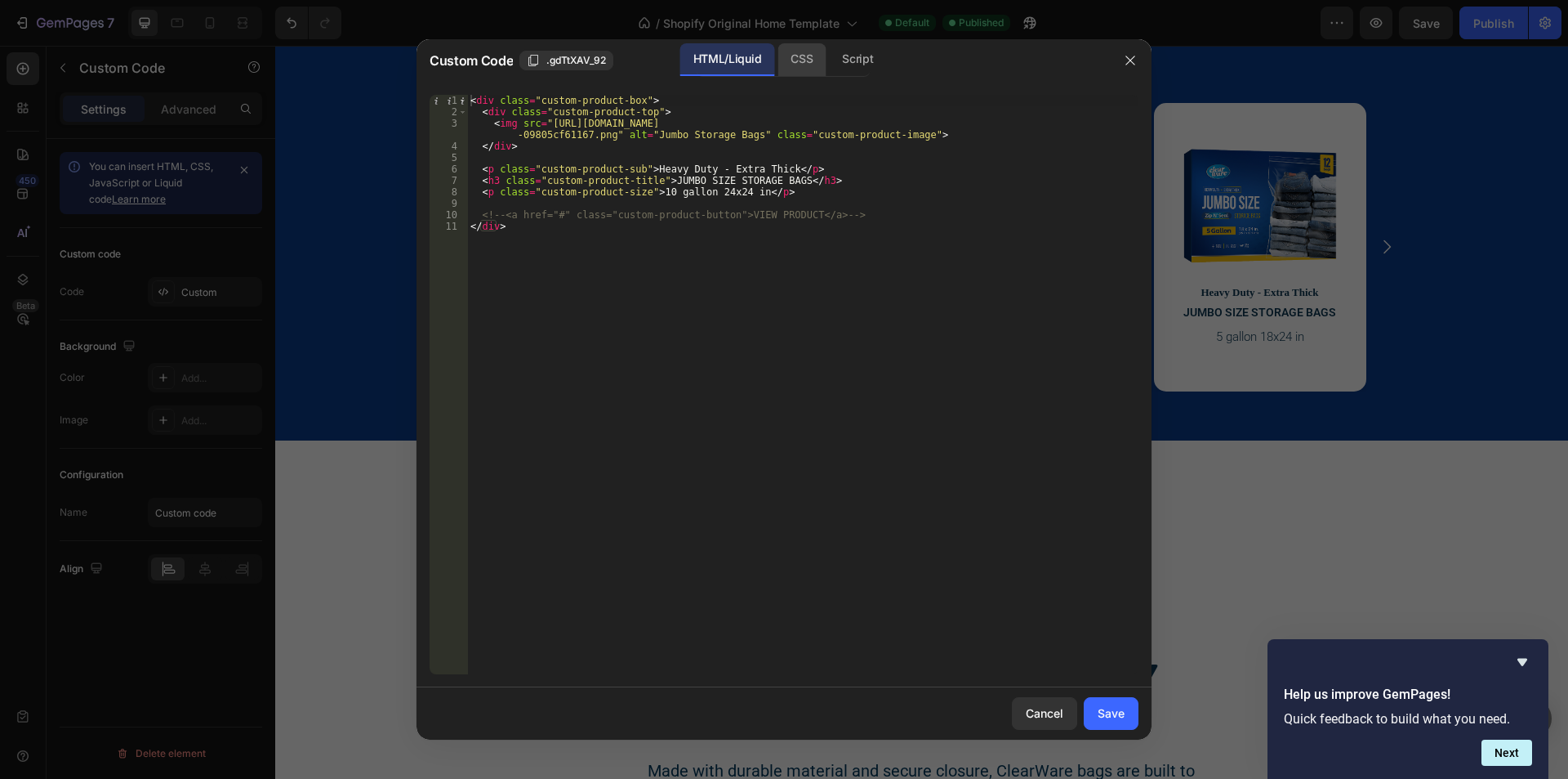
click at [781, 59] on div "CSS" at bounding box center [801, 60] width 49 height 33
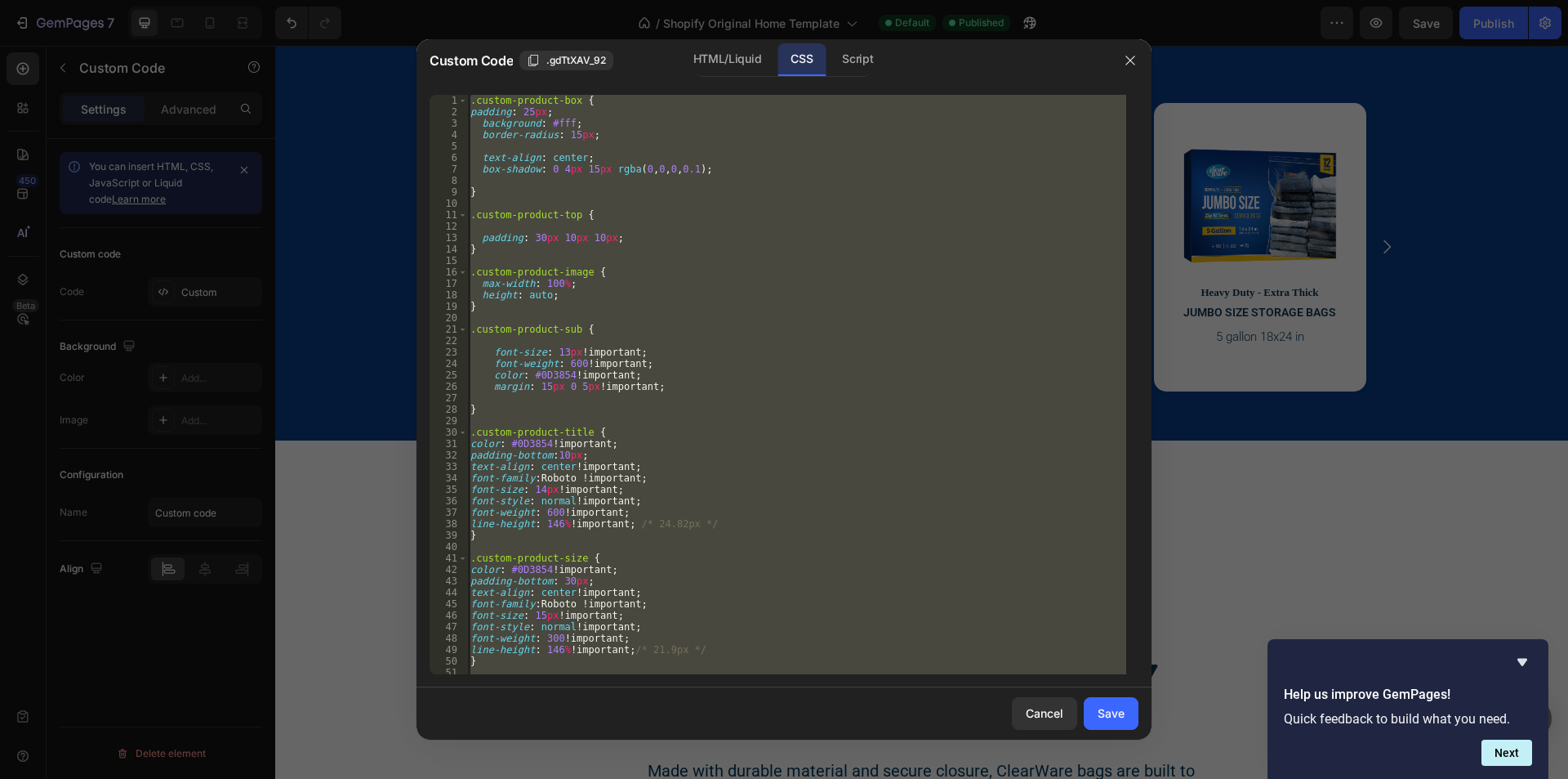
click at [789, 229] on div ".custom-product-box { padding : 25 px ; background : #fff ; border-radius : 15 …" at bounding box center [796, 385] width 660 height 580
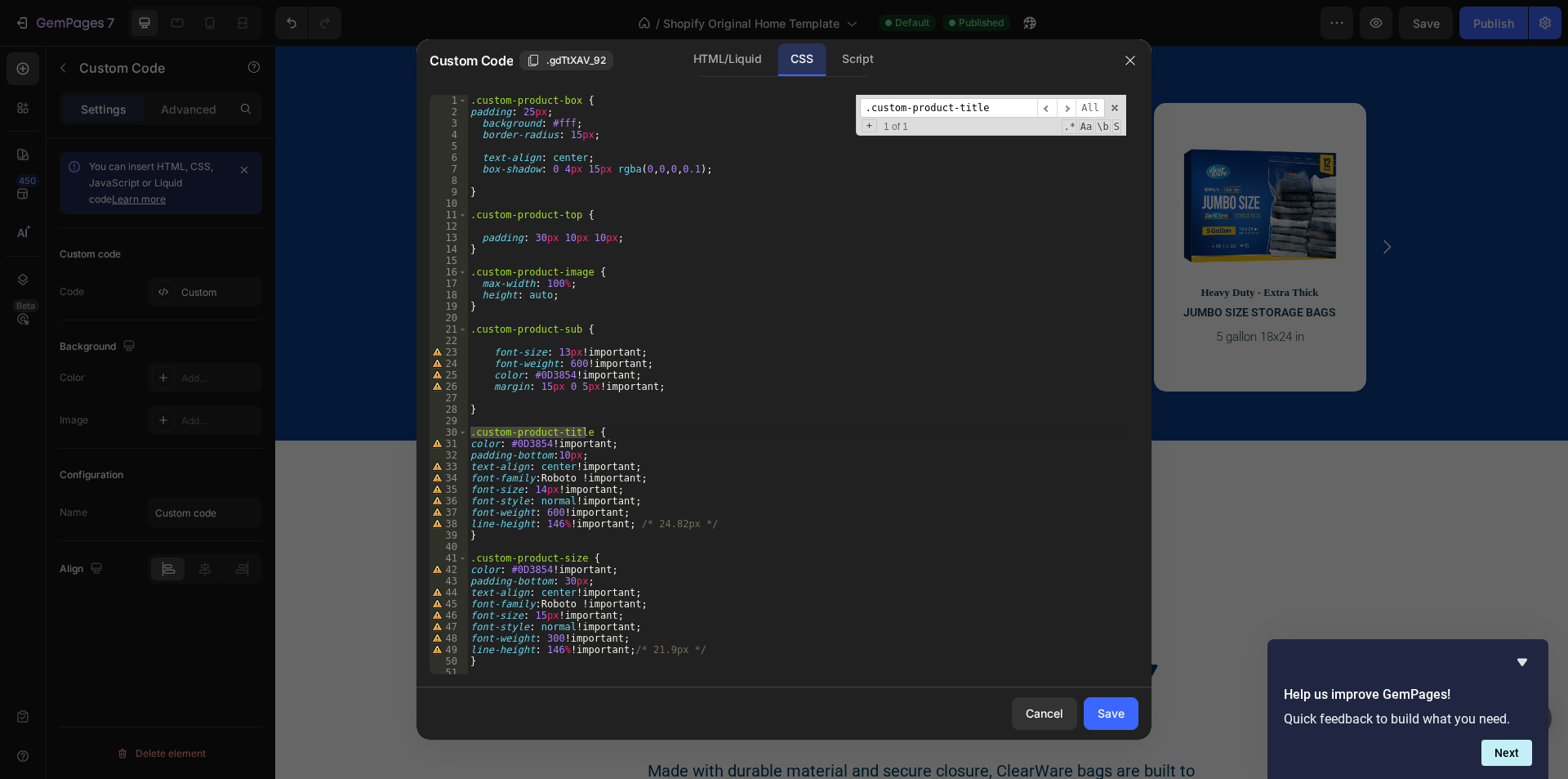
type input ".custom-product-title"
type textarea "}"
click at [723, 253] on div ".custom-product-box { padding : 25 px ; background : #fff ; border-radius : 15 …" at bounding box center [796, 396] width 660 height 602
click at [952, 112] on input ".custom-product-title" at bounding box center [948, 108] width 178 height 21
paste input "sub"
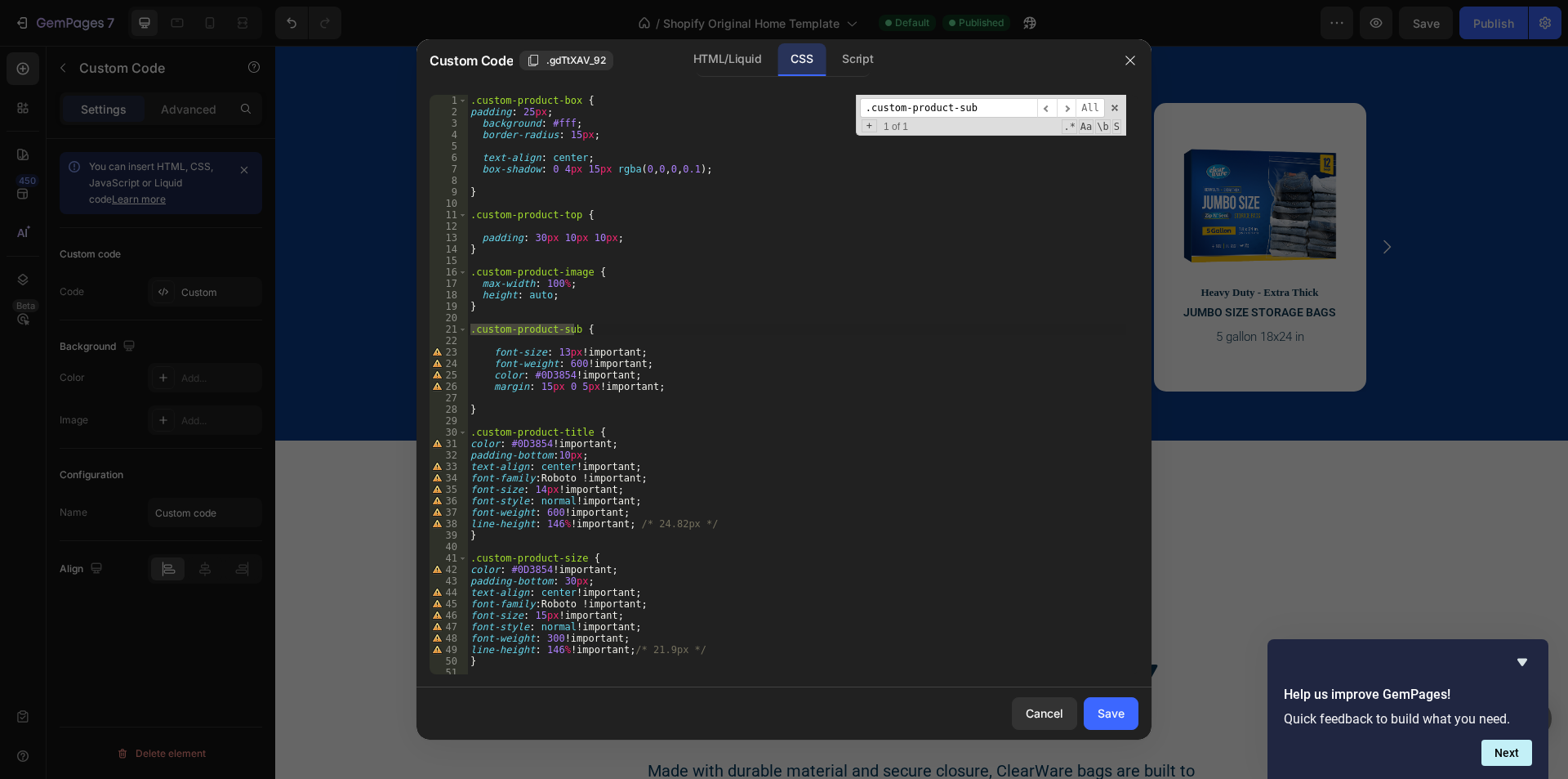
type input ".custom-product-sub"
drag, startPoint x: 572, startPoint y: 351, endPoint x: 632, endPoint y: 351, distance: 60.0
click at [632, 351] on div ".custom-product-box { padding : 25 px ; background : #fff ; border-radius : 15 …" at bounding box center [796, 396] width 660 height 602
type textarea "font-size: 13px;"
click at [1118, 713] on div "Save" at bounding box center [1111, 713] width 27 height 17
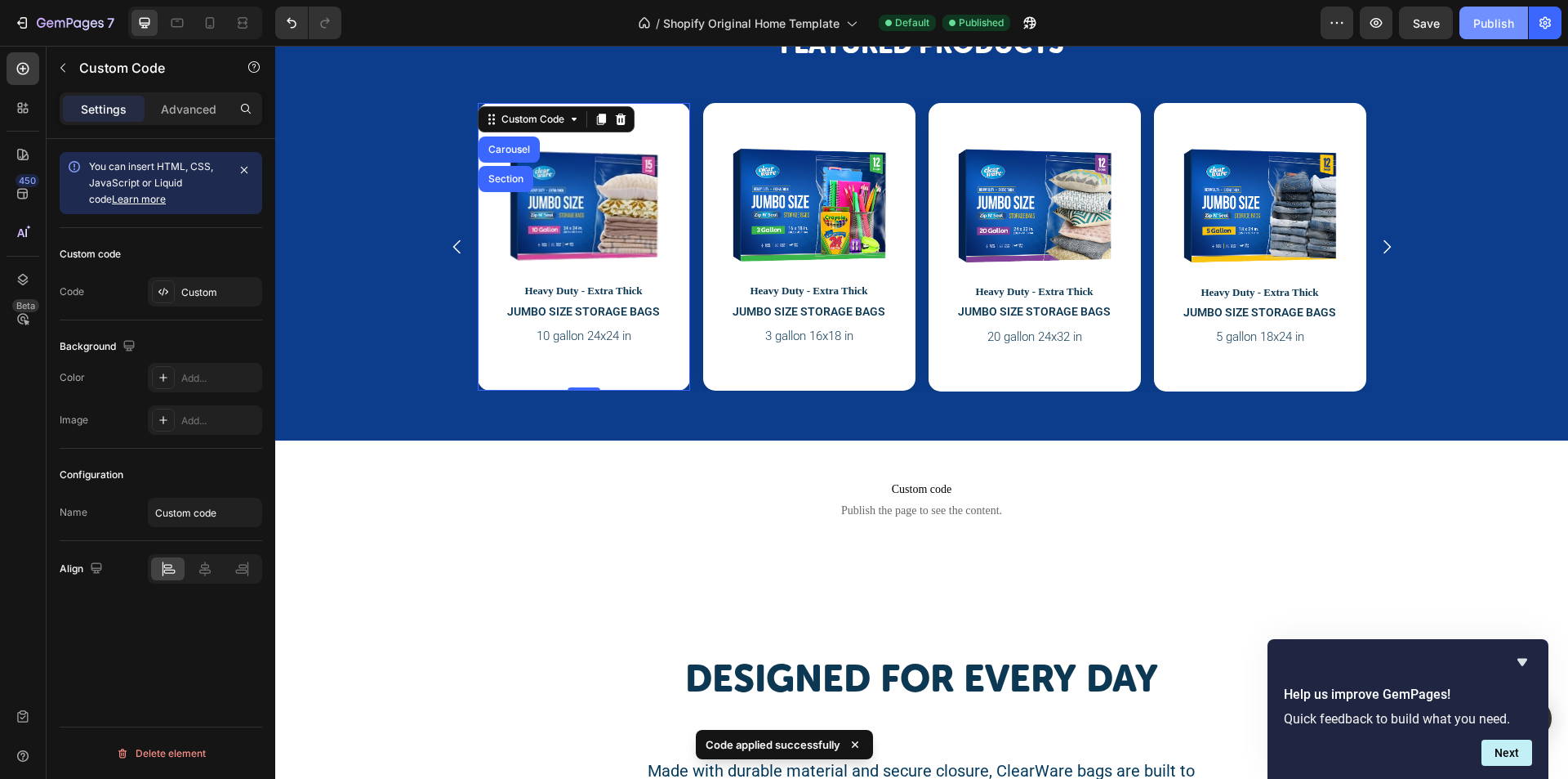
click at [1489, 23] on div "Publish" at bounding box center [1494, 23] width 41 height 17
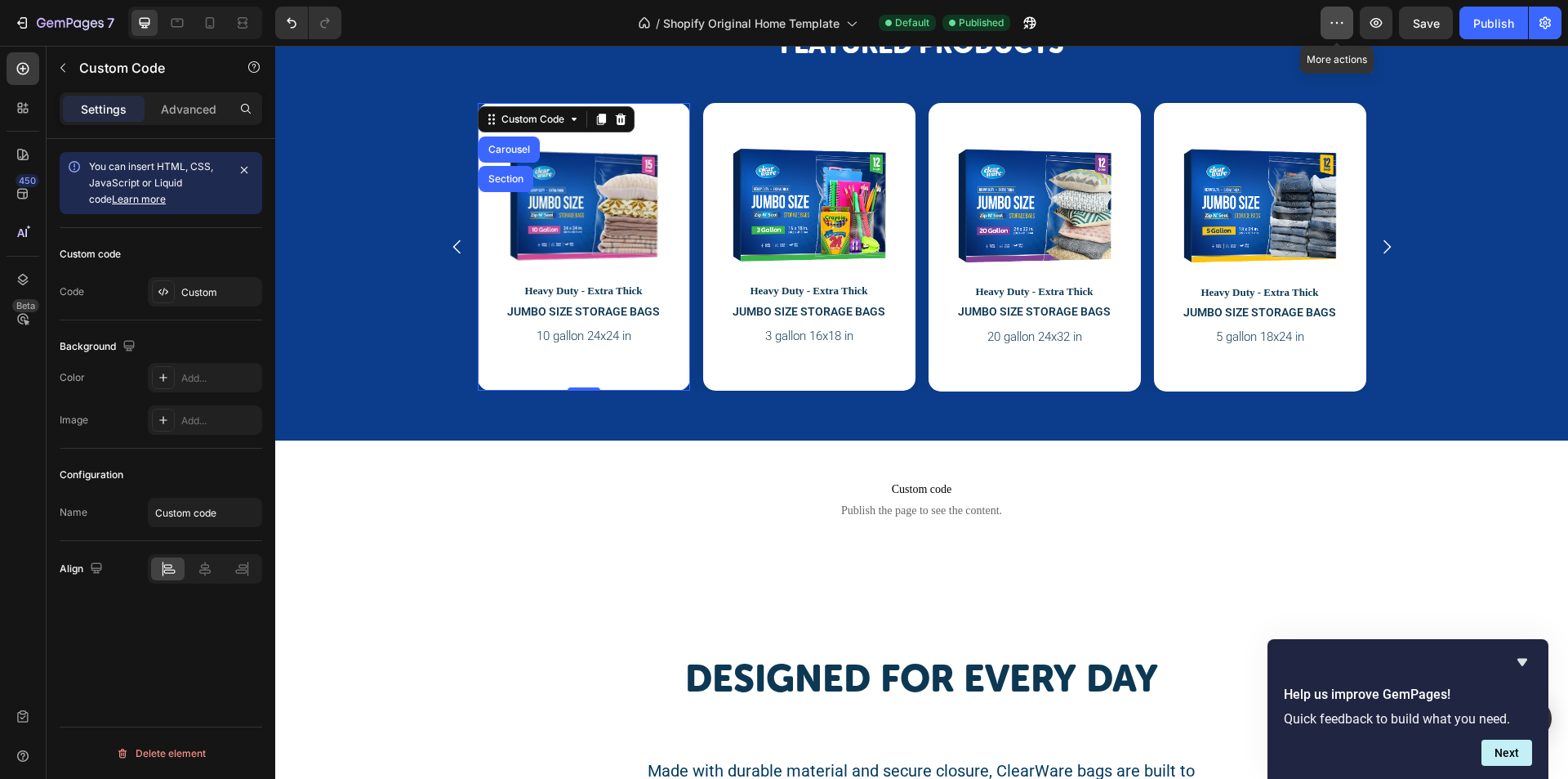
click at [1328, 19] on button "button" at bounding box center [1337, 23] width 33 height 33
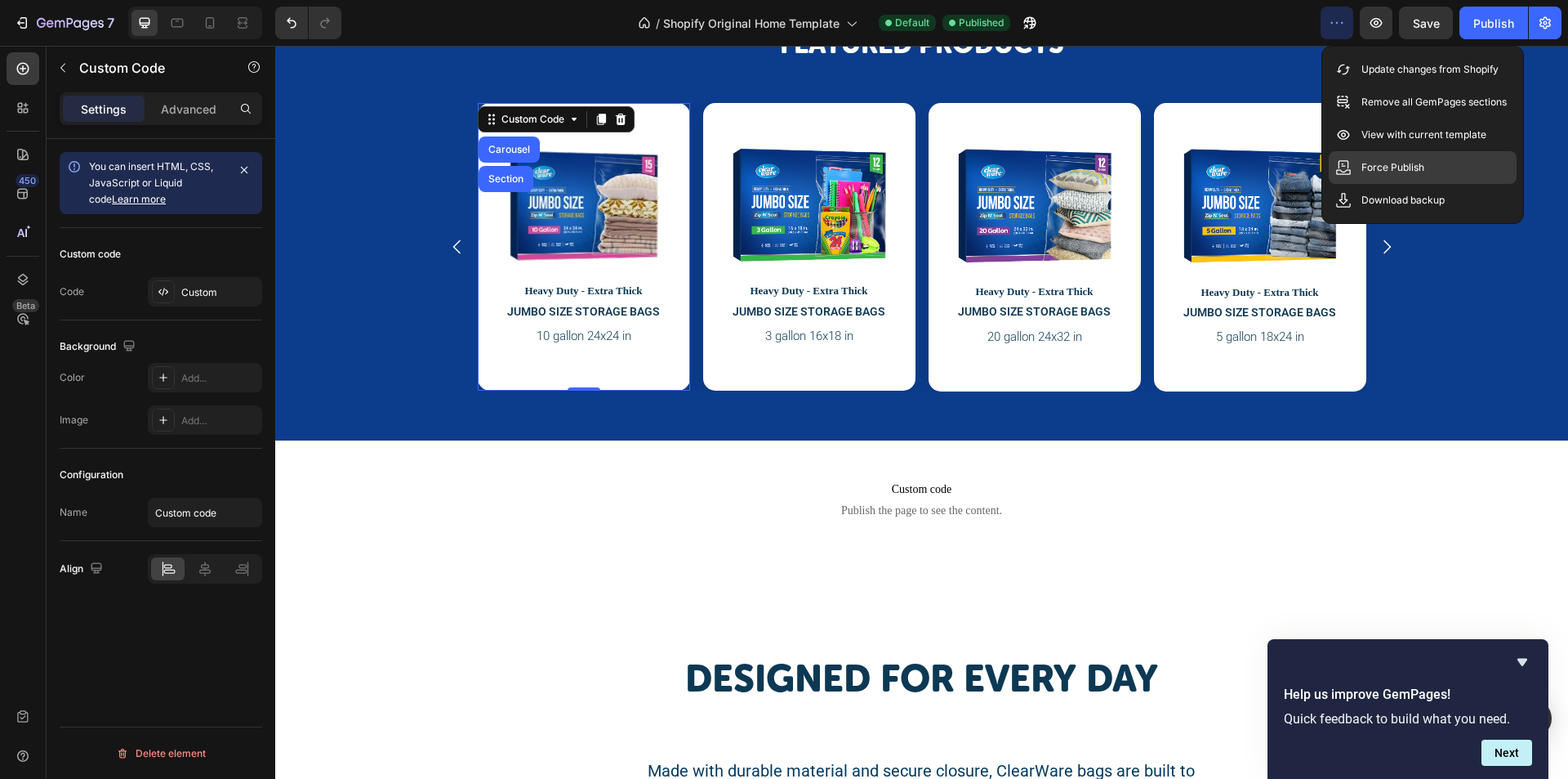
click at [1387, 174] on p "Force Publish" at bounding box center [1392, 168] width 62 height 16
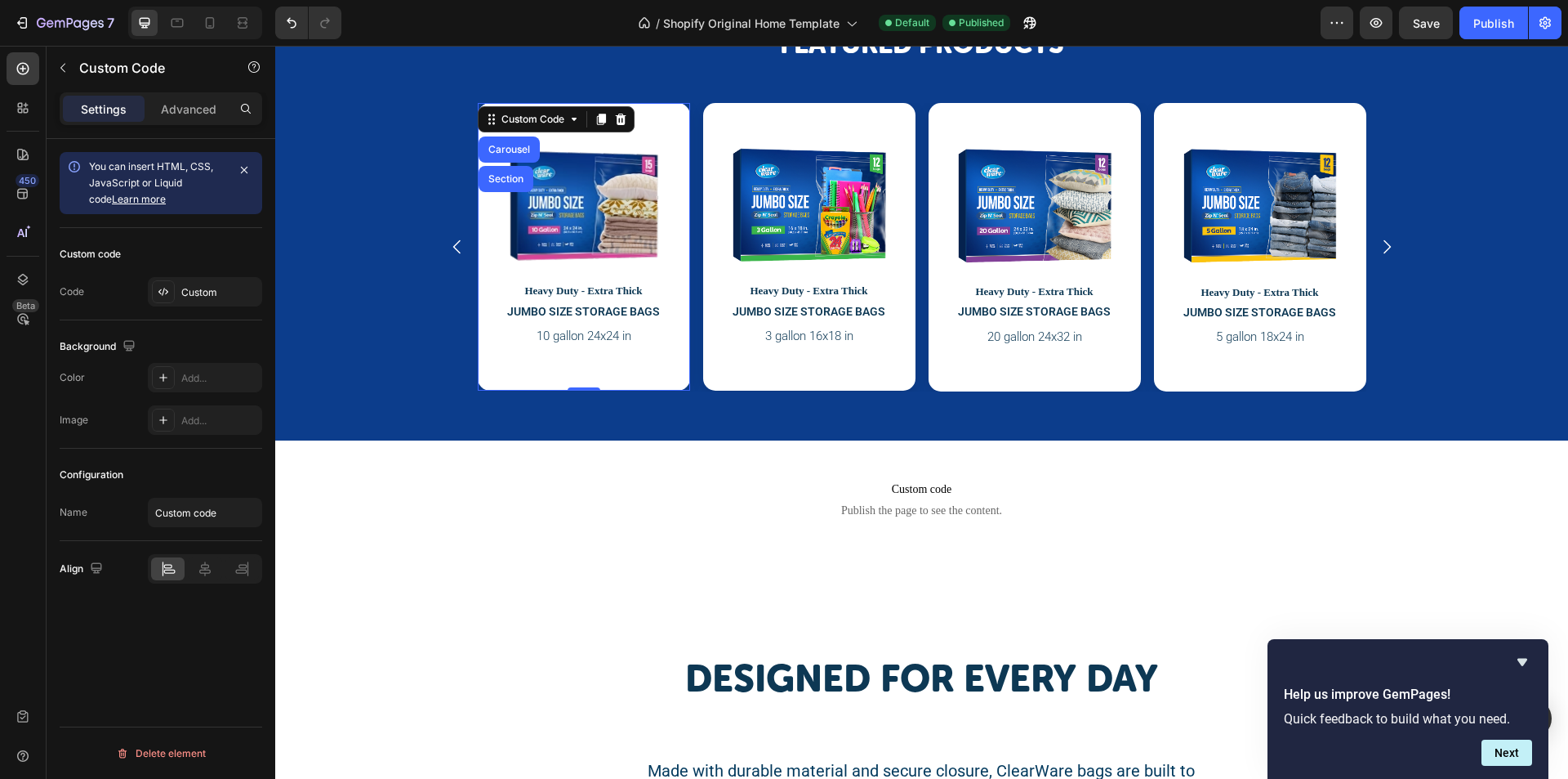
click at [567, 204] on img at bounding box center [584, 205] width 155 height 115
click at [187, 291] on div "Custom" at bounding box center [219, 292] width 76 height 15
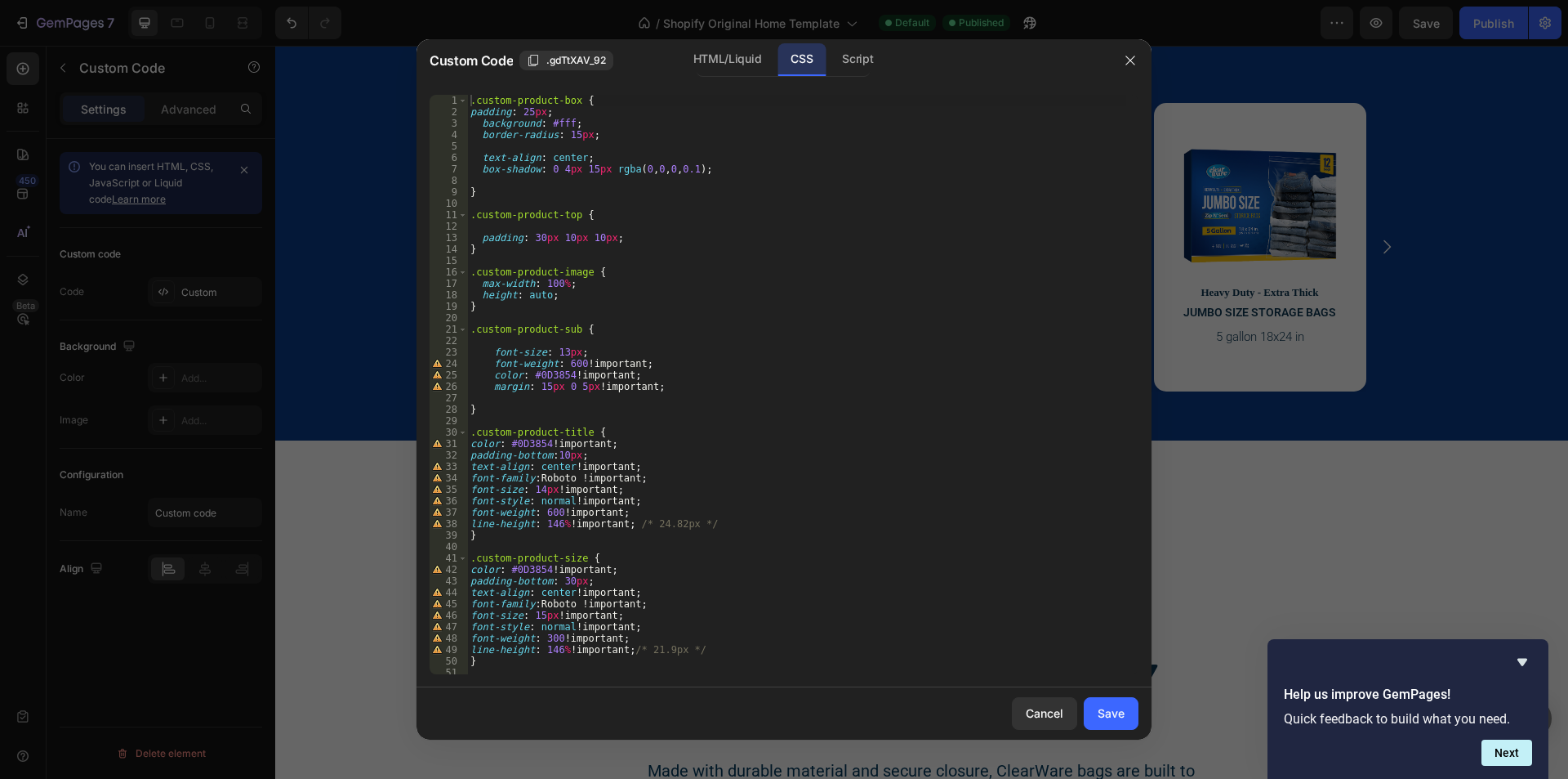
click at [608, 314] on div ".custom-product-box { padding : 25 px ; background : #fff ; border-radius : 15 …" at bounding box center [796, 396] width 660 height 602
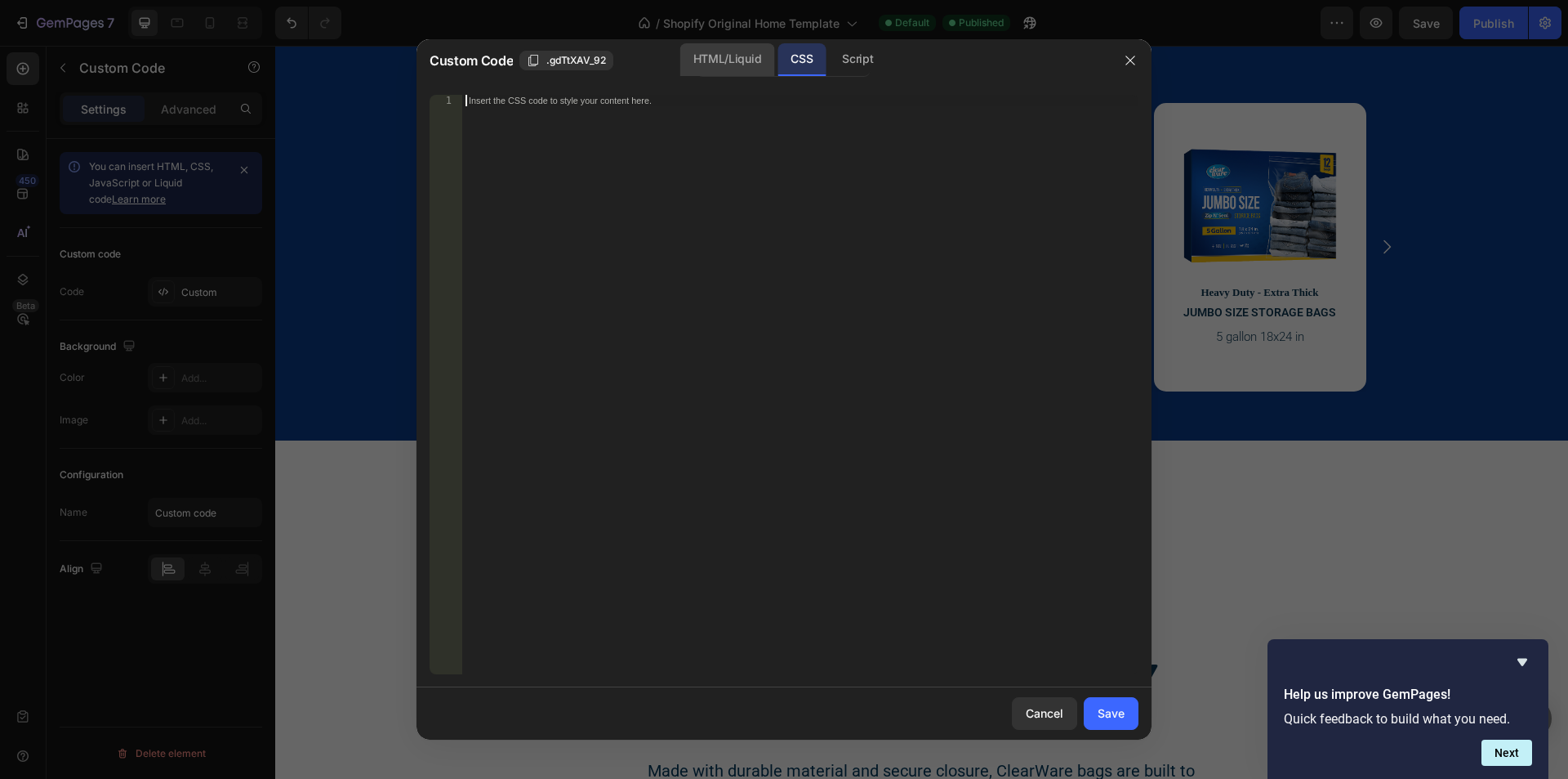
click at [720, 62] on div "HTML/Liquid" at bounding box center [727, 60] width 94 height 33
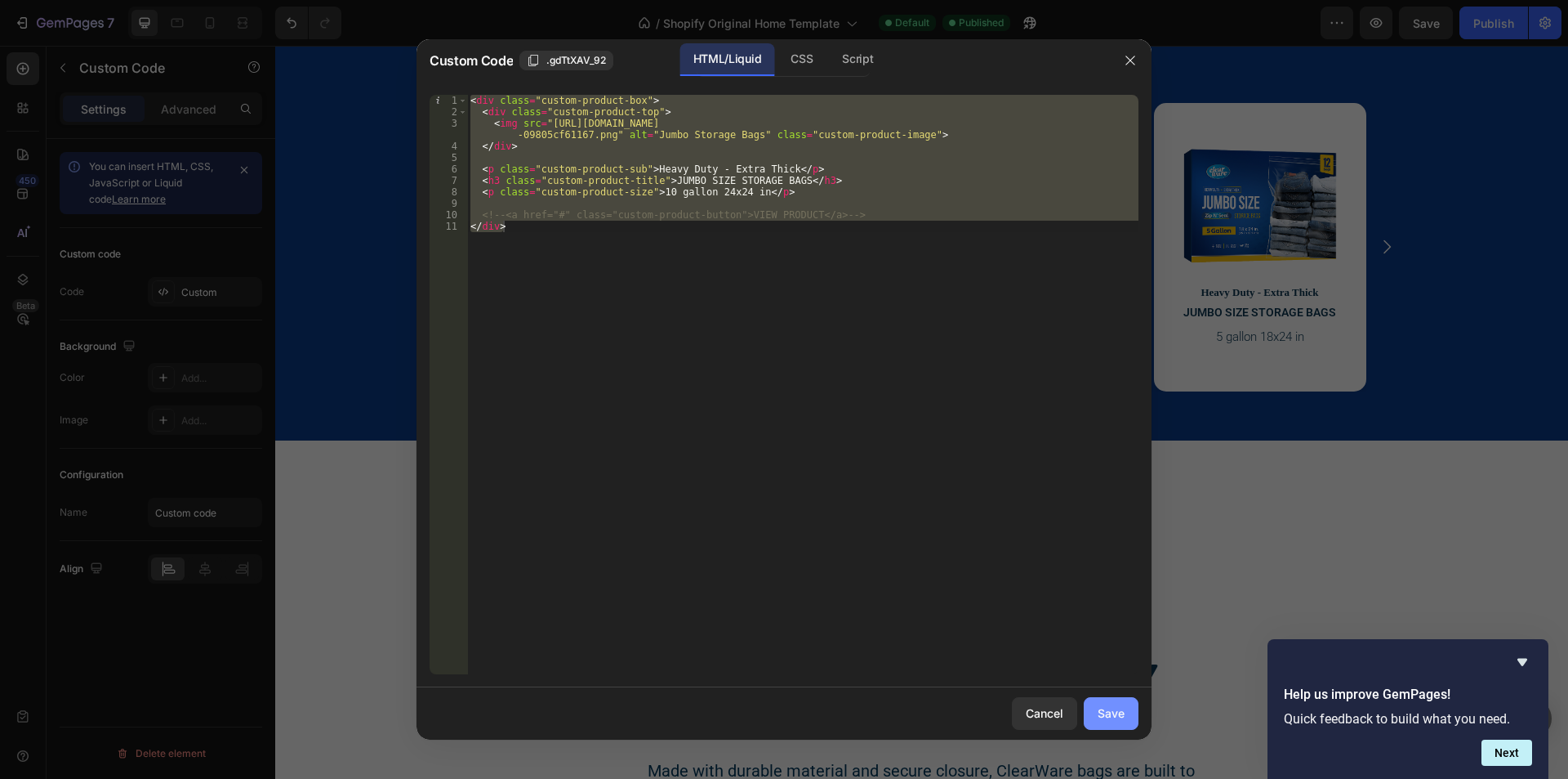
click at [1128, 724] on button "Save" at bounding box center [1111, 714] width 55 height 33
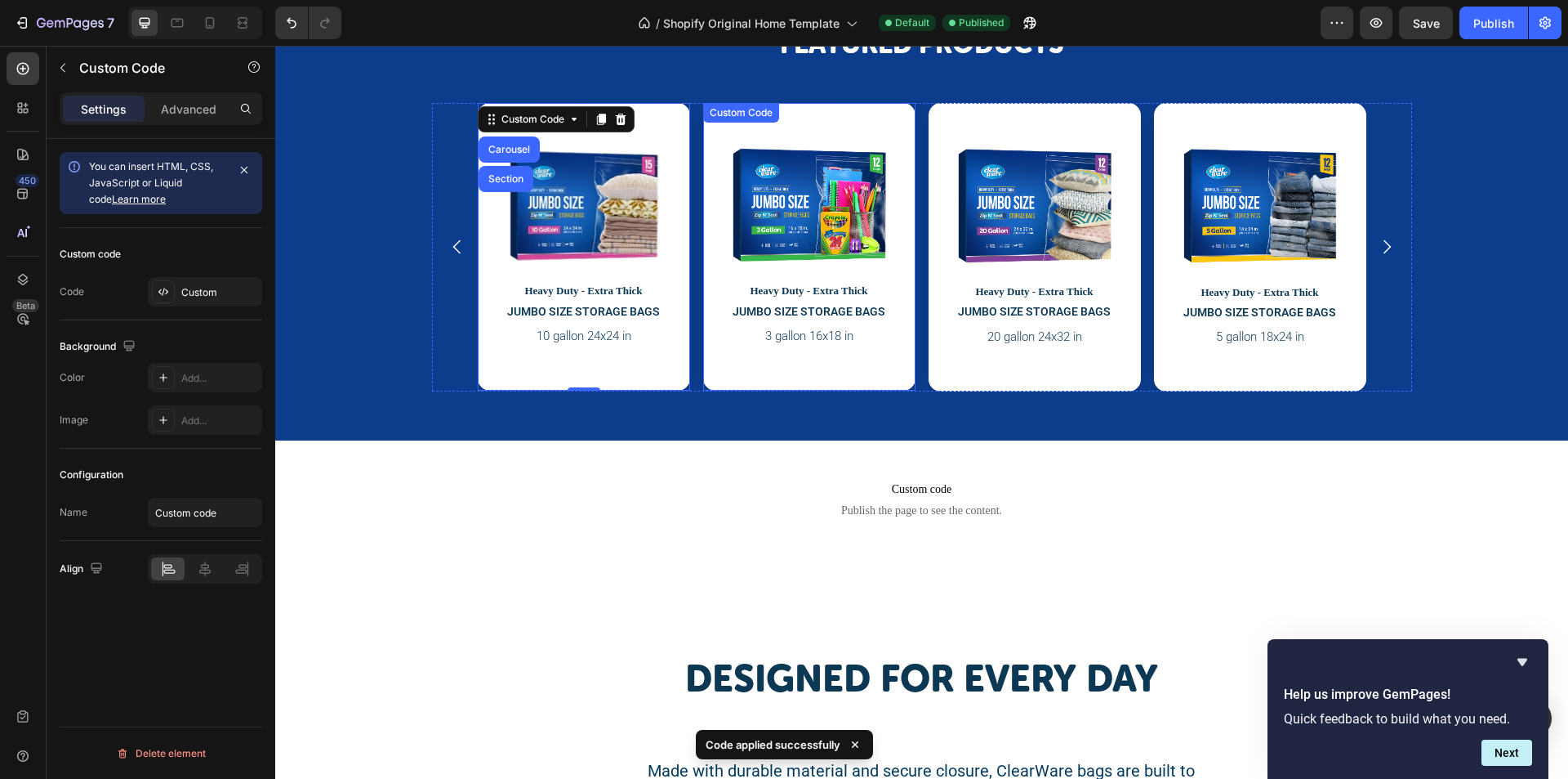
click at [747, 113] on div "Custom Code" at bounding box center [741, 112] width 69 height 15
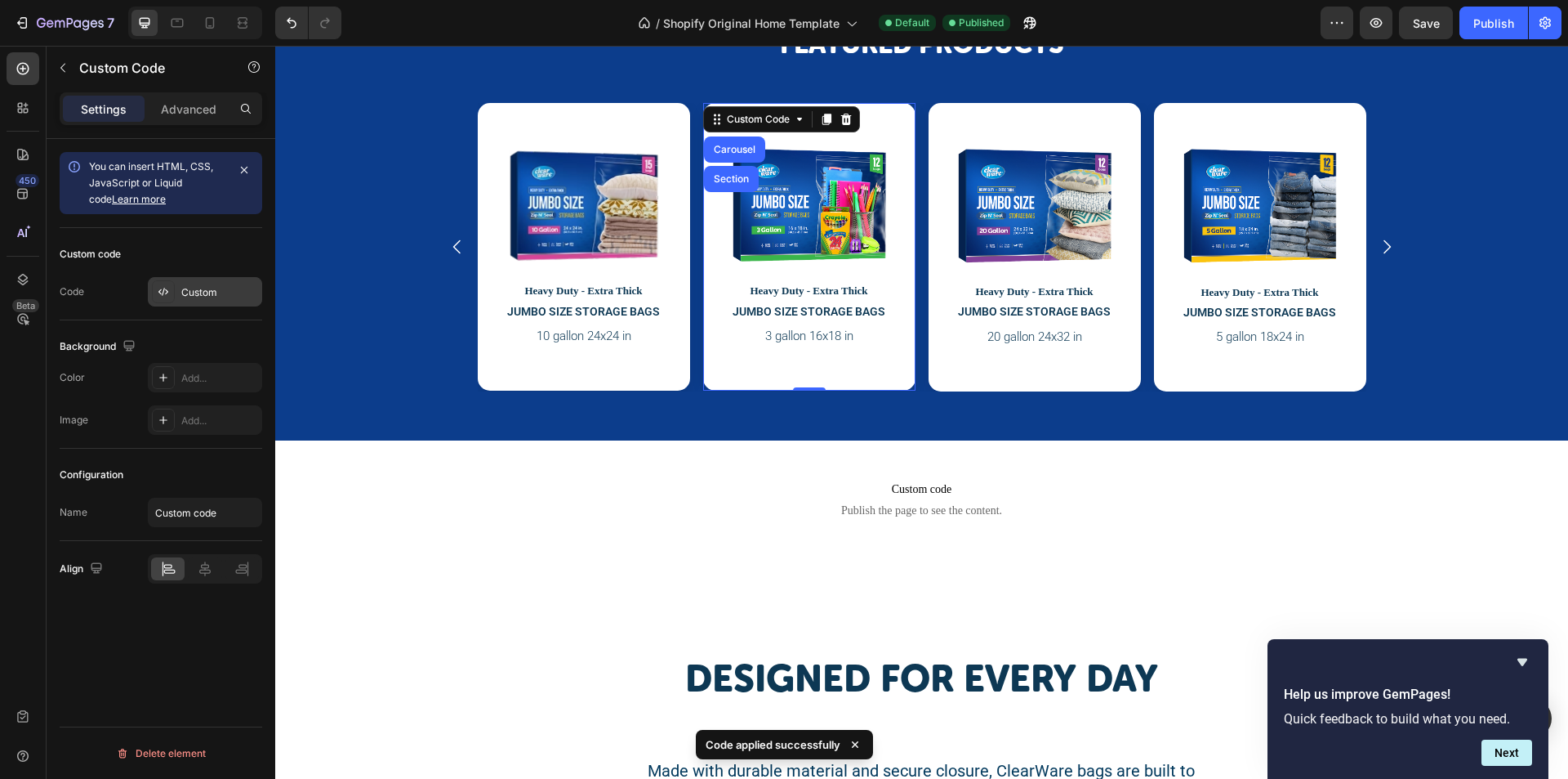
click at [197, 295] on div "Custom" at bounding box center [219, 292] width 76 height 15
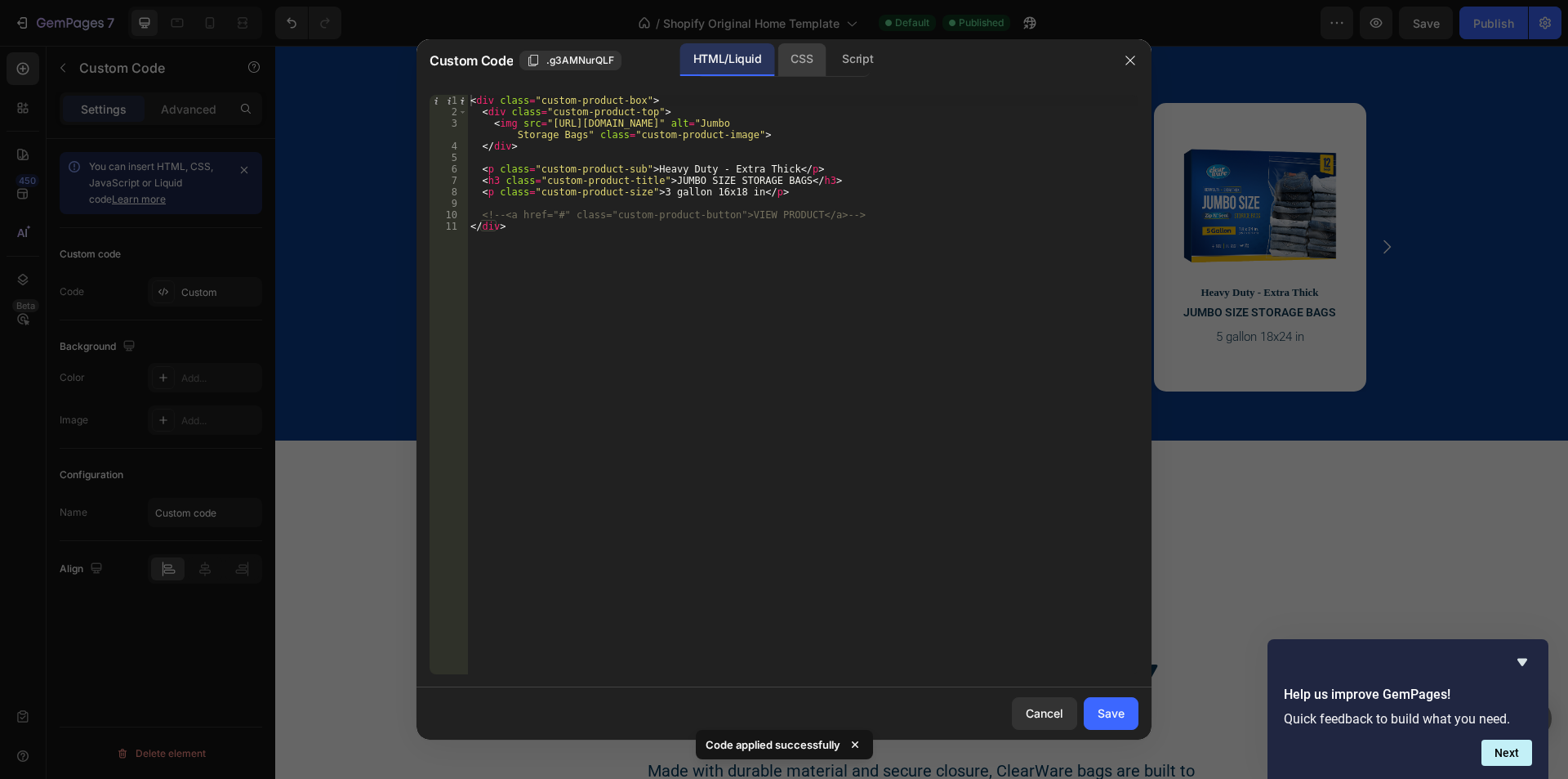
click at [808, 63] on div "CSS" at bounding box center [801, 60] width 49 height 33
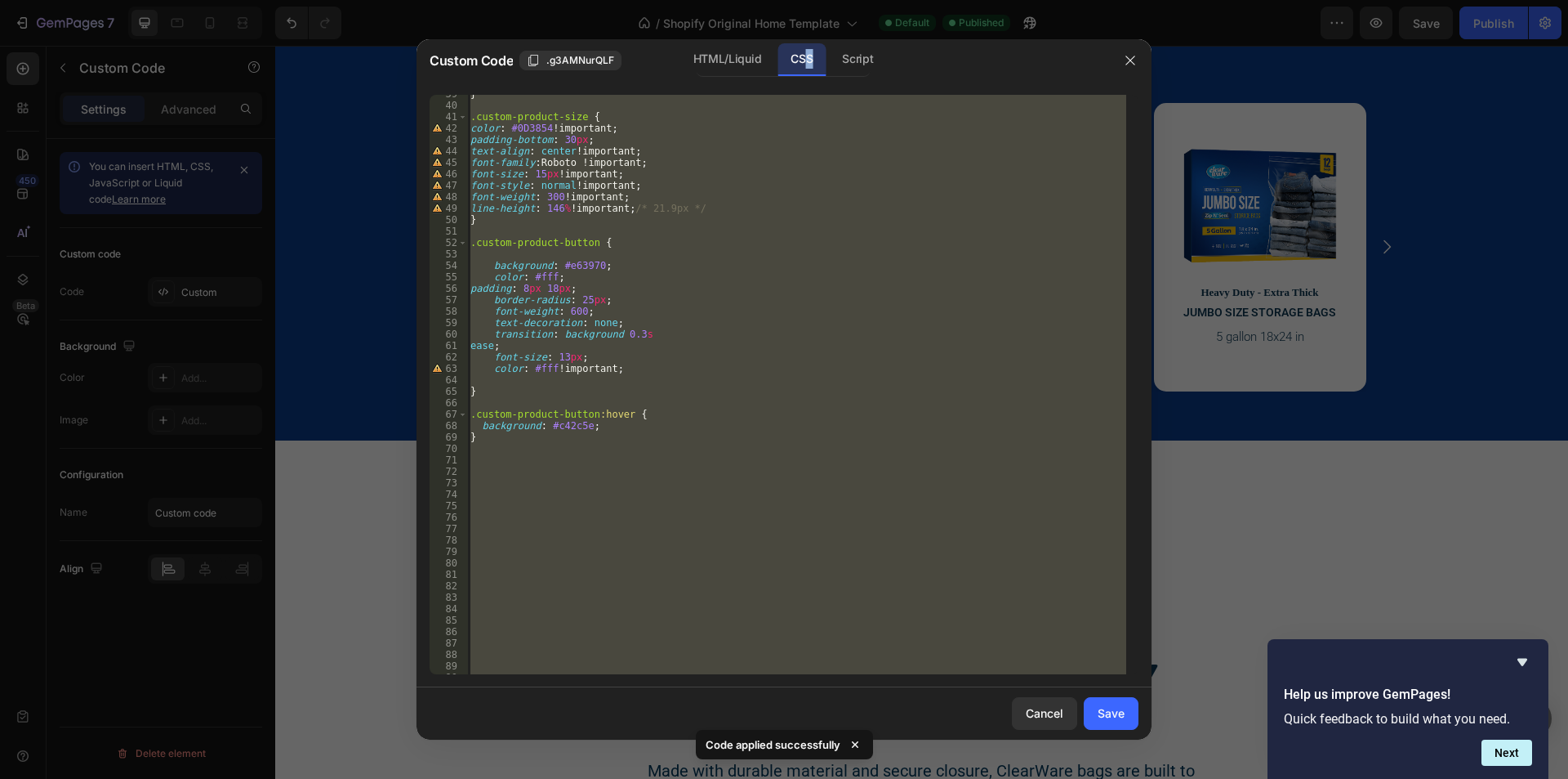
scroll to position [540, 0]
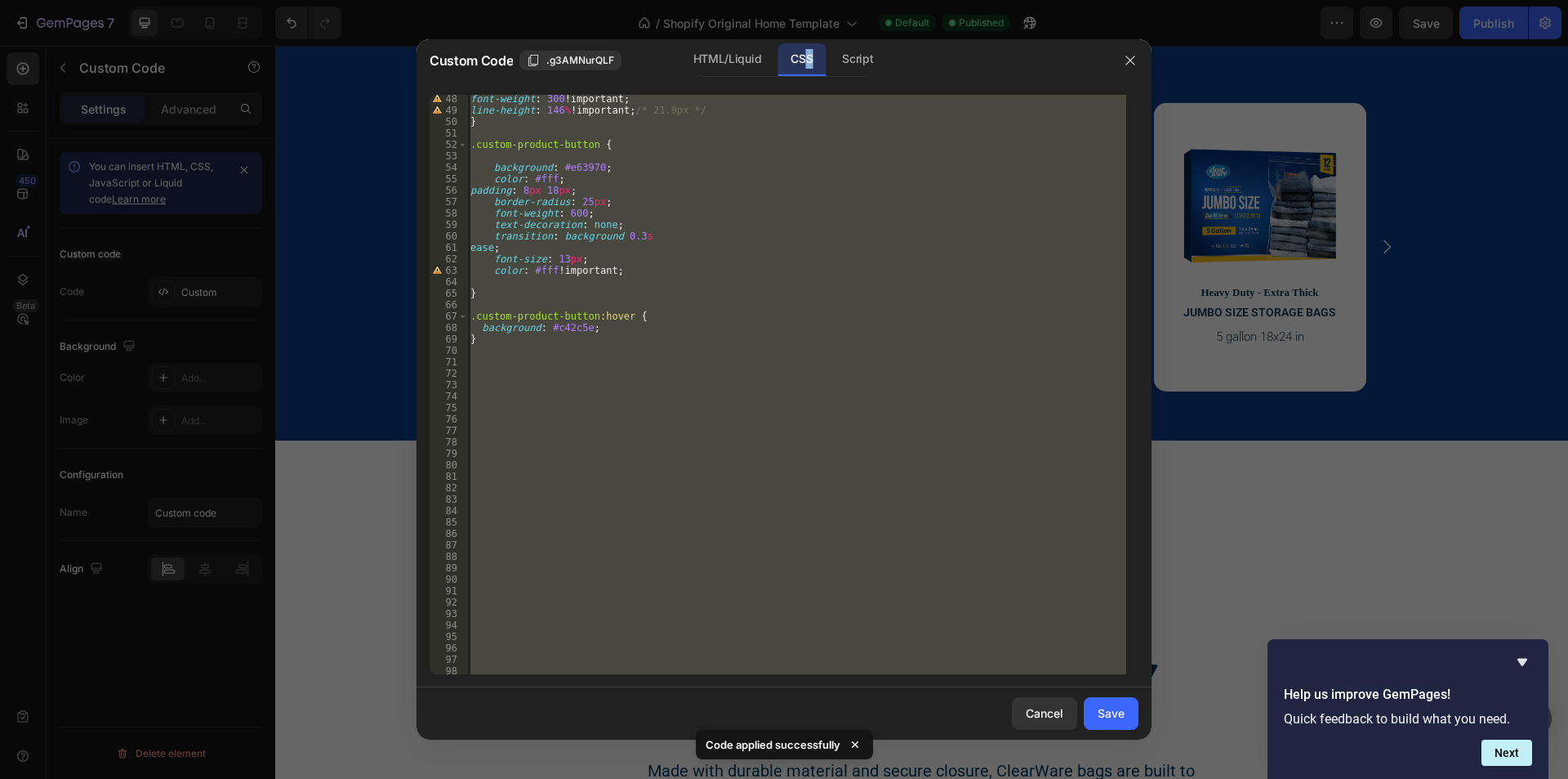
click at [704, 213] on div "font-weight : 300 !important ; line-height : 146 % !important ; /* 21.9px */ } …" at bounding box center [796, 385] width 660 height 580
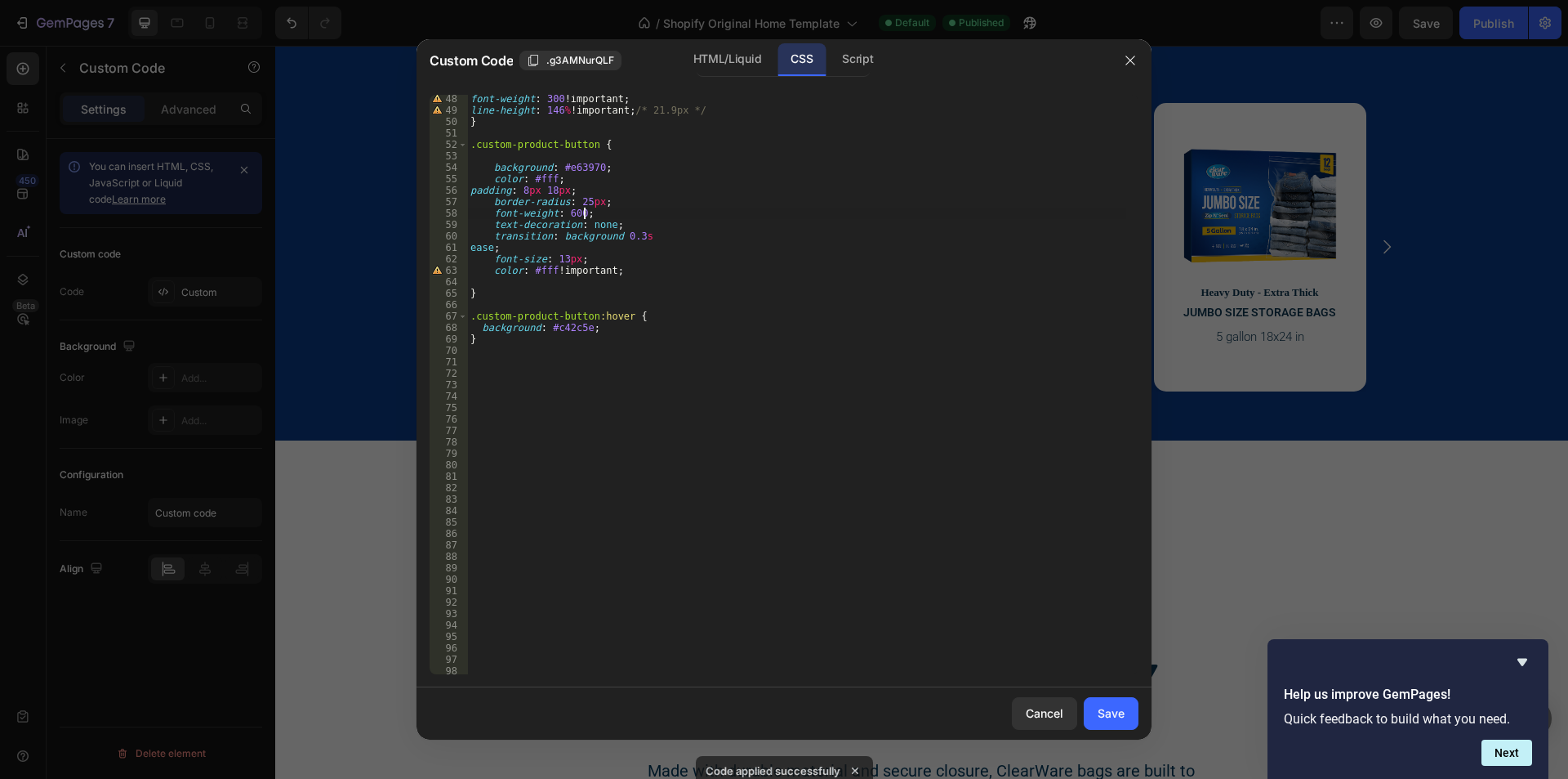
type textarea "font-weight: 600;"
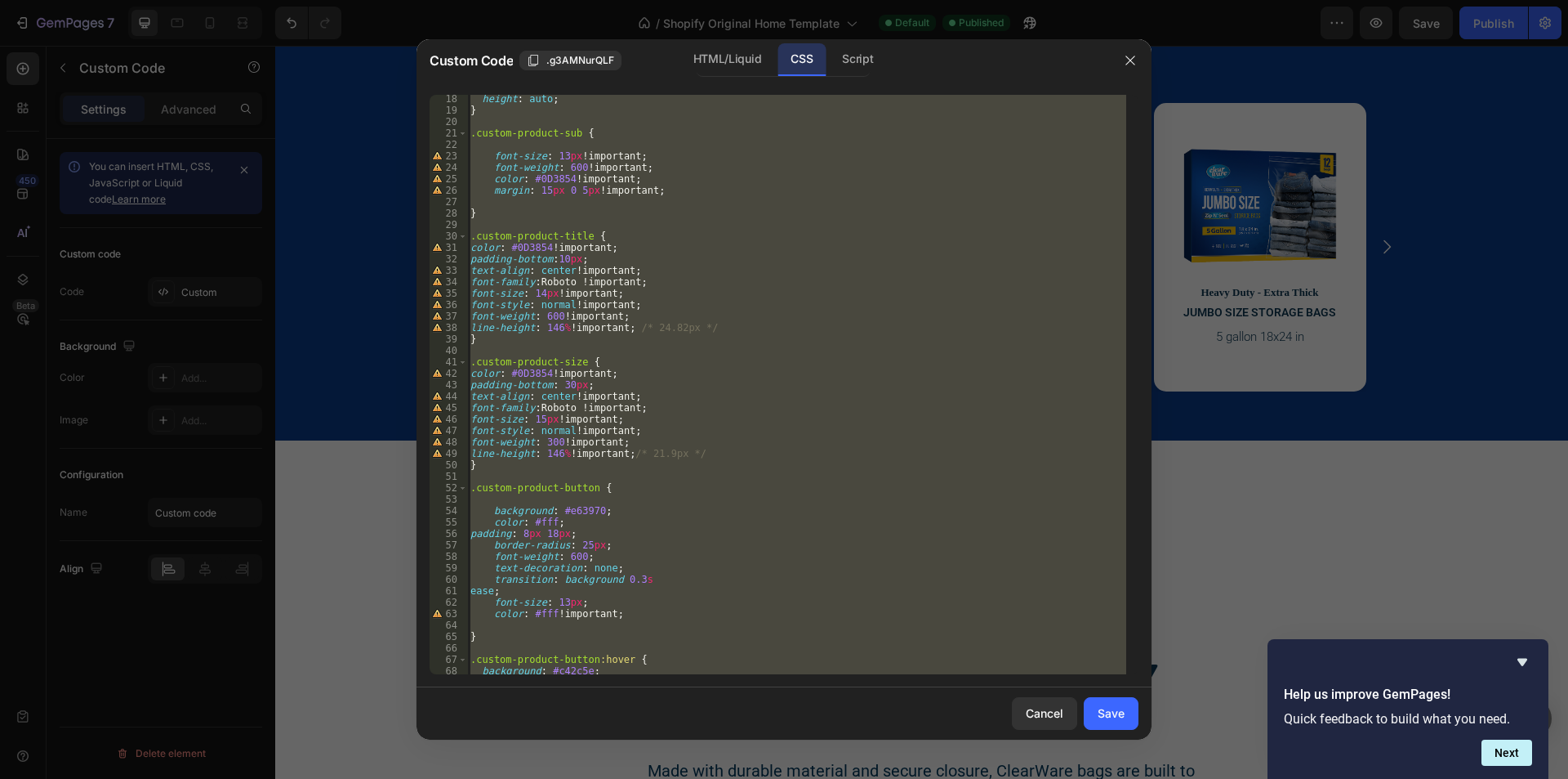
scroll to position [196, 0]
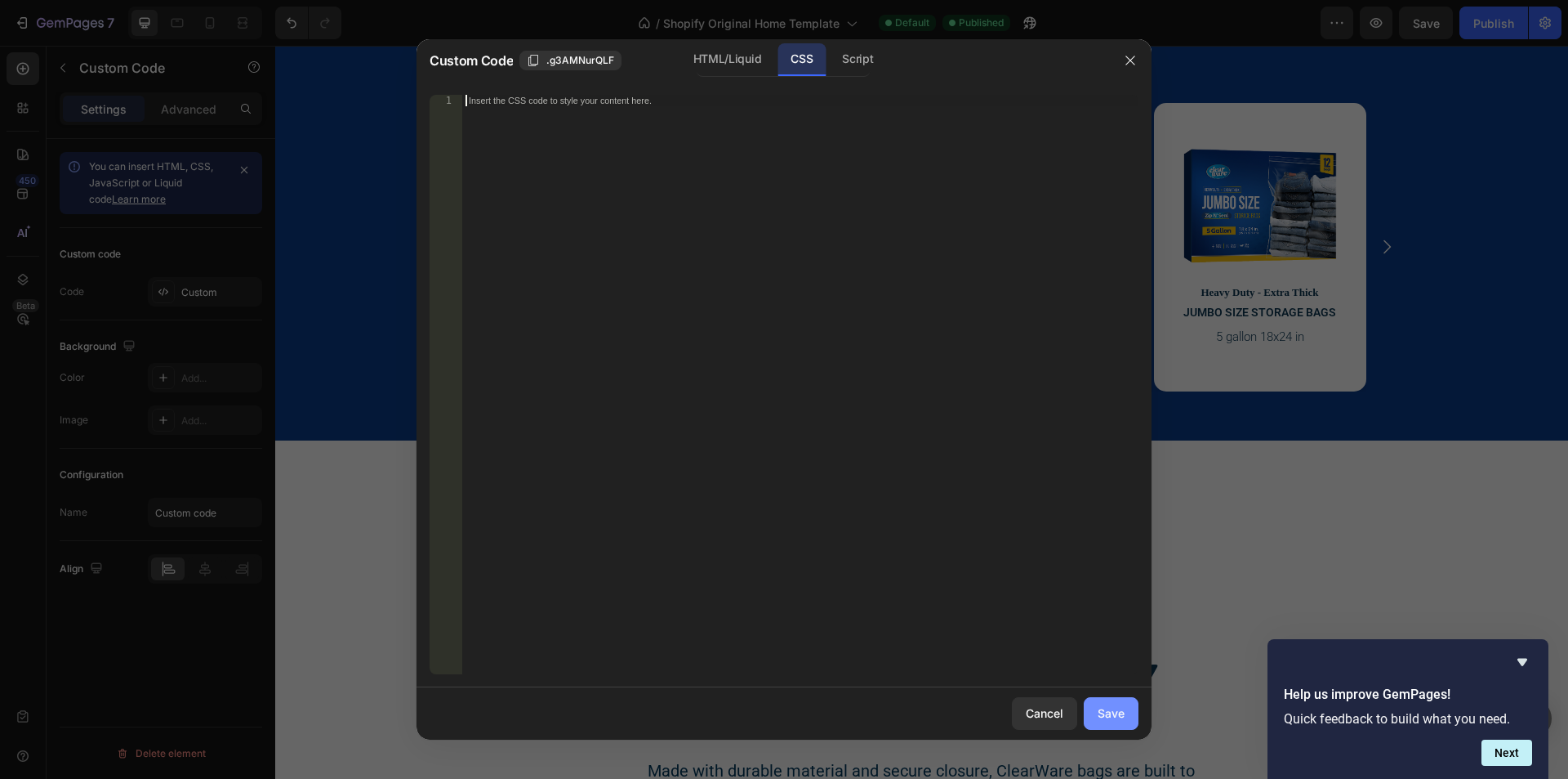
click at [1113, 723] on button "Save" at bounding box center [1111, 714] width 55 height 33
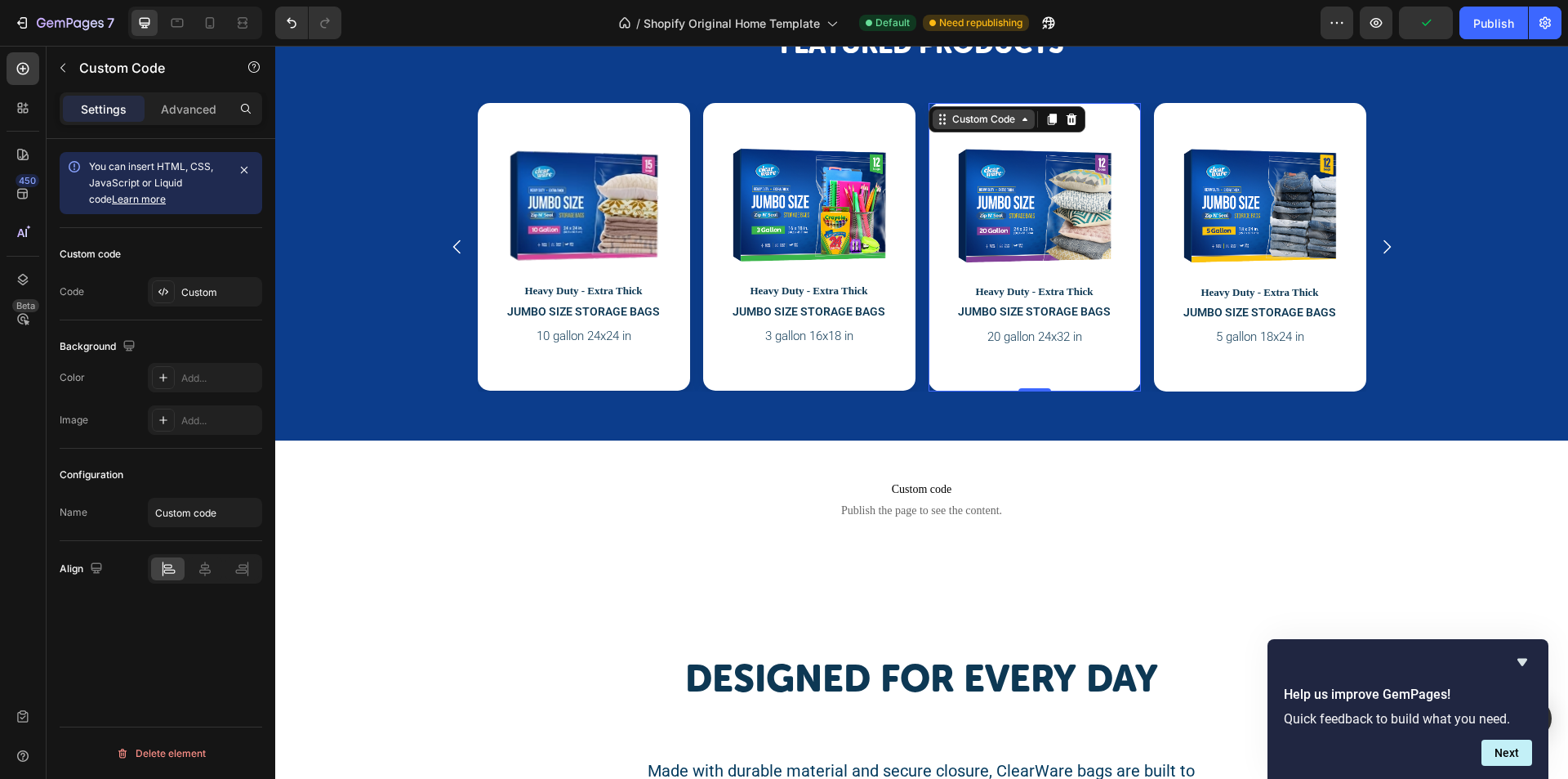
click at [956, 117] on div "Custom Code" at bounding box center [984, 119] width 69 height 15
click at [187, 295] on div "Custom" at bounding box center [219, 292] width 76 height 15
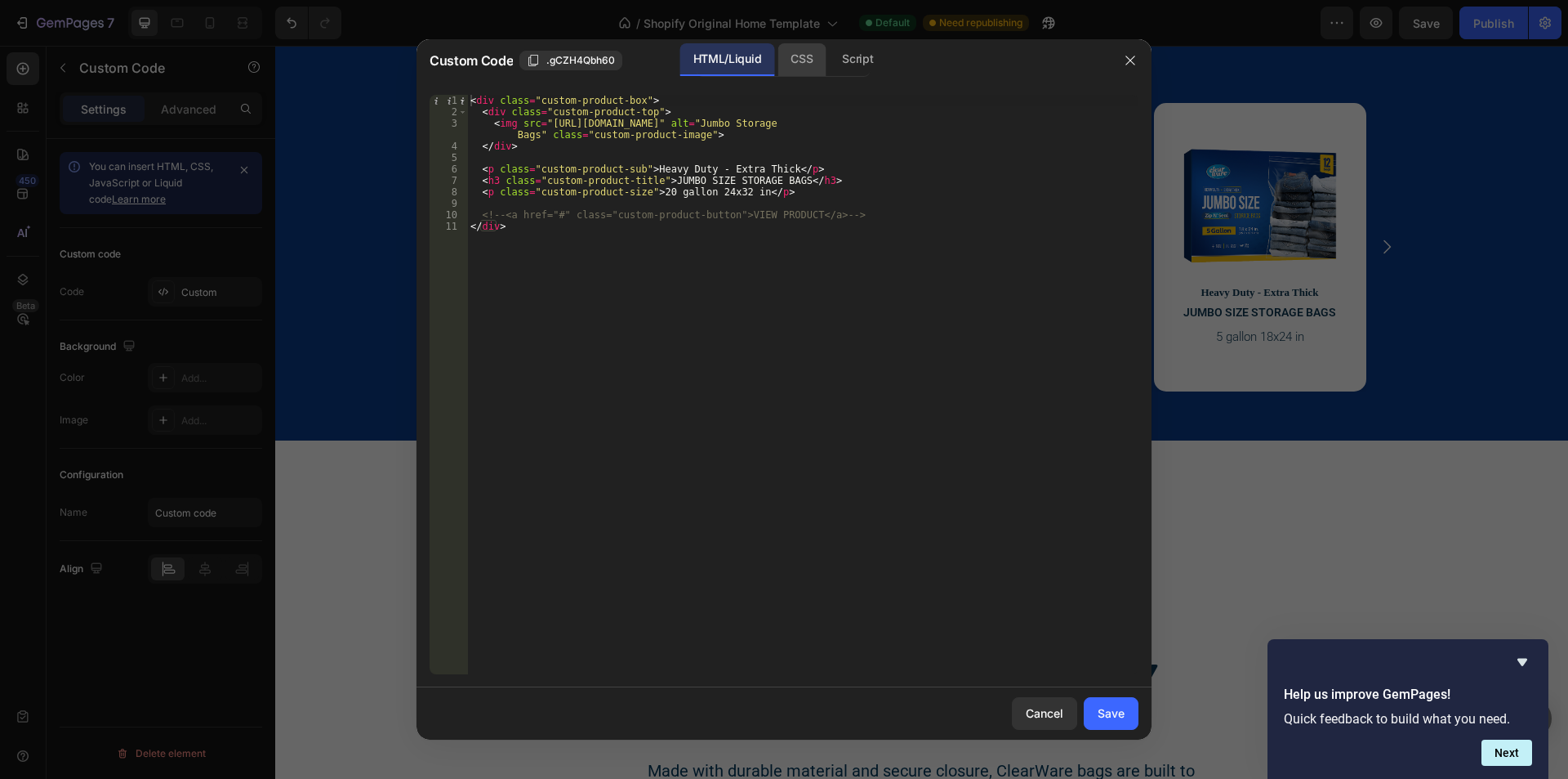
click at [793, 57] on div "CSS" at bounding box center [801, 60] width 49 height 33
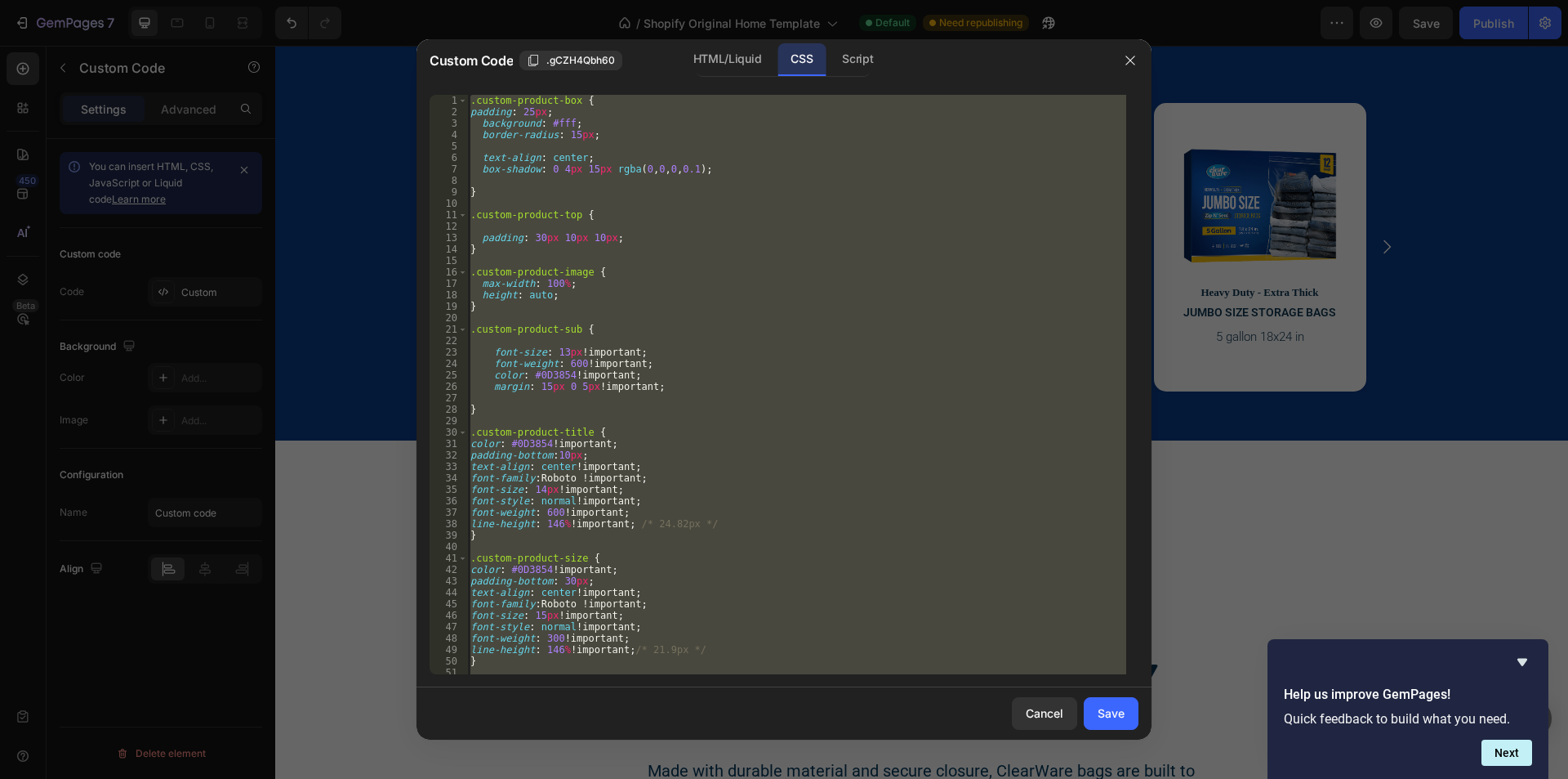
click at [756, 192] on div ".custom-product-box { padding : 25 px ; background : #fff ; border-radius : 15 …" at bounding box center [796, 385] width 660 height 580
type textarea "}"
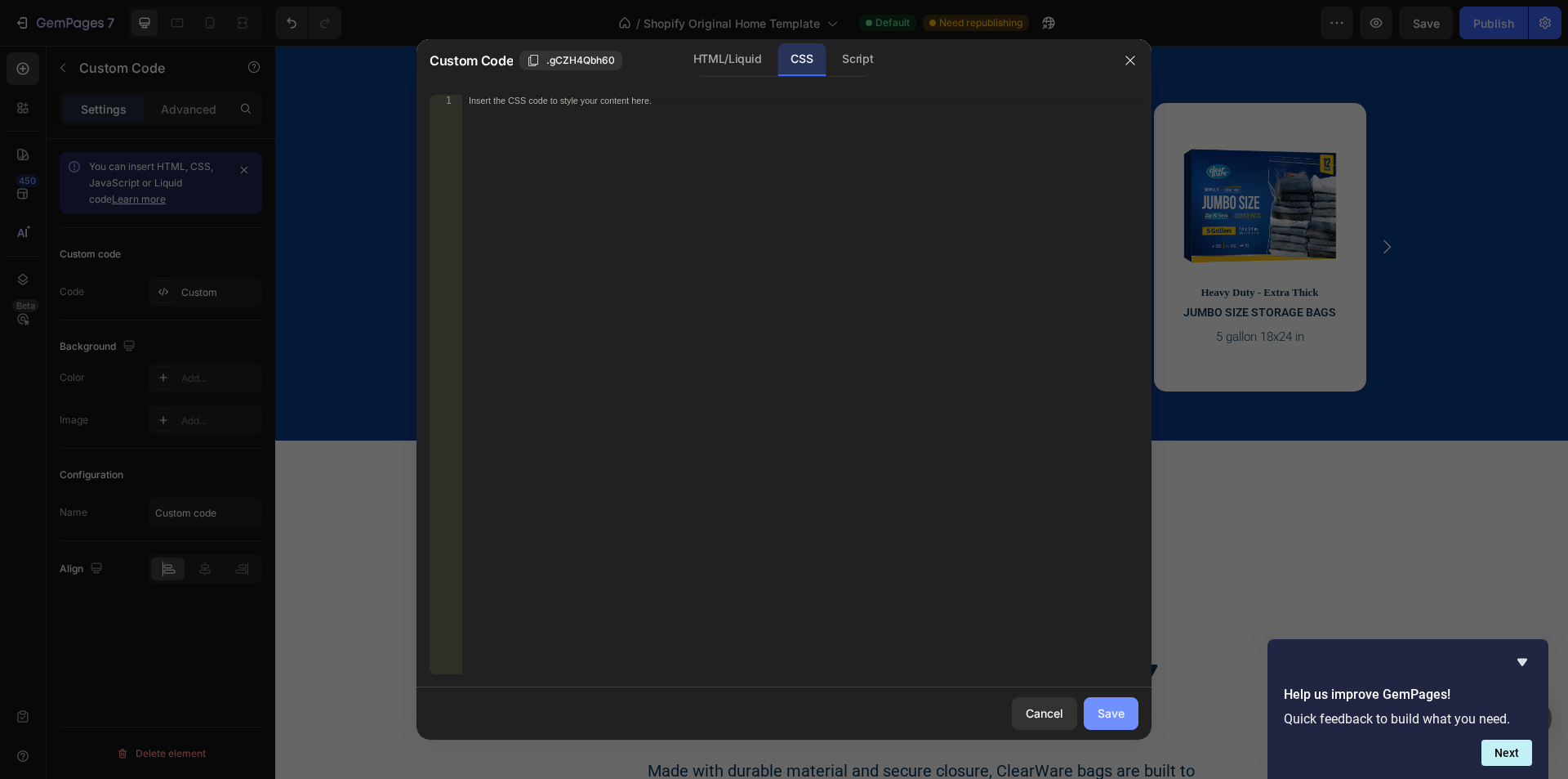
click at [1099, 702] on button "Save" at bounding box center [1111, 714] width 55 height 33
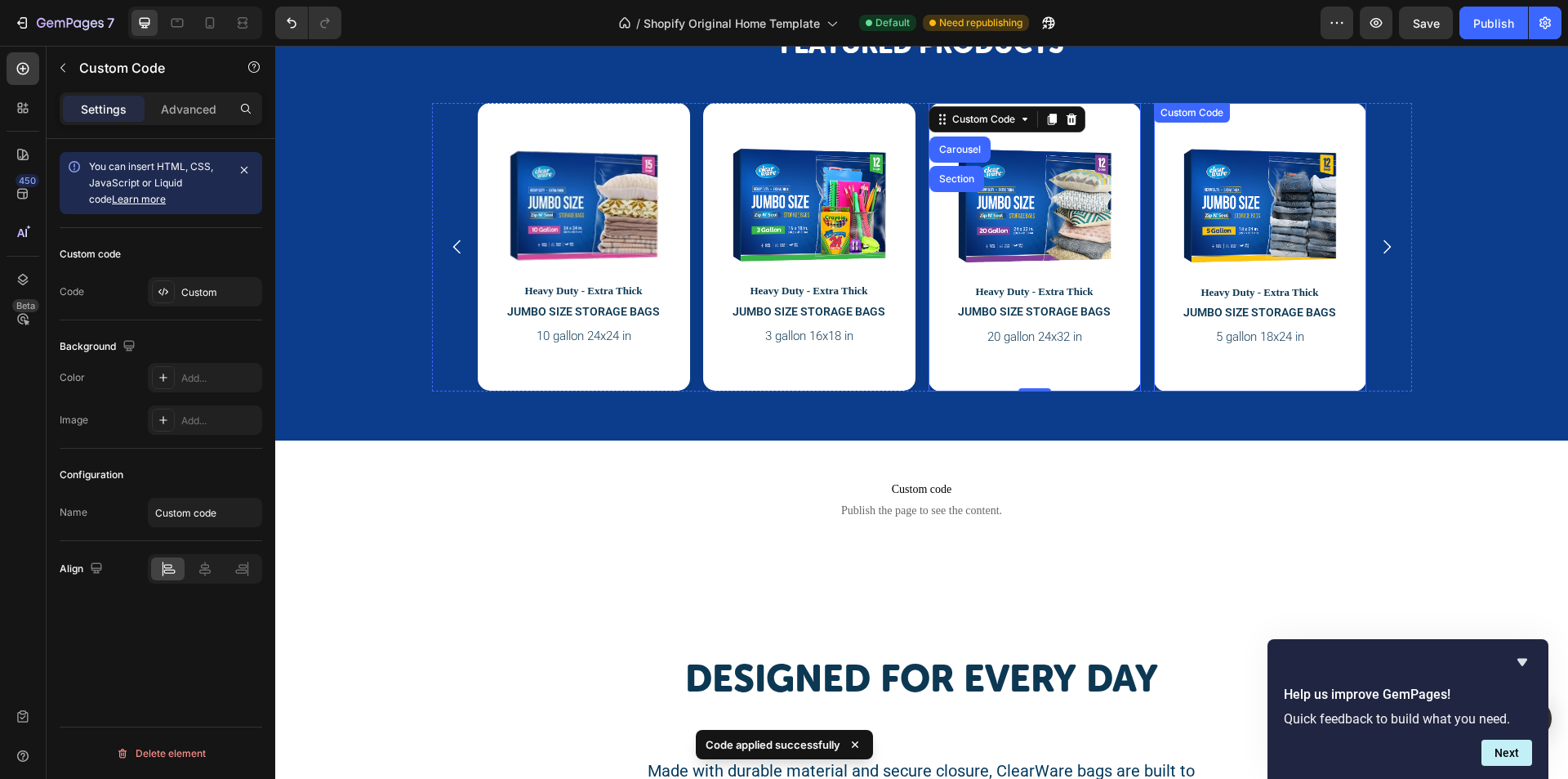
click at [1188, 120] on div "Custom Code" at bounding box center [1192, 113] width 76 height 20
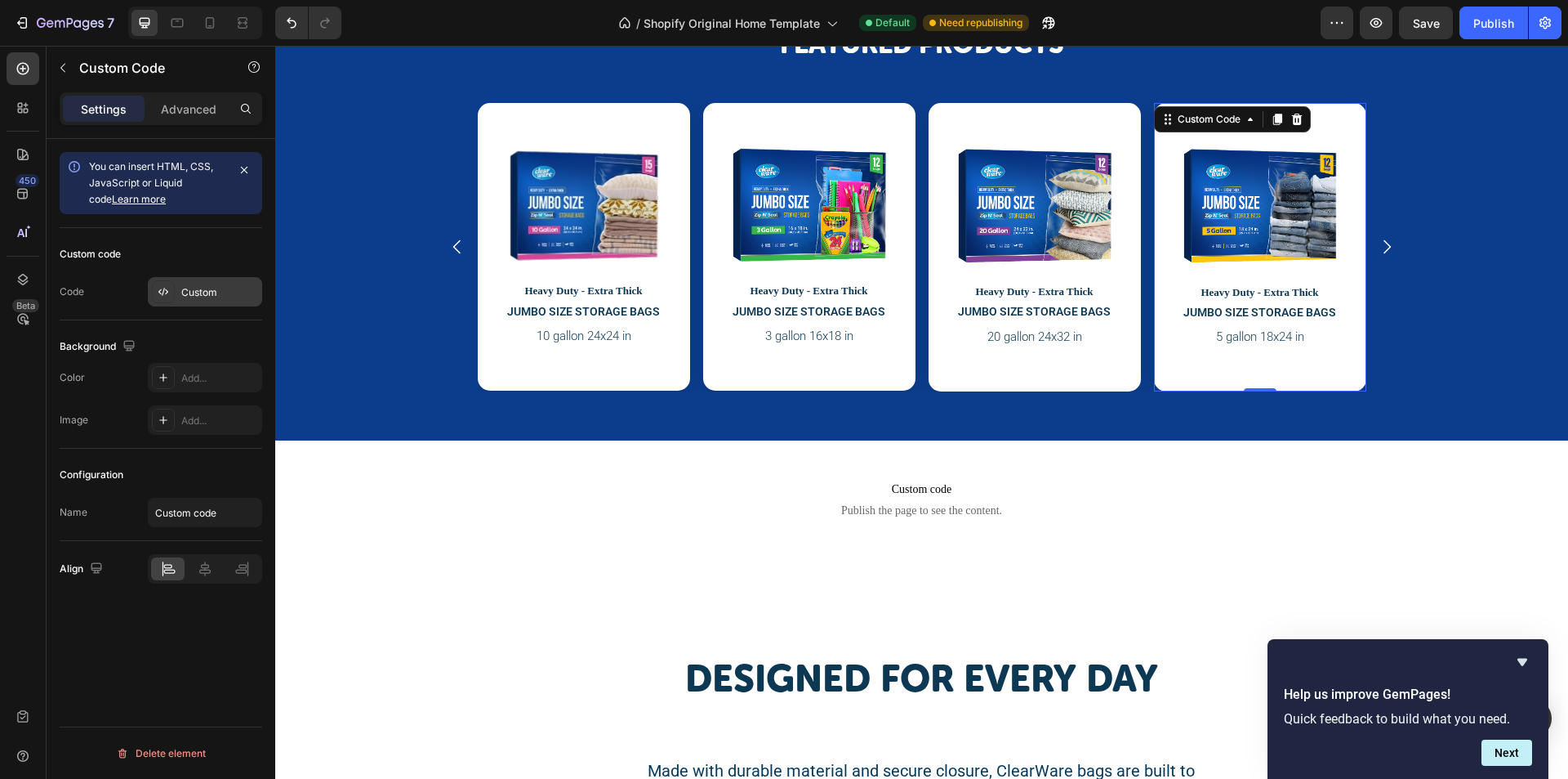
click at [192, 295] on div "Custom" at bounding box center [219, 292] width 76 height 15
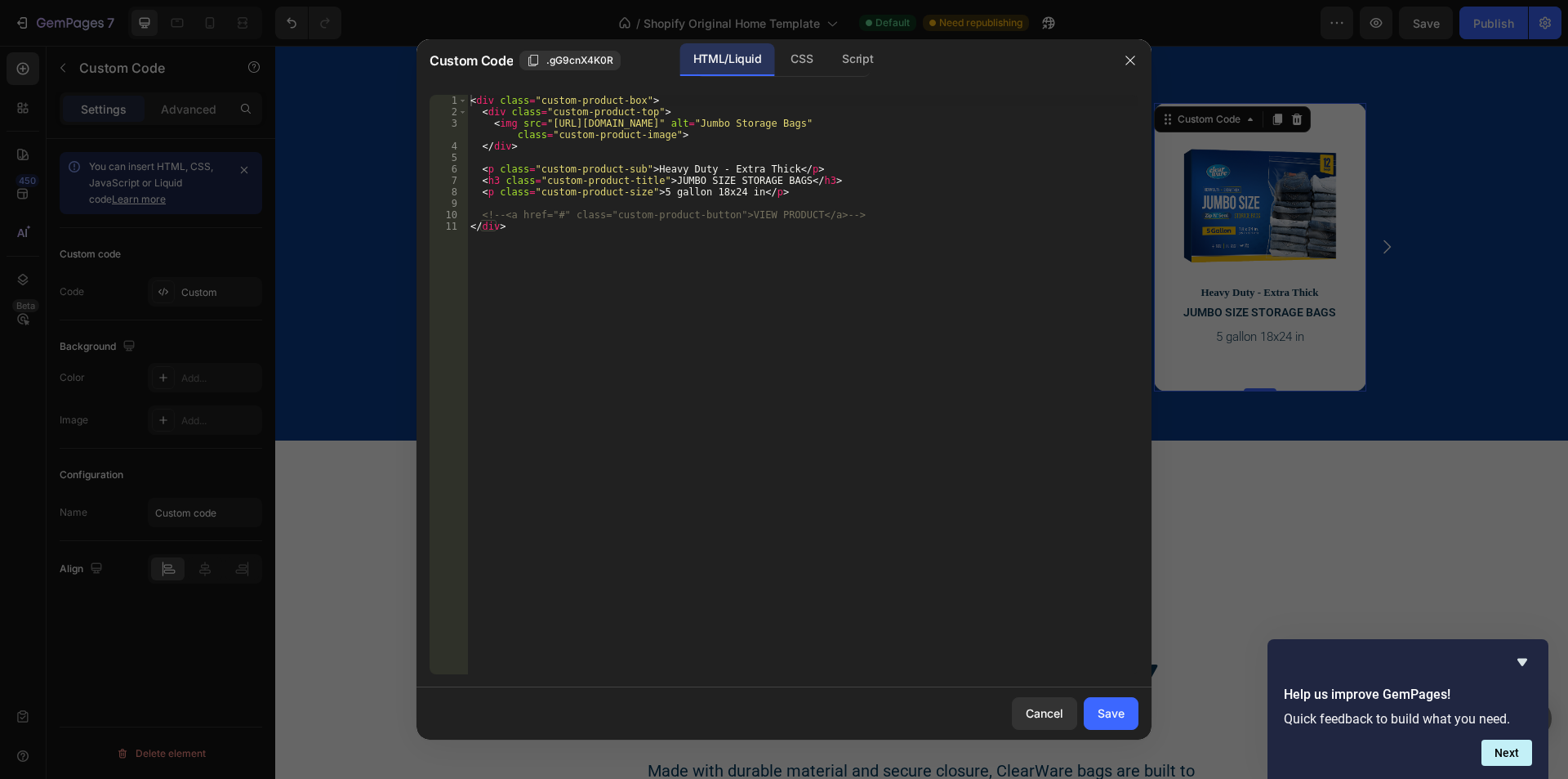
type textarea "</div>"
click at [709, 264] on div "< div class = "custom-product-box" > < div class = "custom-product-top" > < img…" at bounding box center [802, 396] width 671 height 602
click at [816, 43] on div "Custom Code .gG9cnX4K0R HTML/Liquid CSS Script" at bounding box center [763, 61] width 692 height 43
click at [804, 61] on div "CSS" at bounding box center [801, 60] width 49 height 33
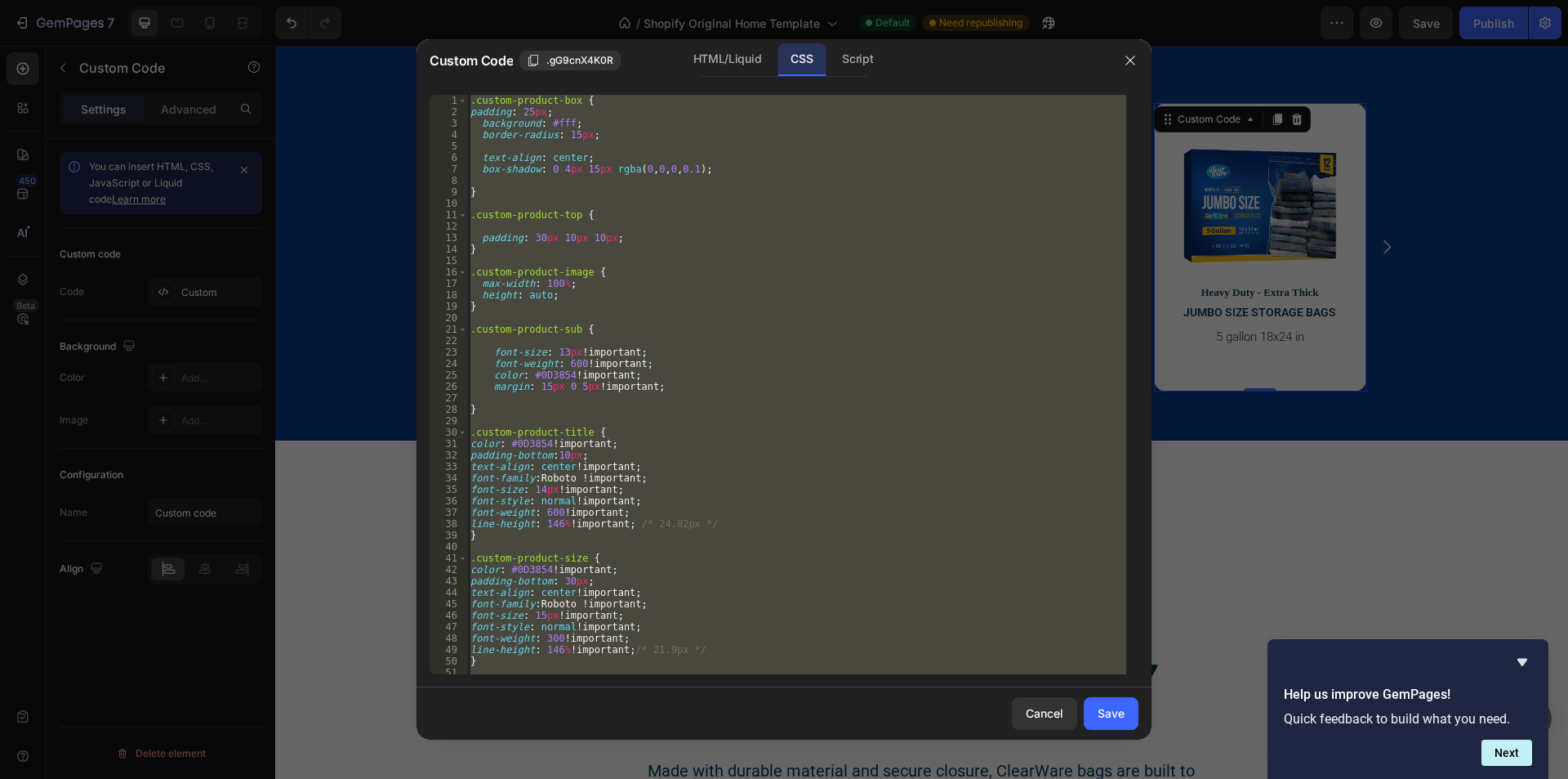
click at [710, 214] on div ".custom-product-box { padding : 25 px ; background : #fff ; border-radius : 15 …" at bounding box center [796, 385] width 660 height 580
type textarea ".custom-product-top {"
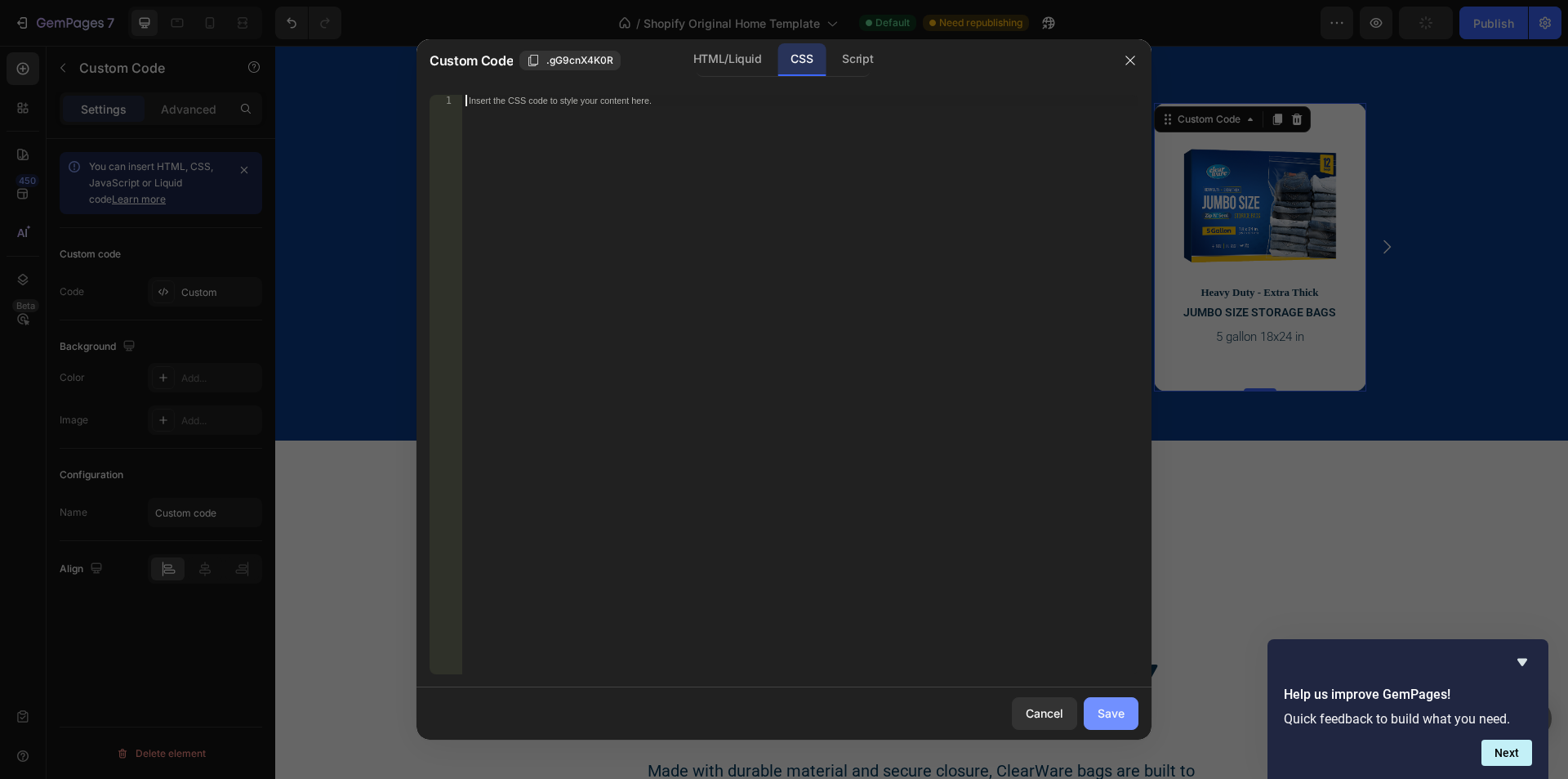
click at [1107, 702] on button "Save" at bounding box center [1111, 714] width 55 height 33
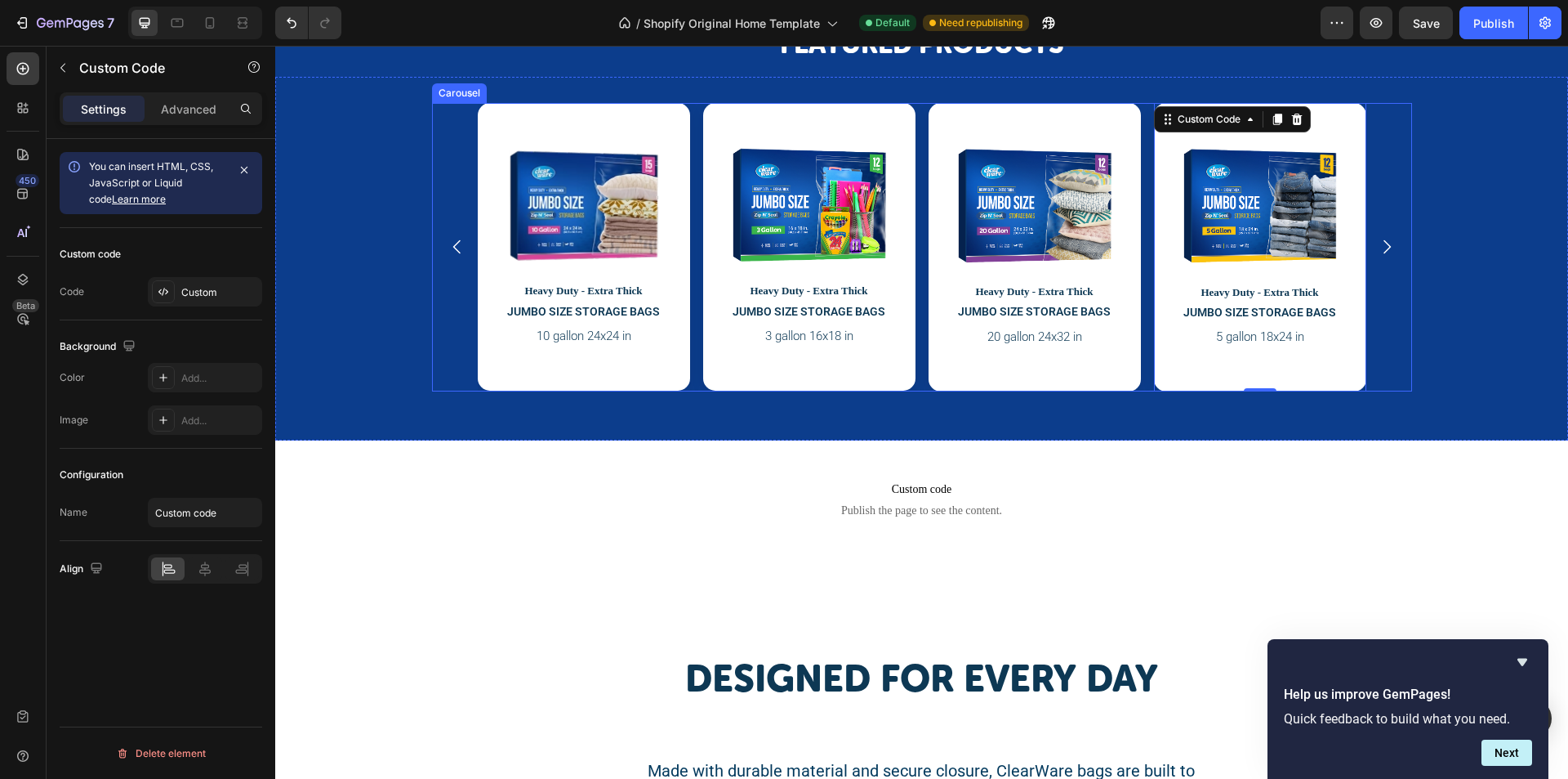
click at [462, 98] on div "Carousel" at bounding box center [459, 93] width 55 height 20
click at [1193, 124] on div "Heavy Duty - Extra Thick JUMBO SIZE STORAGE BAGS 5 gallon 18x24 in Custom Code" at bounding box center [1261, 248] width 212 height 290
click at [181, 288] on div "Custom" at bounding box center [204, 292] width 114 height 30
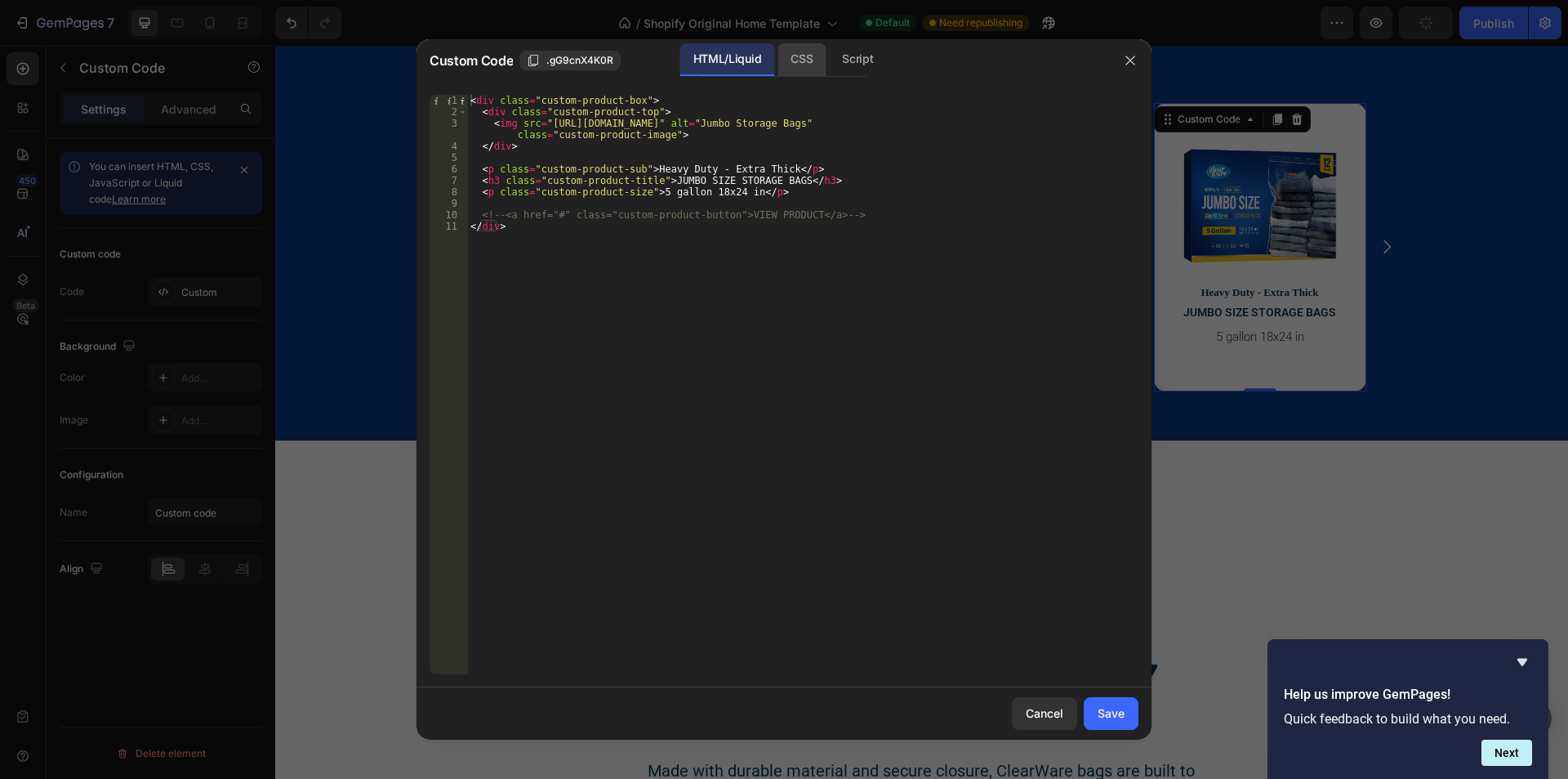
click at [807, 63] on div "CSS" at bounding box center [801, 60] width 49 height 33
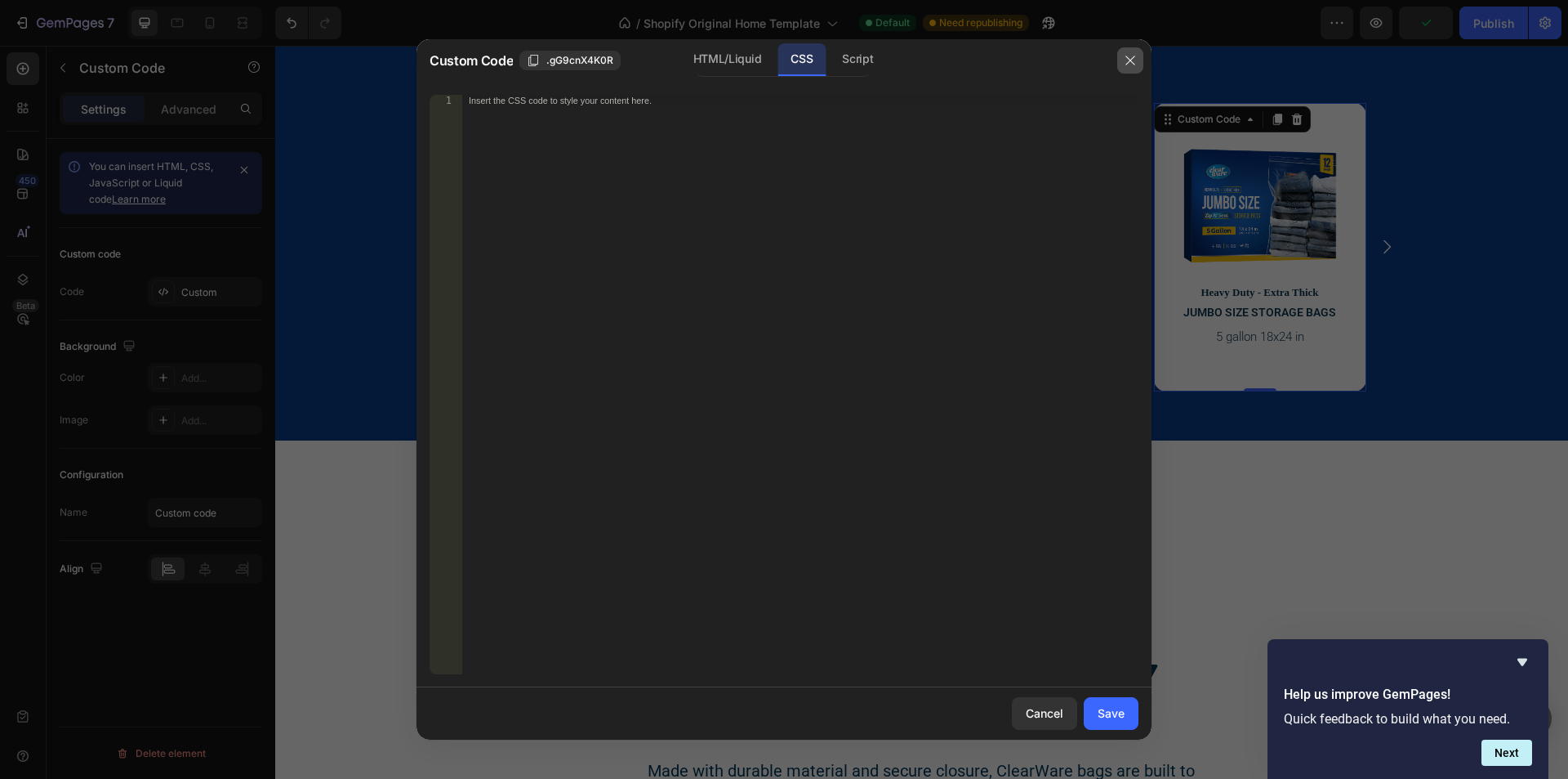
click at [1130, 54] on icon "button" at bounding box center [1130, 60] width 13 height 13
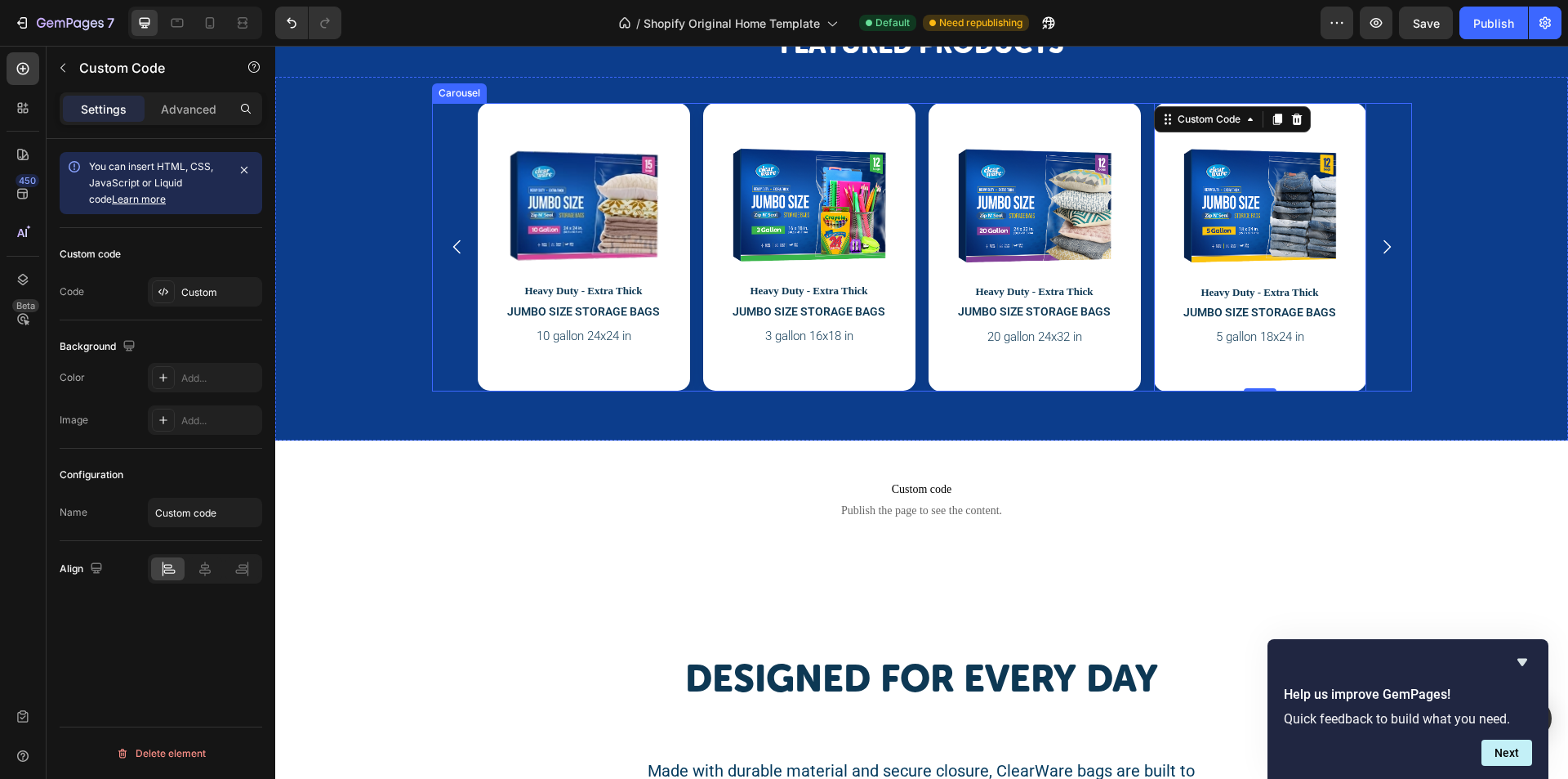
click at [457, 128] on div "Heavy Duty - Extra Thick JUMBO SIZE STORAGE BAGS 10 gallon 24x24 in Custom Code…" at bounding box center [922, 248] width 980 height 290
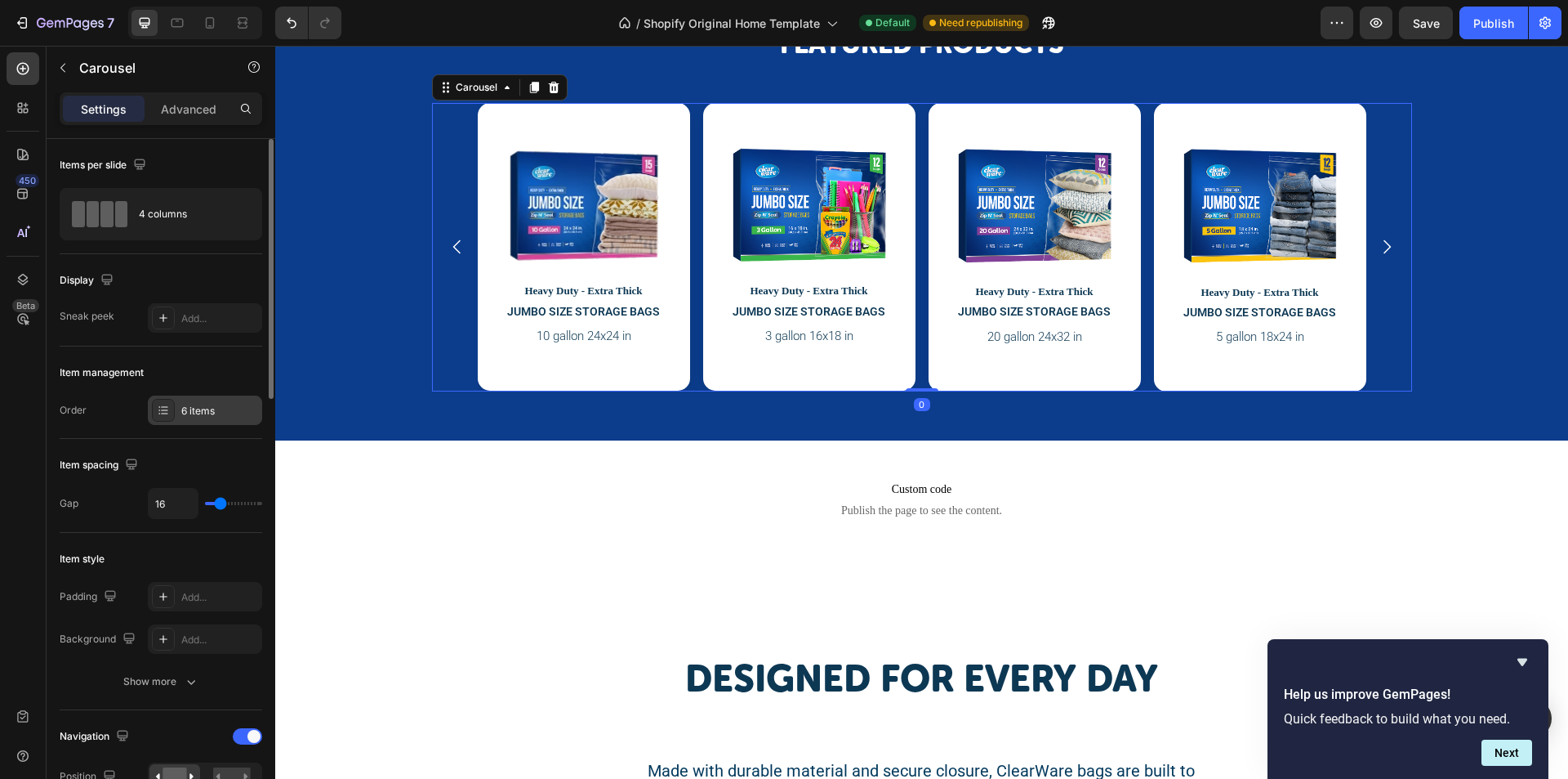
click at [202, 410] on div "6 items" at bounding box center [219, 411] width 76 height 15
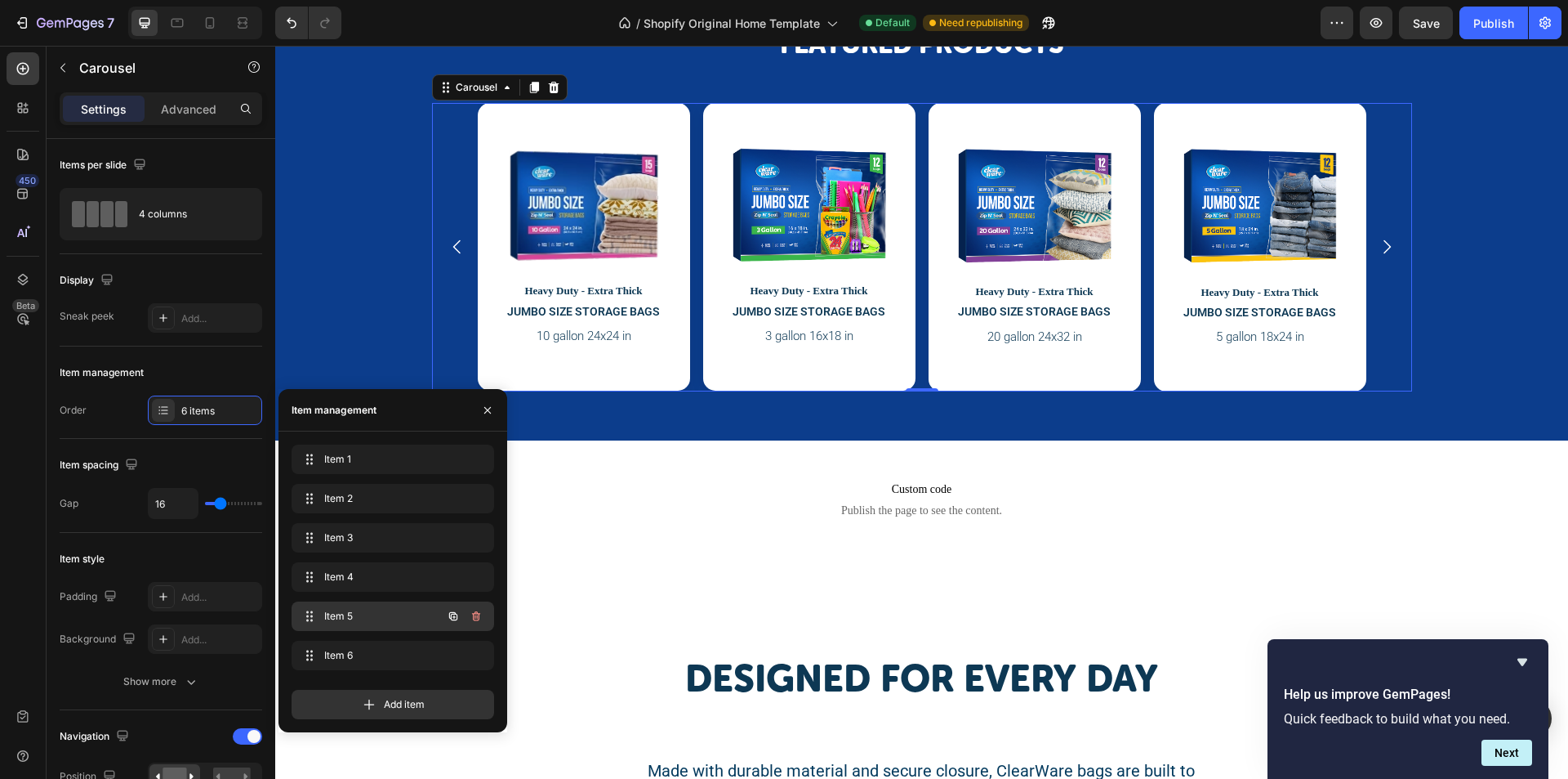
click at [349, 603] on div "Item 5 Item 5" at bounding box center [393, 616] width 202 height 30
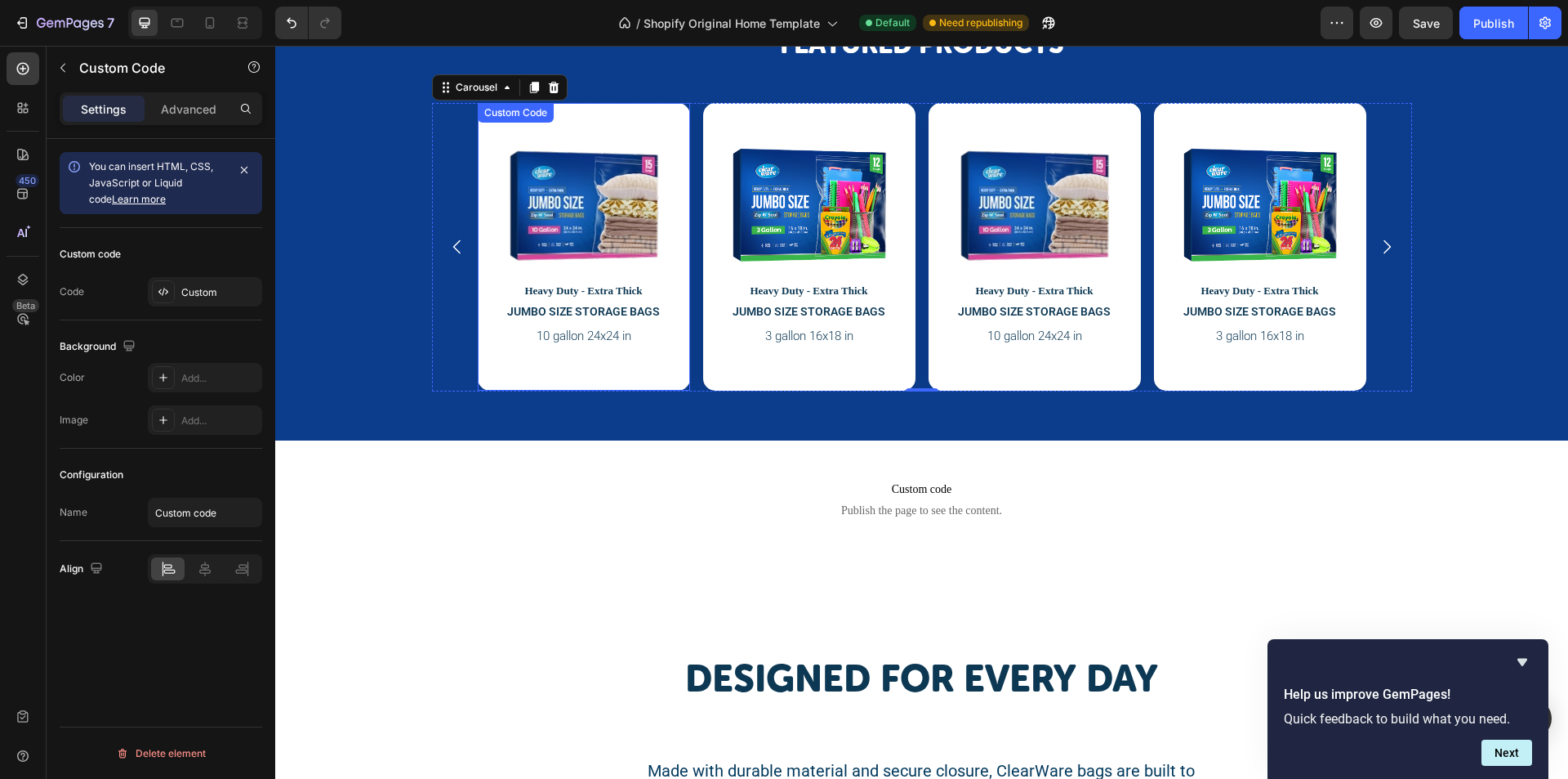
click at [521, 117] on div "Custom Code" at bounding box center [516, 112] width 69 height 15
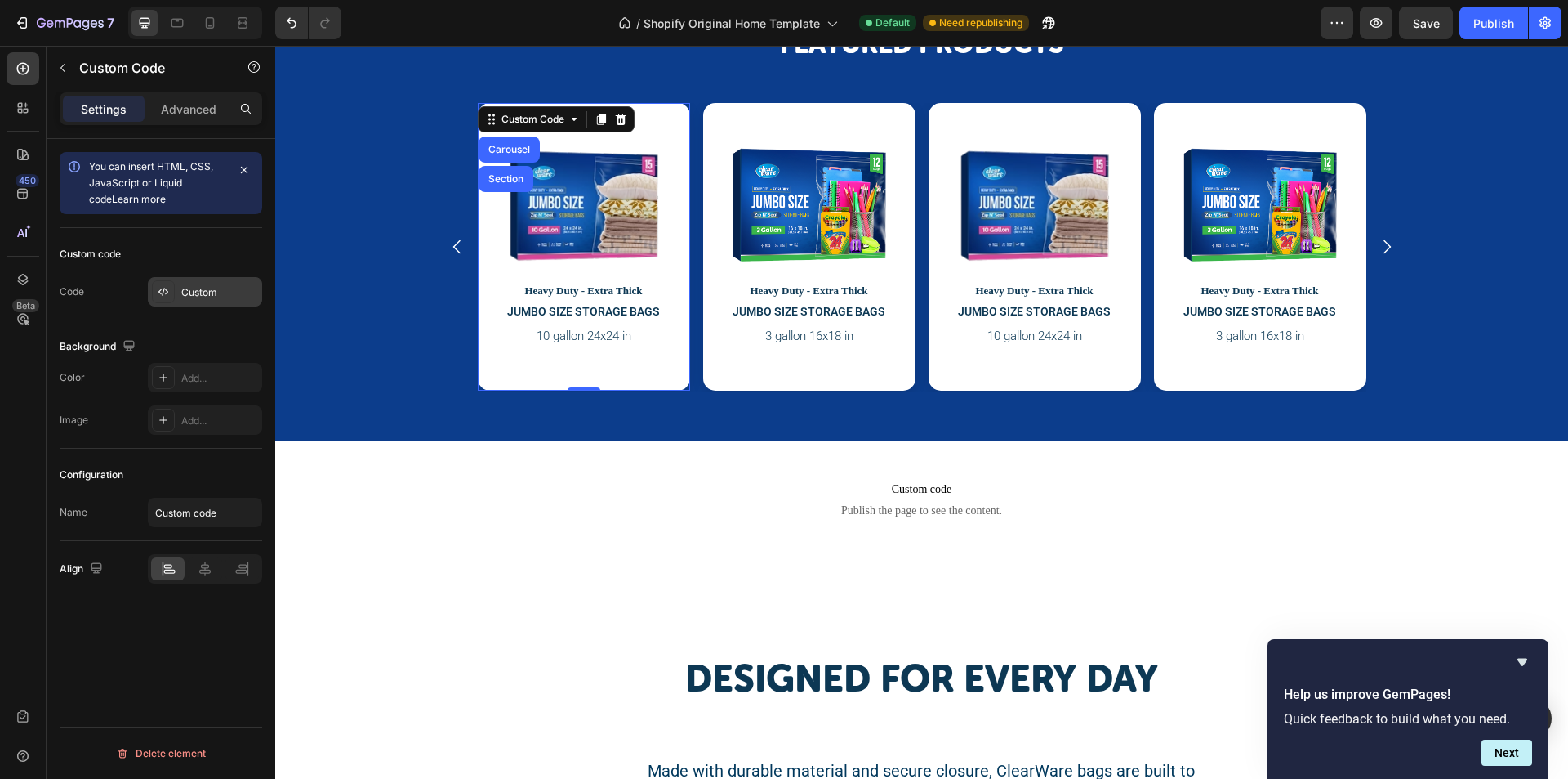
click at [213, 289] on div "Custom" at bounding box center [219, 292] width 76 height 15
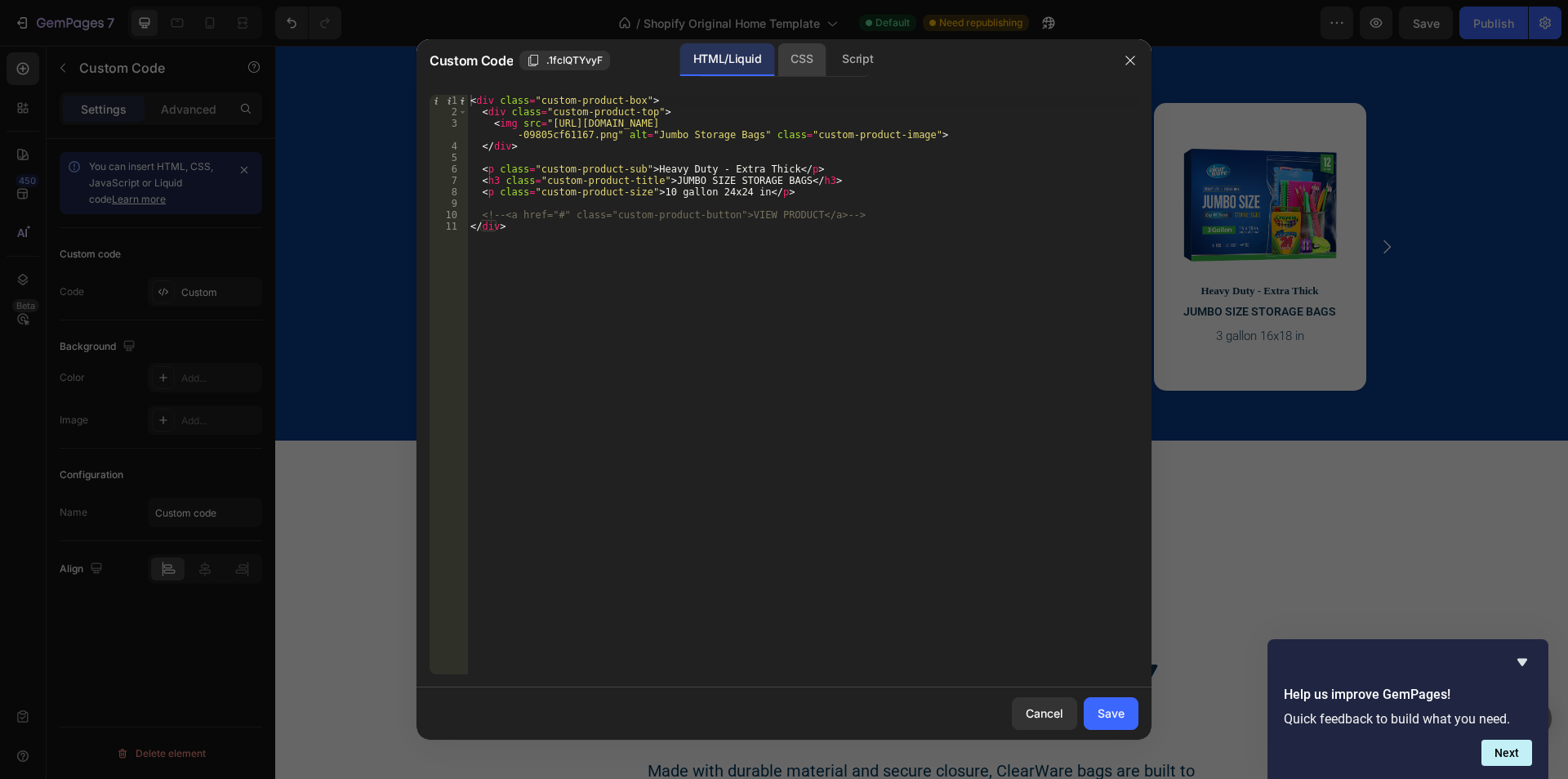
click at [793, 57] on div "CSS" at bounding box center [801, 60] width 49 height 33
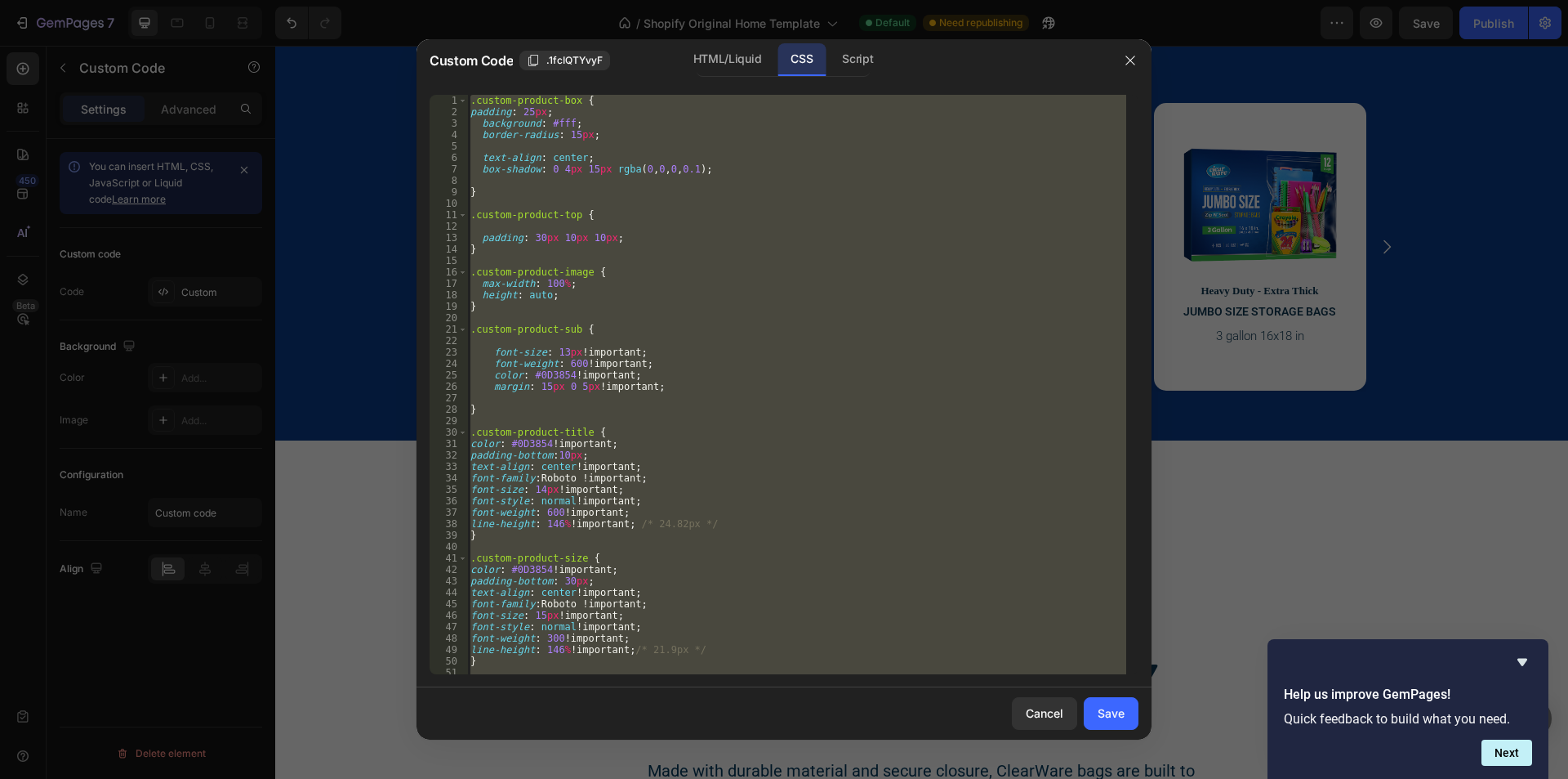
click at [726, 268] on div ".custom-product-box { padding : 25 px ; background : #fff ; border-radius : 15 …" at bounding box center [796, 385] width 660 height 580
type textarea ".custom-product-image {"
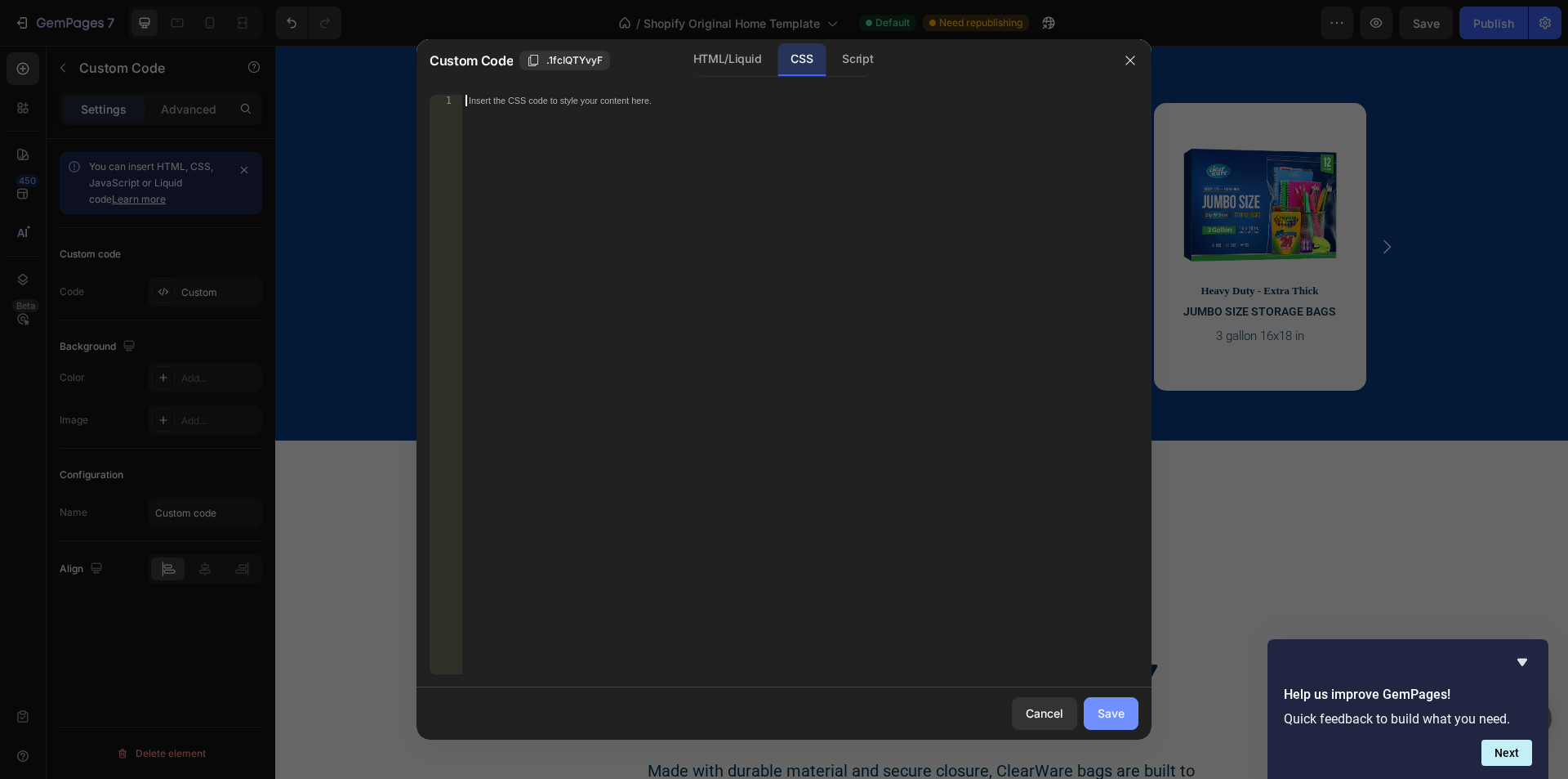
click at [1123, 723] on button "Save" at bounding box center [1111, 714] width 55 height 33
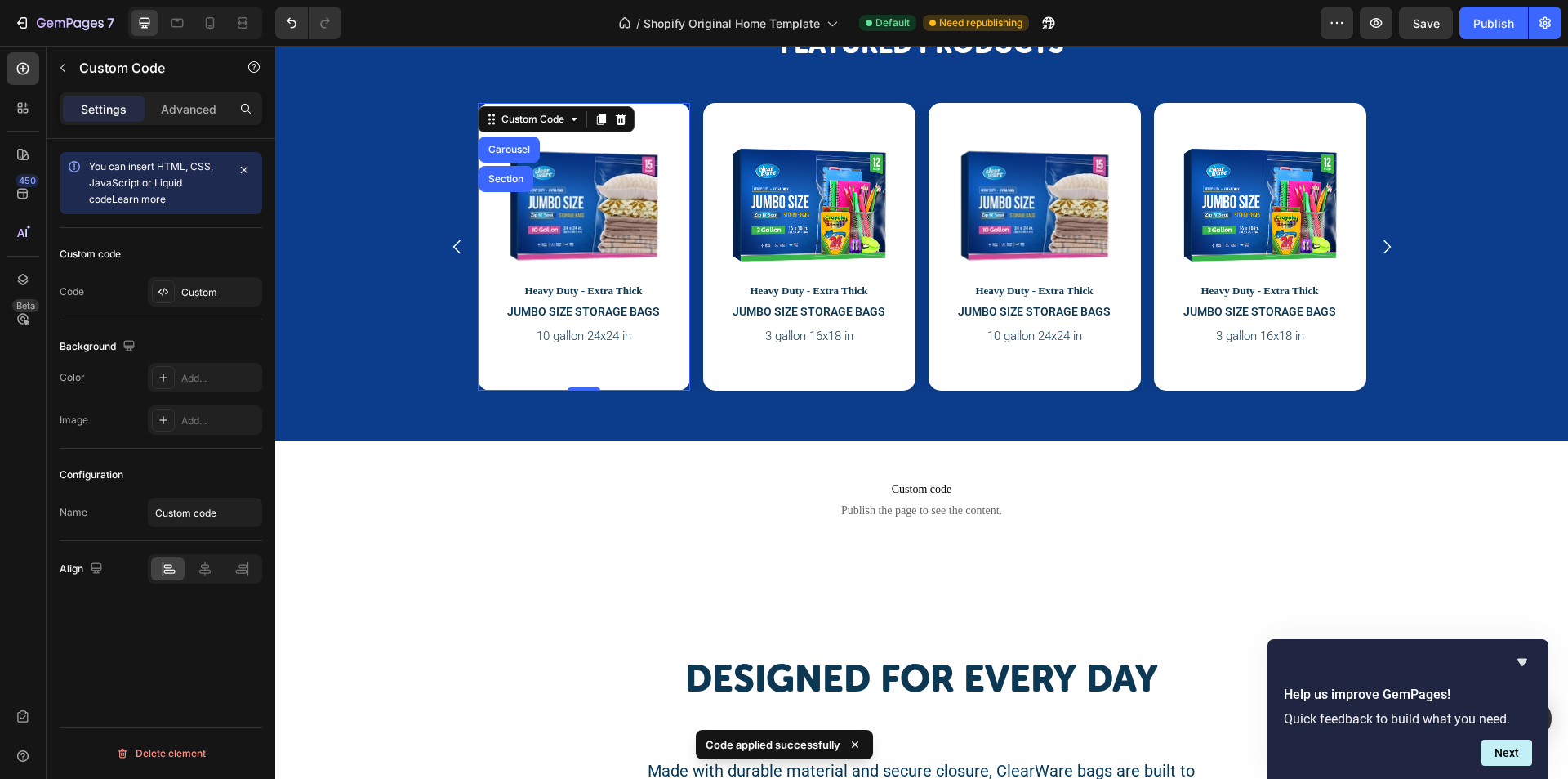
click at [662, 132] on div at bounding box center [583, 196] width 172 height 148
click at [543, 122] on div "Custom Code" at bounding box center [533, 119] width 69 height 15
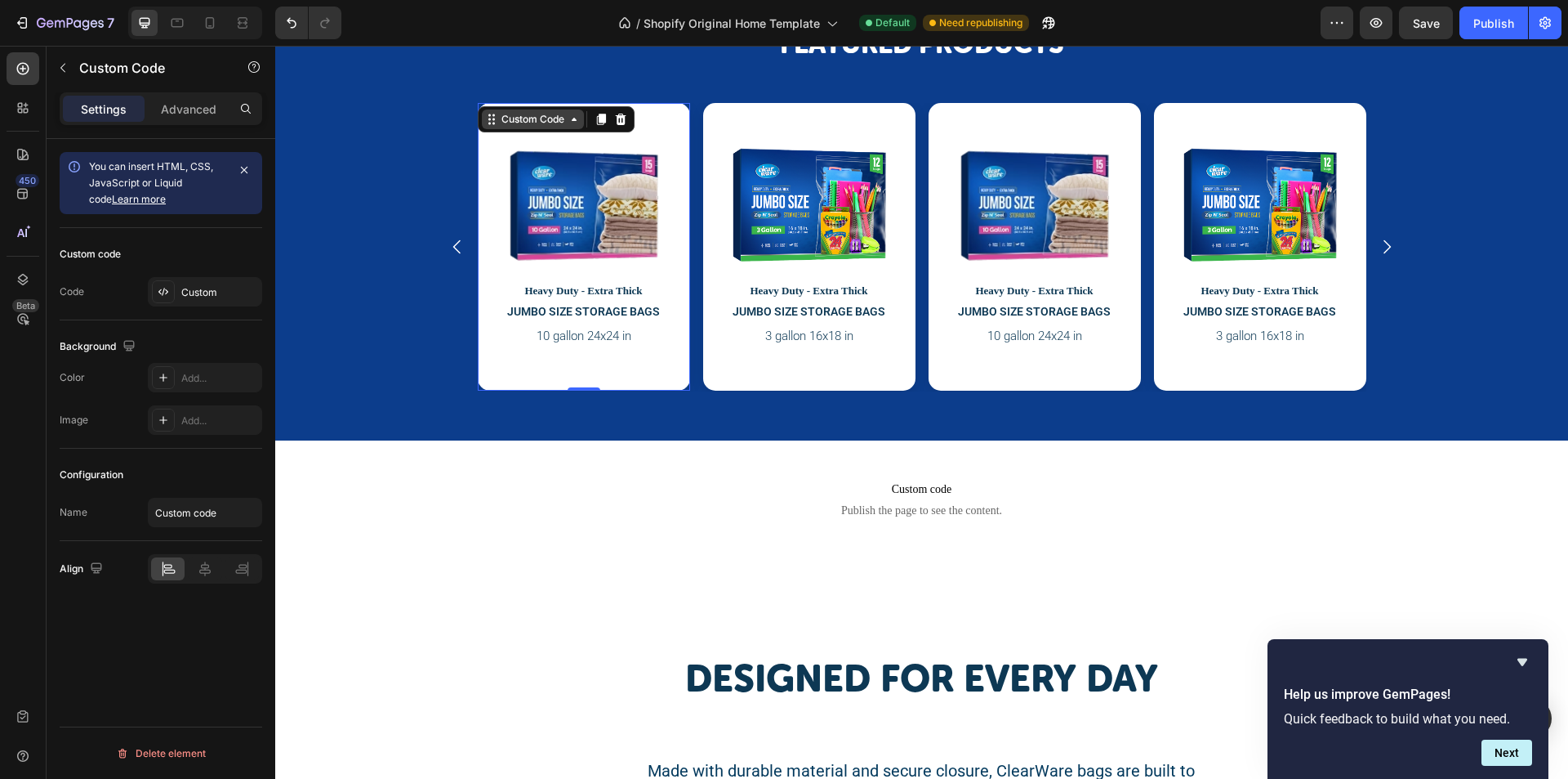
click at [558, 121] on div "Custom Code" at bounding box center [533, 119] width 69 height 15
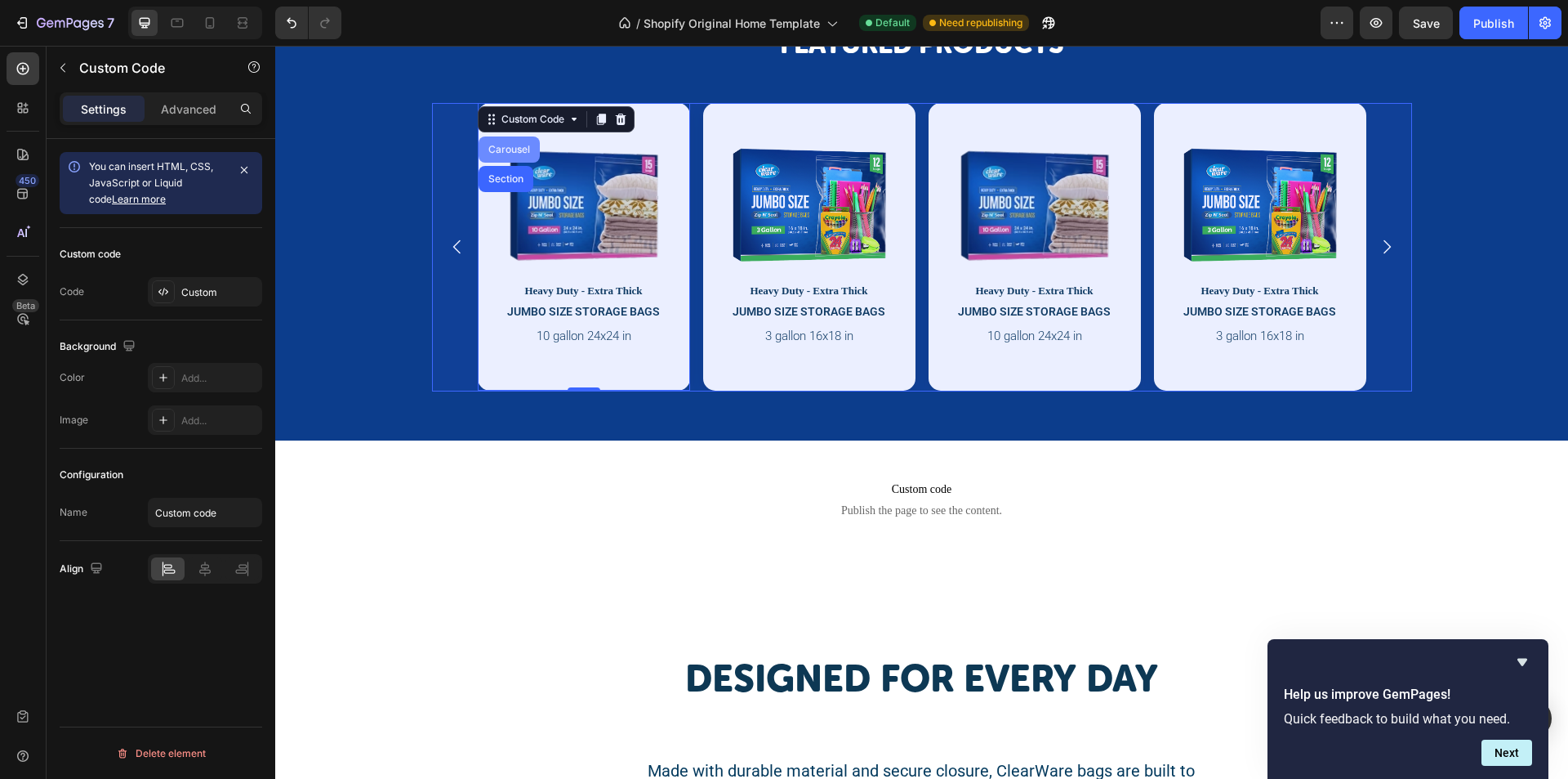
click at [513, 149] on div "Carousel" at bounding box center [509, 150] width 49 height 10
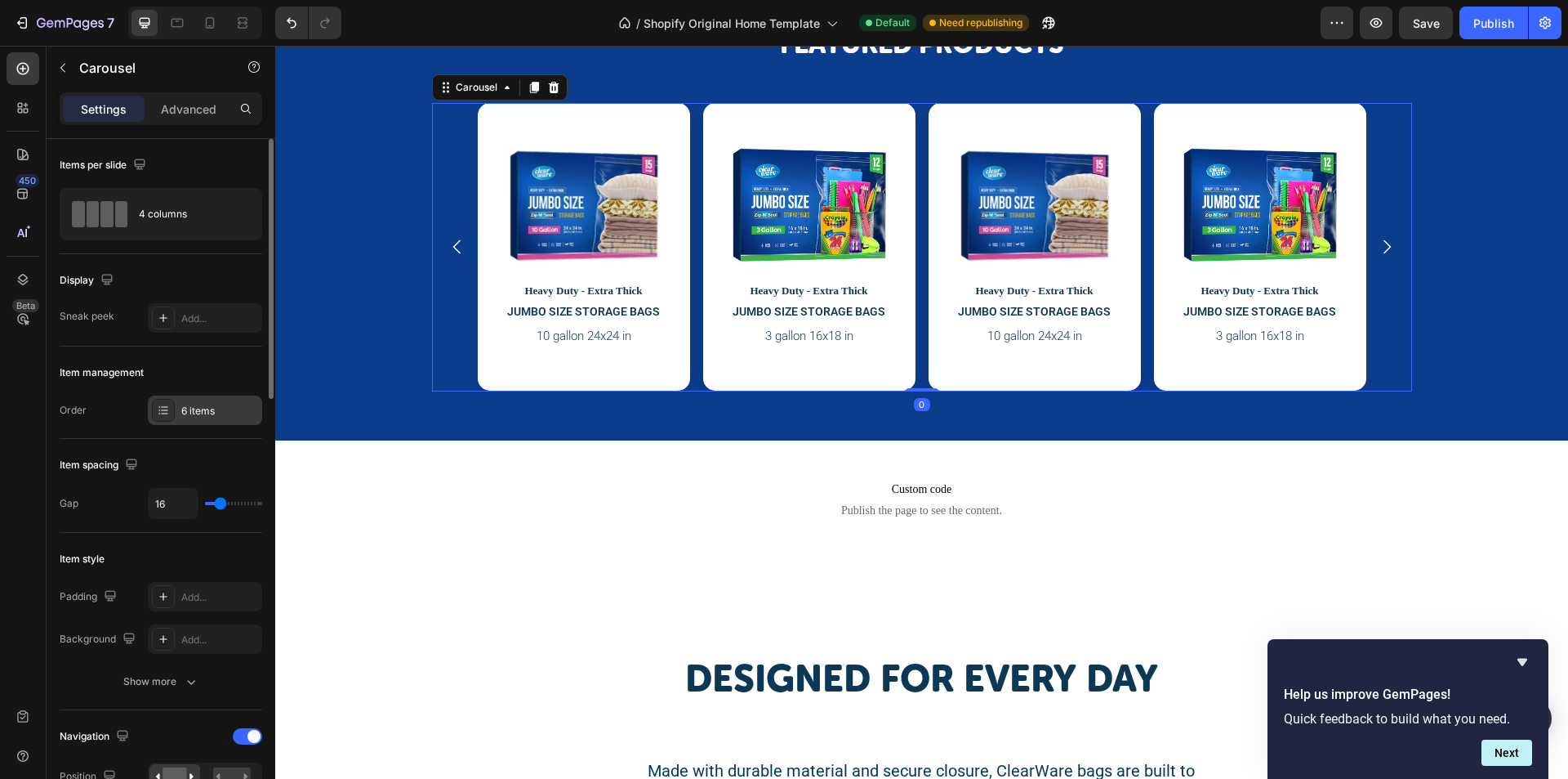
click at [229, 421] on div "6 items" at bounding box center [204, 411] width 114 height 30
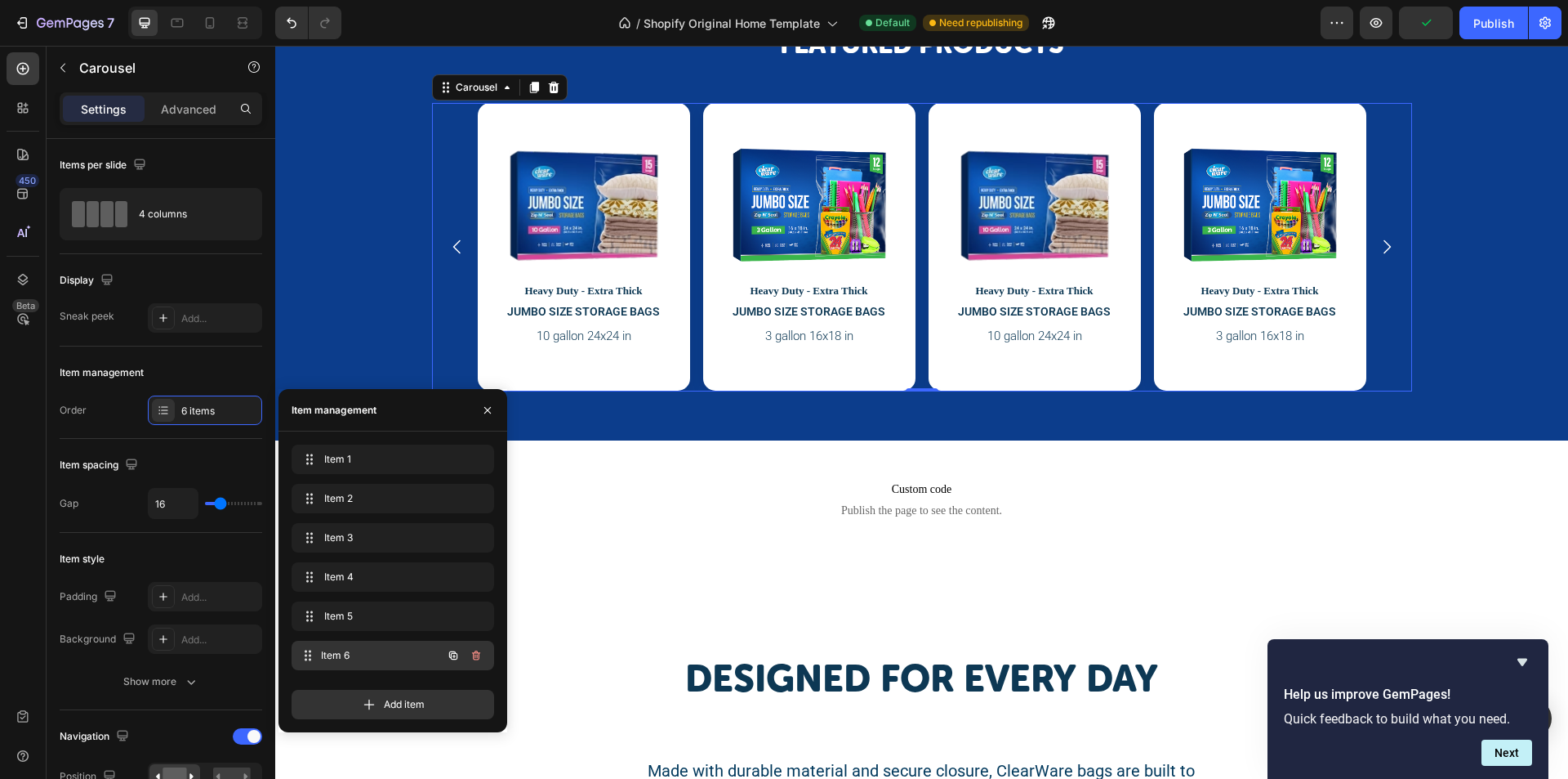
click at [354, 650] on span "Item 6" at bounding box center [382, 655] width 121 height 15
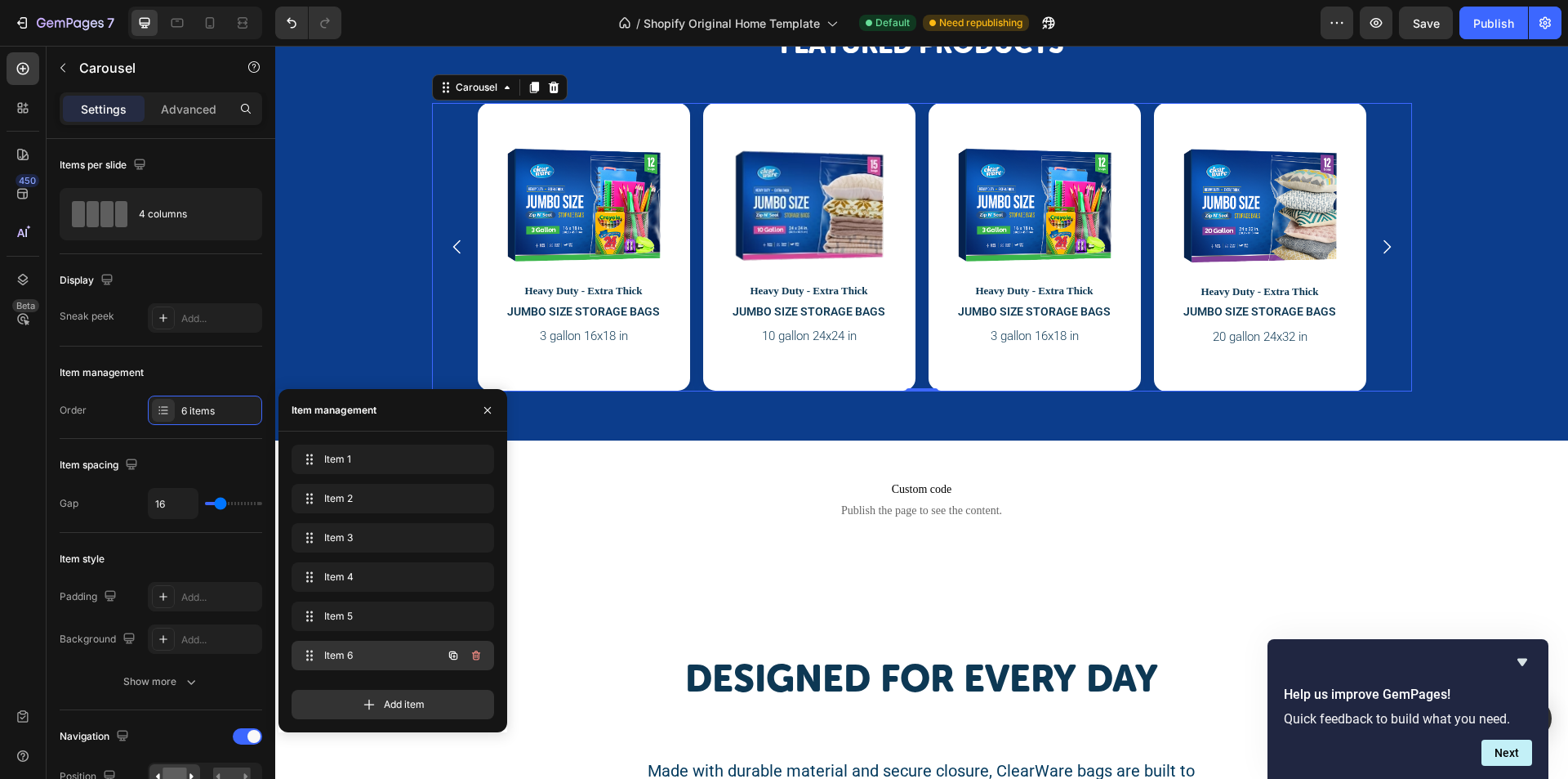
click at [354, 650] on span "Item 6" at bounding box center [370, 655] width 92 height 15
click at [360, 629] on div "Item 5 Item 5" at bounding box center [393, 616] width 202 height 30
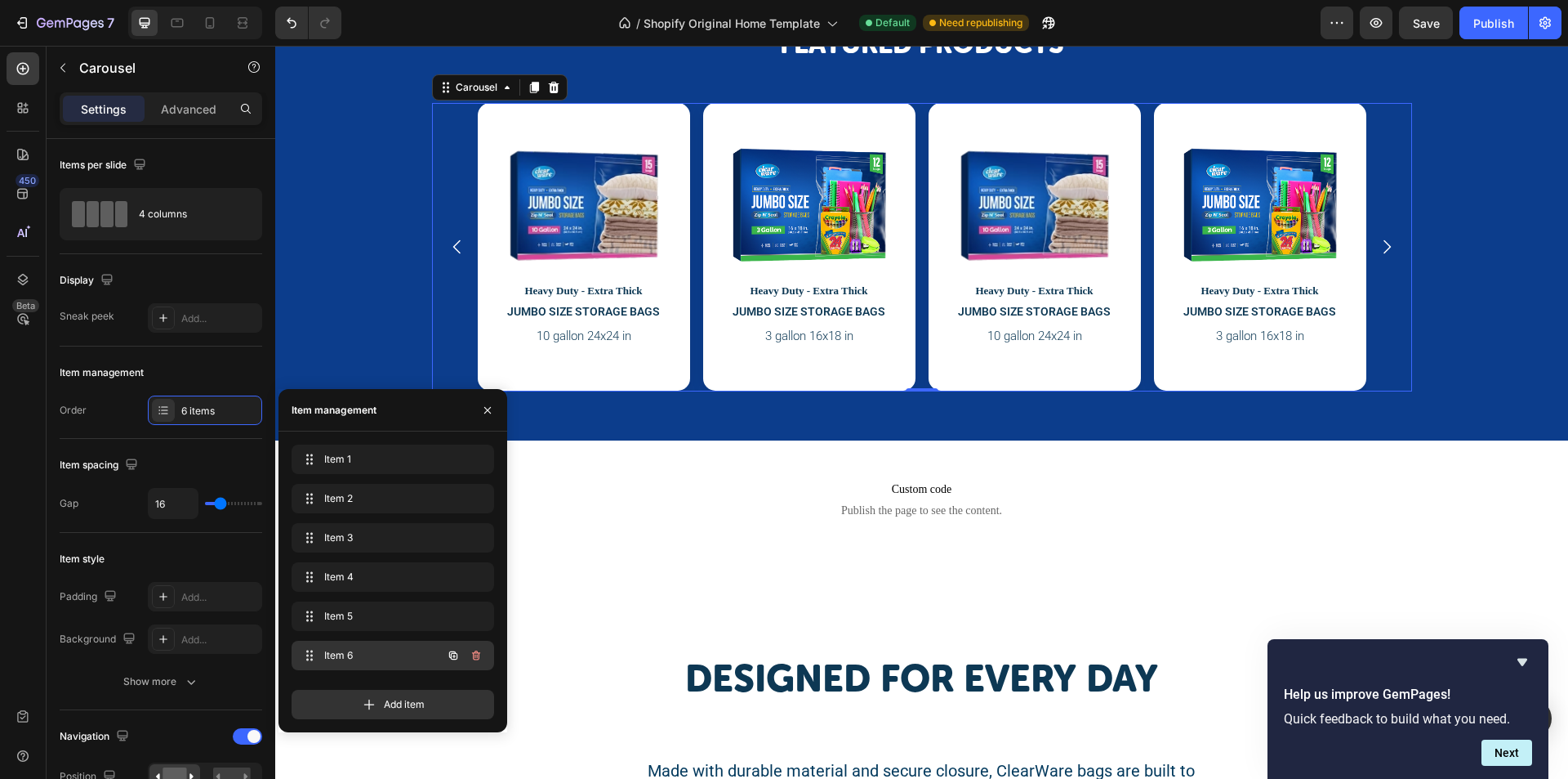
click at [359, 641] on div "Item 6 Item 6" at bounding box center [393, 656] width 202 height 30
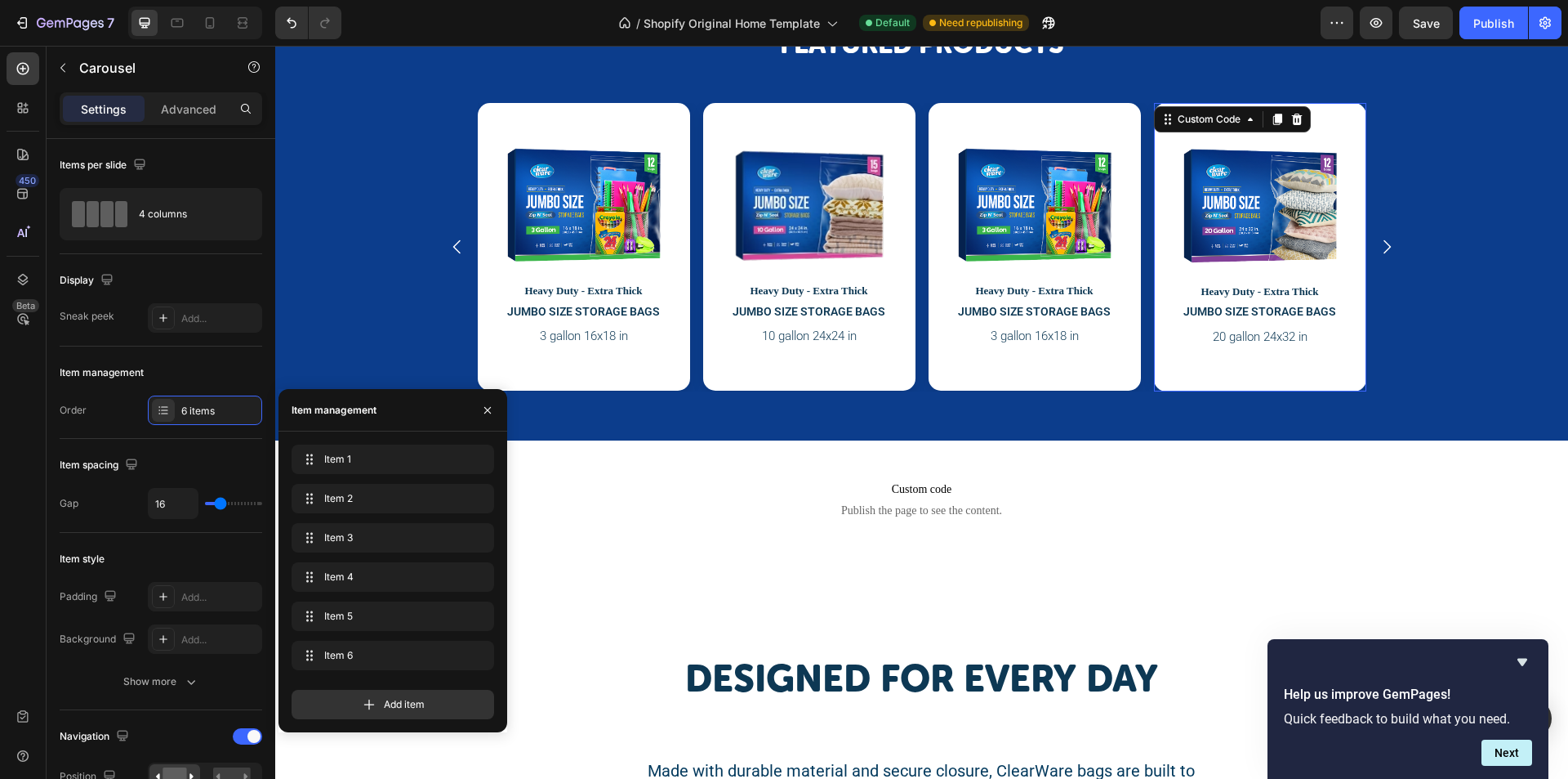
click at [1258, 146] on div at bounding box center [1260, 196] width 172 height 148
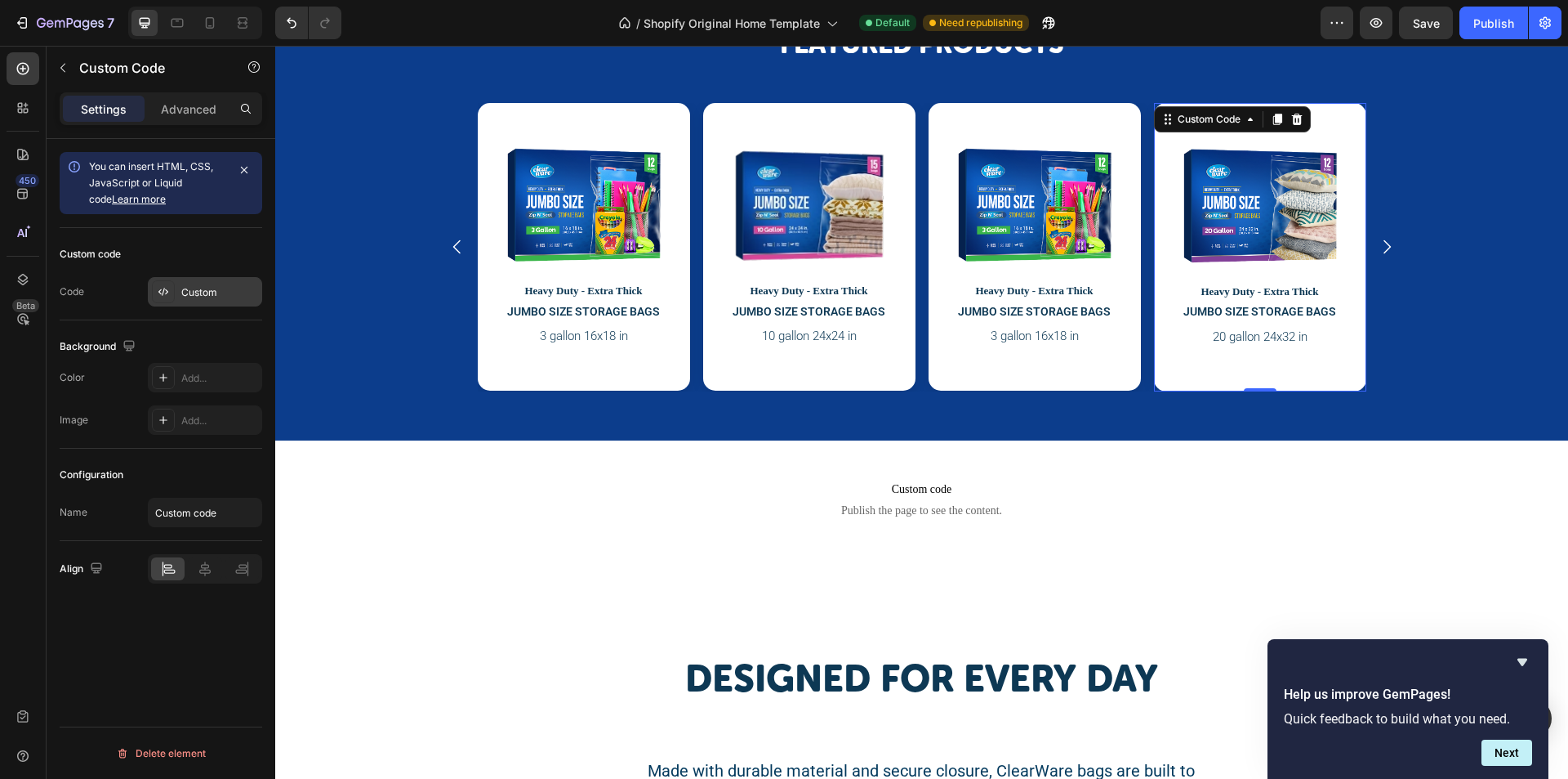
click at [206, 294] on div "Custom" at bounding box center [219, 292] width 76 height 15
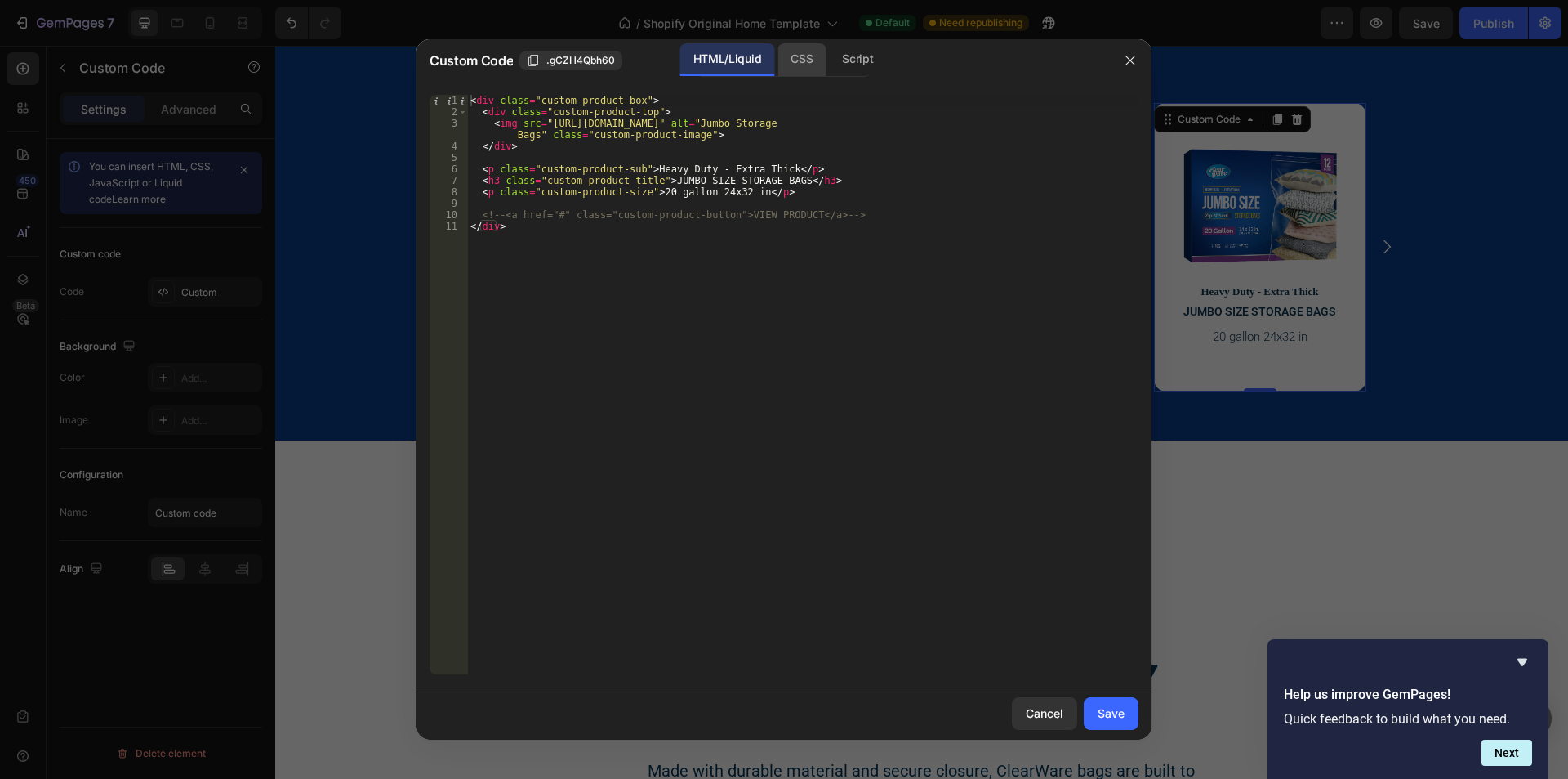
click at [811, 61] on div "CSS" at bounding box center [801, 60] width 49 height 33
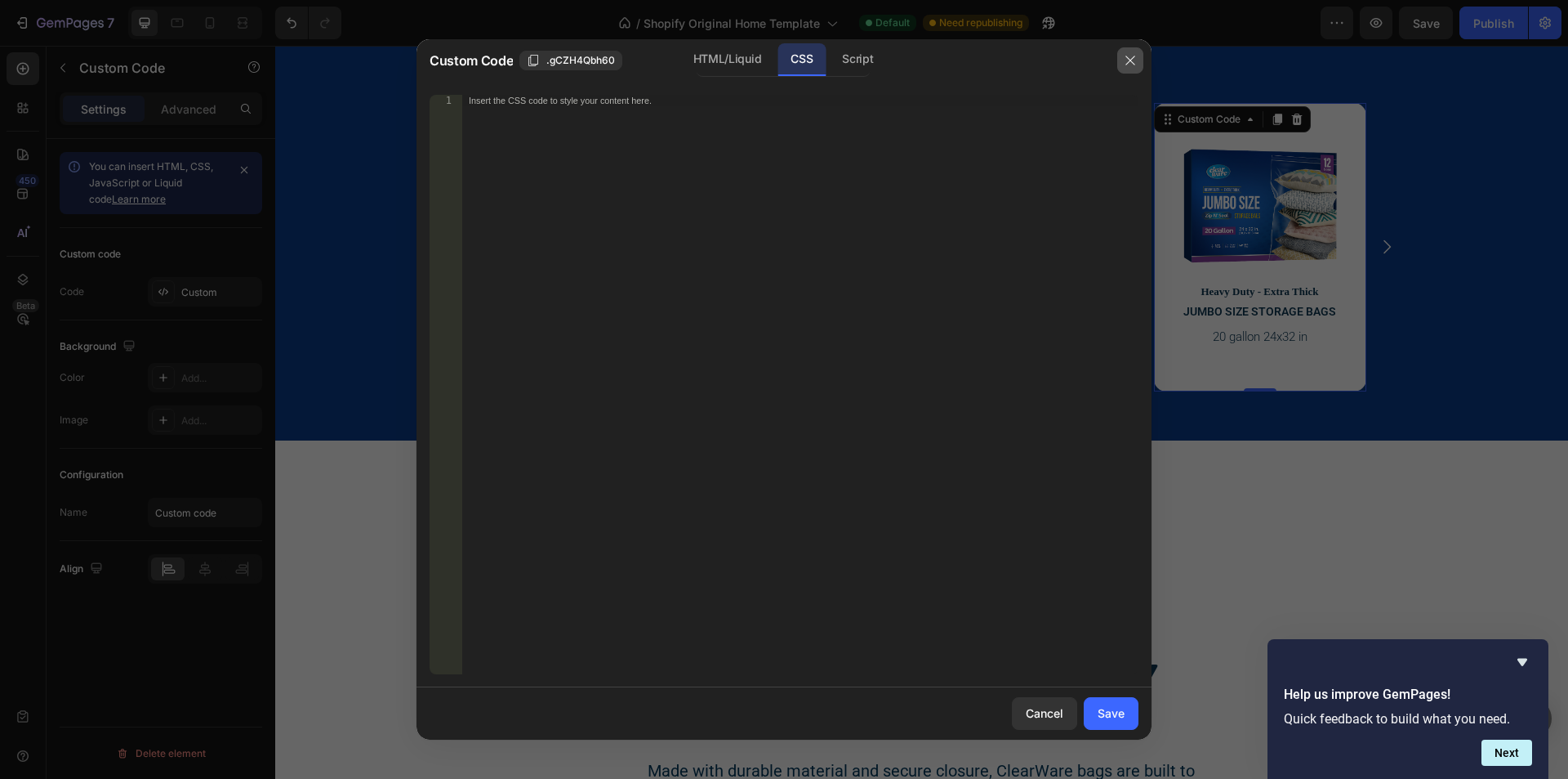
click at [1125, 67] on button "button" at bounding box center [1131, 61] width 26 height 26
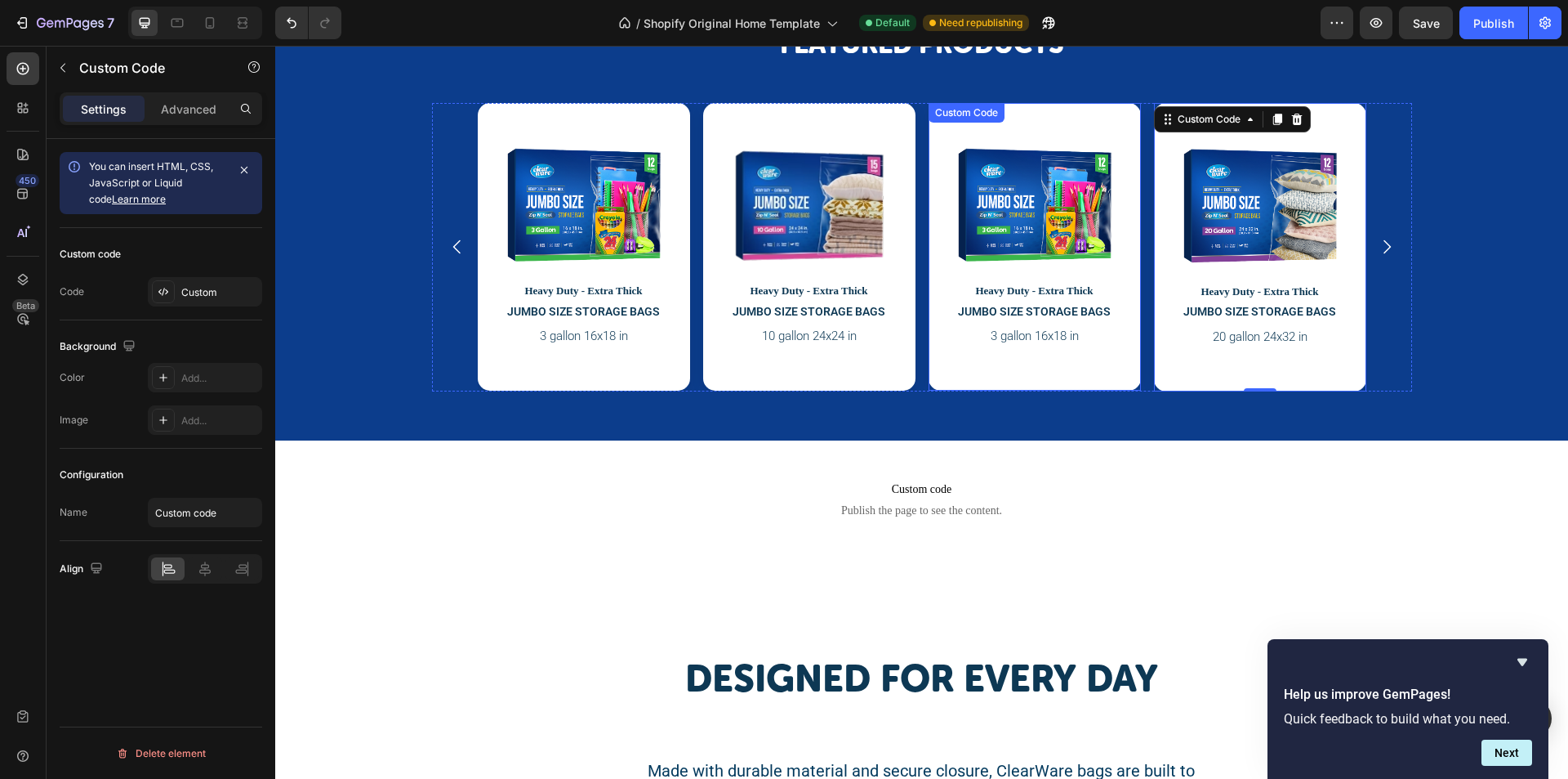
click at [1047, 169] on img at bounding box center [1034, 205] width 155 height 115
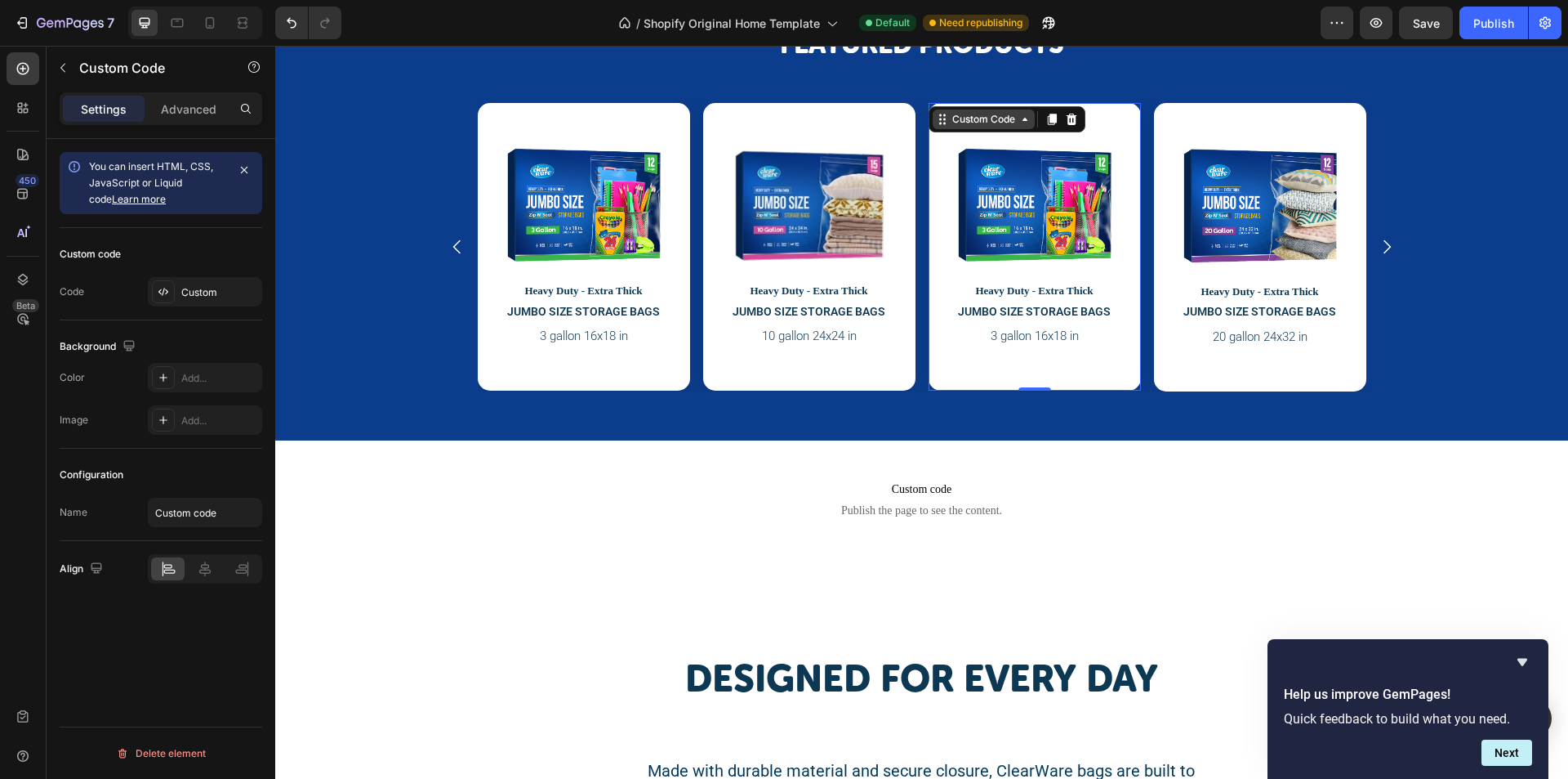
click at [995, 118] on div "Custom Code" at bounding box center [984, 119] width 69 height 15
click at [209, 295] on div "Custom" at bounding box center [219, 292] width 76 height 15
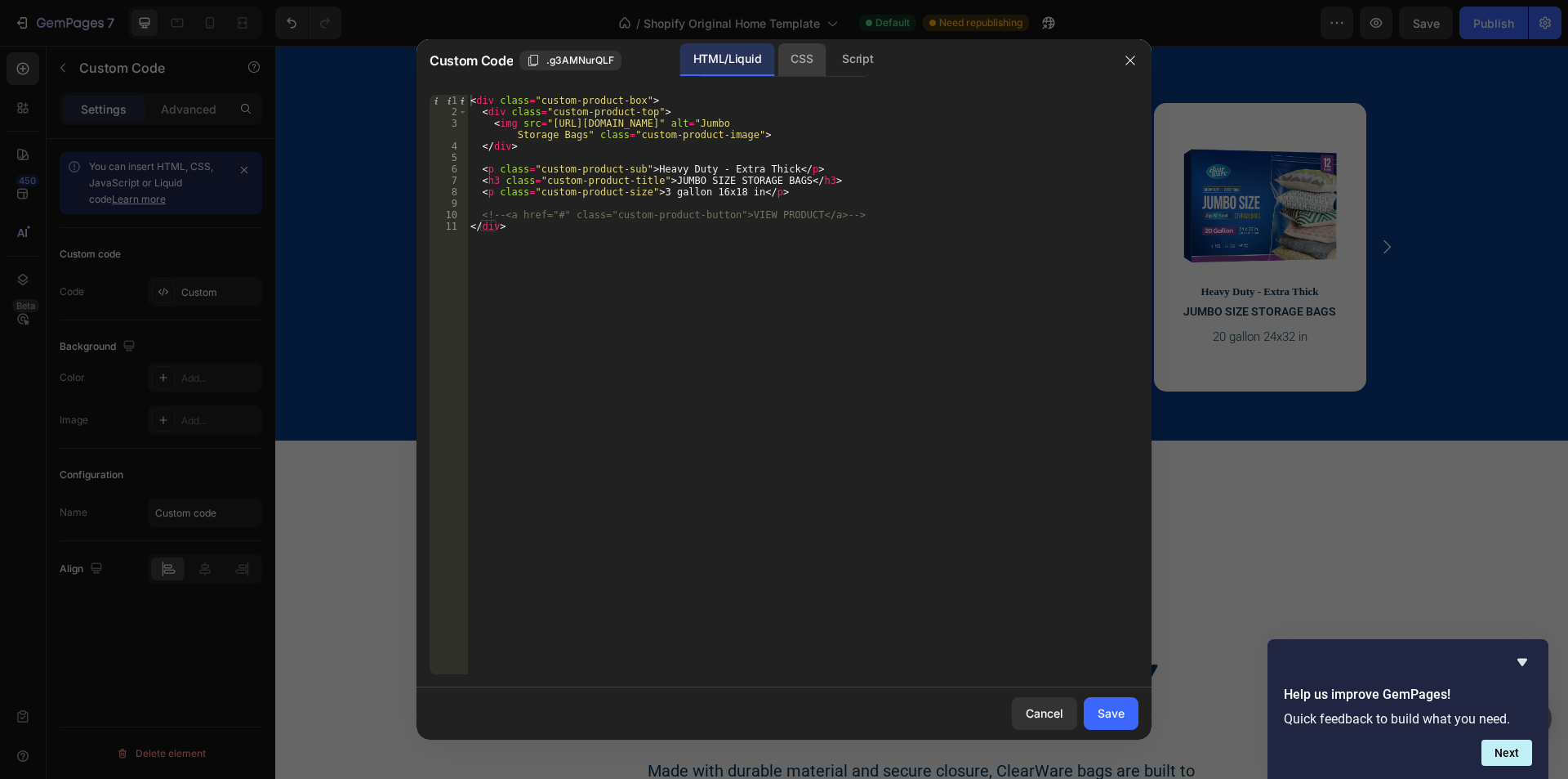
click at [806, 71] on div "CSS" at bounding box center [801, 60] width 49 height 33
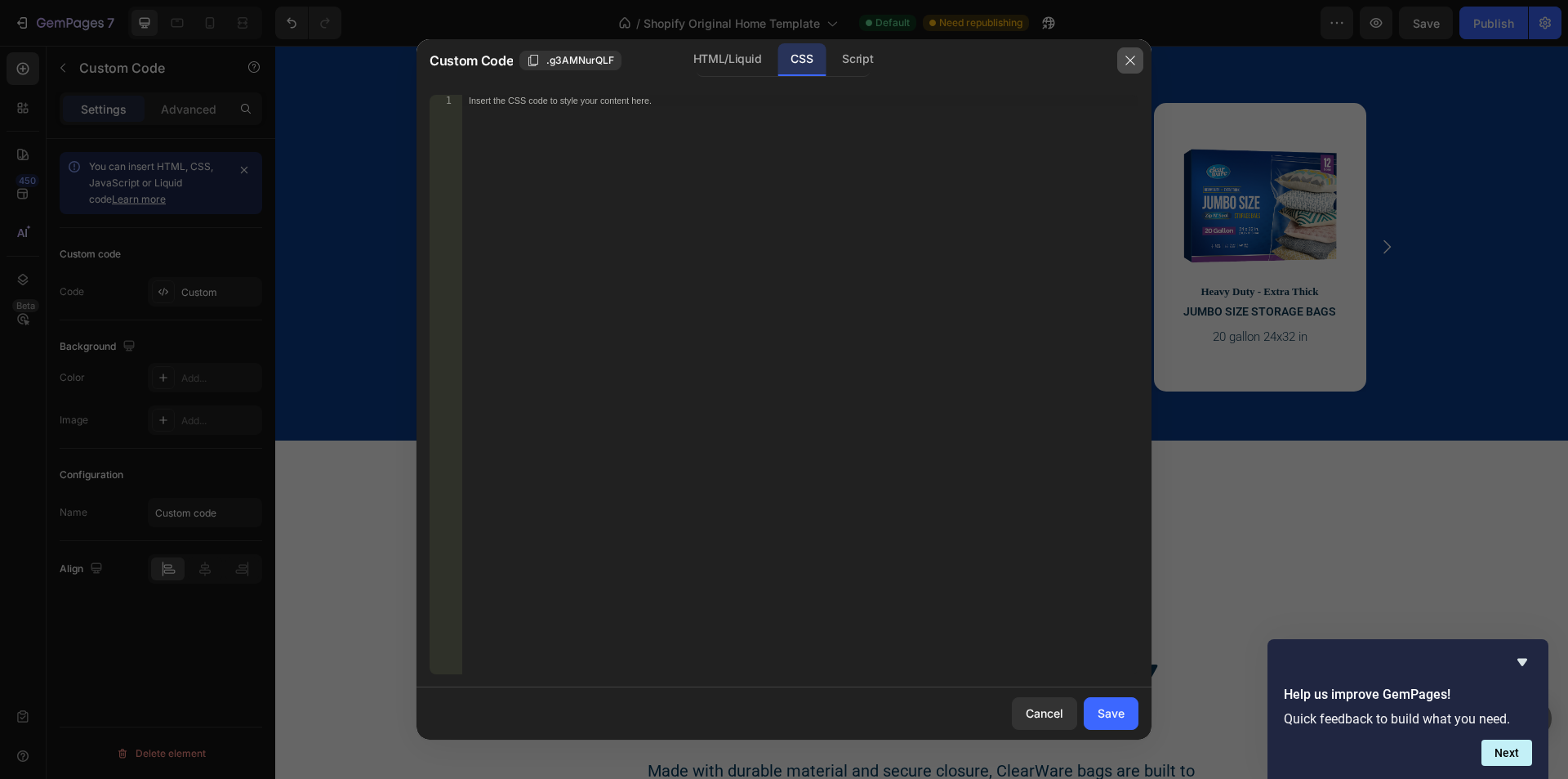
click at [1128, 57] on icon "button" at bounding box center [1130, 60] width 9 height 9
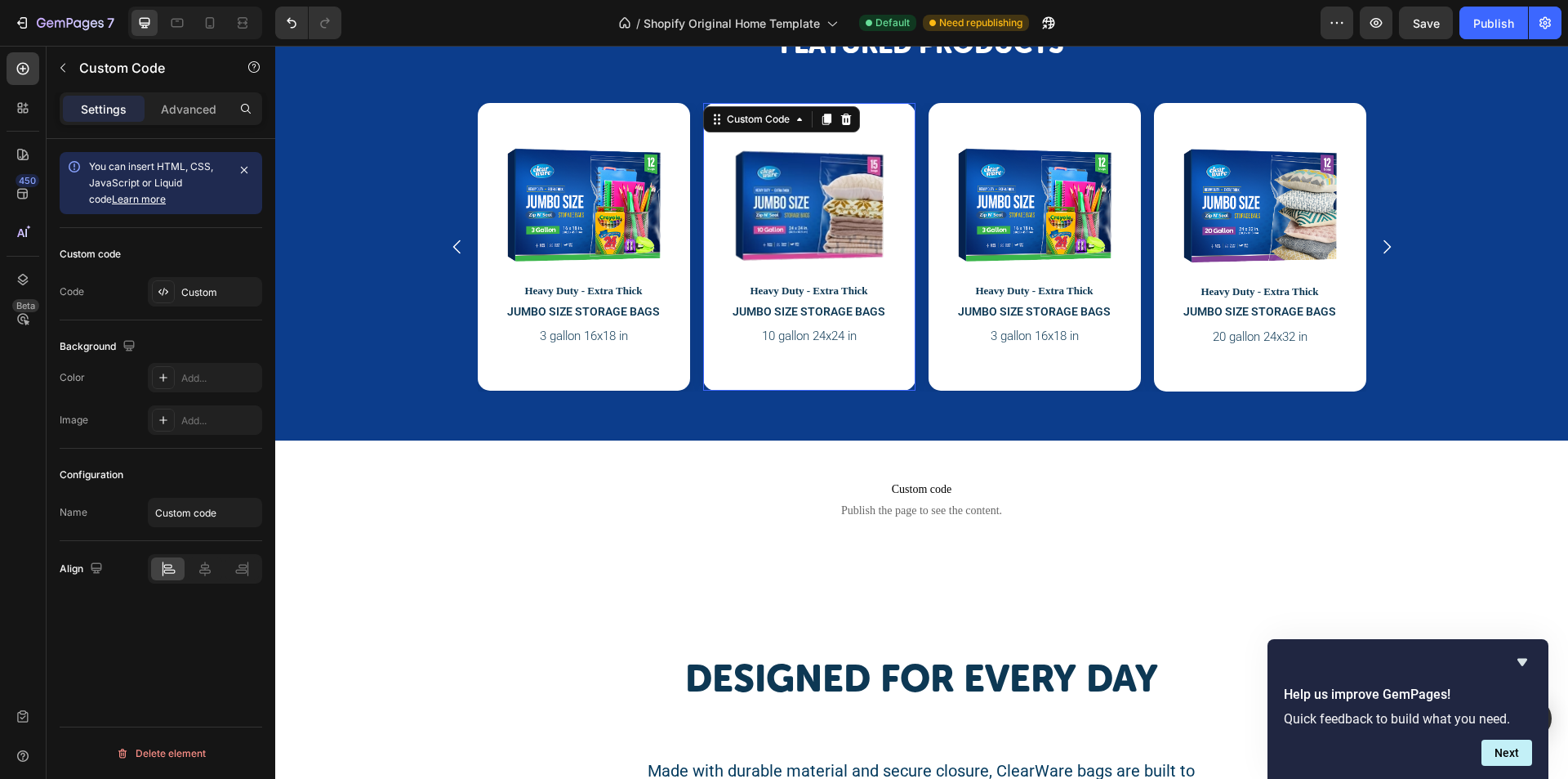
click at [826, 157] on img at bounding box center [809, 205] width 155 height 115
click at [183, 282] on div "Custom" at bounding box center [204, 292] width 114 height 30
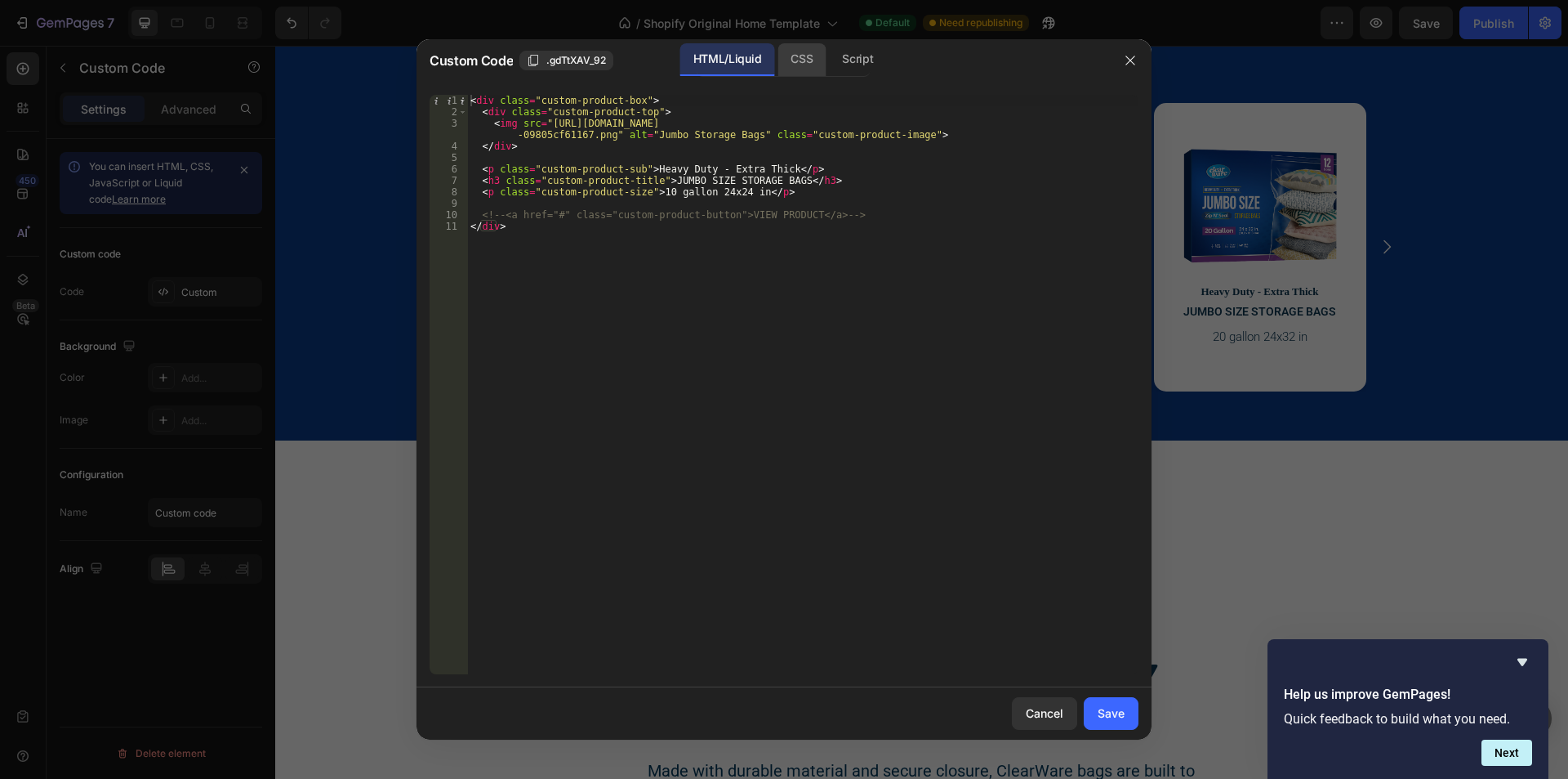
click at [792, 65] on div "CSS" at bounding box center [801, 60] width 49 height 33
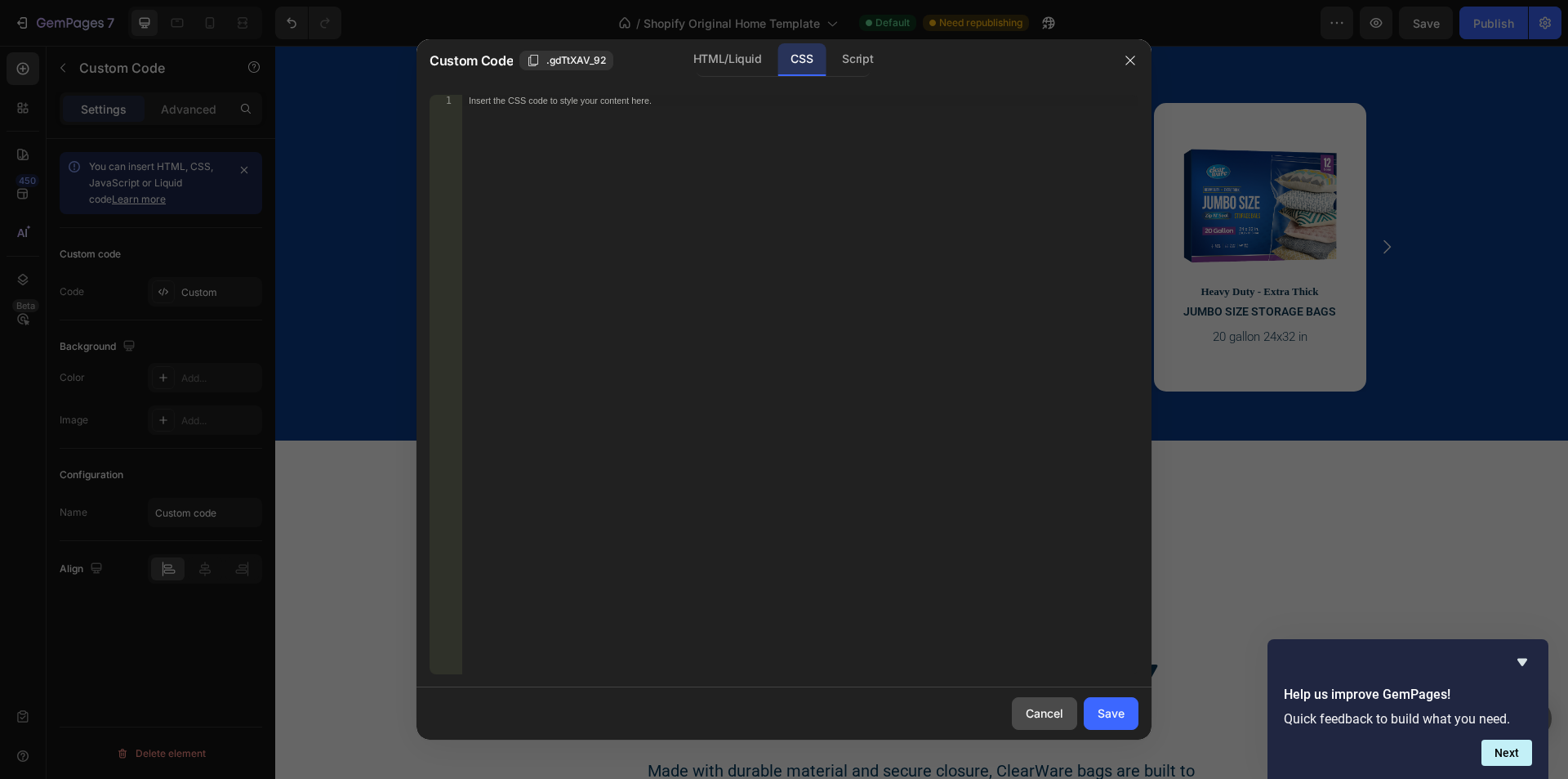
click at [1030, 717] on div "Cancel" at bounding box center [1044, 713] width 38 height 17
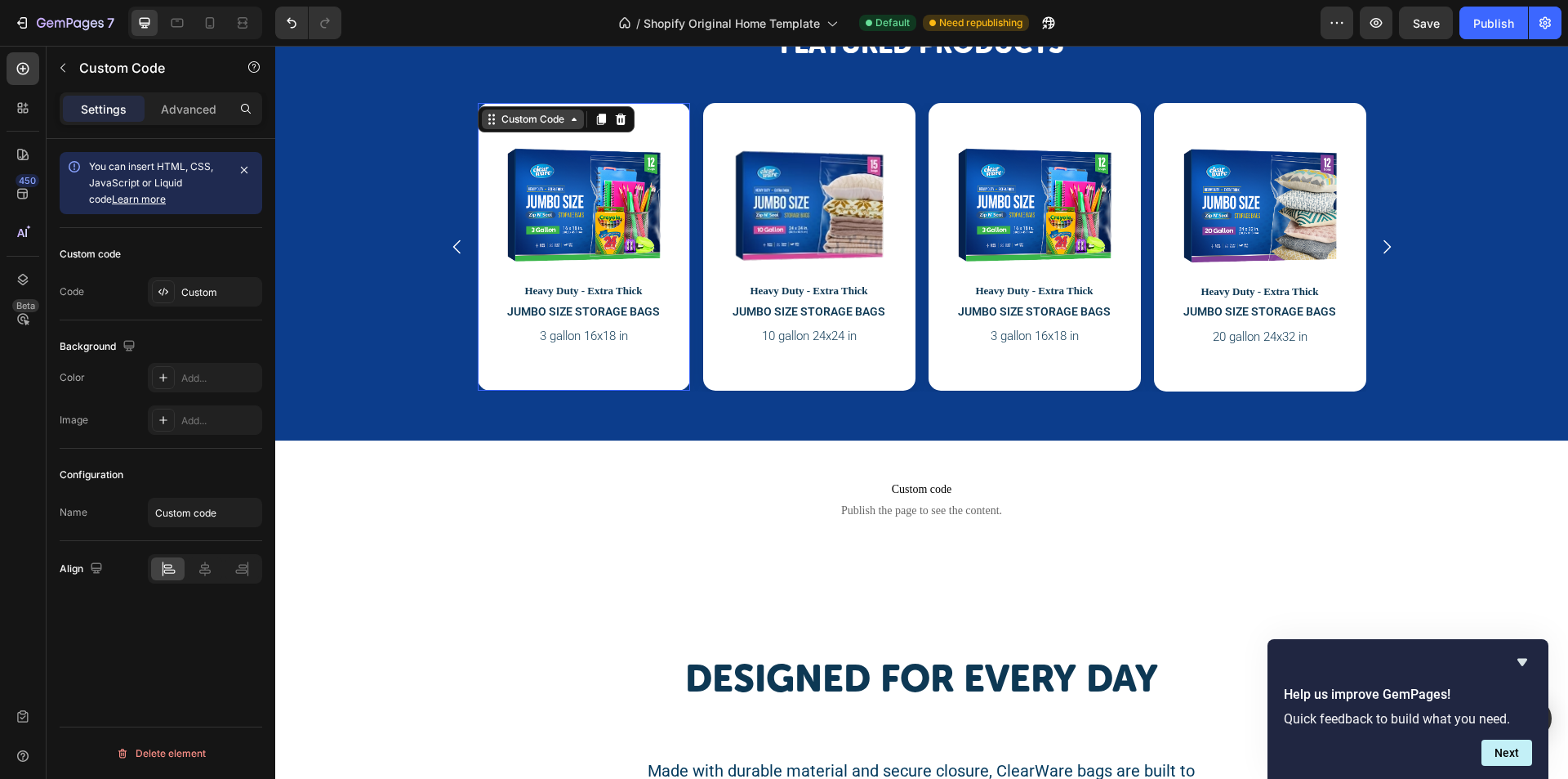
click at [529, 113] on div "Custom Code" at bounding box center [533, 119] width 69 height 15
click at [587, 141] on div at bounding box center [583, 196] width 172 height 148
click at [214, 291] on div "Custom" at bounding box center [219, 292] width 76 height 15
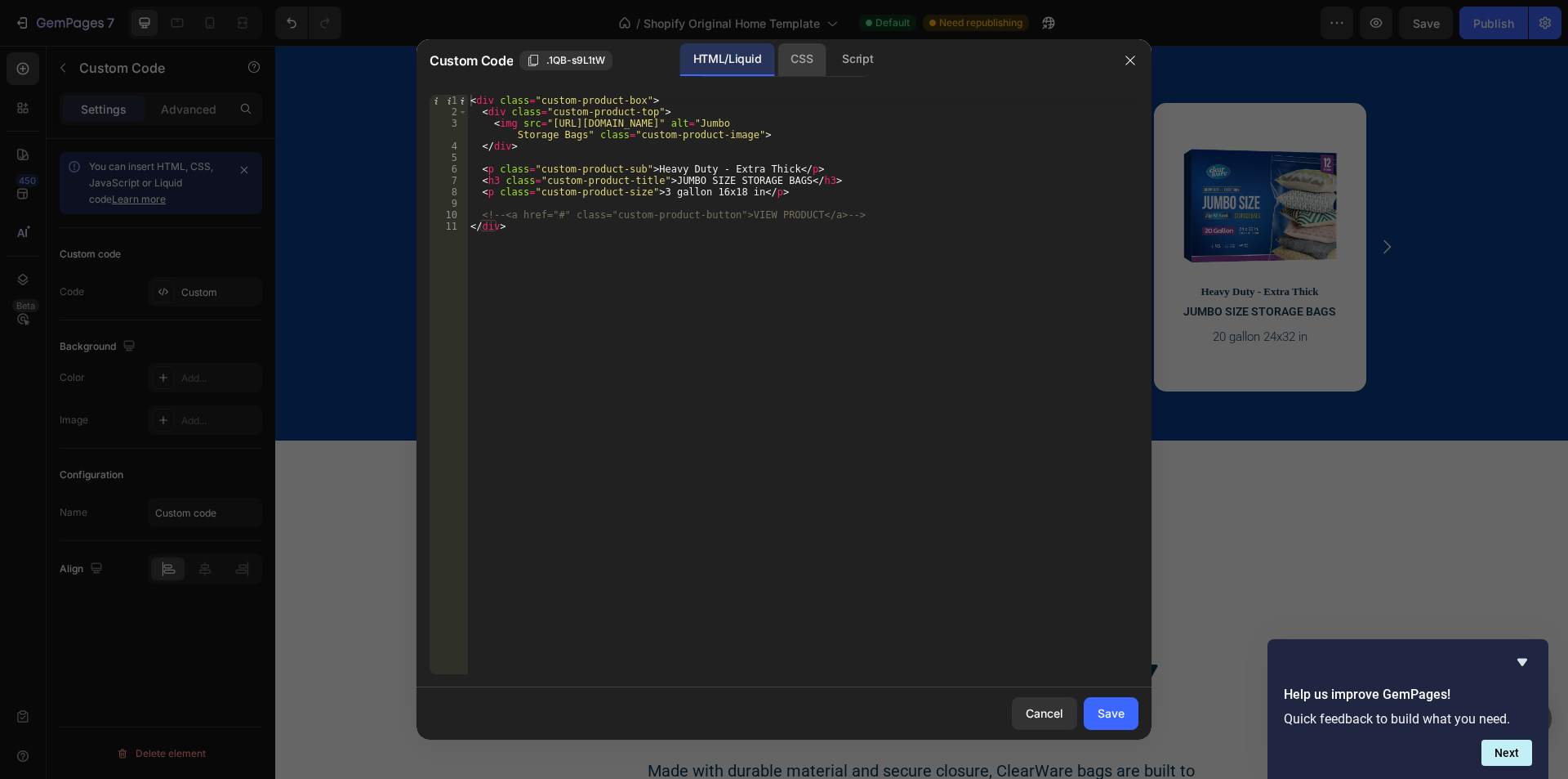
click at [800, 60] on div "CSS" at bounding box center [801, 60] width 49 height 33
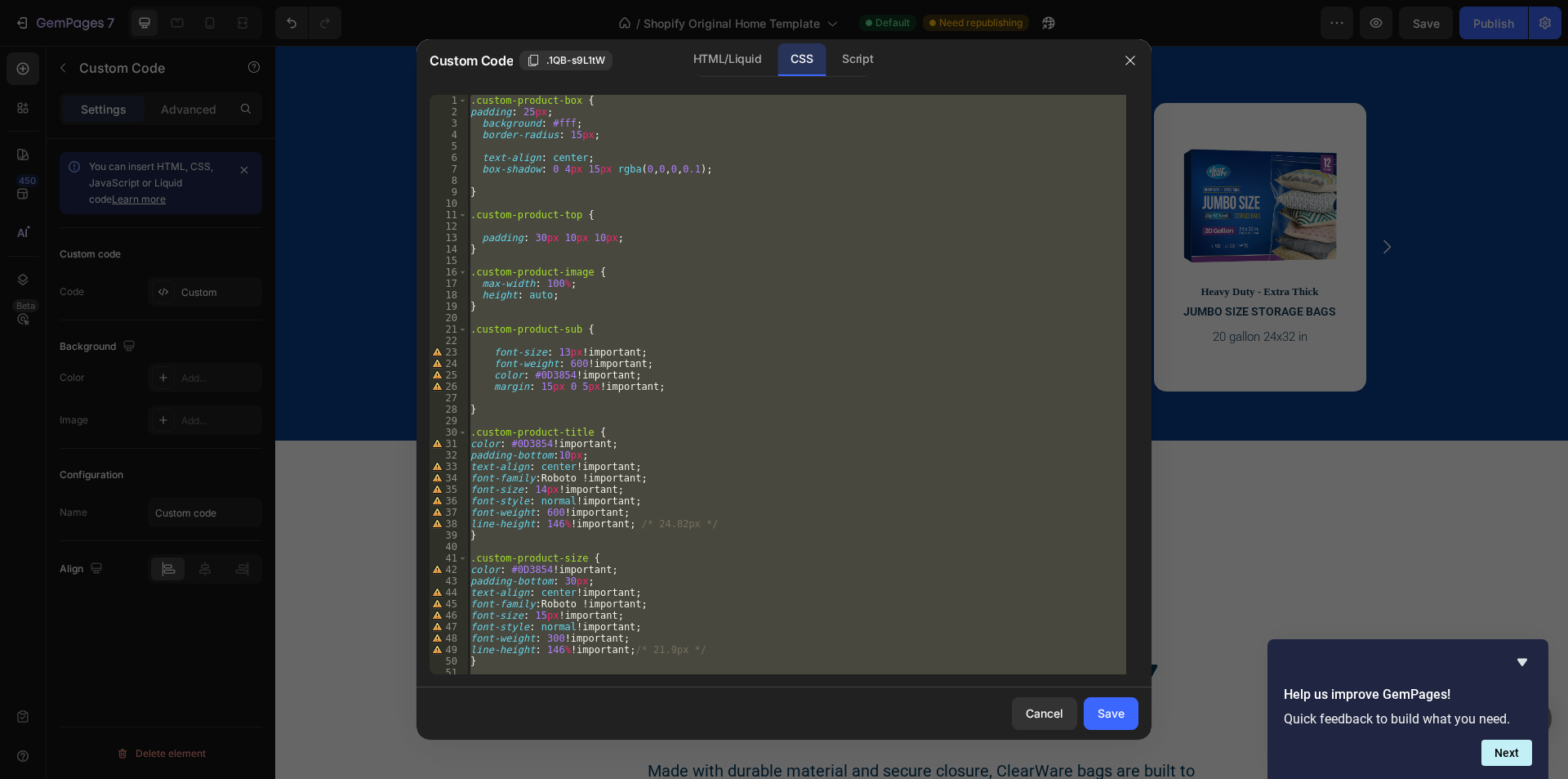
click at [697, 234] on div ".custom-product-box { padding : 25 px ; background : #fff ; border-radius : 15 …" at bounding box center [796, 385] width 660 height 580
type textarea "padding: 30px 10px 10px;"
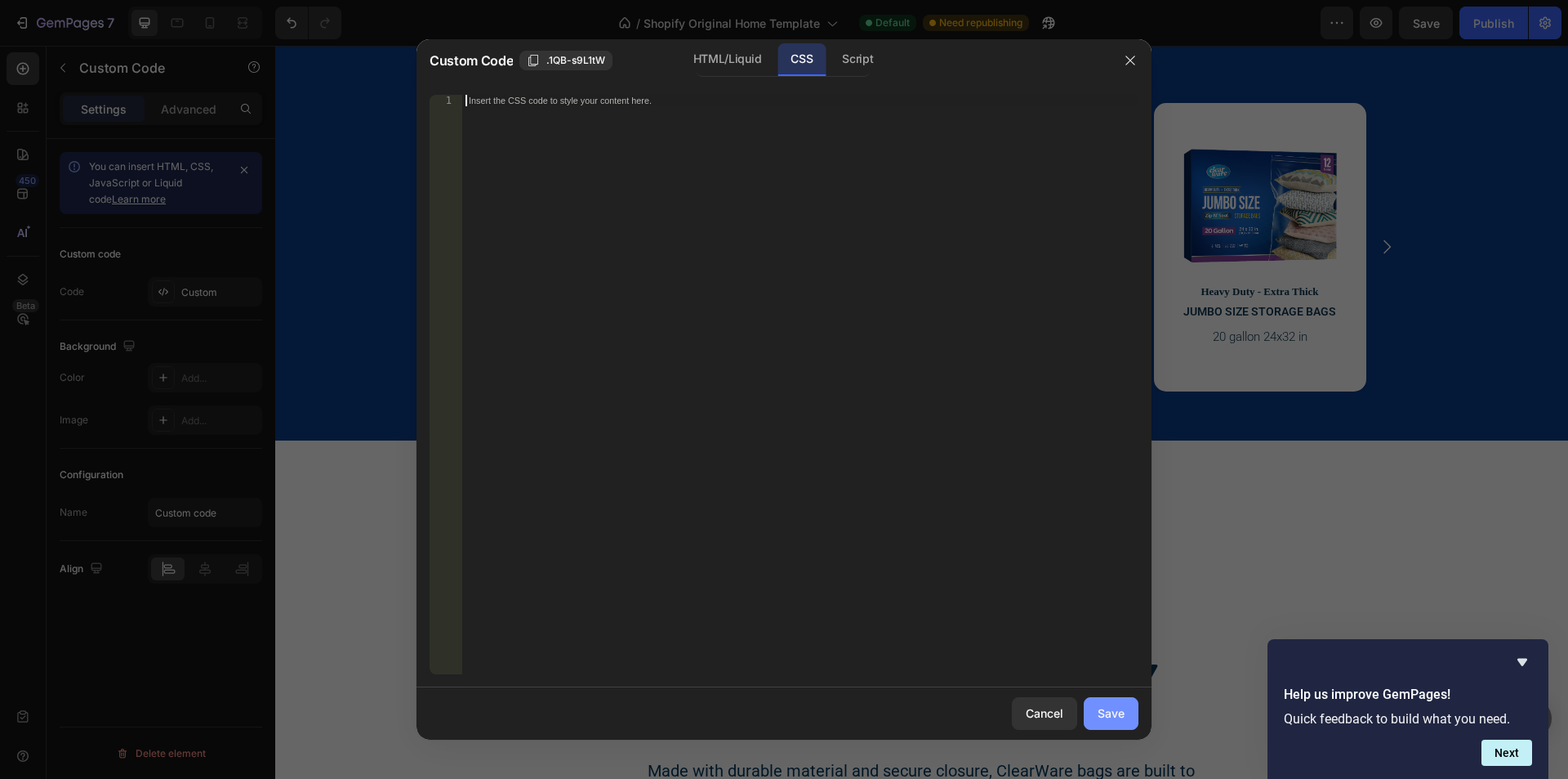
click at [1123, 706] on div "Save" at bounding box center [1111, 713] width 27 height 17
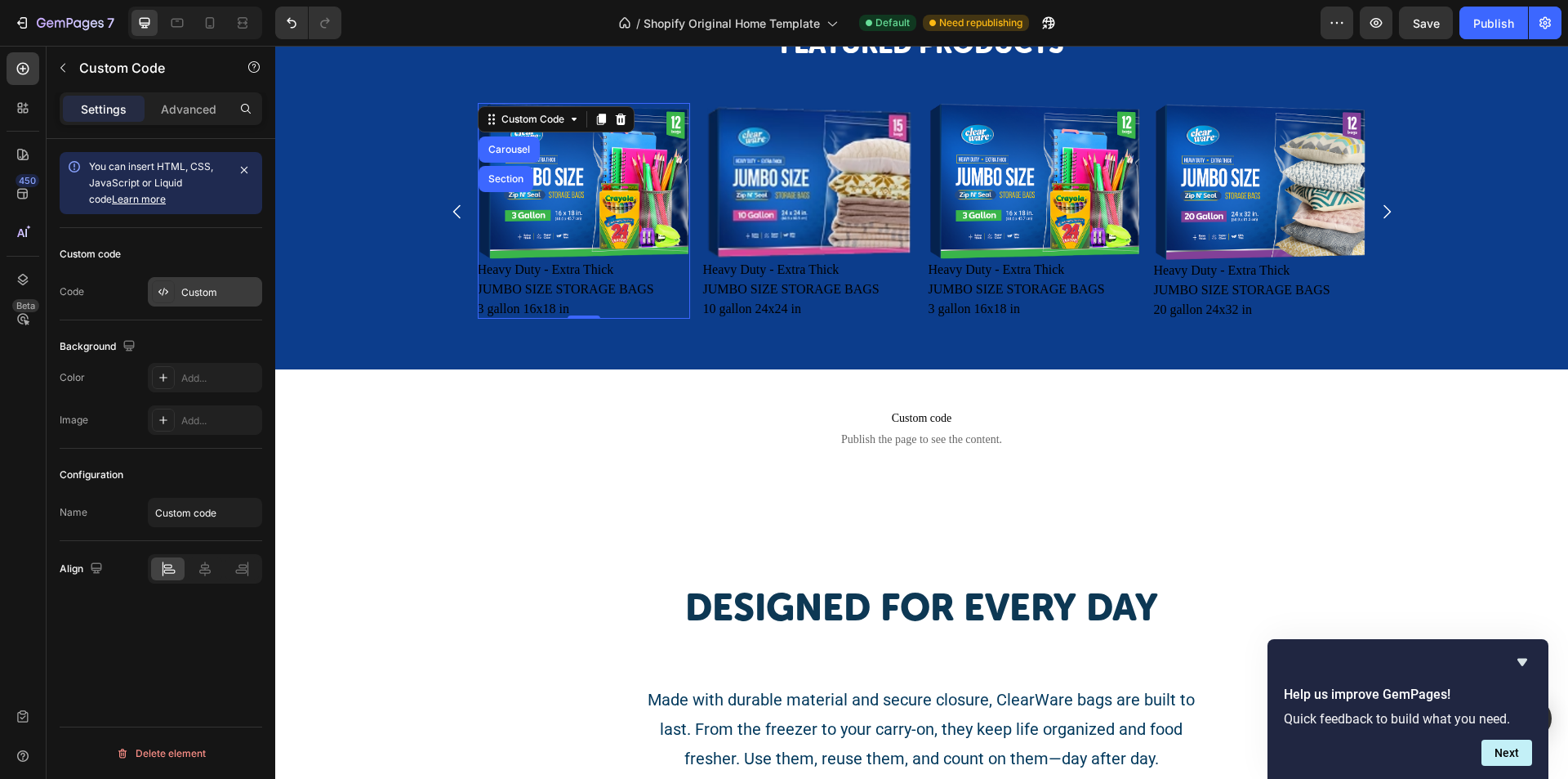
click at [205, 286] on div "Custom" at bounding box center [219, 292] width 76 height 15
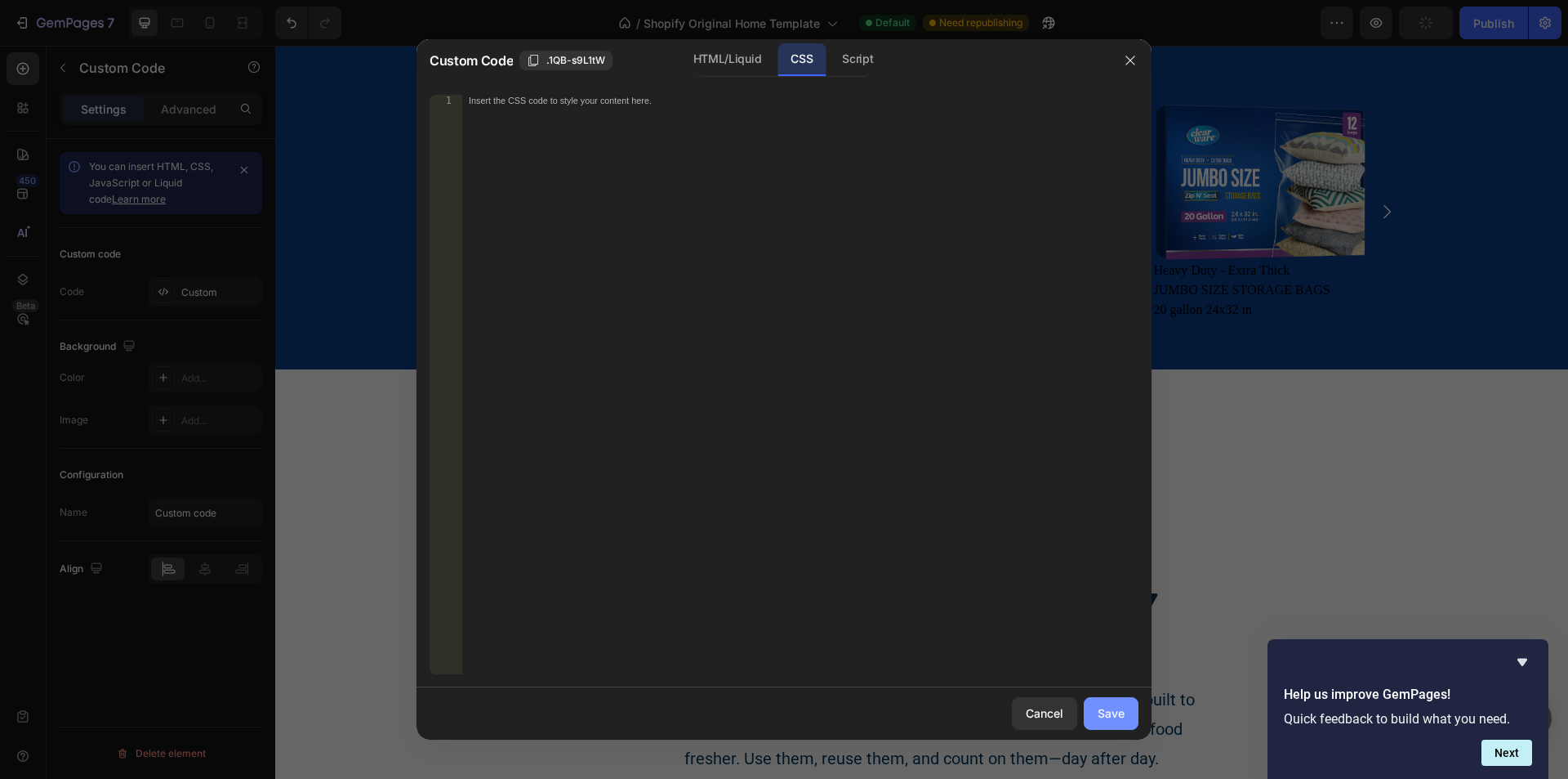
click at [1133, 711] on button "Save" at bounding box center [1111, 714] width 55 height 33
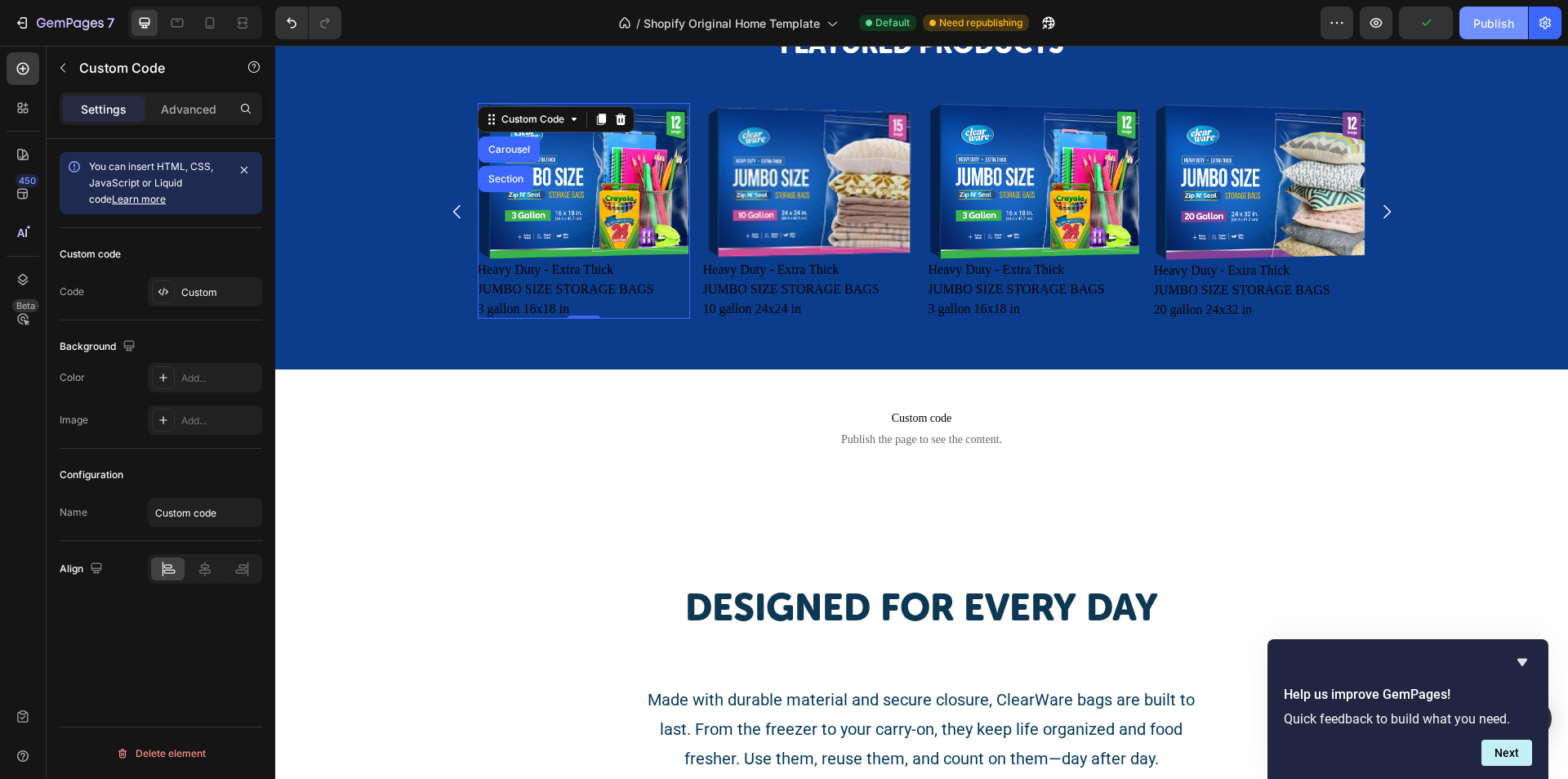
click at [1489, 27] on div "Publish" at bounding box center [1494, 23] width 41 height 17
click at [1333, 21] on icon "button" at bounding box center [1337, 23] width 16 height 16
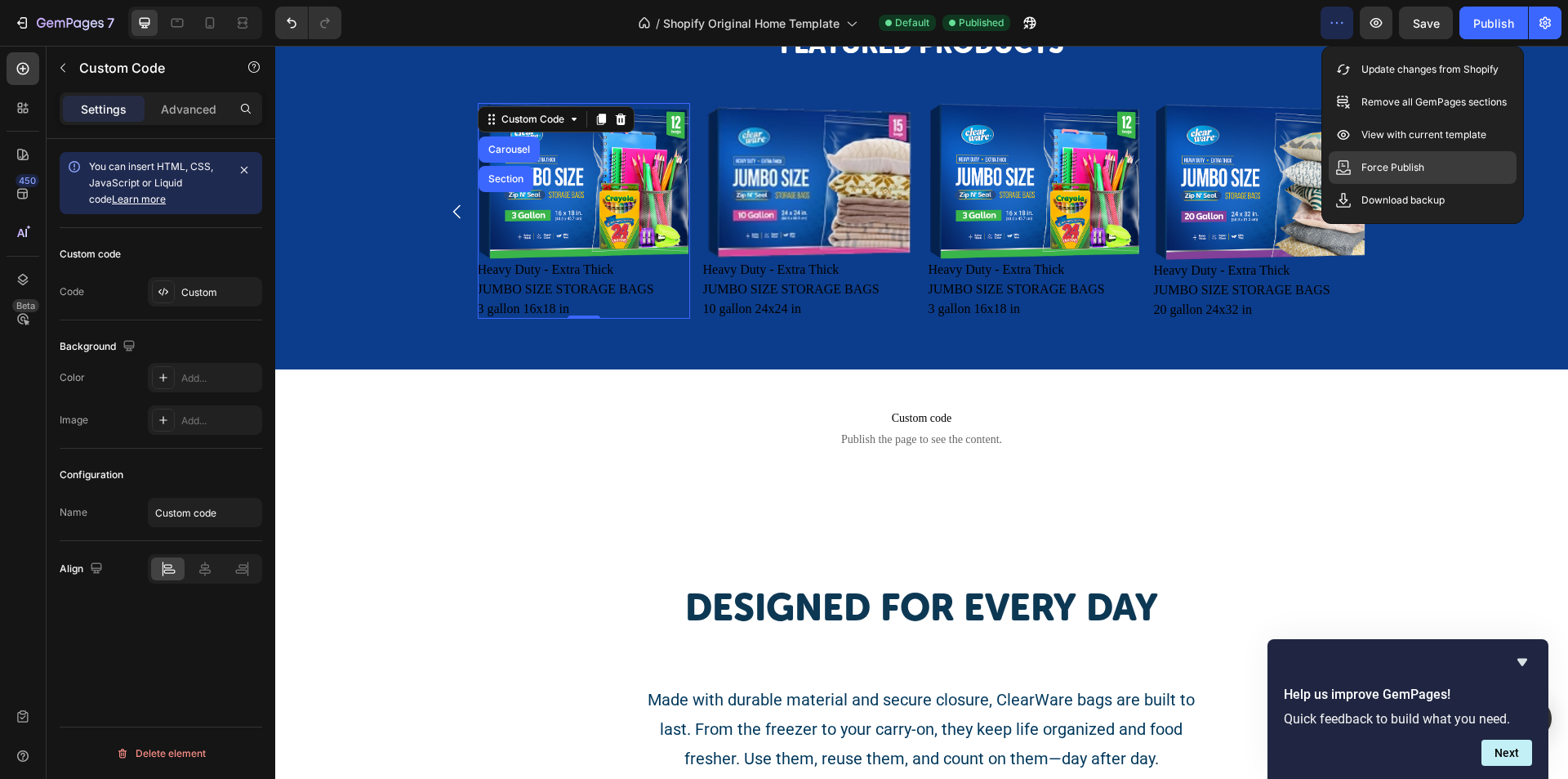
click at [1387, 165] on p "Force Publish" at bounding box center [1392, 168] width 62 height 16
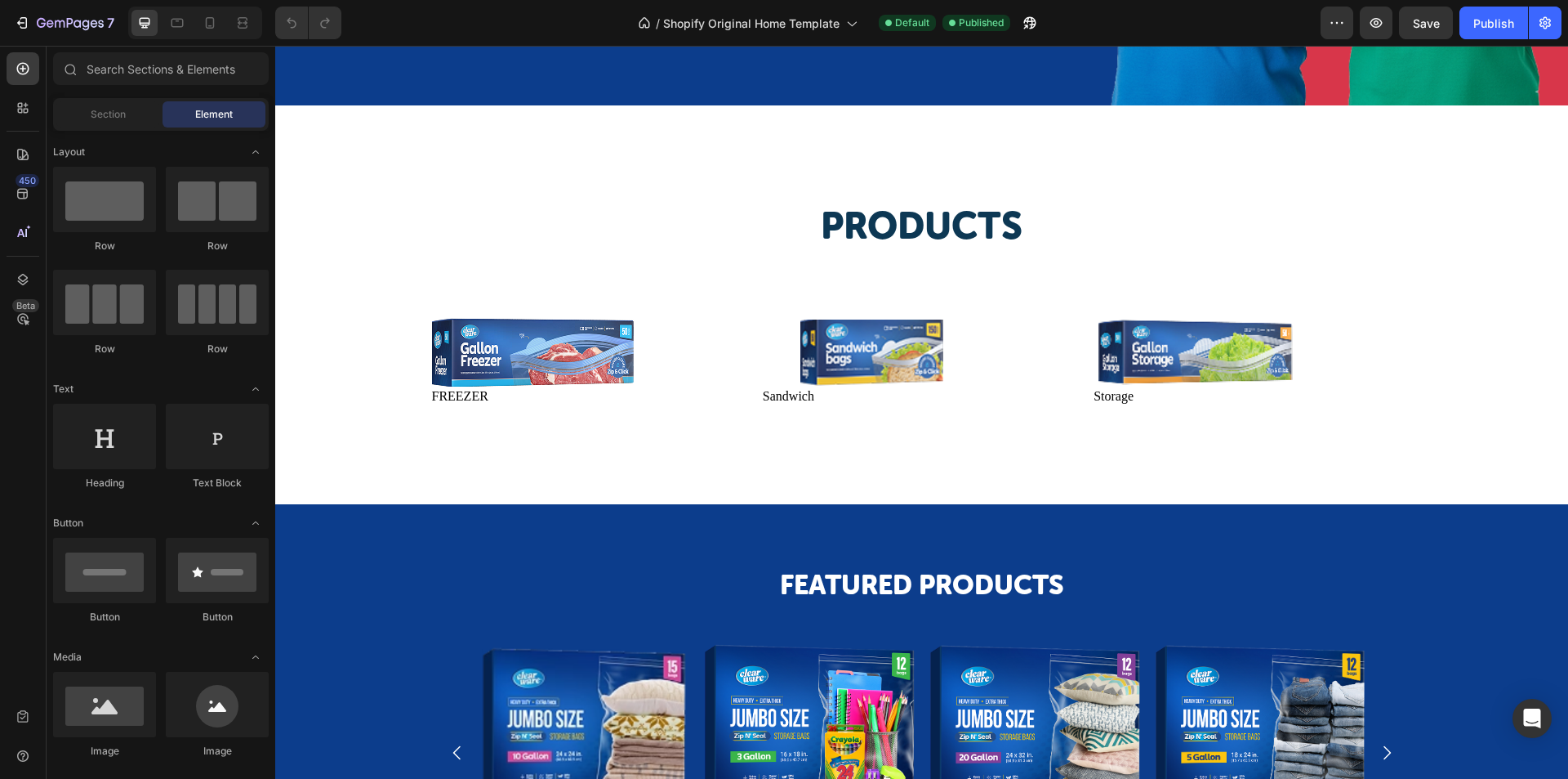
scroll to position [1144, 0]
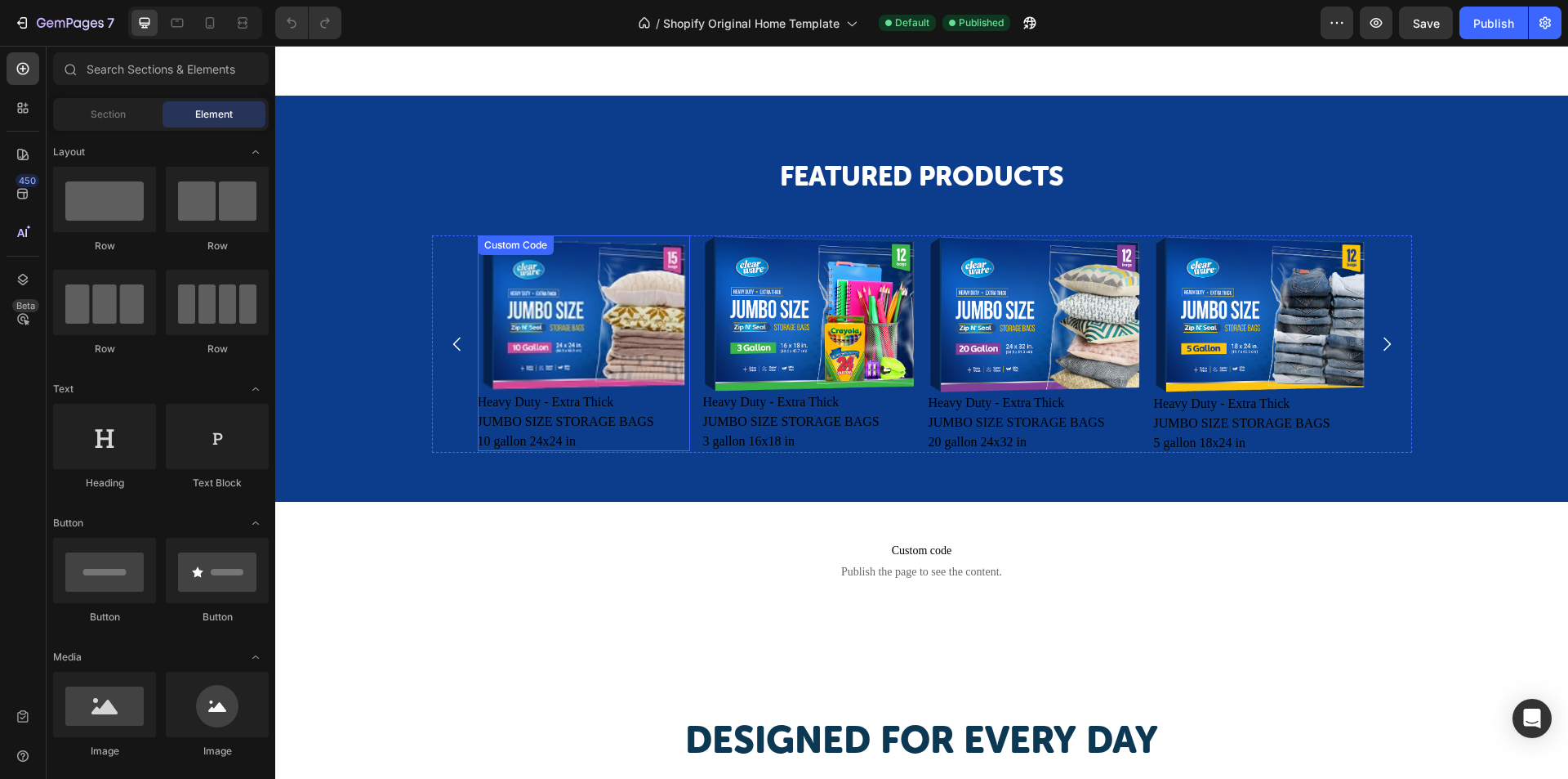
click at [517, 243] on div "Custom Code" at bounding box center [516, 245] width 69 height 15
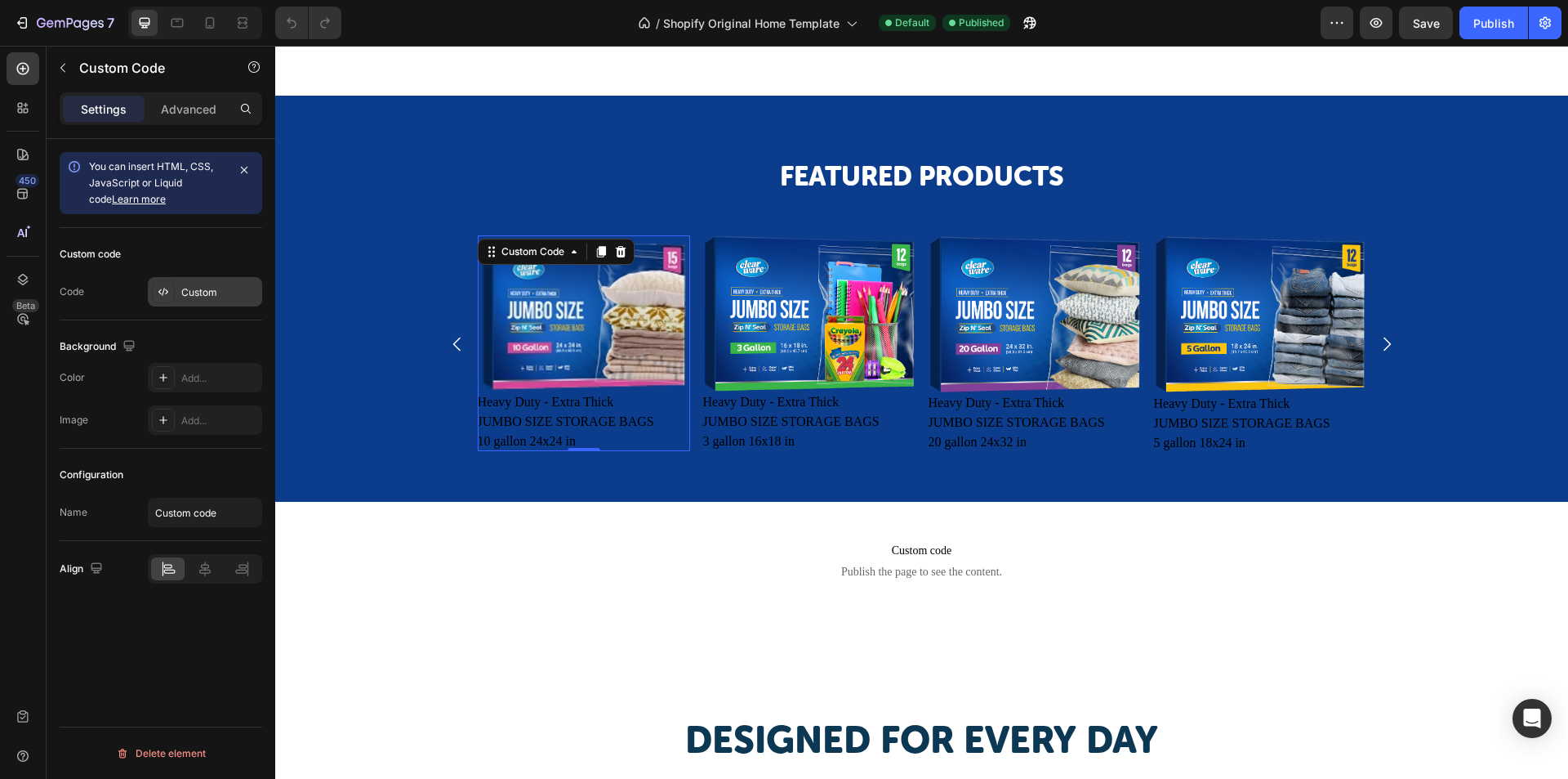
click at [215, 304] on div "Custom" at bounding box center [204, 292] width 114 height 30
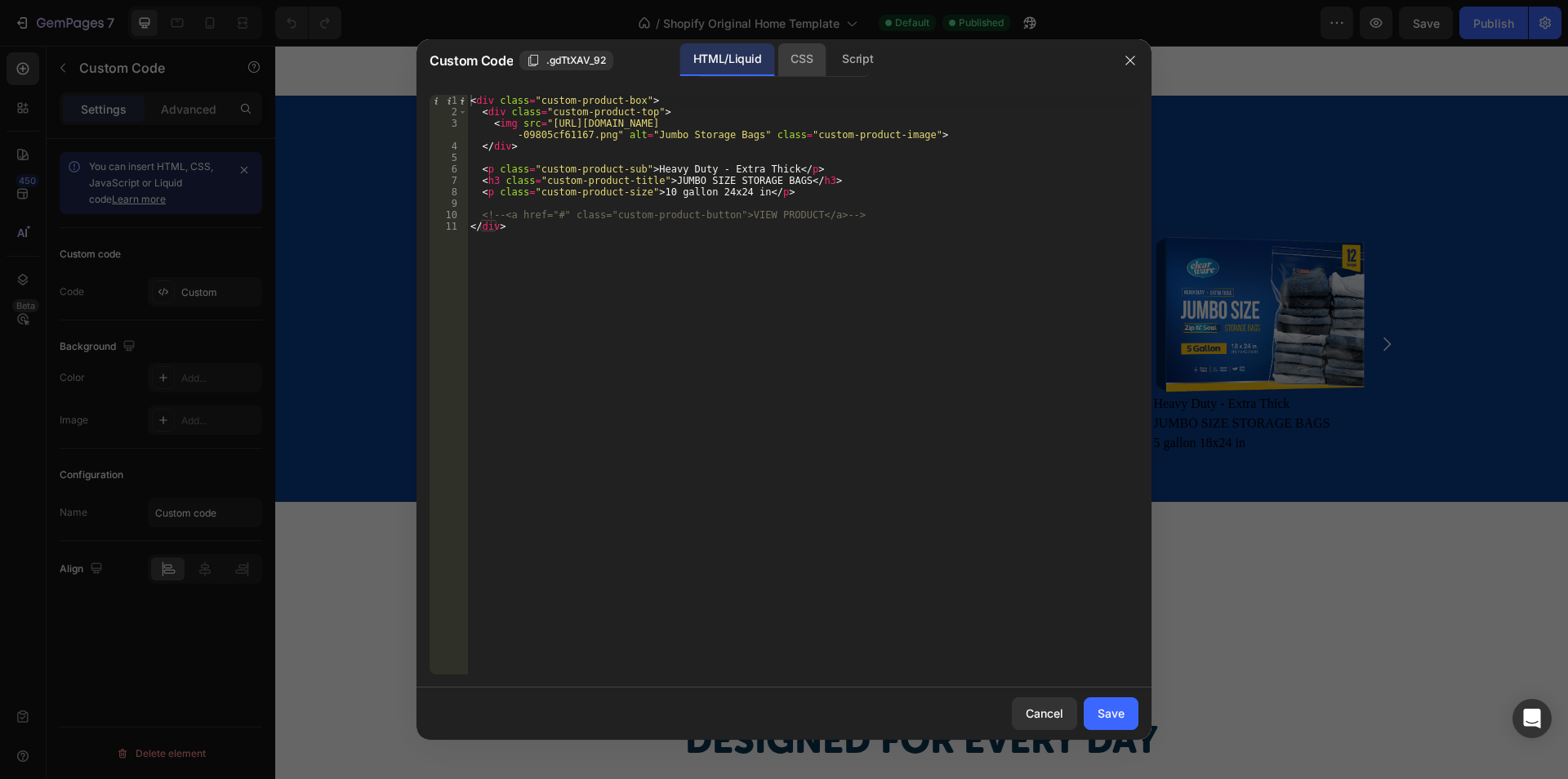
click at [797, 67] on div "CSS" at bounding box center [801, 60] width 49 height 33
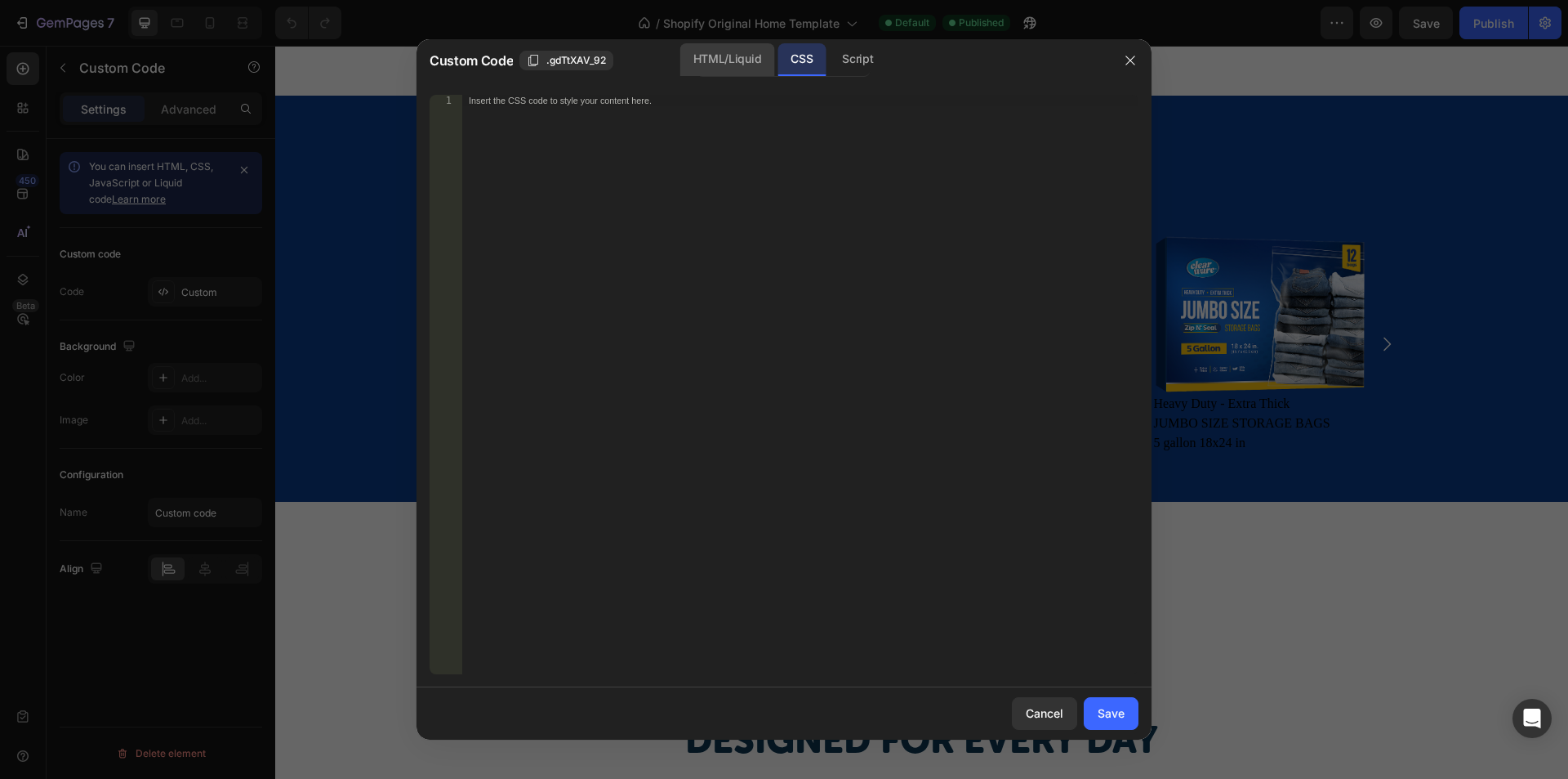
click at [724, 68] on div "HTML/Liquid" at bounding box center [727, 60] width 94 height 33
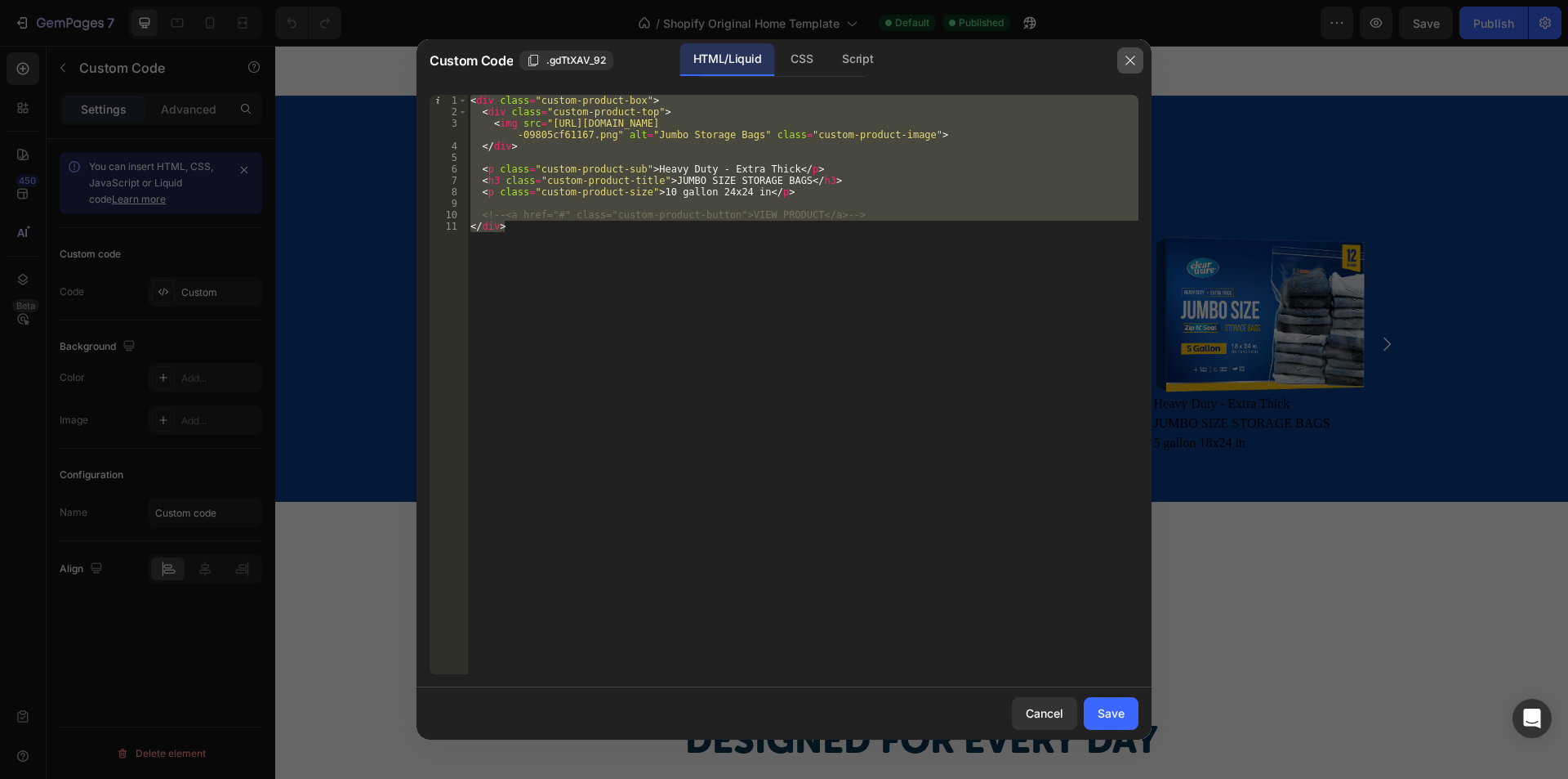
click at [1131, 66] on icon "button" at bounding box center [1130, 60] width 13 height 13
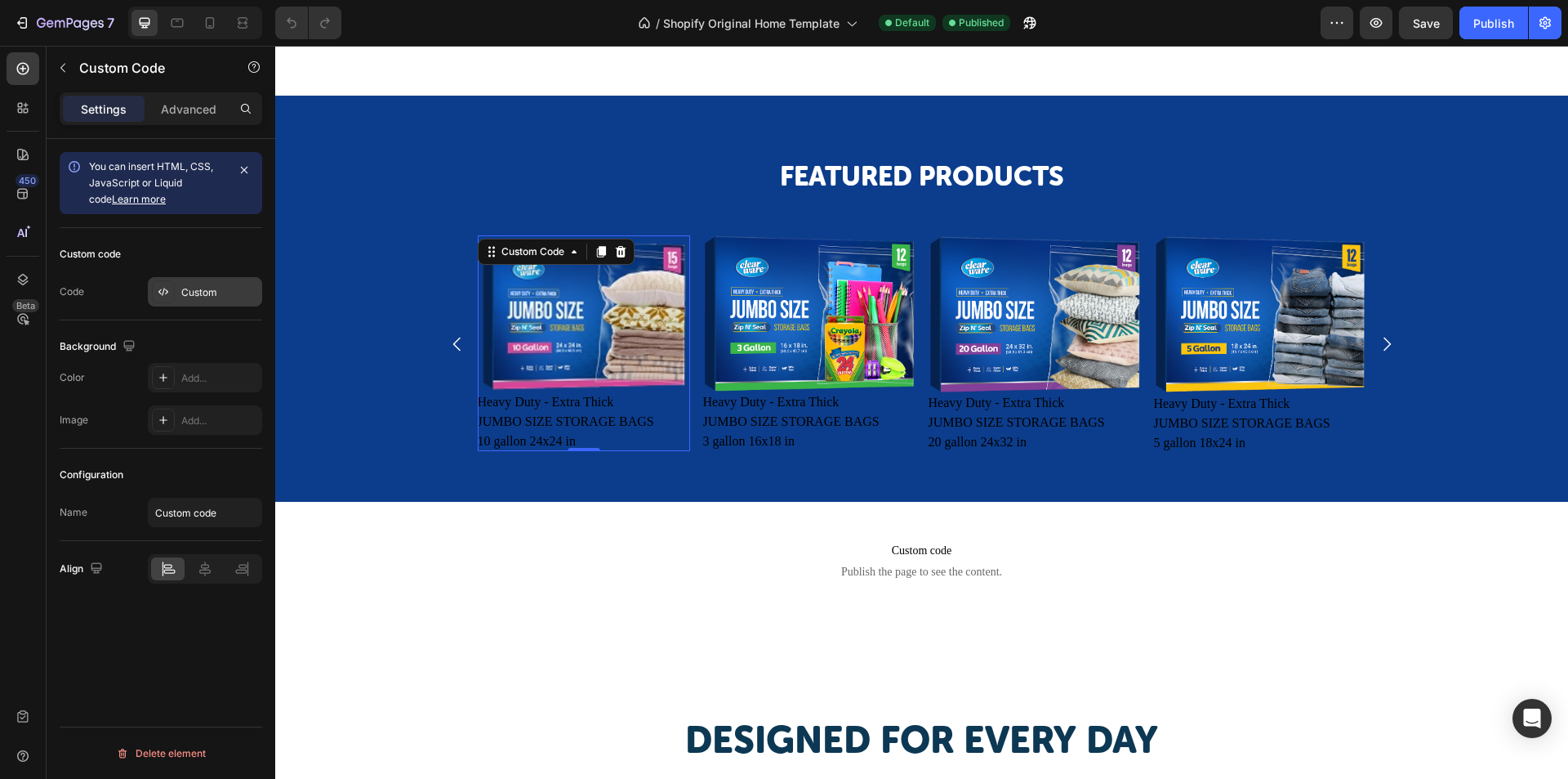
click at [197, 291] on div "Custom" at bounding box center [219, 292] width 76 height 15
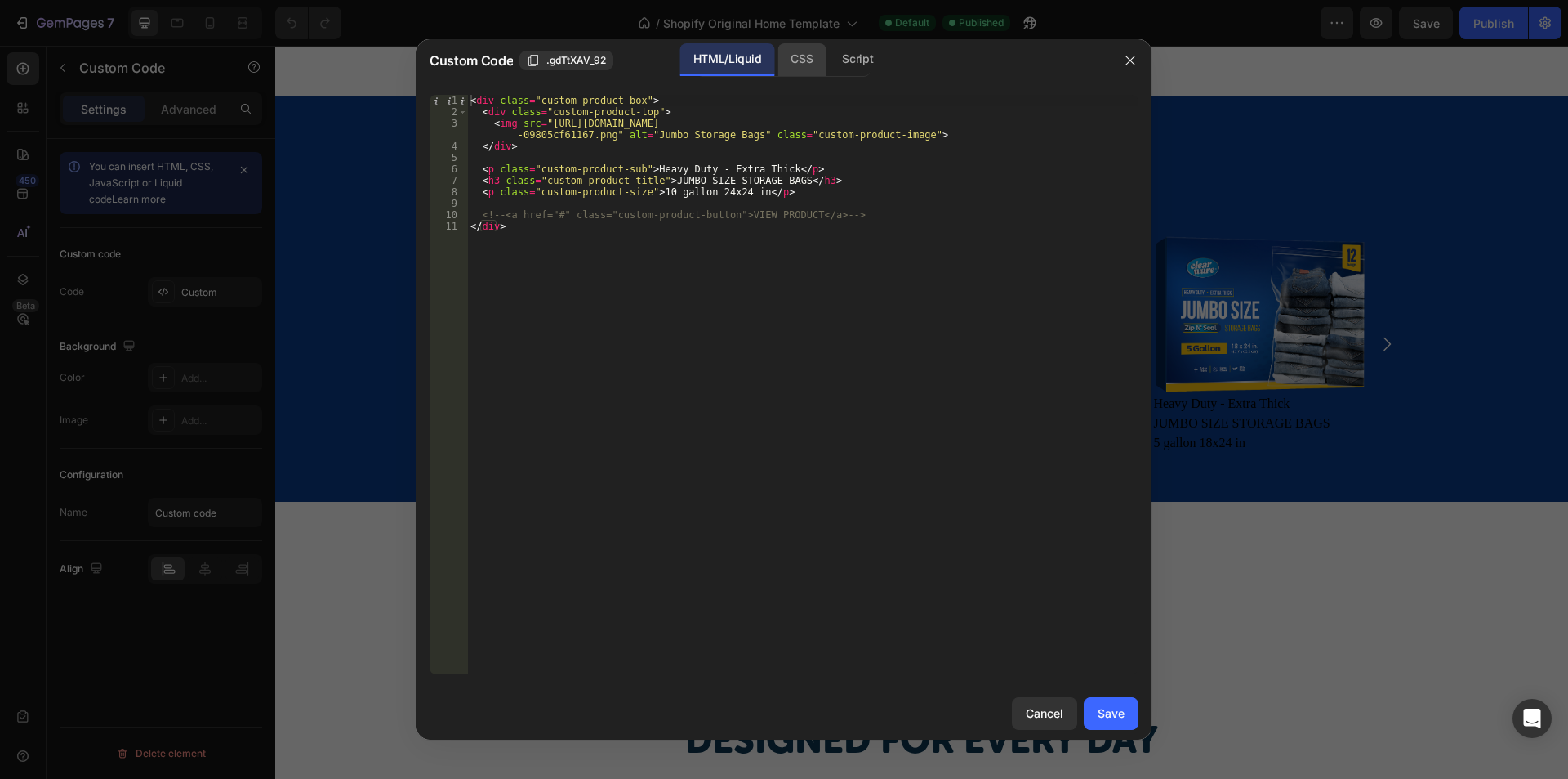
click at [795, 65] on div "CSS" at bounding box center [801, 60] width 49 height 33
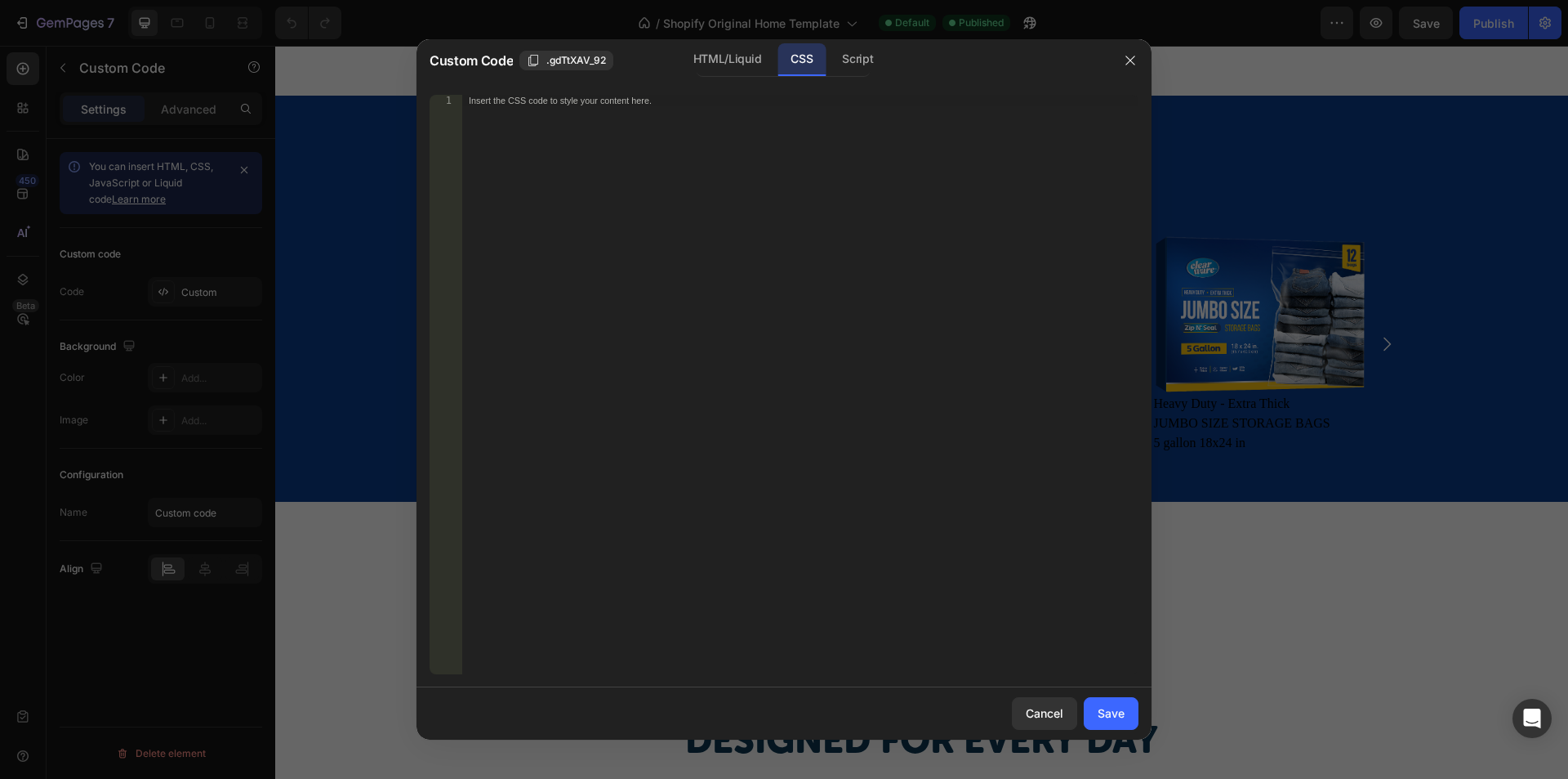
click at [690, 262] on div "Insert the CSS code to style your content here." at bounding box center [800, 396] width 676 height 602
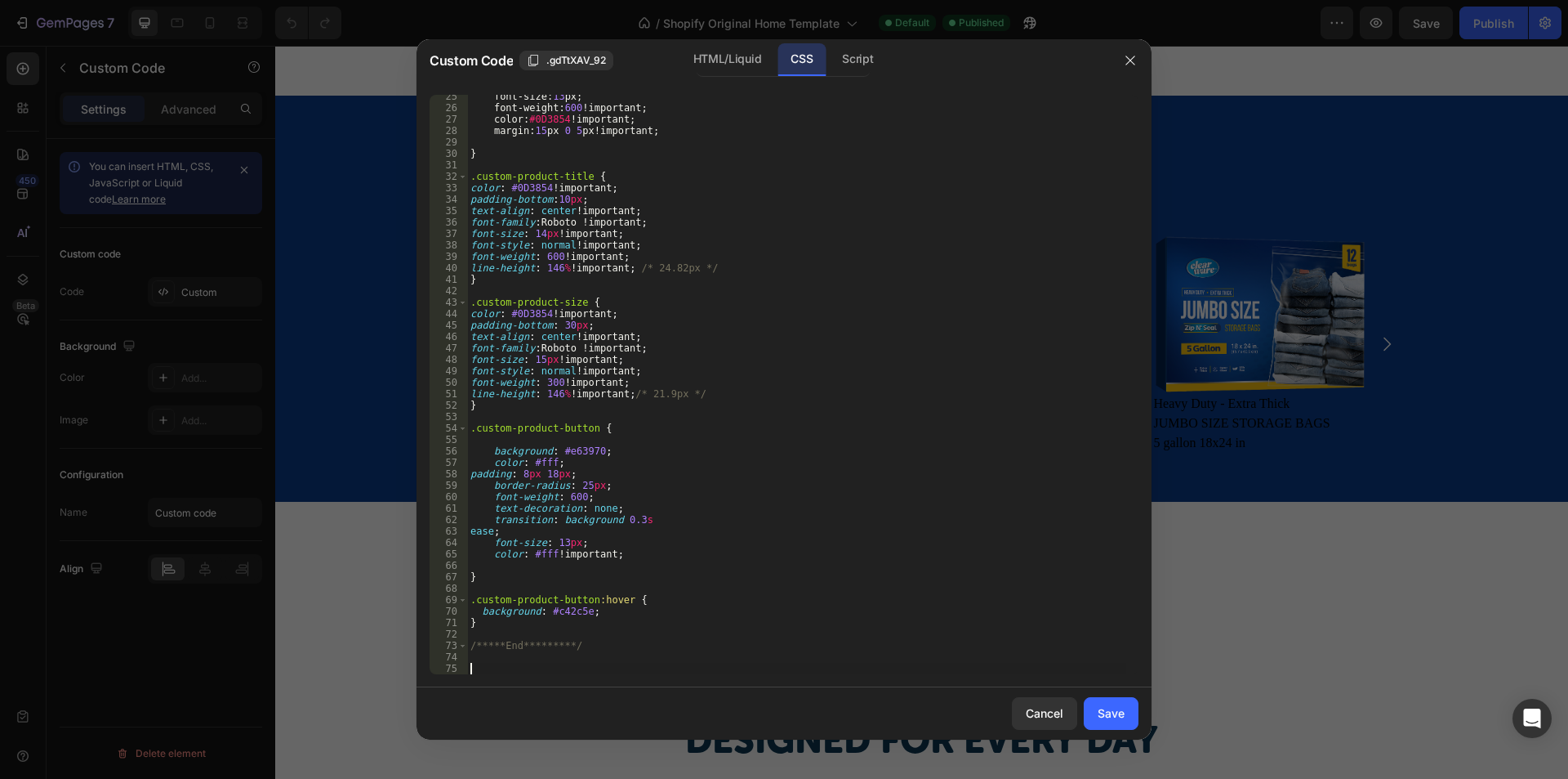
scroll to position [279, 0]
click at [1118, 722] on button "Save" at bounding box center [1111, 714] width 55 height 33
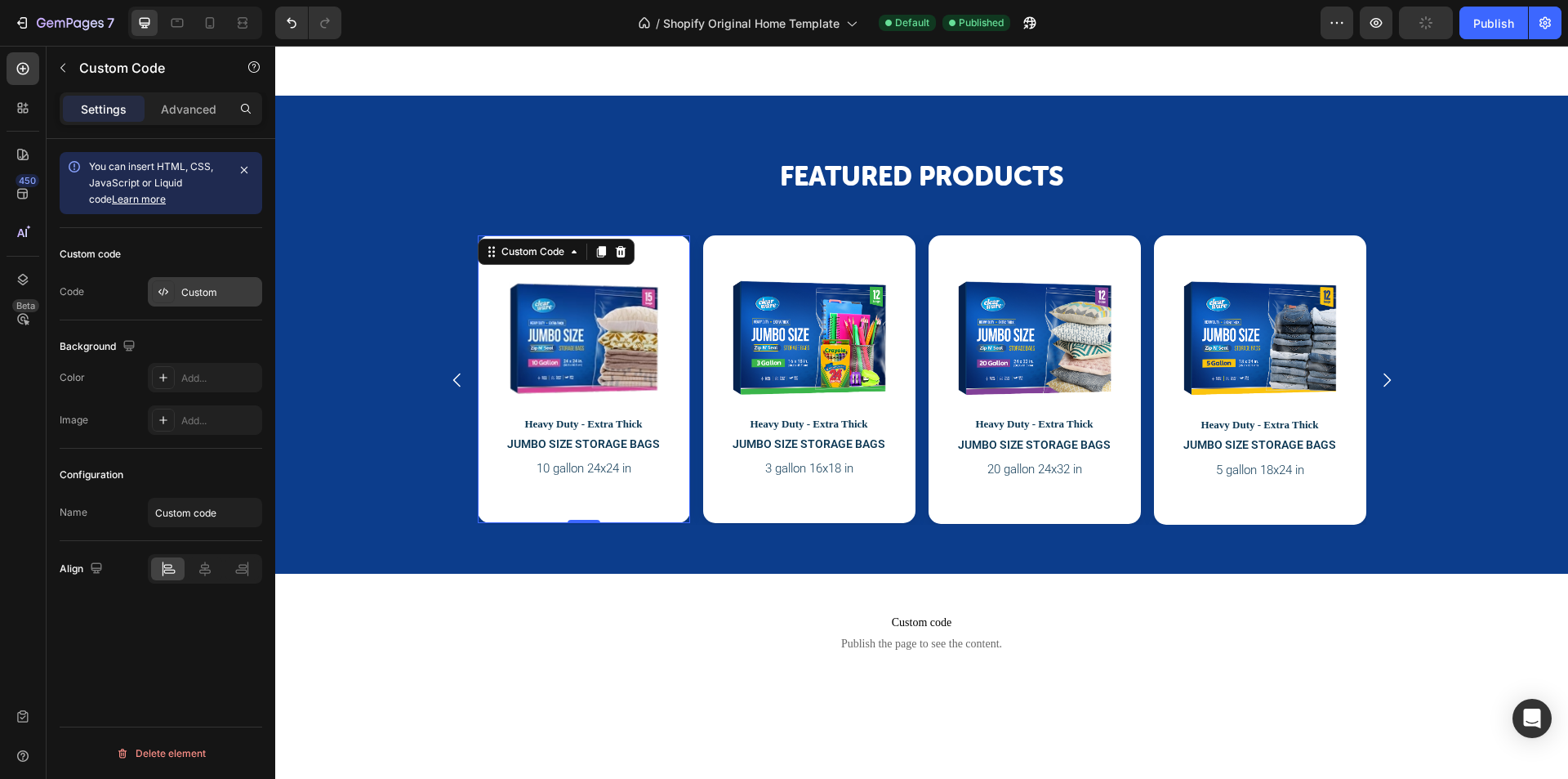
click at [206, 295] on div "Custom" at bounding box center [219, 292] width 76 height 15
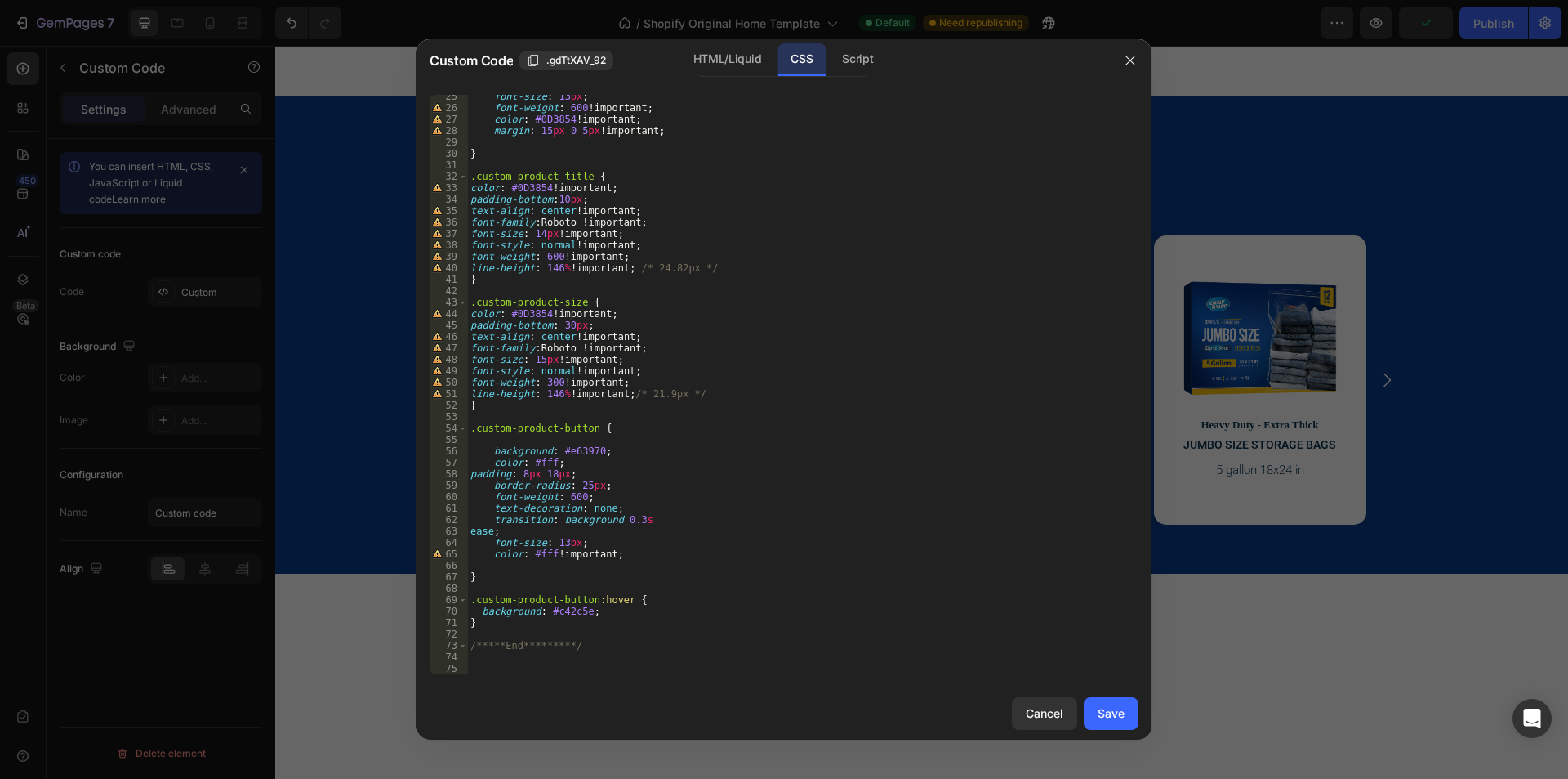
click at [556, 665] on div "font-size : 13 px ; font-weight : 600 !important ; color : #0D3854 !important ;…" at bounding box center [796, 391] width 660 height 602
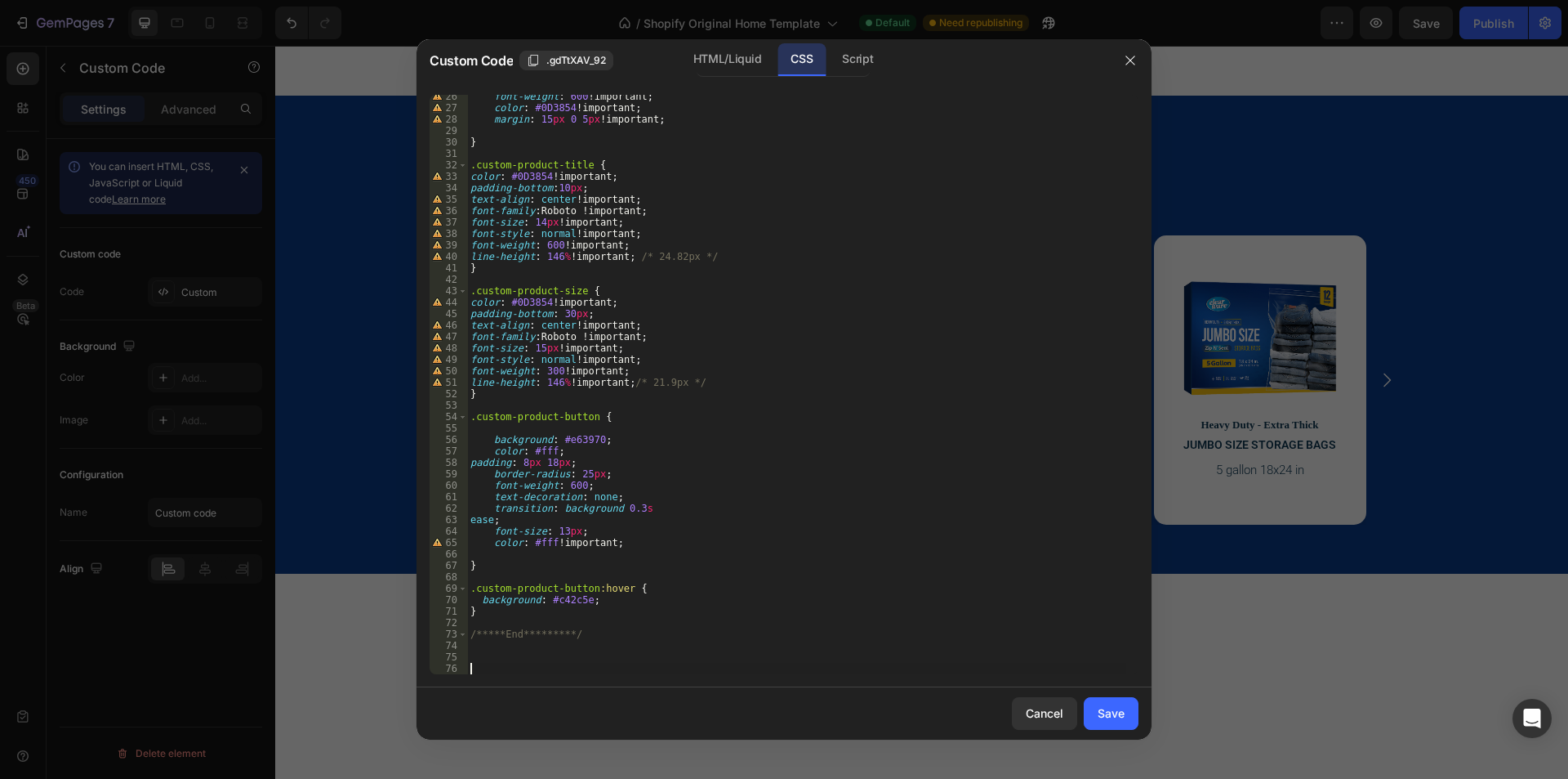
scroll to position [290, 0]
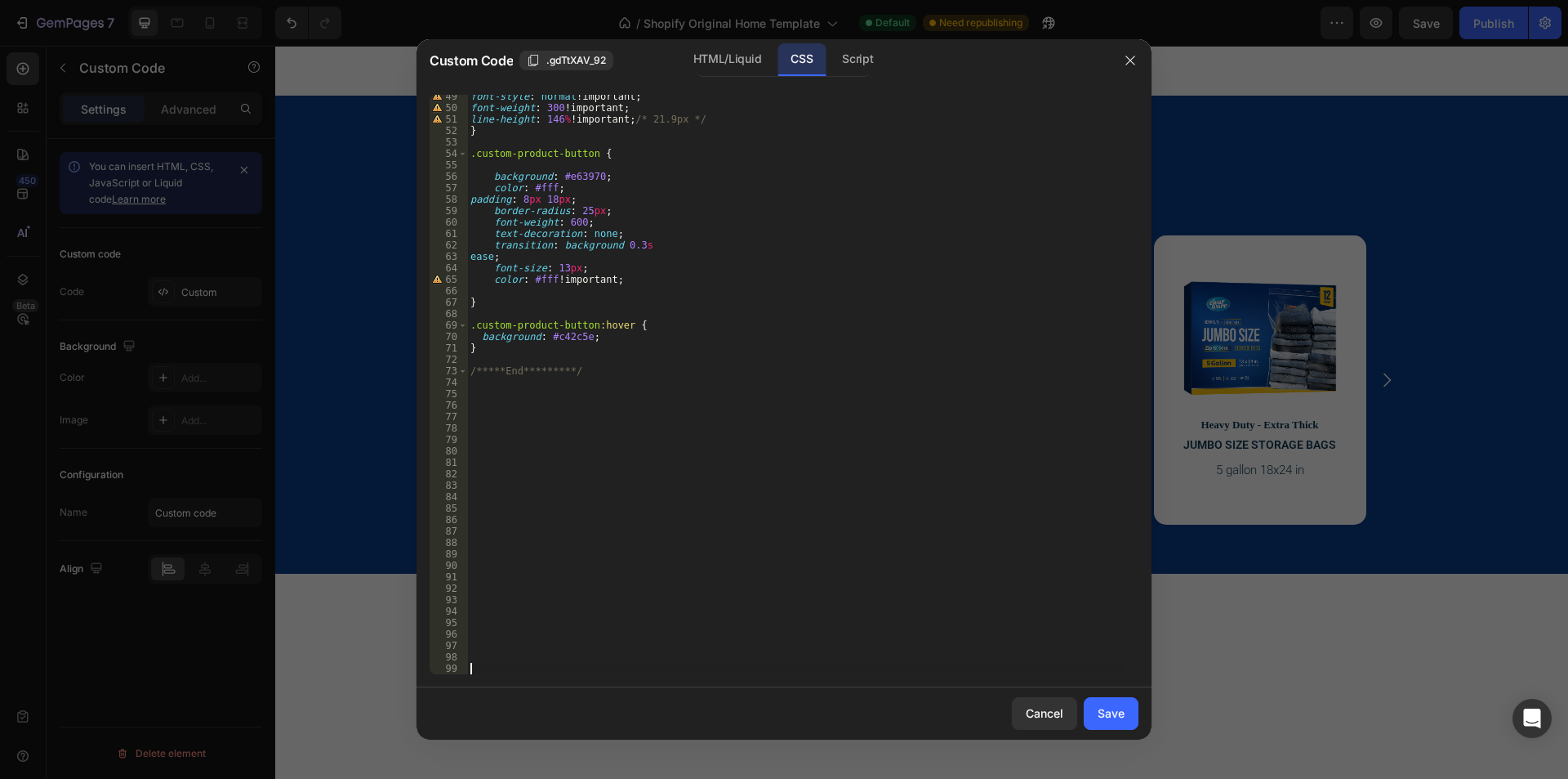
paste textarea "}"
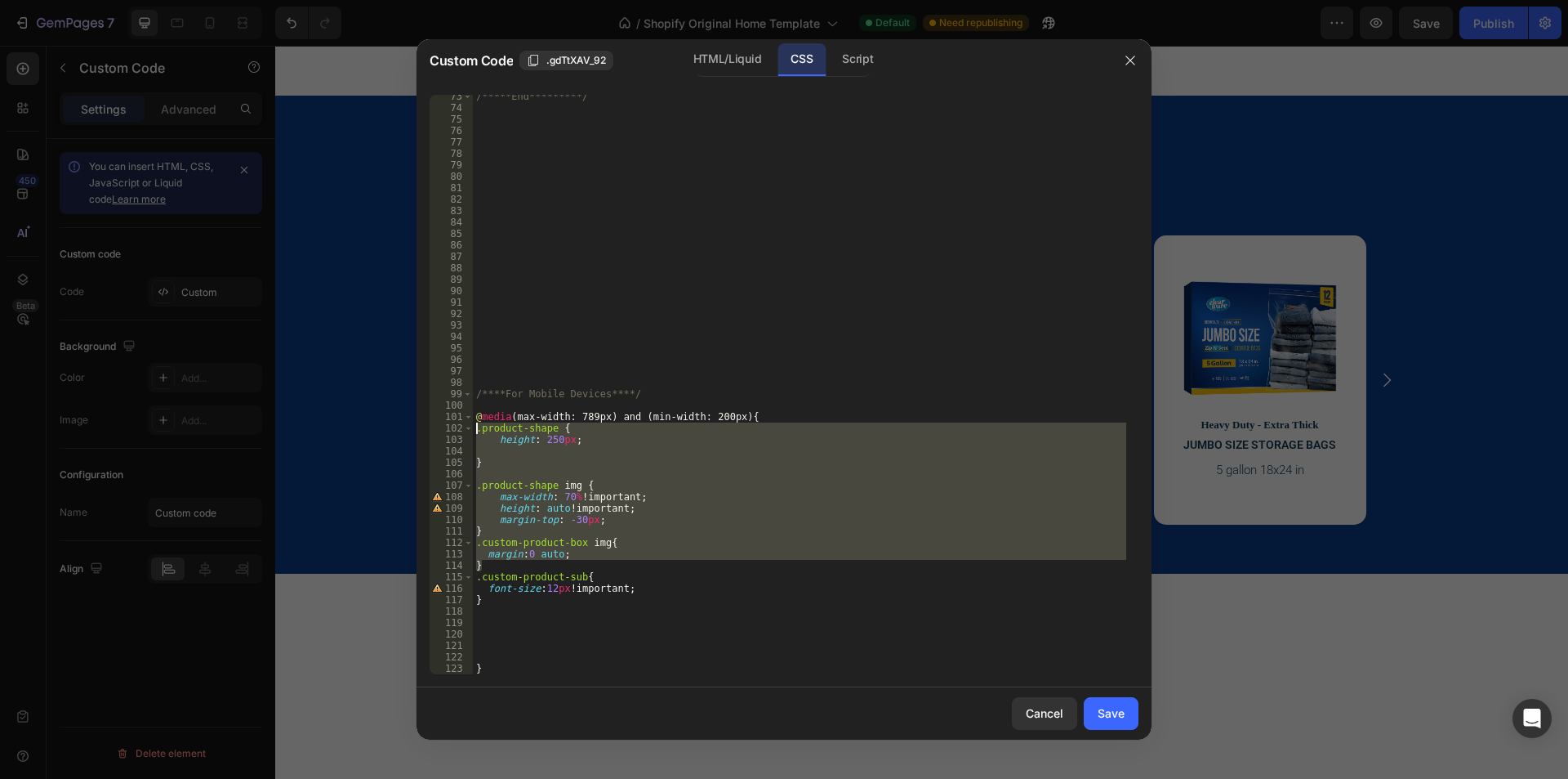
drag, startPoint x: 498, startPoint y: 564, endPoint x: 461, endPoint y: 431, distance: 138.1
click at [461, 431] on div "} 73 74 75 76 77 78 79 80 81 82 83 84 85 86 87 88 89 90 91 92 93 94 95 96 97 98…" at bounding box center [784, 385] width 709 height 580
type textarea ".product-shape { height: 250px;"
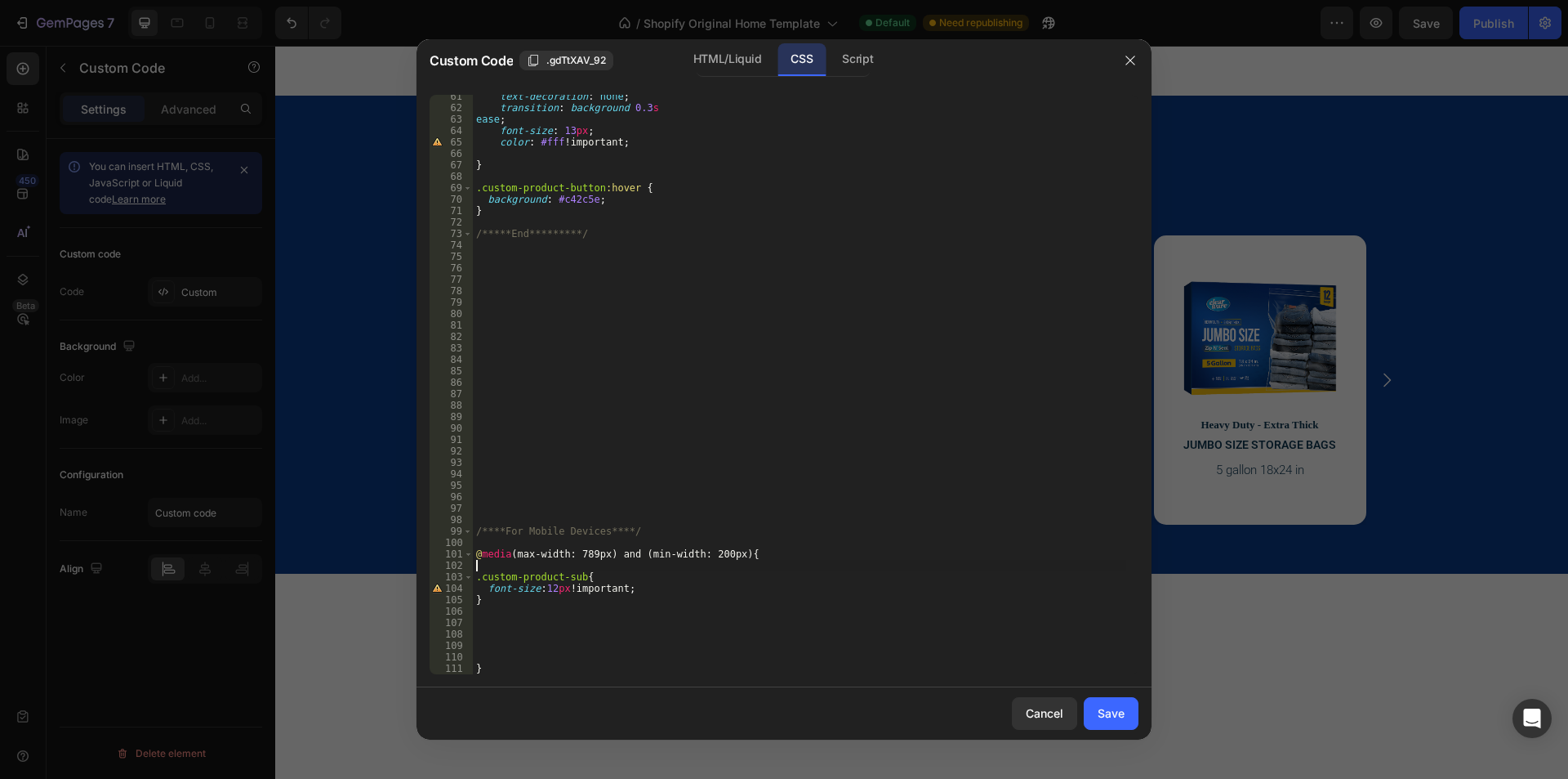
type textarea "@media (max-width: 789px) and (min-width: 200px){"
click at [520, 608] on div "font-weight : 600 ; text-decoration : none ; transition : background 0.3 s ease…" at bounding box center [799, 391] width 654 height 602
click at [520, 602] on div "font-weight : 600 ; text-decoration : none ; transition : background 0.3 s ease…" at bounding box center [799, 391] width 654 height 602
type textarea "}"
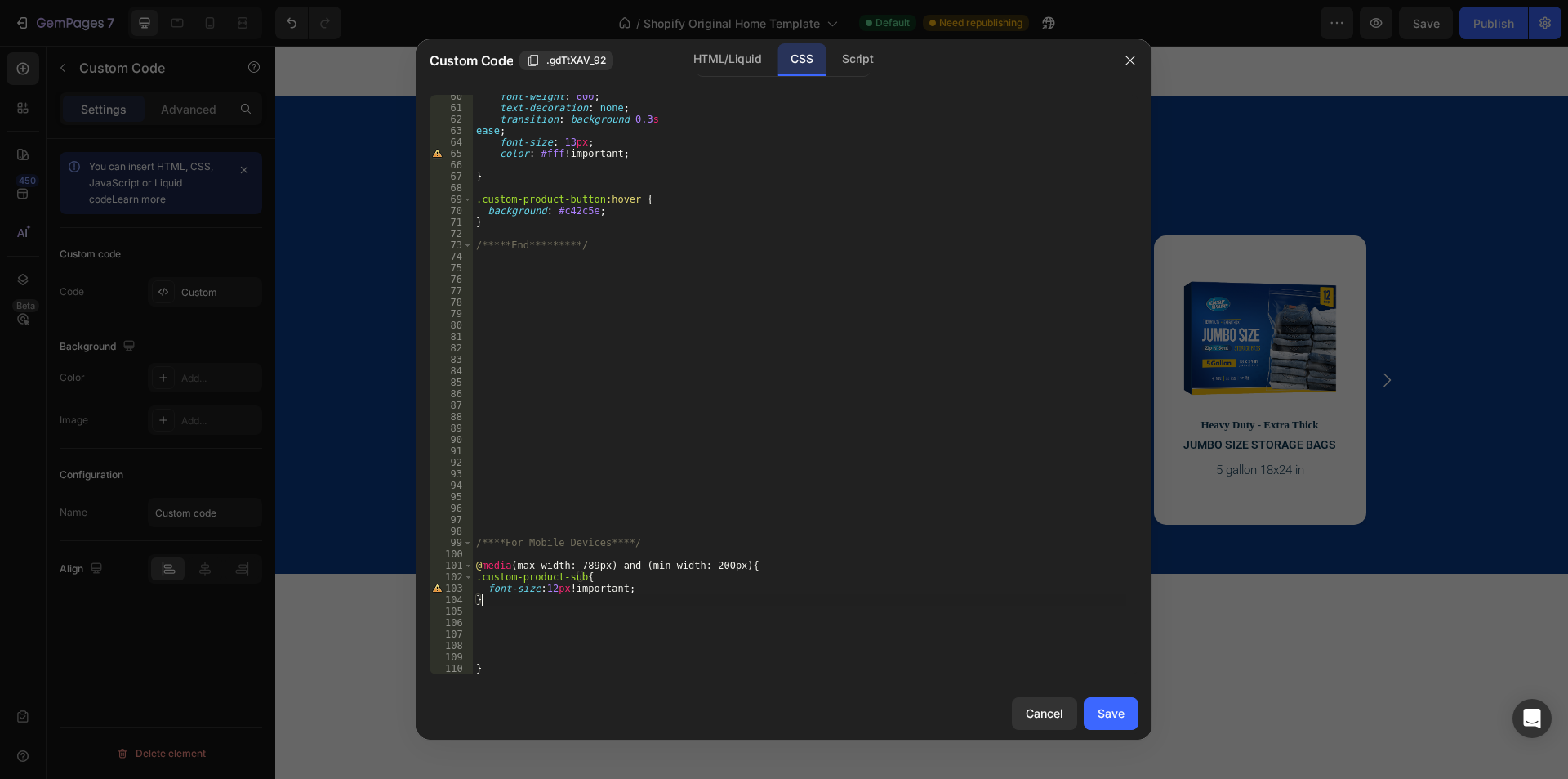
click at [503, 668] on div "font-weight : 600 ; text-decoration : none ; transition : background 0.3 s ease…" at bounding box center [799, 391] width 654 height 602
click at [517, 673] on div "font-weight : 600 ; text-decoration : none ; transition : background 0.3 s ease…" at bounding box center [799, 391] width 654 height 602
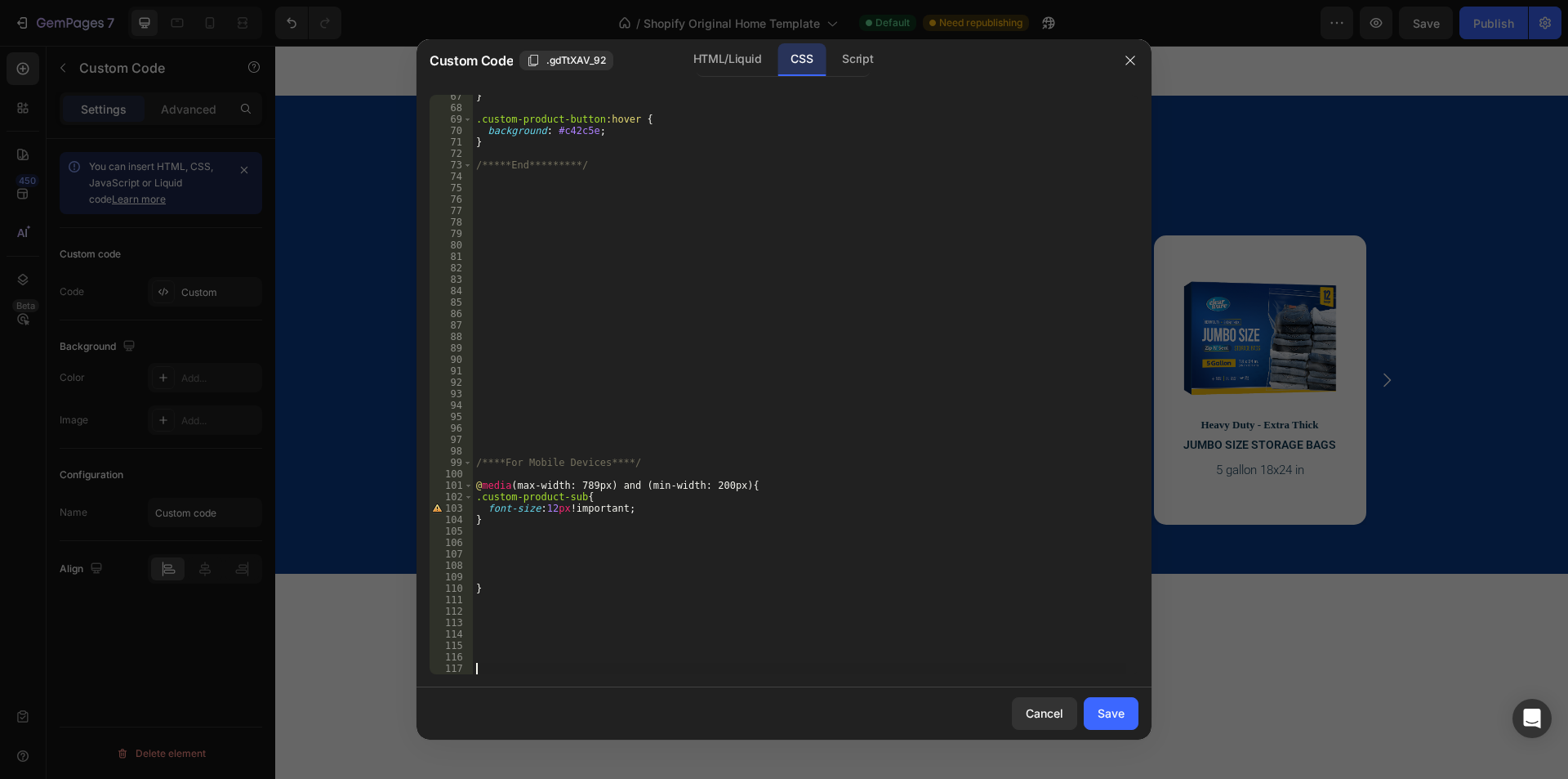
scroll to position [759, 0]
click at [1118, 715] on div "Save" at bounding box center [1111, 713] width 27 height 17
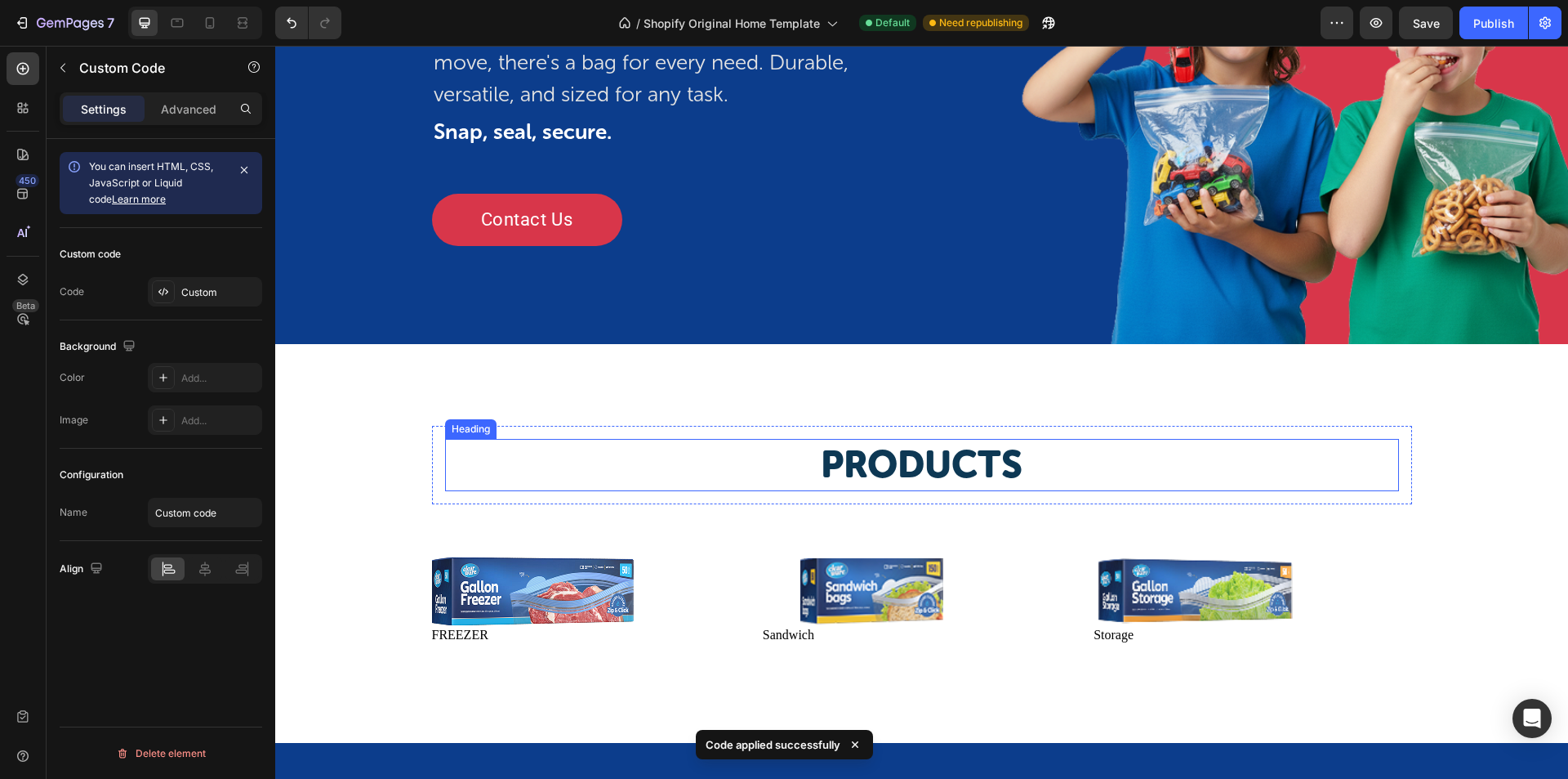
scroll to position [818, 0]
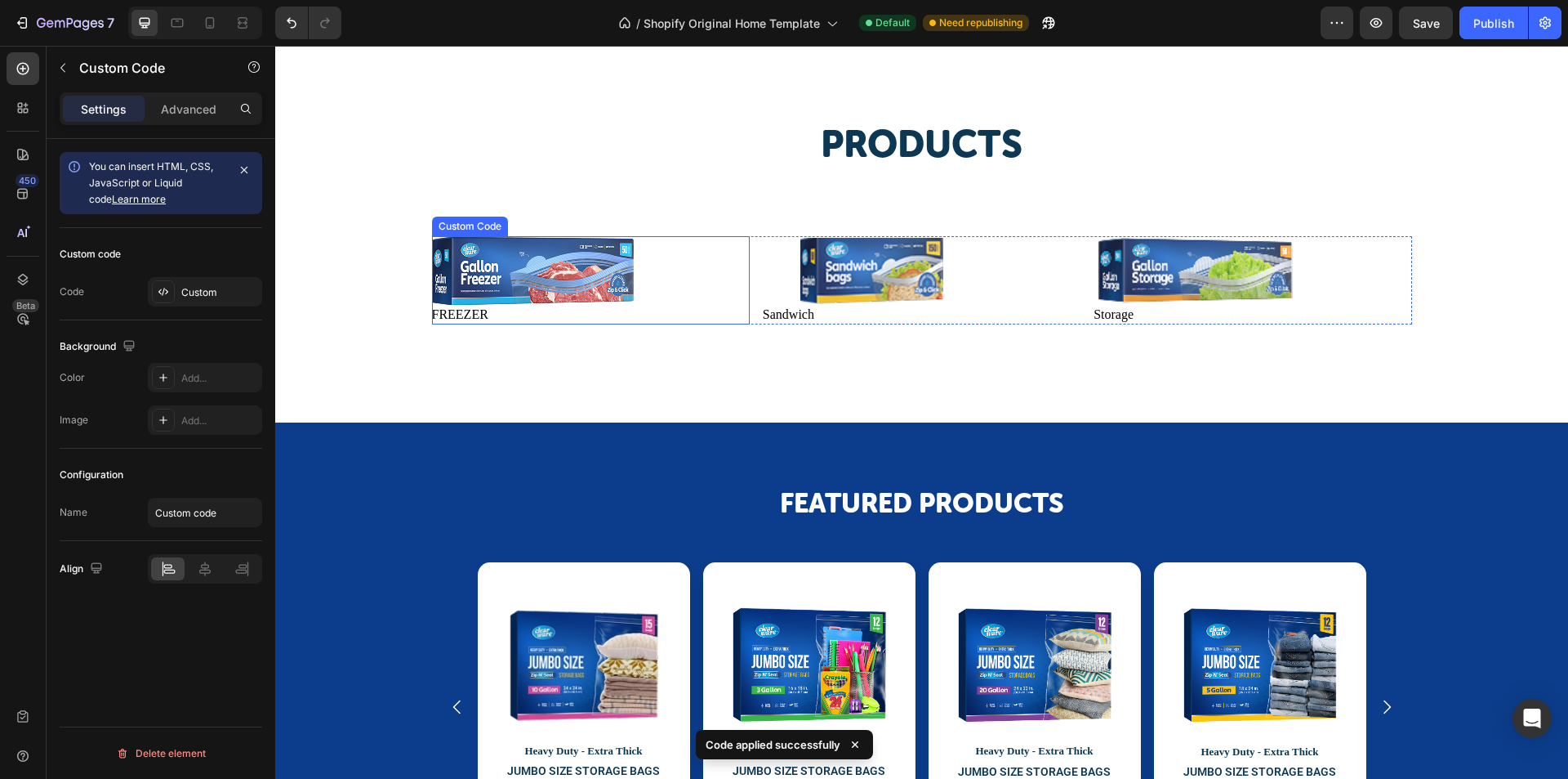
click at [447, 229] on div "Custom Code" at bounding box center [470, 226] width 69 height 15
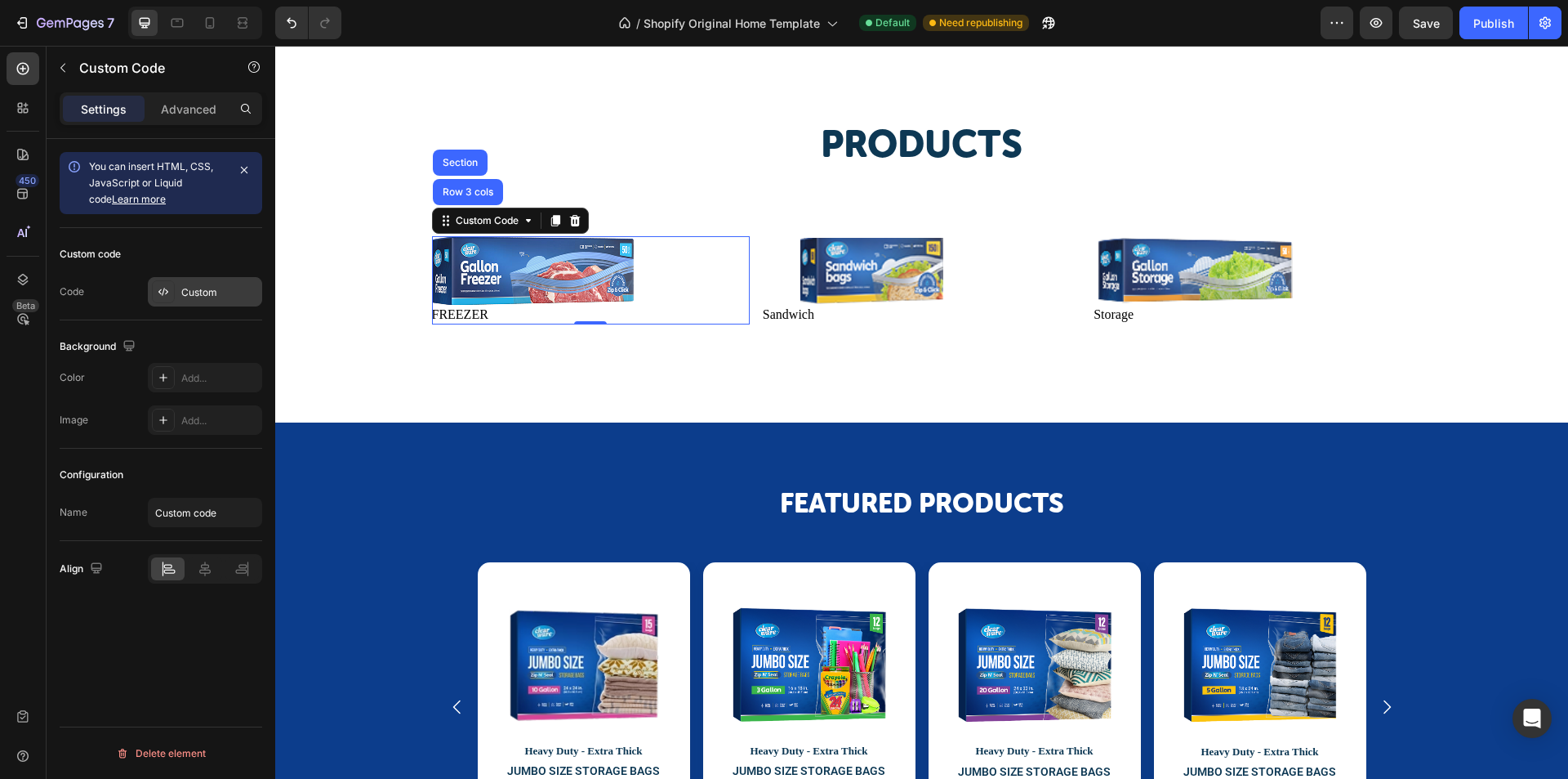
click at [218, 285] on div "Custom" at bounding box center [219, 292] width 76 height 15
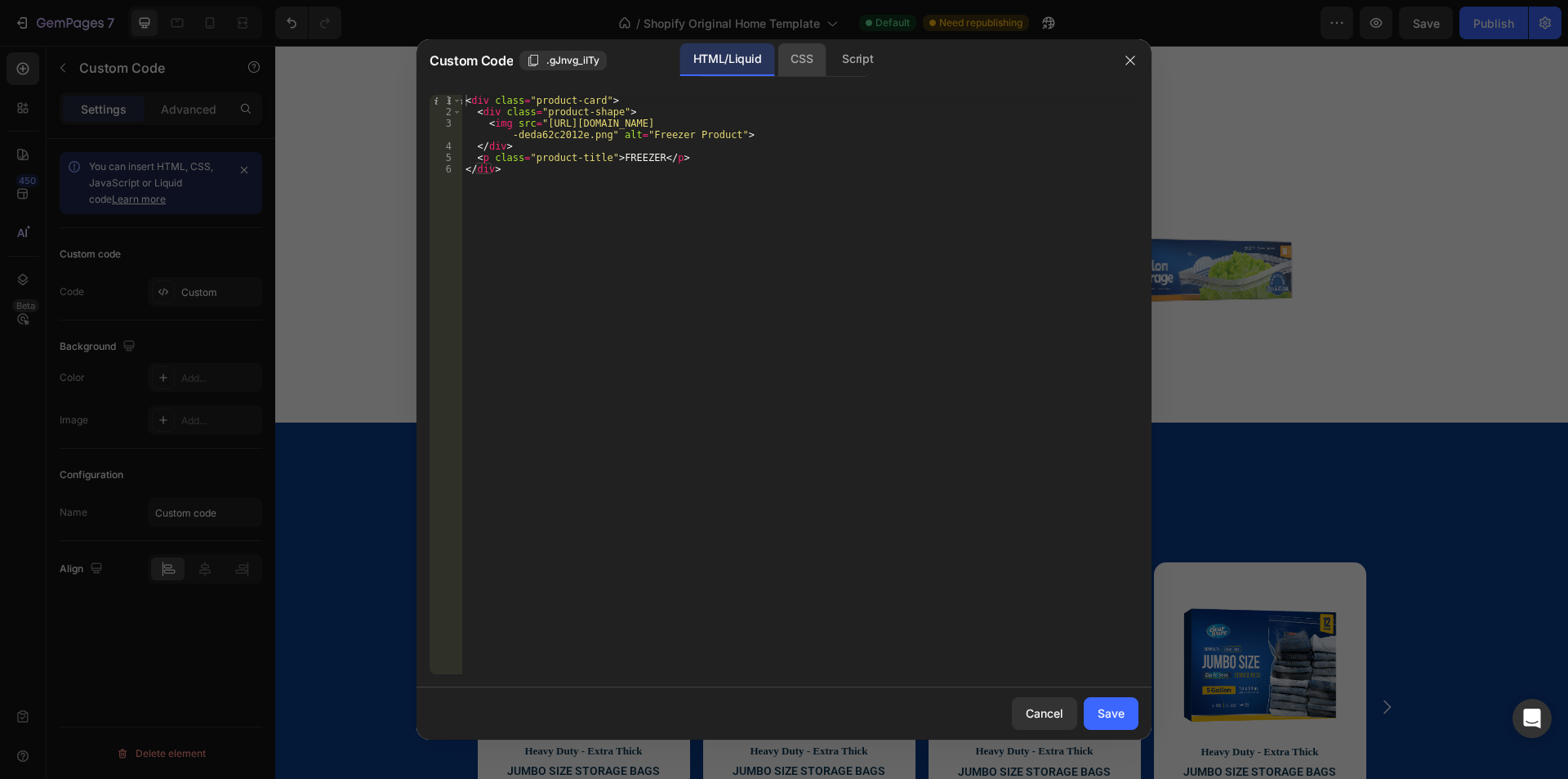
click at [784, 58] on div "CSS" at bounding box center [801, 60] width 49 height 33
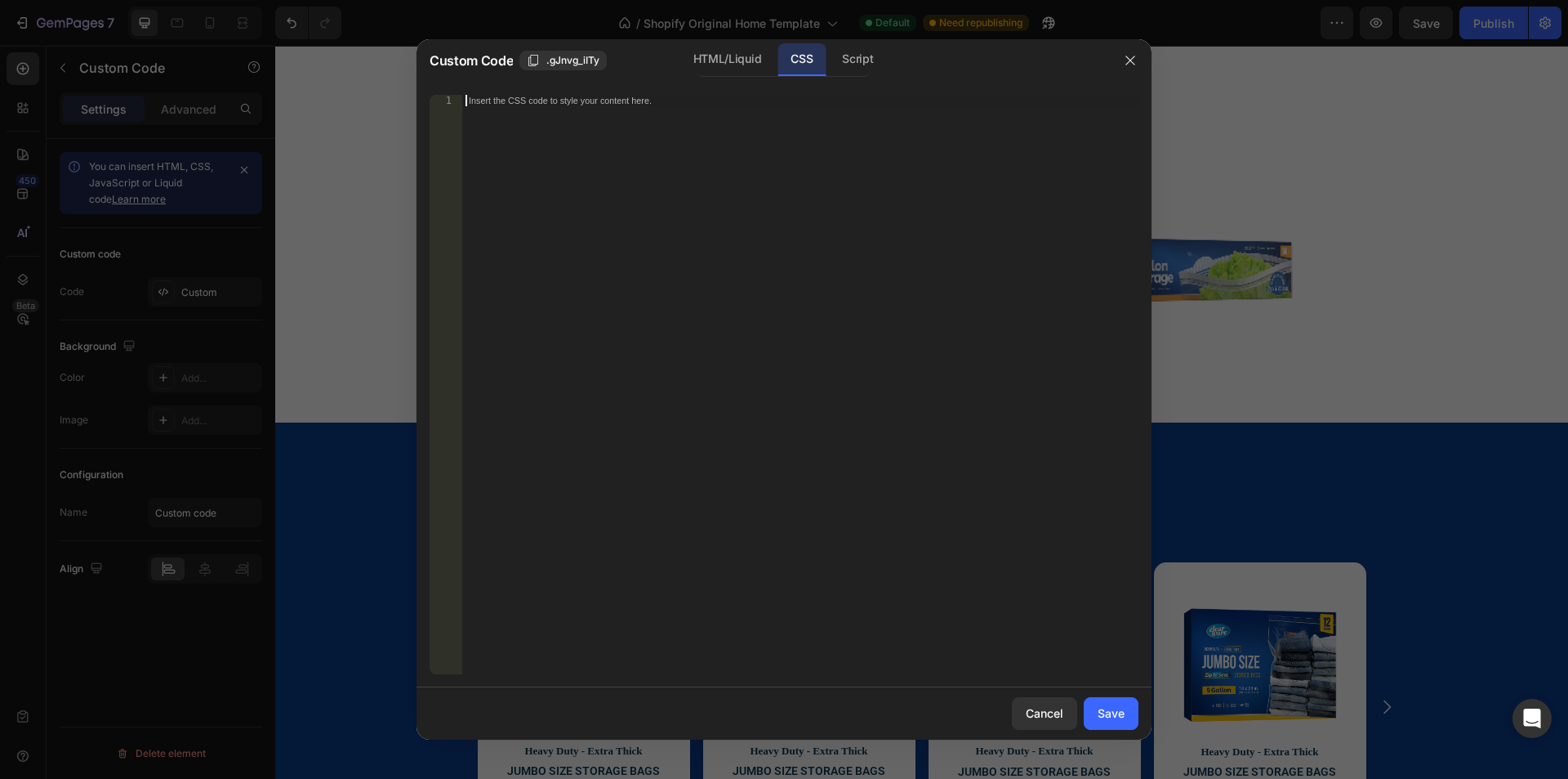
click at [664, 223] on div "Insert the CSS code to style your content here." at bounding box center [800, 396] width 676 height 602
paste textarea "}"
type textarea "}"
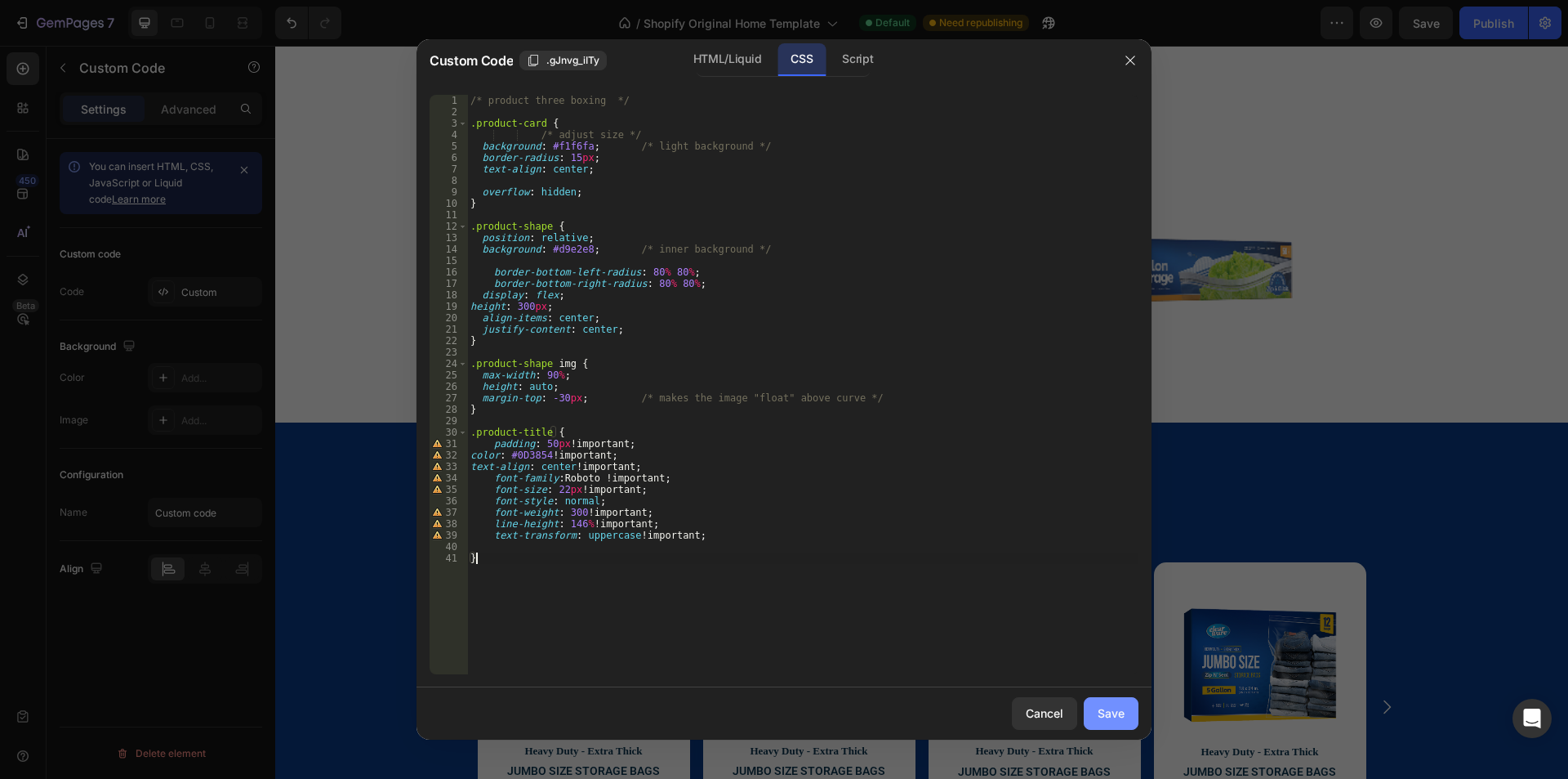
click at [1118, 718] on div "Save" at bounding box center [1111, 713] width 27 height 17
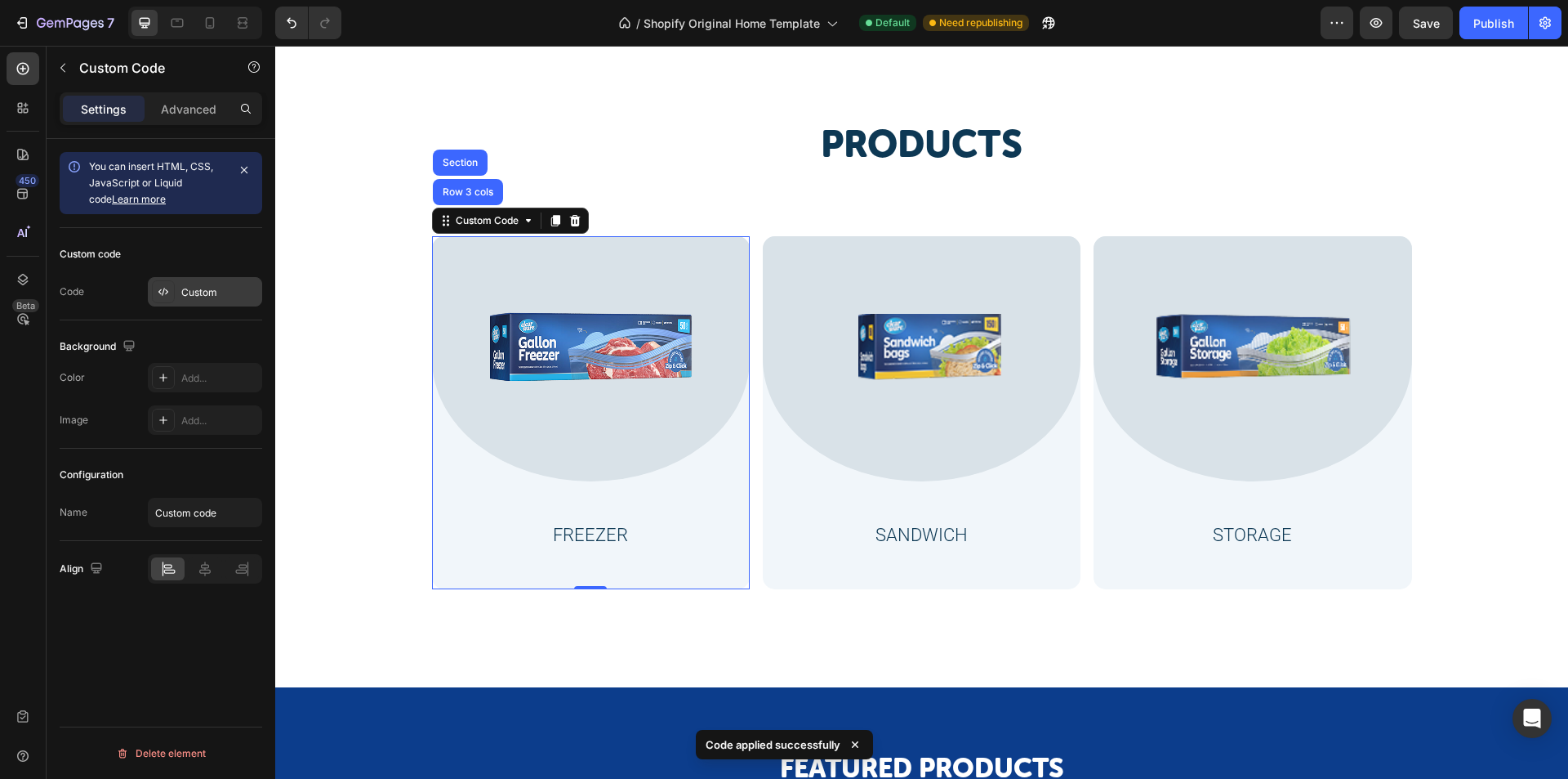
click at [203, 295] on div "Custom" at bounding box center [219, 292] width 76 height 15
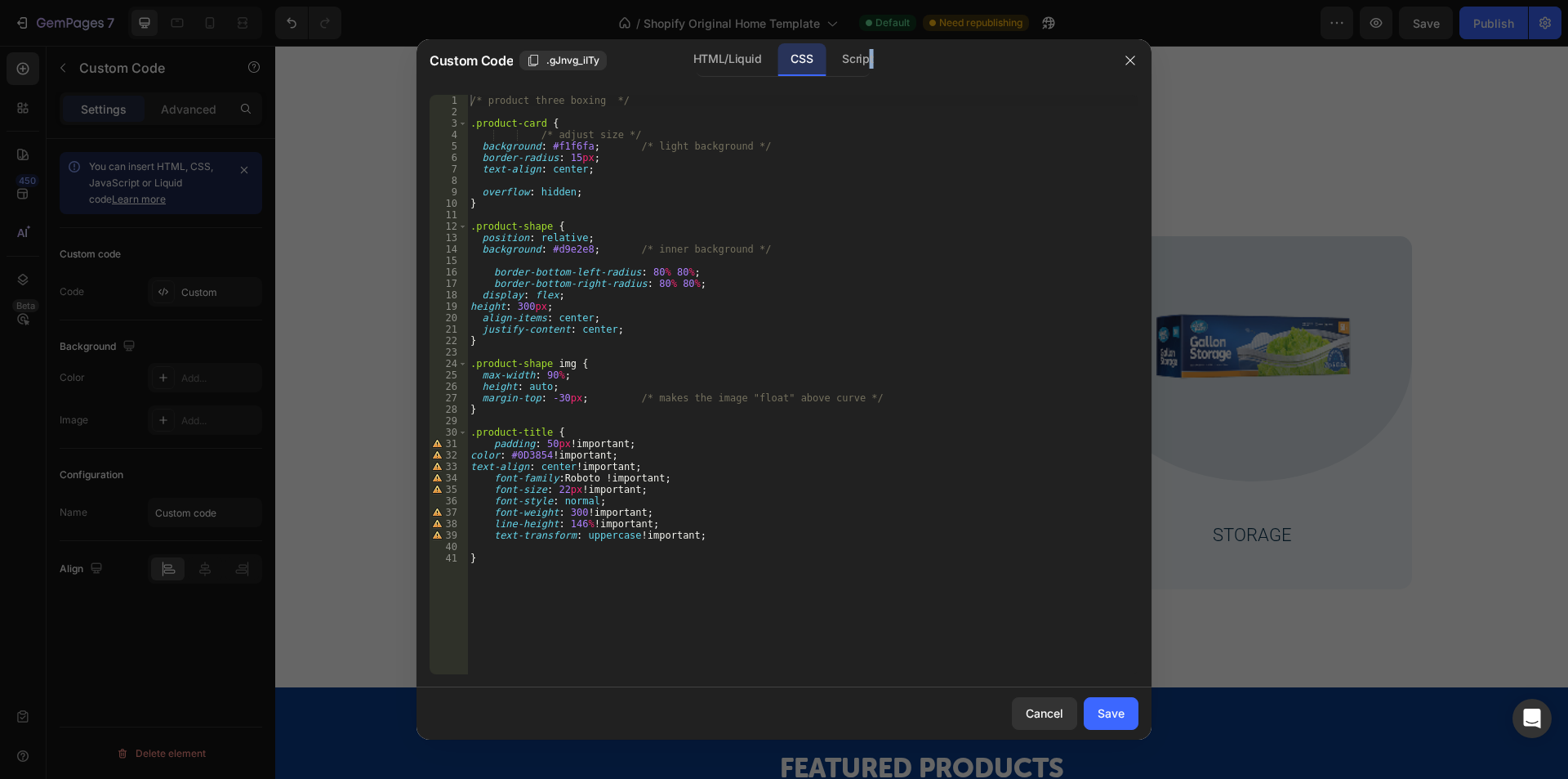
drag, startPoint x: 942, startPoint y: 53, endPoint x: 989, endPoint y: 56, distance: 47.1
click at [989, 56] on div "HTML/Liquid CSS Script" at bounding box center [939, 61] width 340 height 34
drag, startPoint x: 562, startPoint y: 444, endPoint x: 618, endPoint y: 442, distance: 56.0
click at [618, 442] on div "/* product three boxing */ .product-card { /* adjust size */ background : #f1f6…" at bounding box center [802, 396] width 671 height 602
click at [696, 451] on div "/* product three boxing */ .product-card { /* adjust size */ background : #f1f6…" at bounding box center [802, 396] width 671 height 602
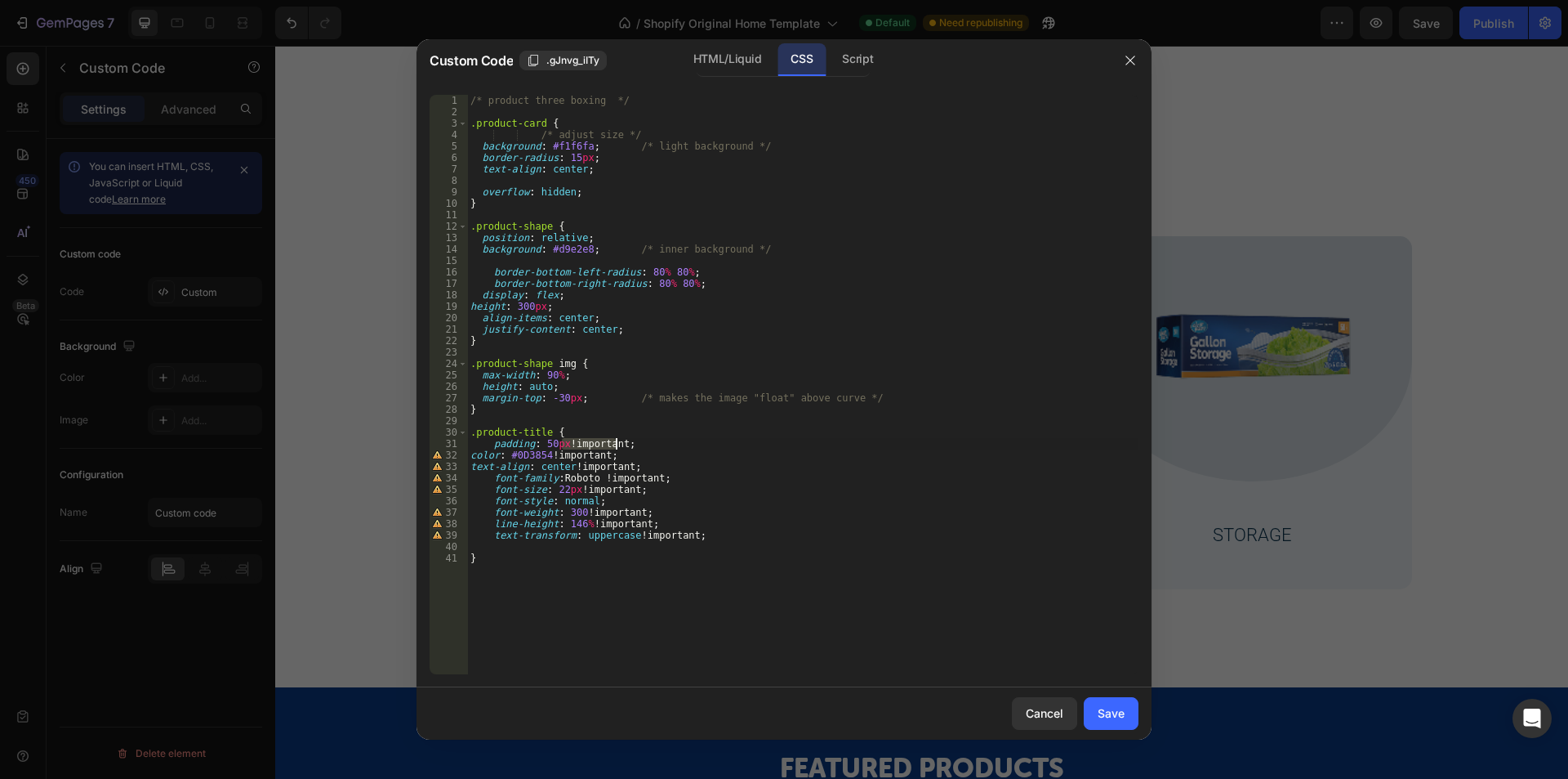
type textarea "color: #0D3854 !important;"
click at [1115, 709] on div "Save" at bounding box center [1111, 713] width 27 height 17
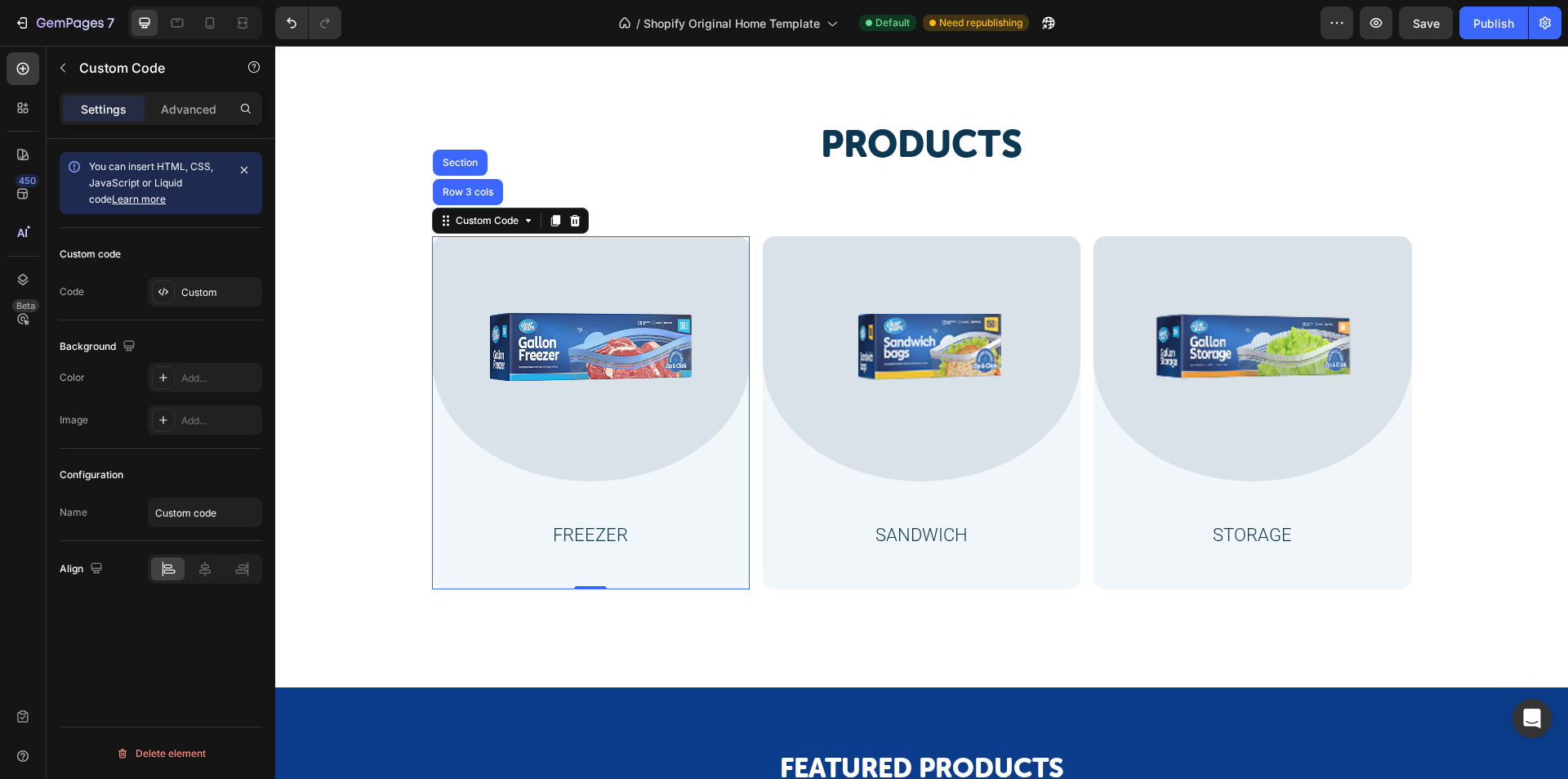
click at [175, 36] on div at bounding box center [194, 23] width 134 height 33
click at [182, 20] on icon at bounding box center [178, 23] width 12 height 9
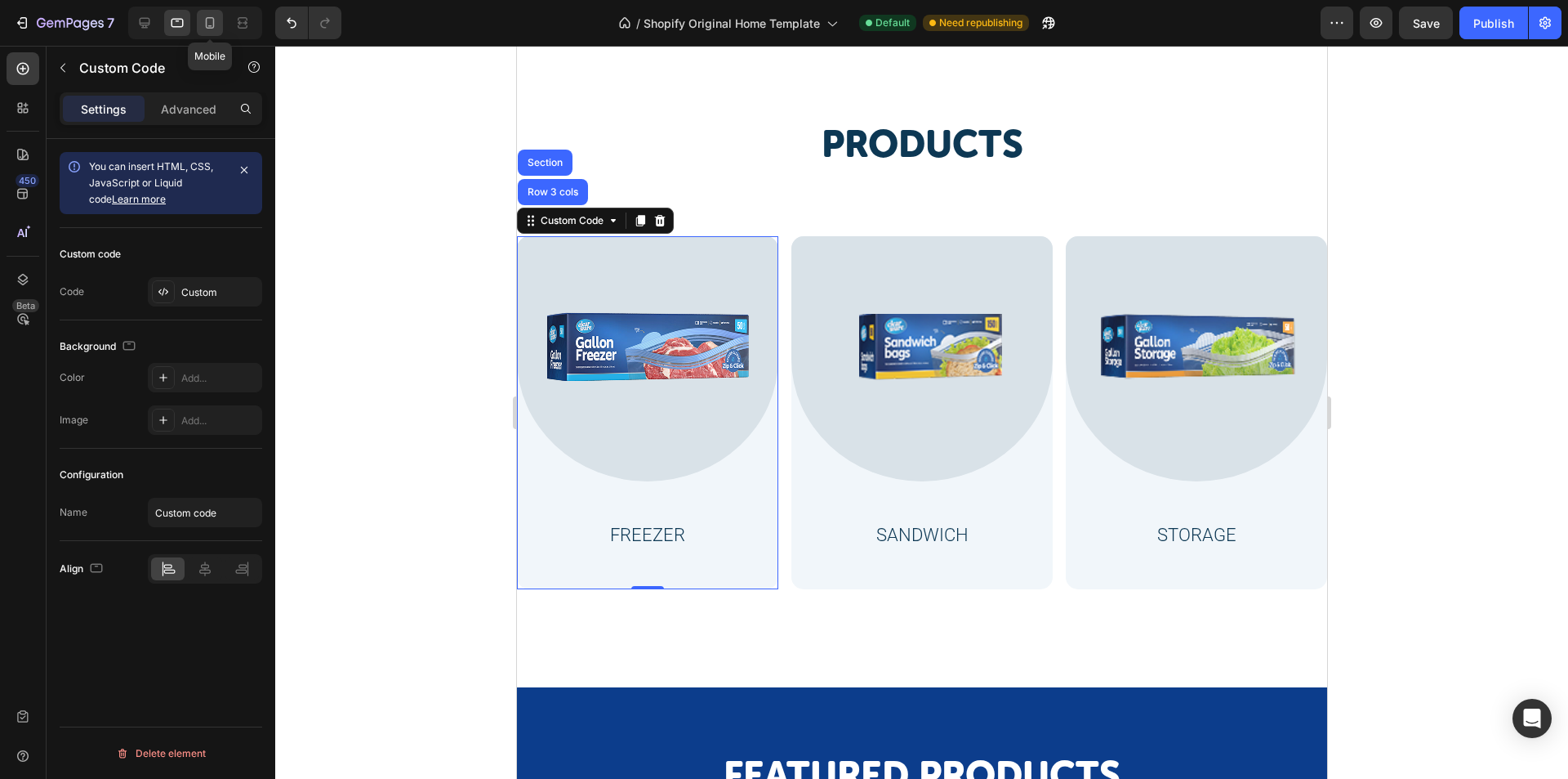
scroll to position [951, 0]
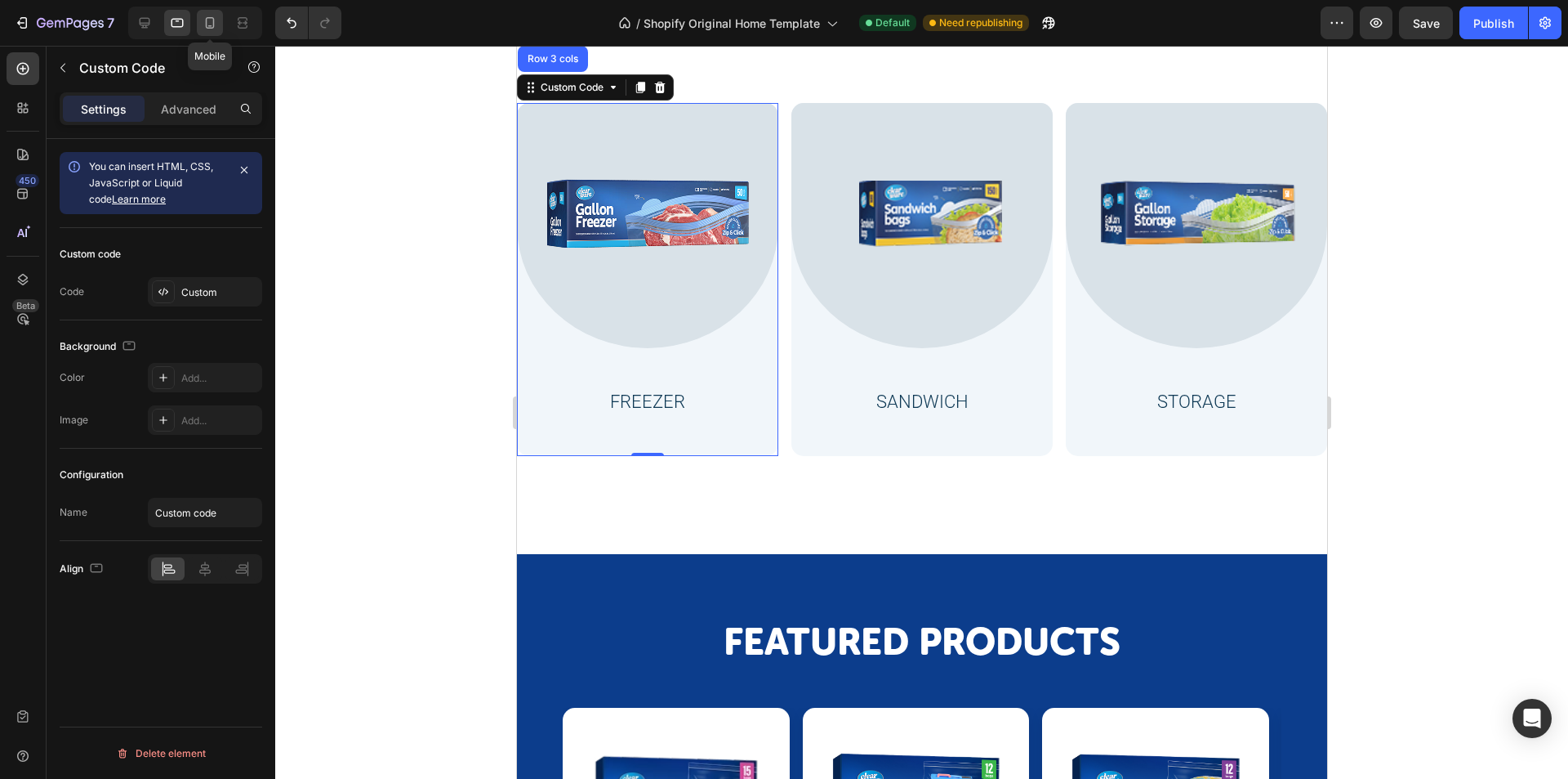
click at [208, 21] on icon at bounding box center [209, 23] width 16 height 16
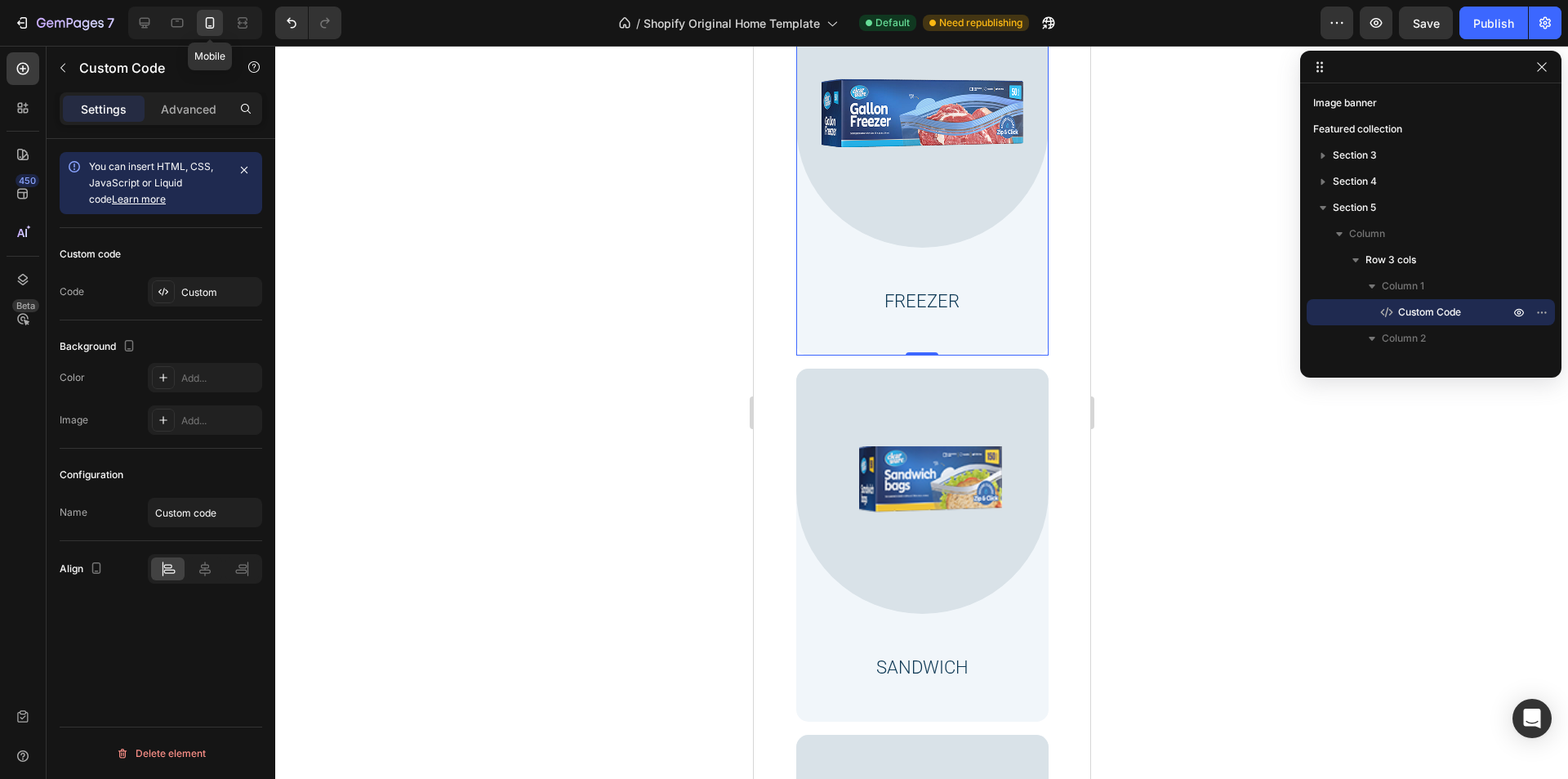
scroll to position [850, 0]
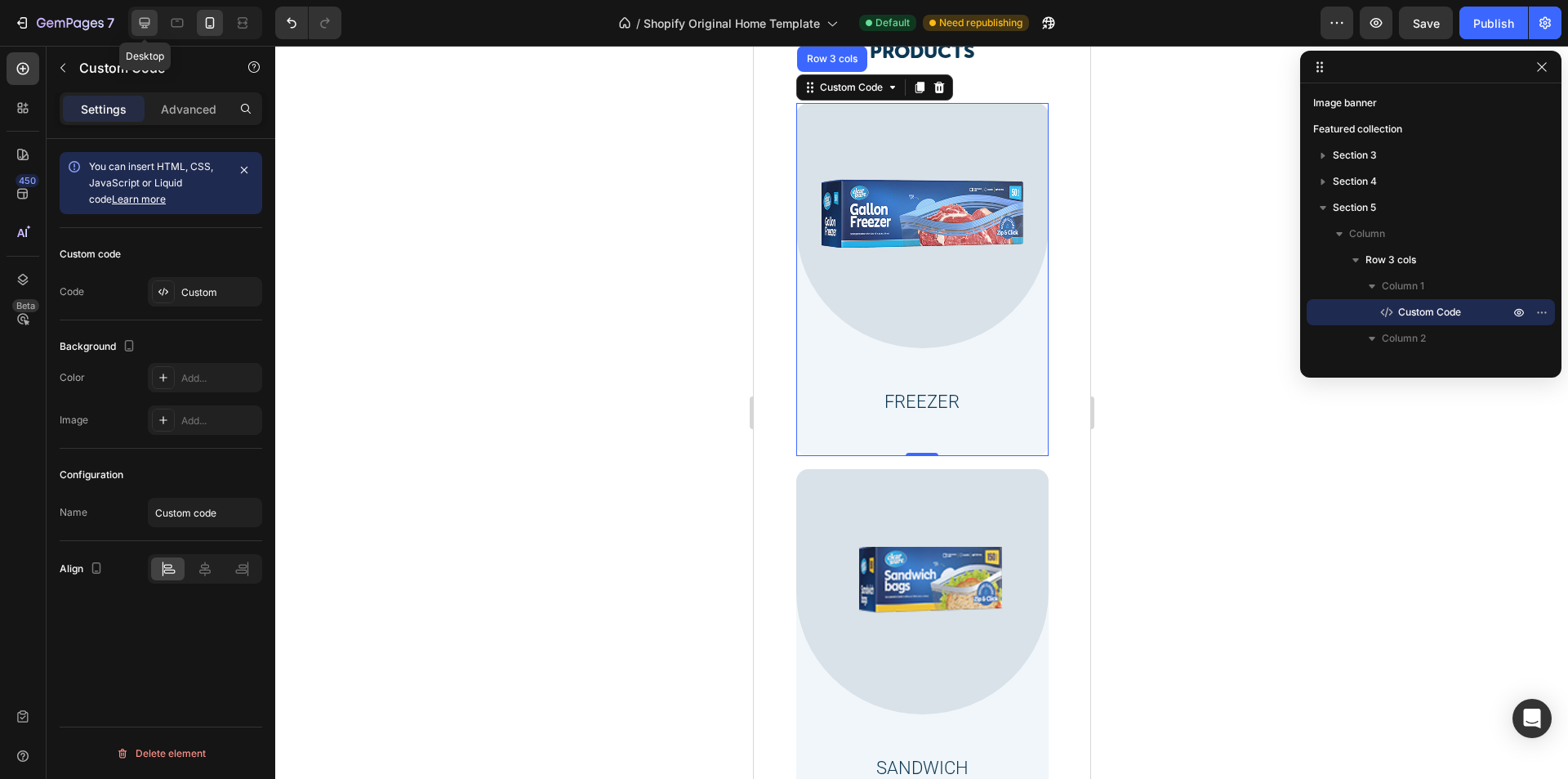
click at [147, 23] on icon at bounding box center [145, 23] width 11 height 11
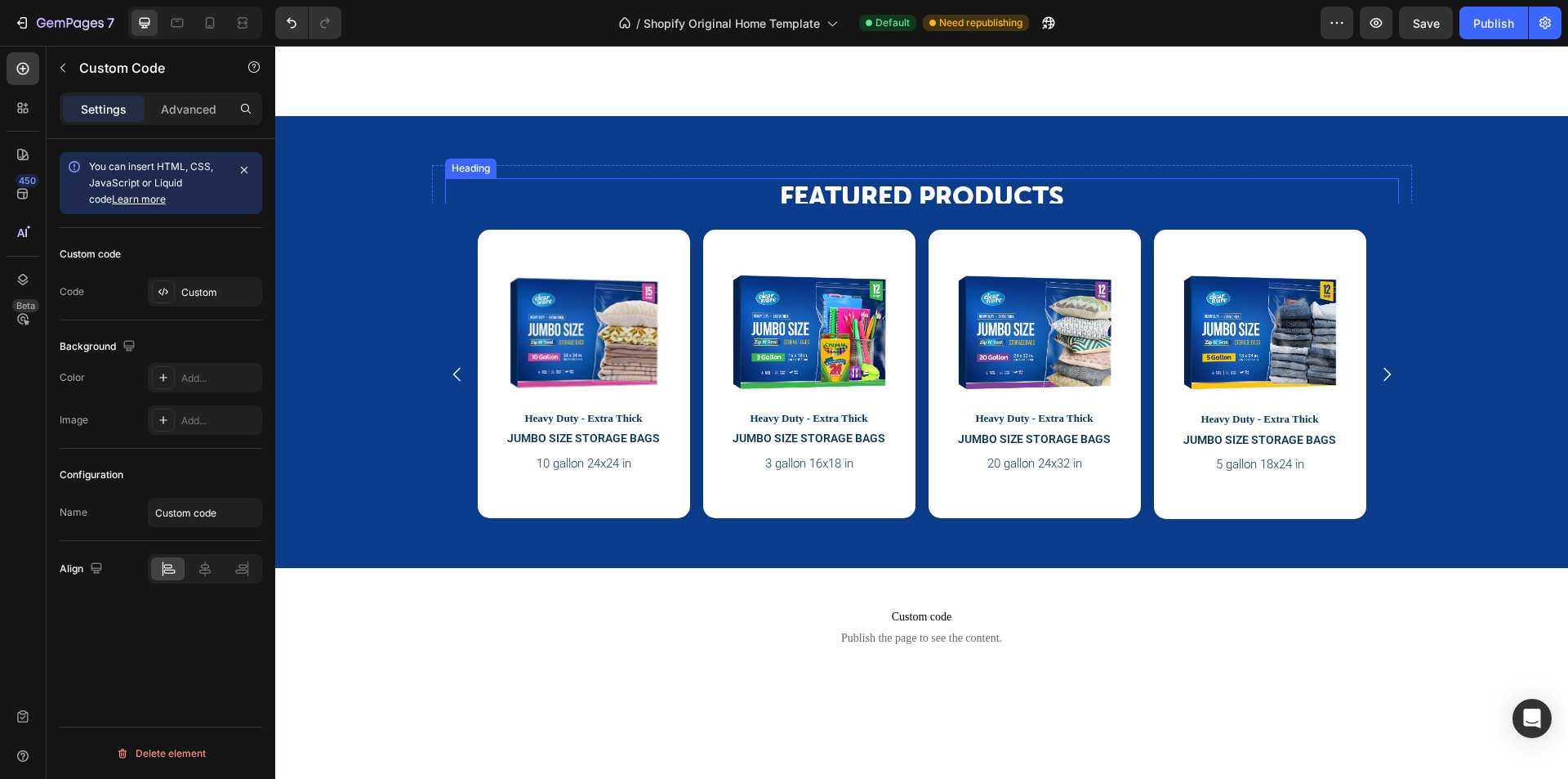
scroll to position [1441, 0]
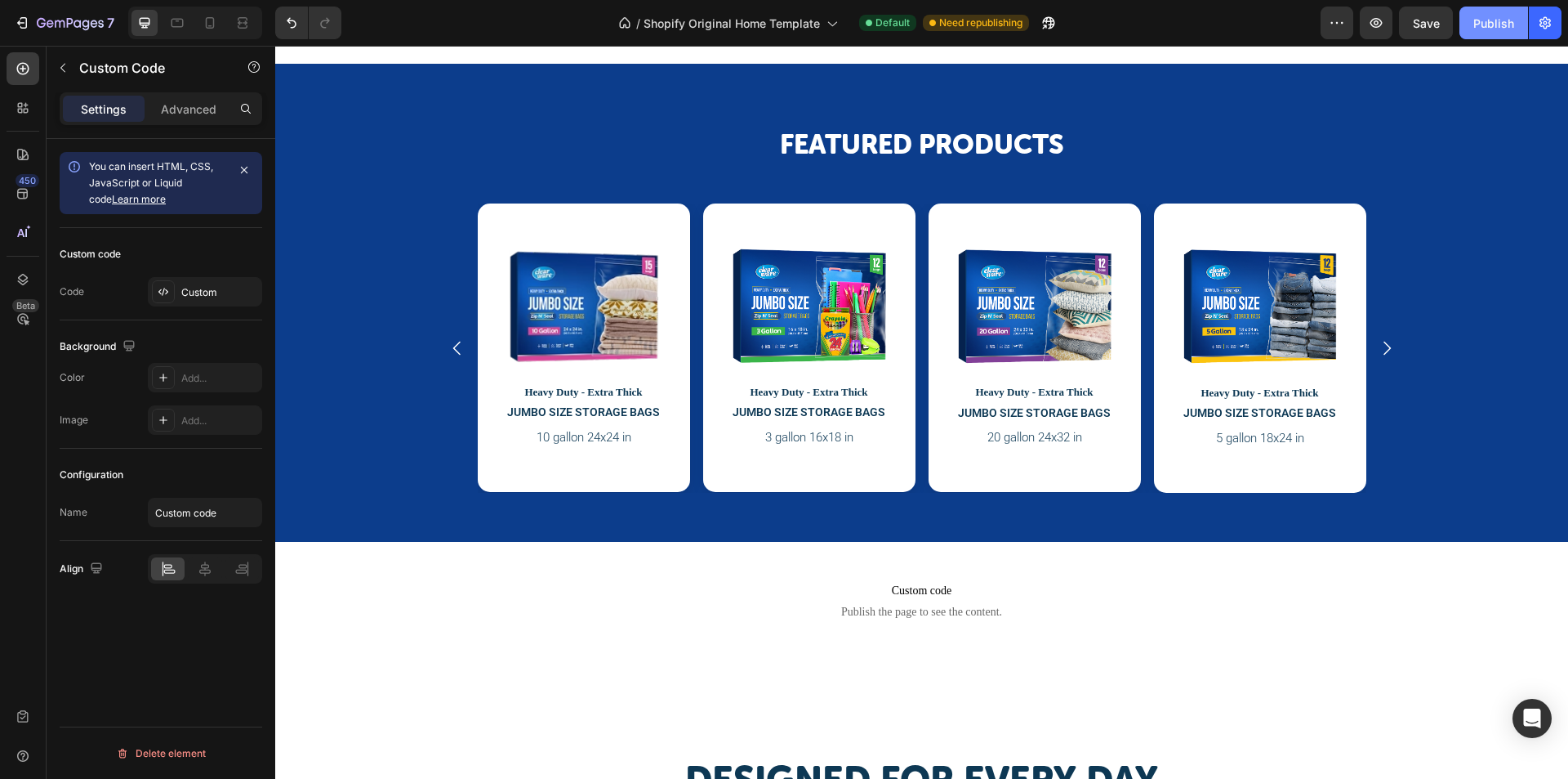
click at [1503, 24] on div "Publish" at bounding box center [1494, 23] width 41 height 17
click at [1321, 27] on button "button" at bounding box center [1337, 23] width 33 height 33
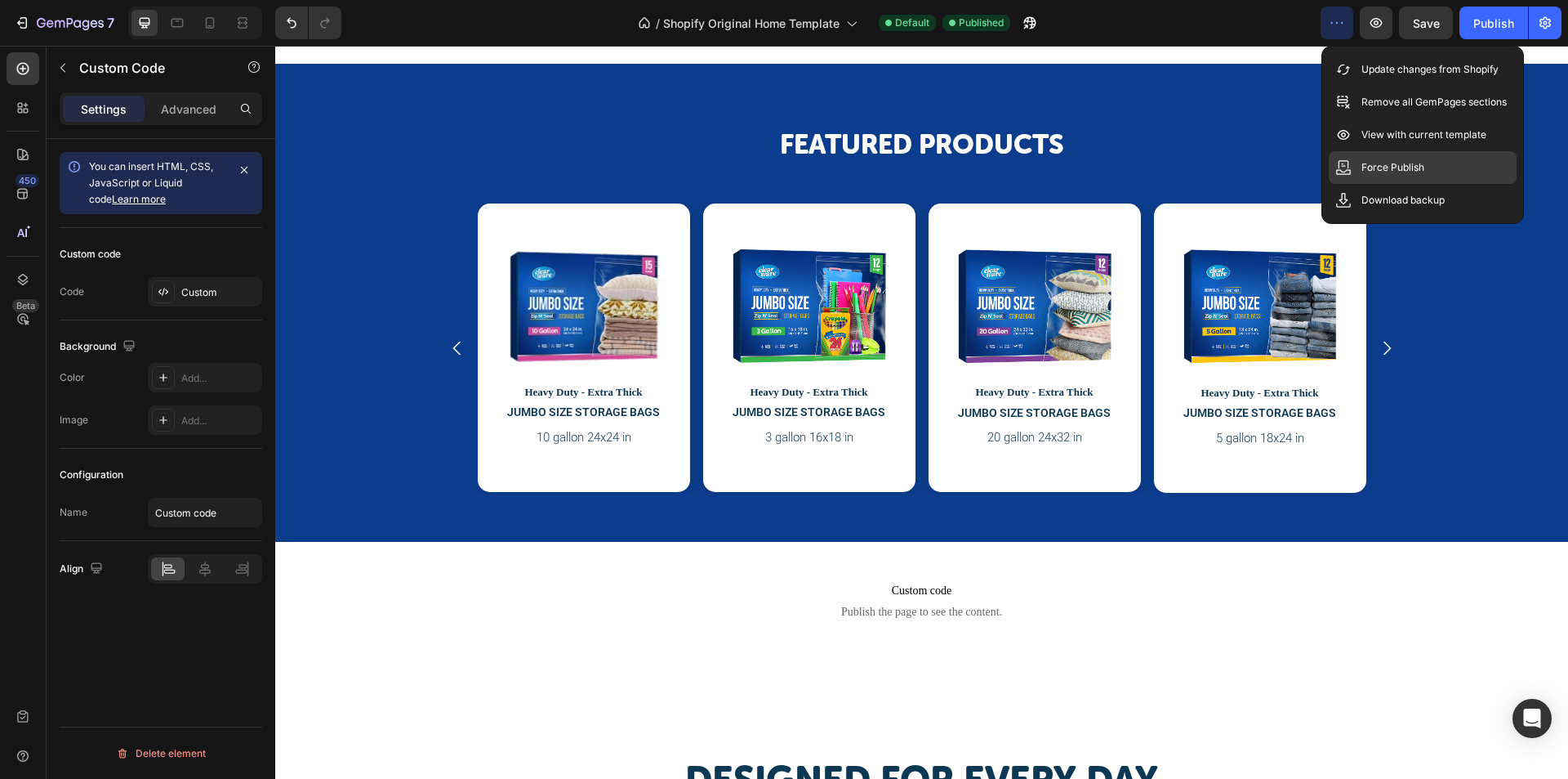
click at [1370, 169] on p "Force Publish" at bounding box center [1392, 168] width 62 height 16
